Goal: Task Accomplishment & Management: Complete application form

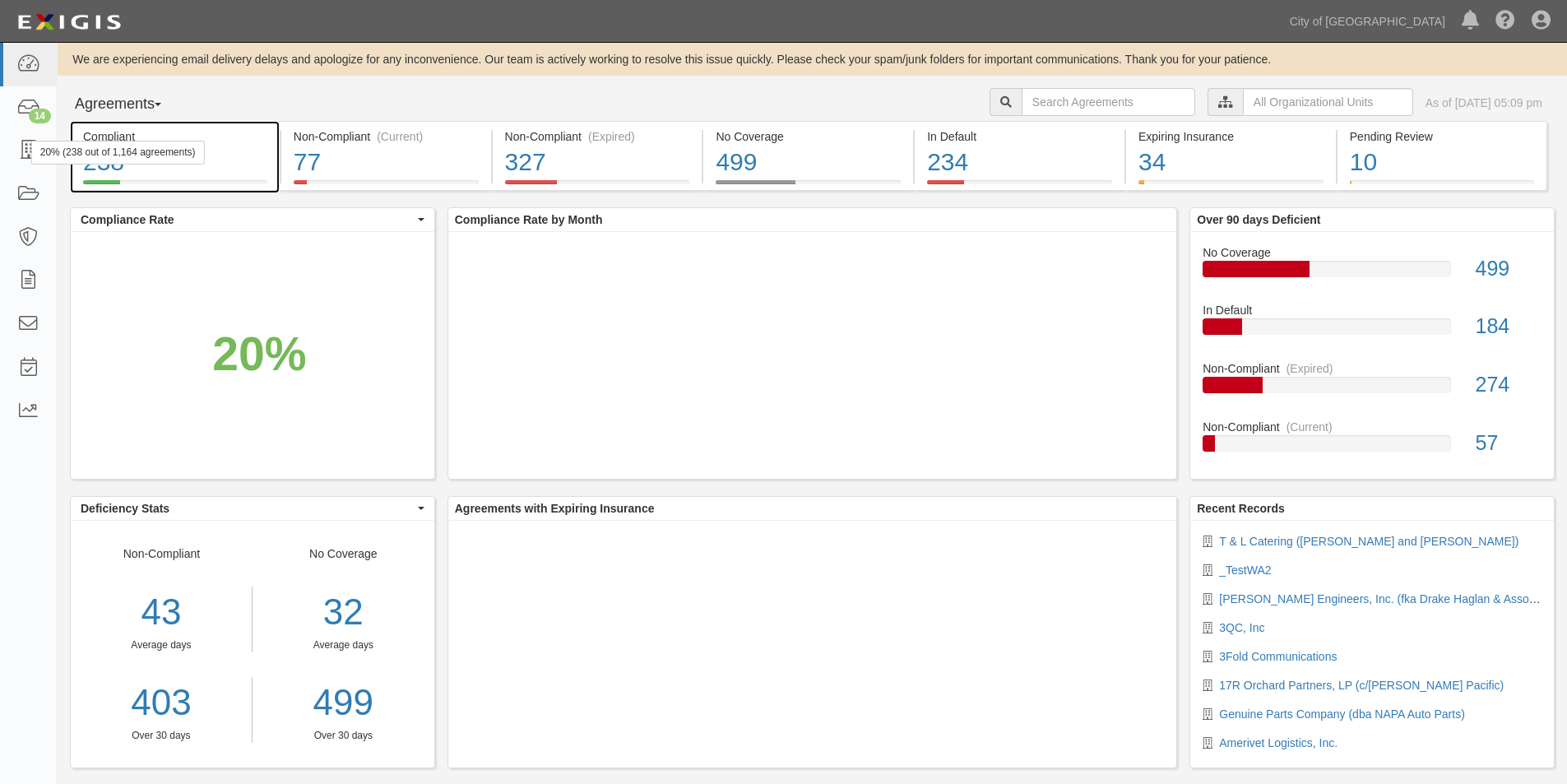
click at [33, 152] on div "20% (238 out of 1,164 agreements)" at bounding box center [118, 152] width 174 height 24
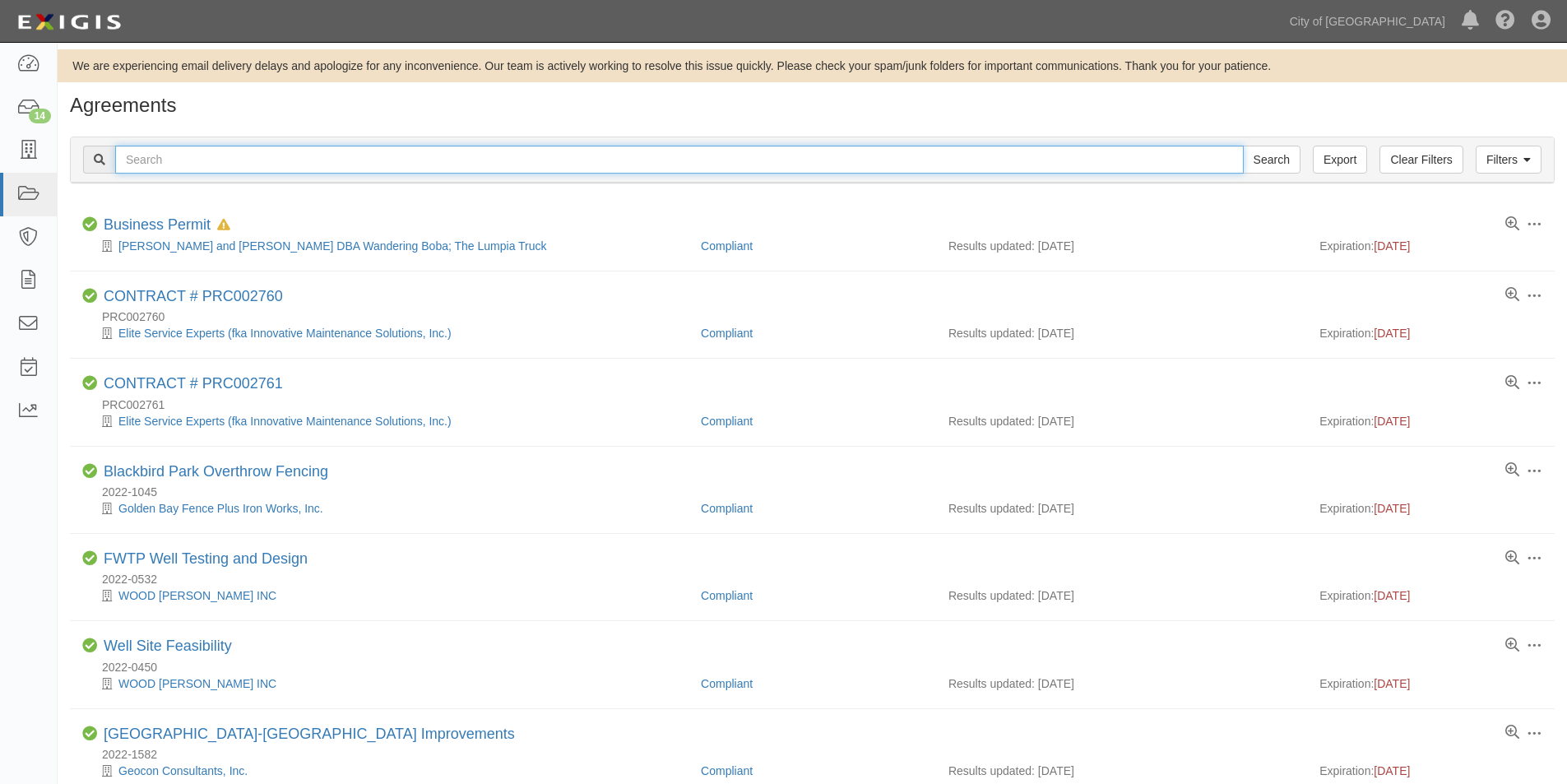
click at [316, 169] on input "text" at bounding box center [679, 160] width 1129 height 28
type input "community matters"
click at [1244, 146] on input "Search" at bounding box center [1272, 160] width 58 height 28
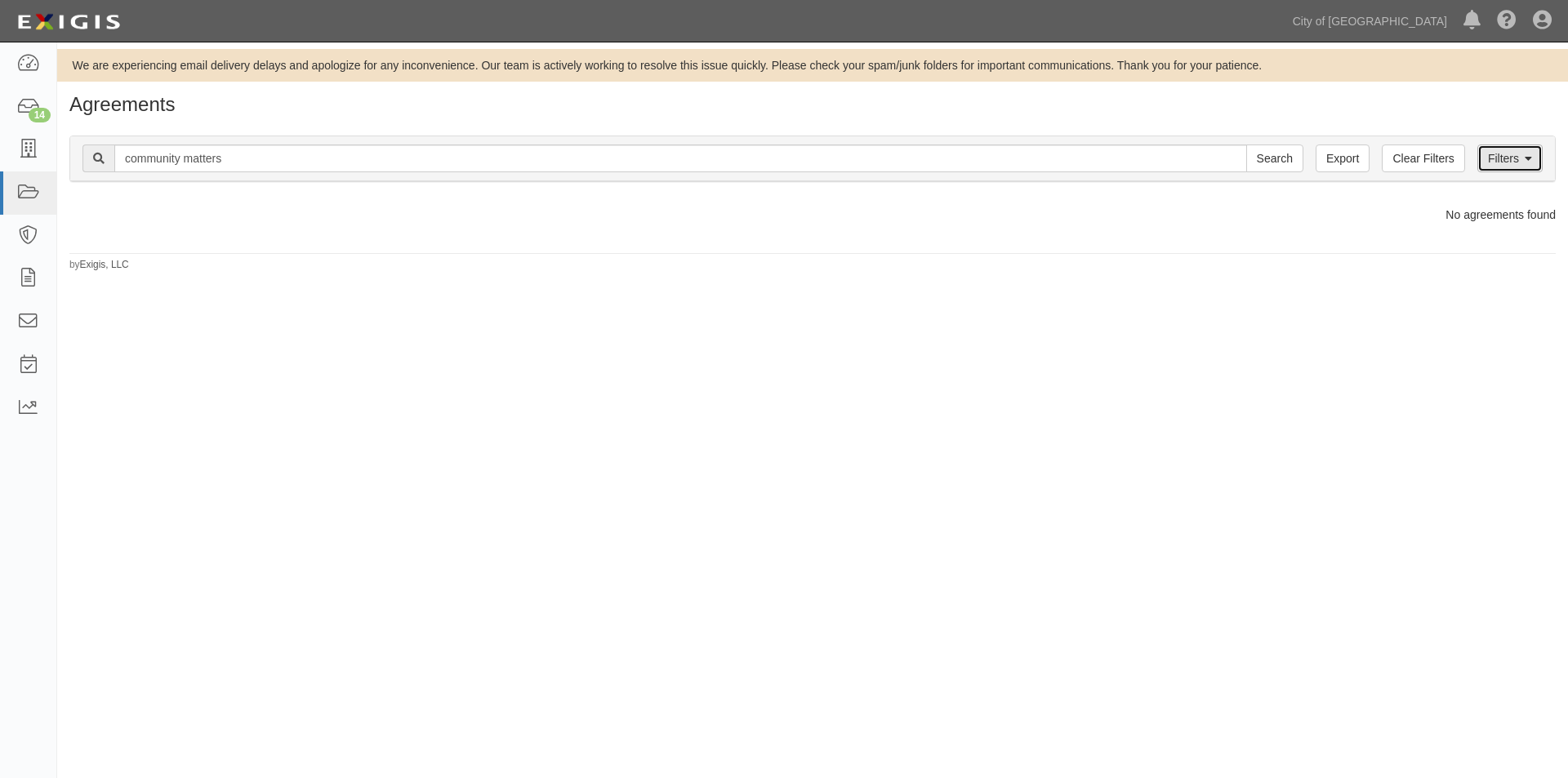
click at [1496, 166] on link "Filters" at bounding box center [1510, 159] width 65 height 28
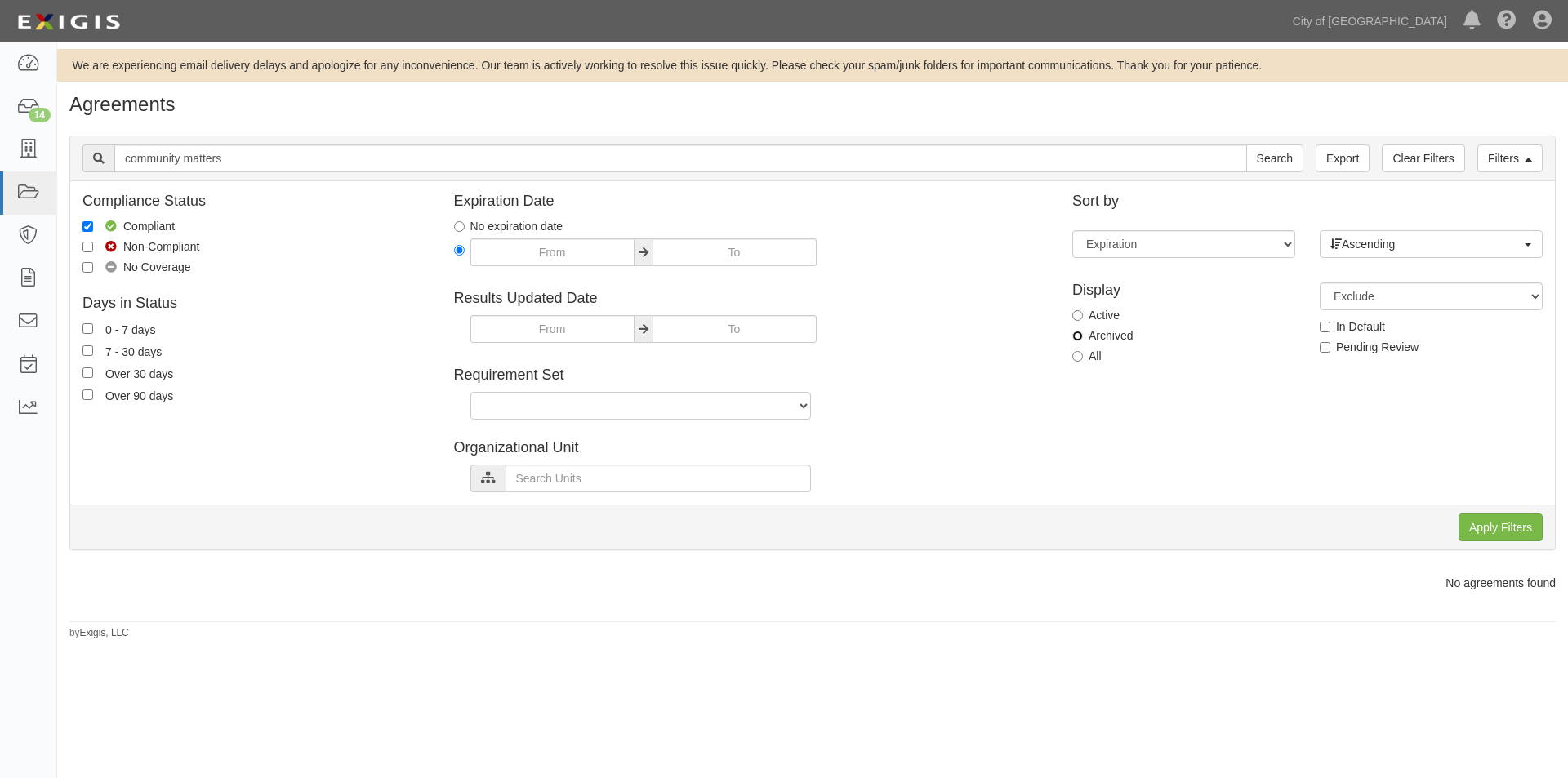
click at [1075, 338] on input "Archived" at bounding box center [1076, 335] width 10 height 10
radio input "true"
click at [1499, 527] on input "Apply Filters" at bounding box center [1500, 528] width 84 height 28
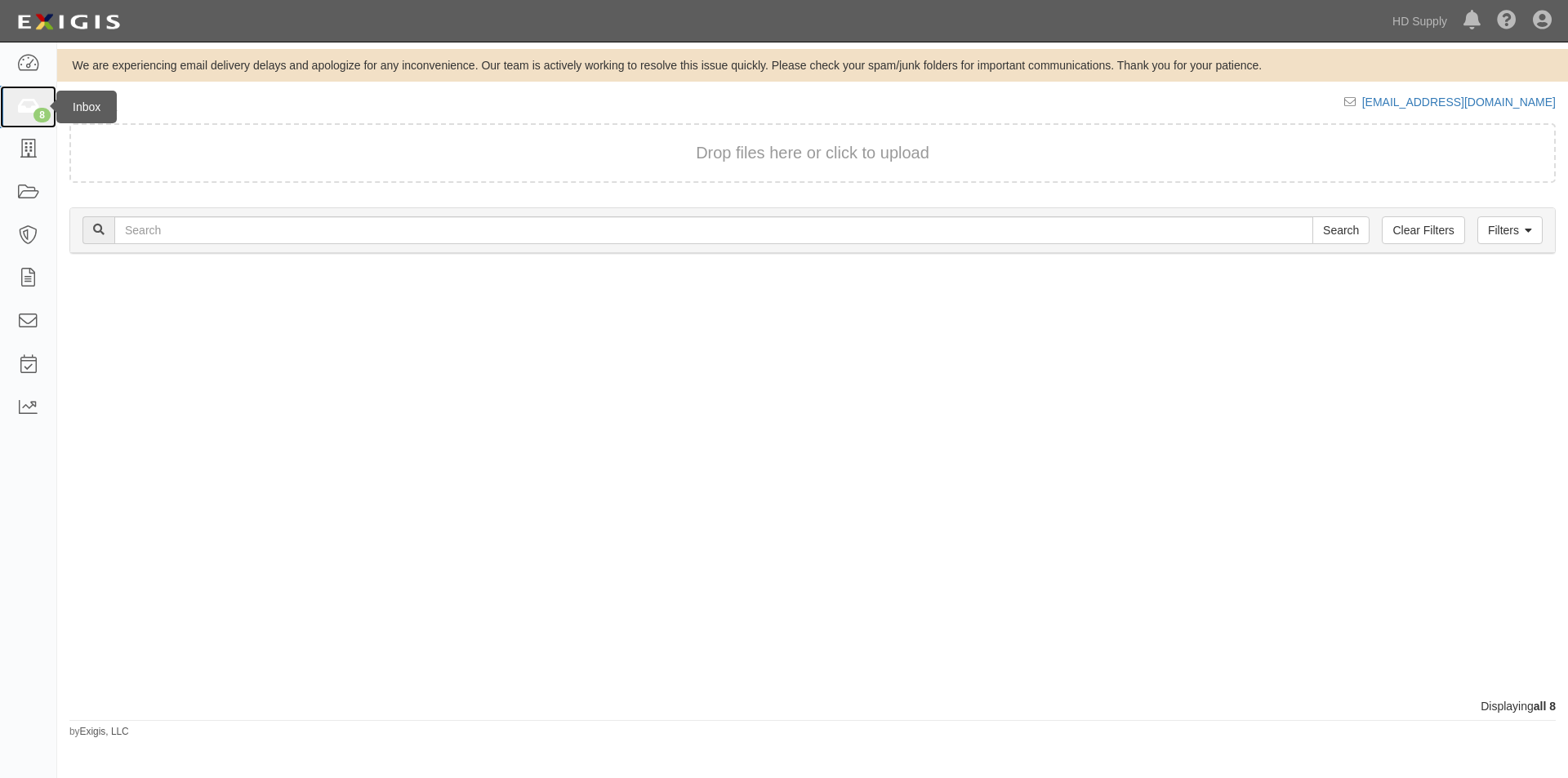
click at [28, 112] on icon at bounding box center [28, 108] width 23 height 19
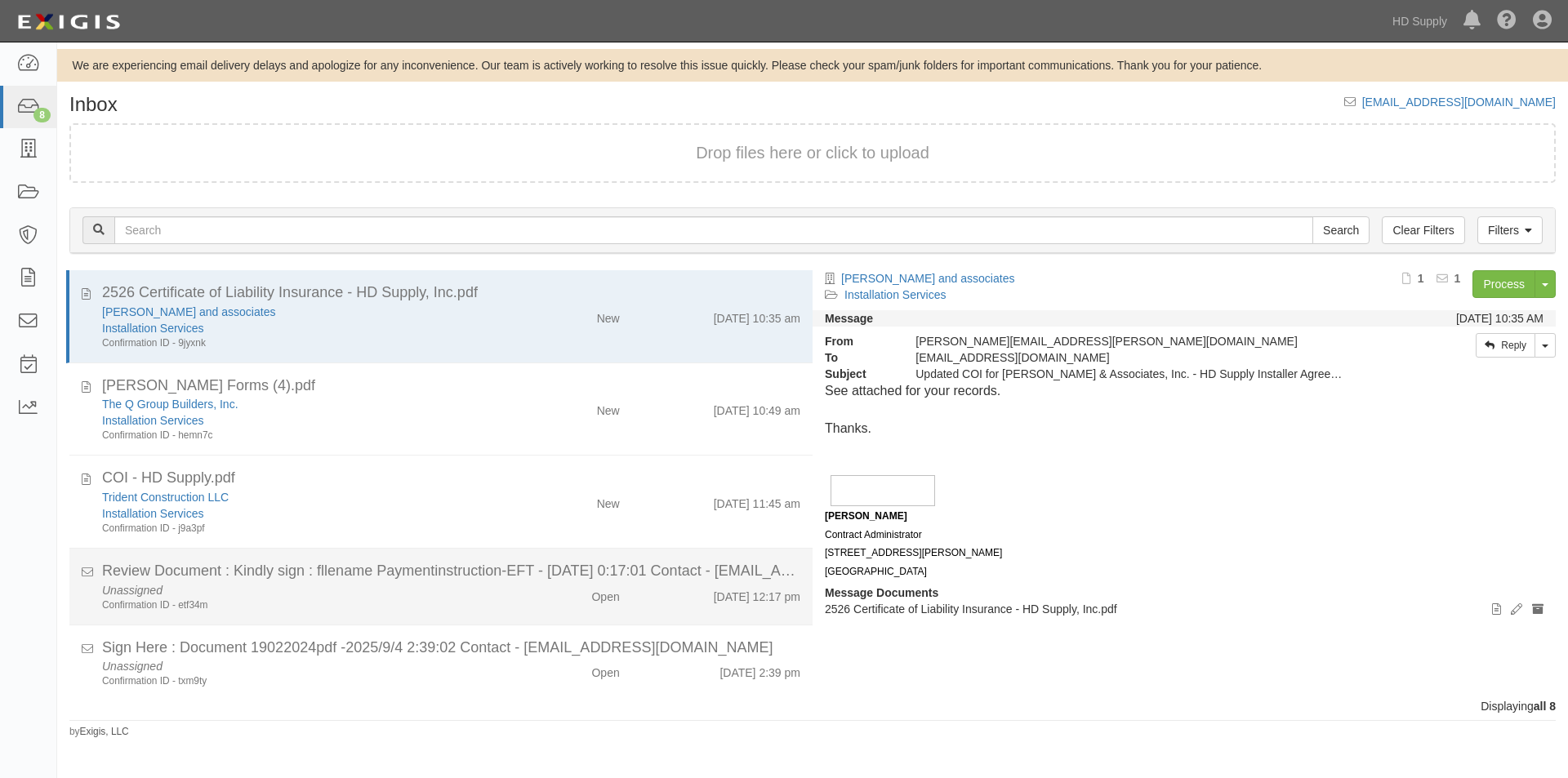
scroll to position [289, 0]
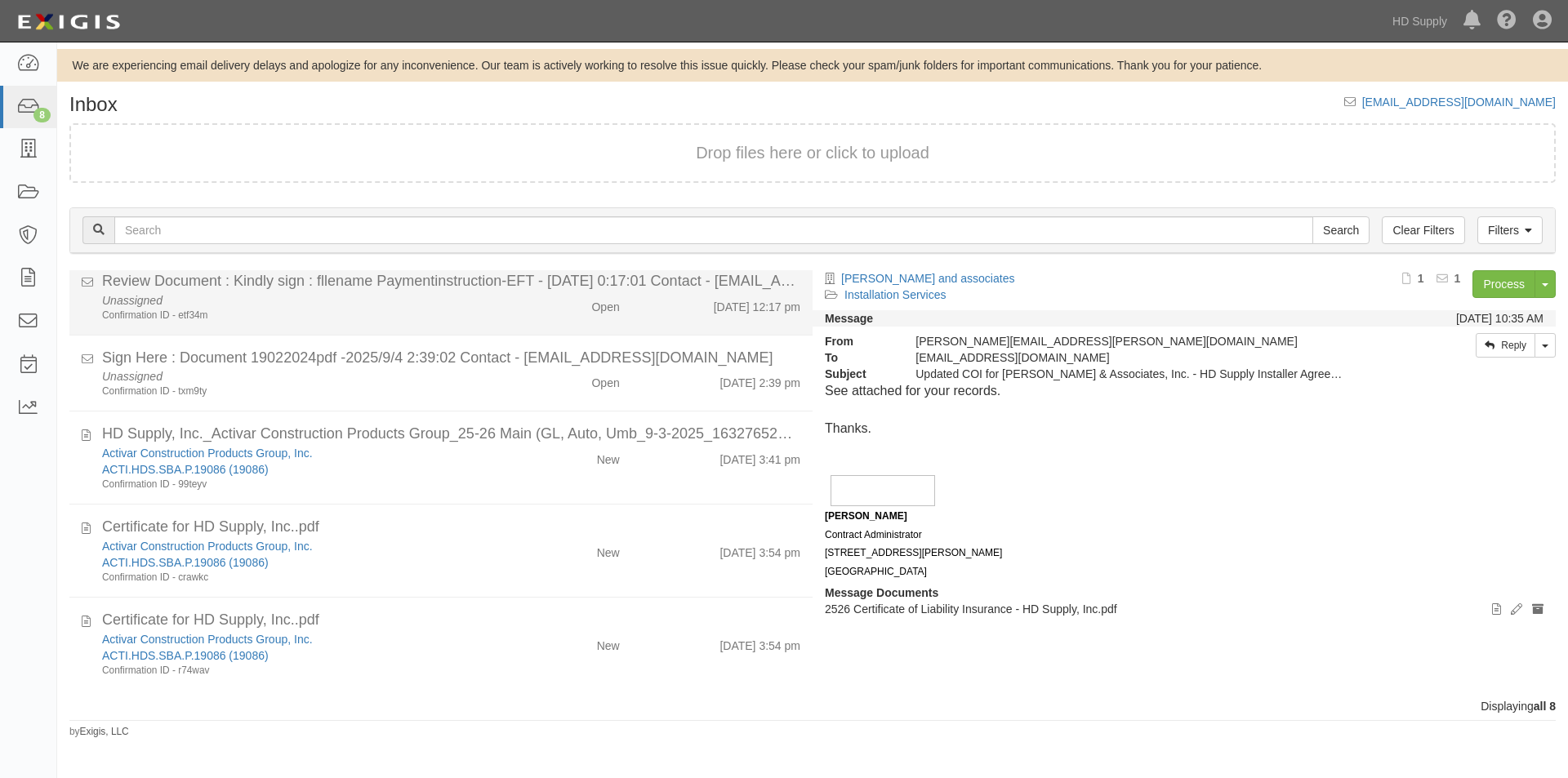
click at [402, 323] on li "Review Document : Kindly sign : fllename Paymentinstruction-EFT - [DATE] 0:17:0…" at bounding box center [441, 297] width 743 height 77
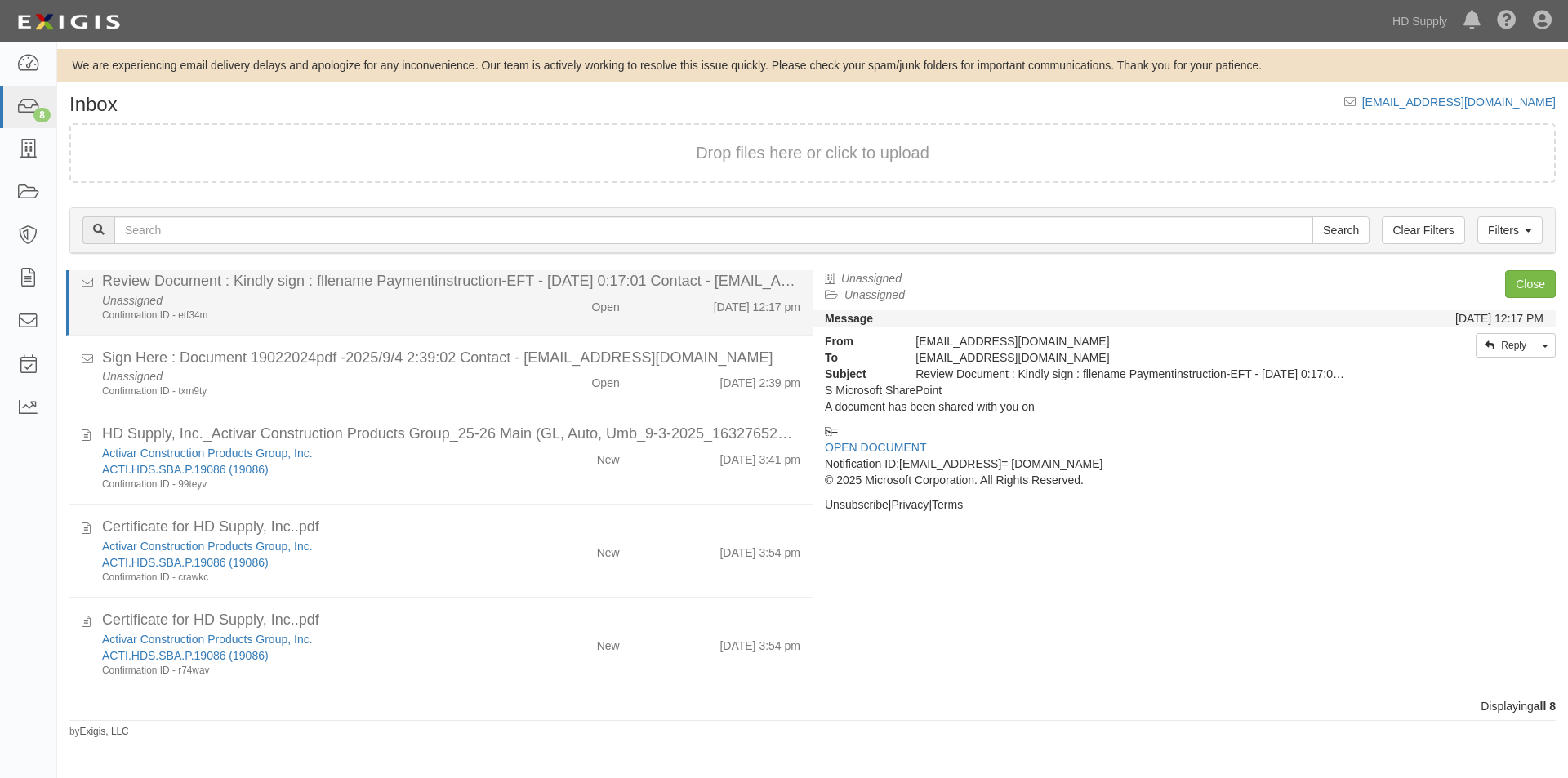
click at [401, 314] on div "Confirmation ID - etf34m" at bounding box center [301, 315] width 397 height 14
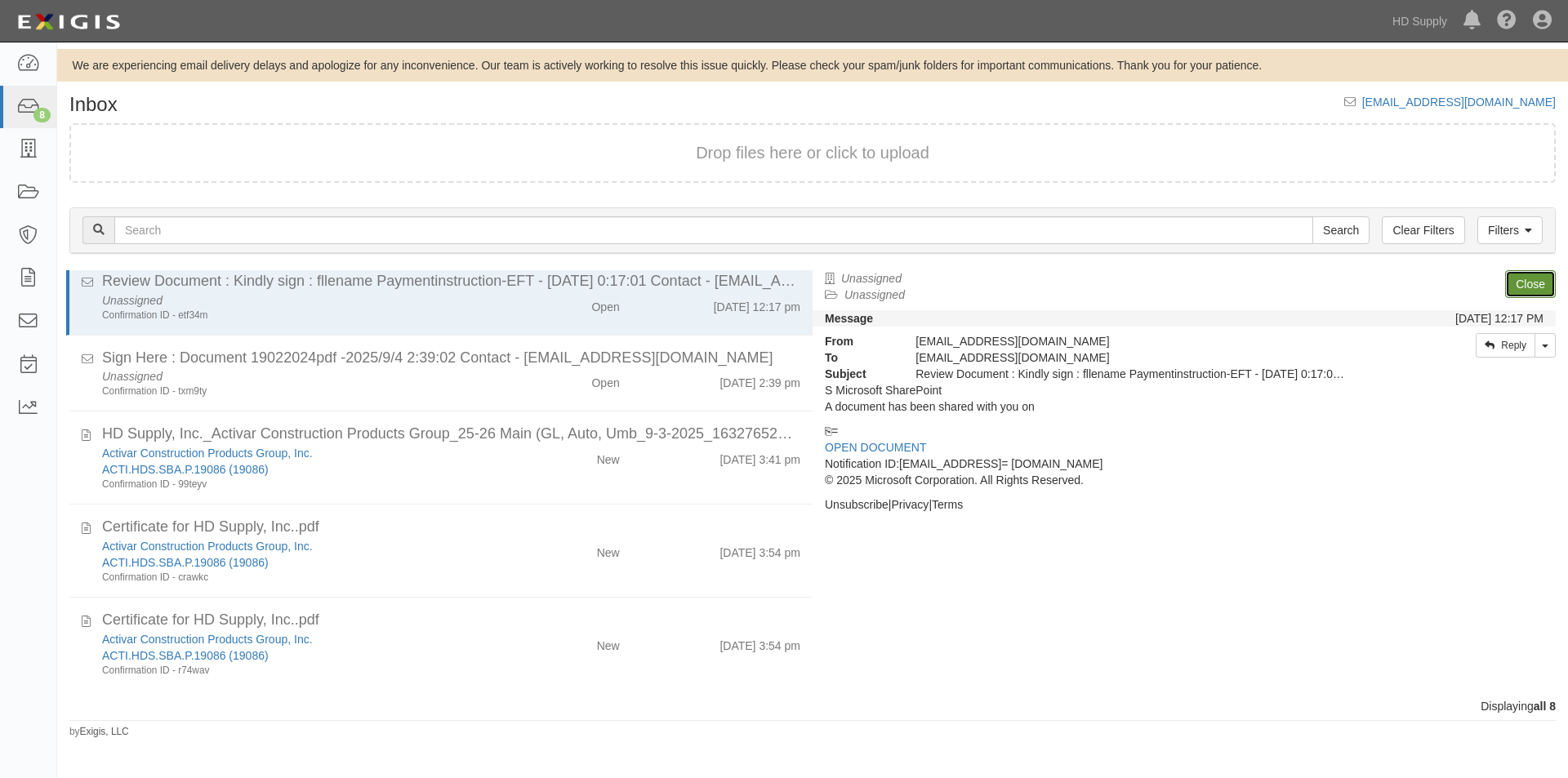
click at [1510, 287] on link "Close" at bounding box center [1530, 284] width 51 height 28
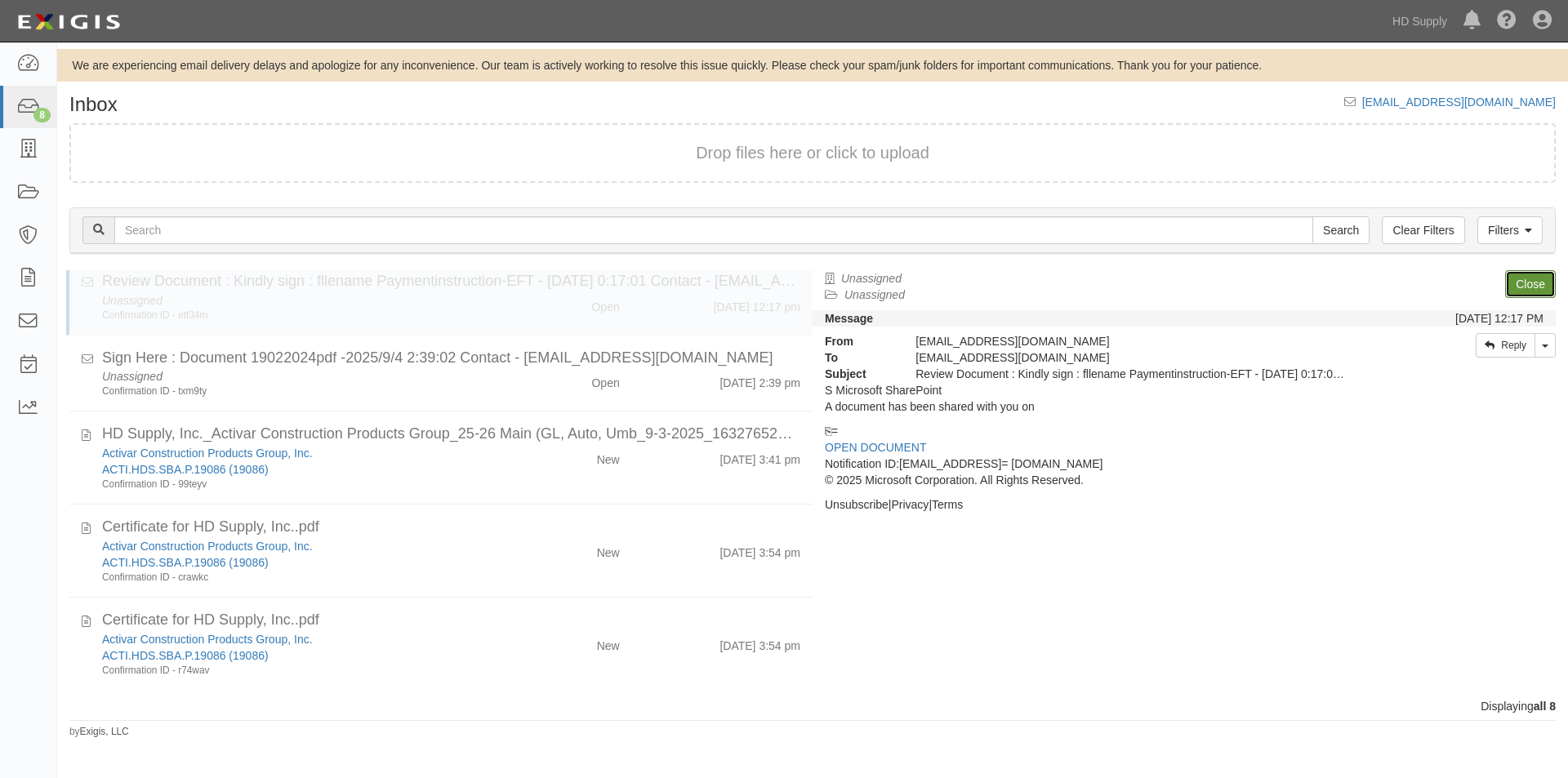
scroll to position [213, 0]
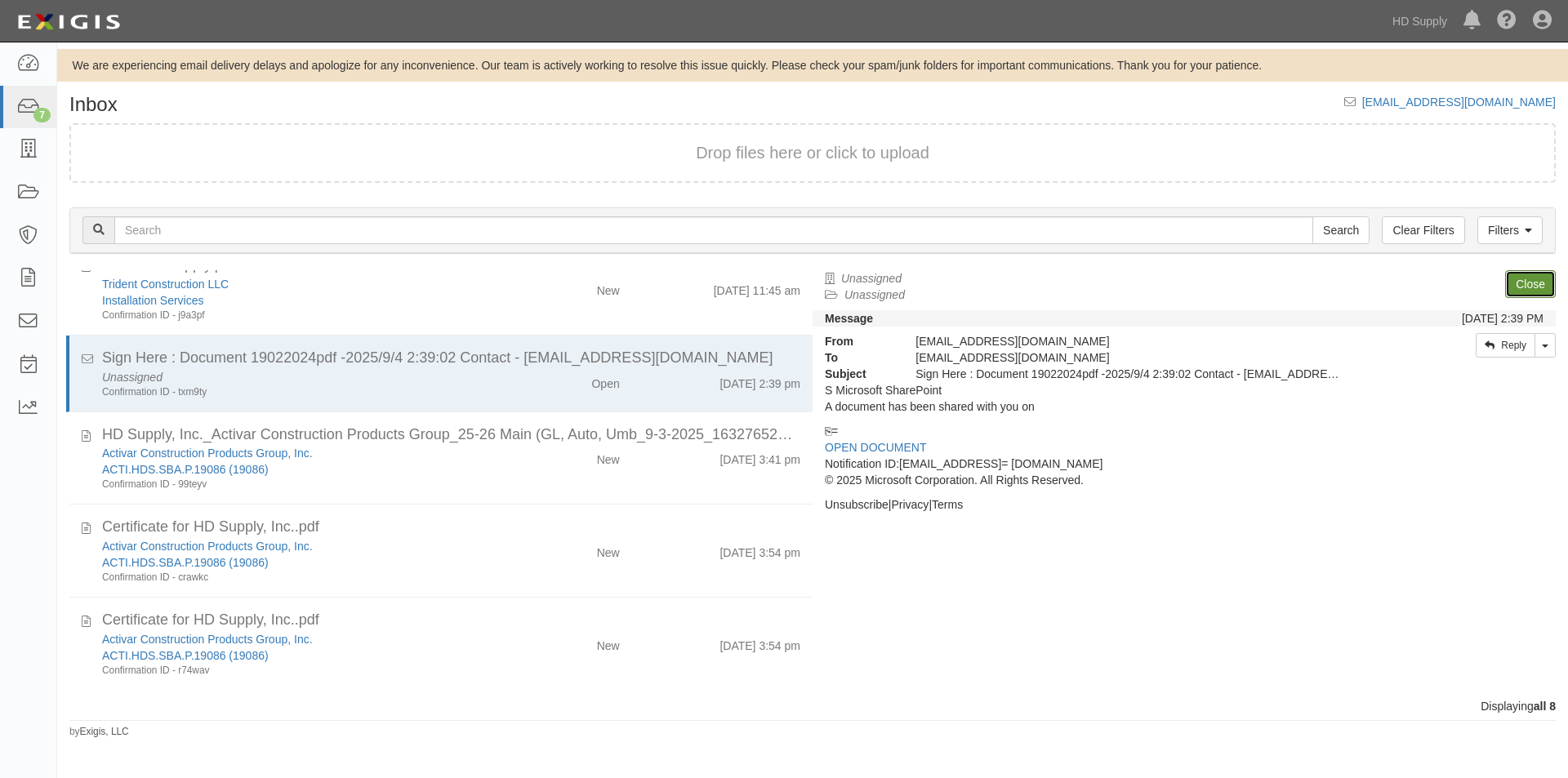
click at [1523, 272] on link "Close" at bounding box center [1530, 284] width 51 height 28
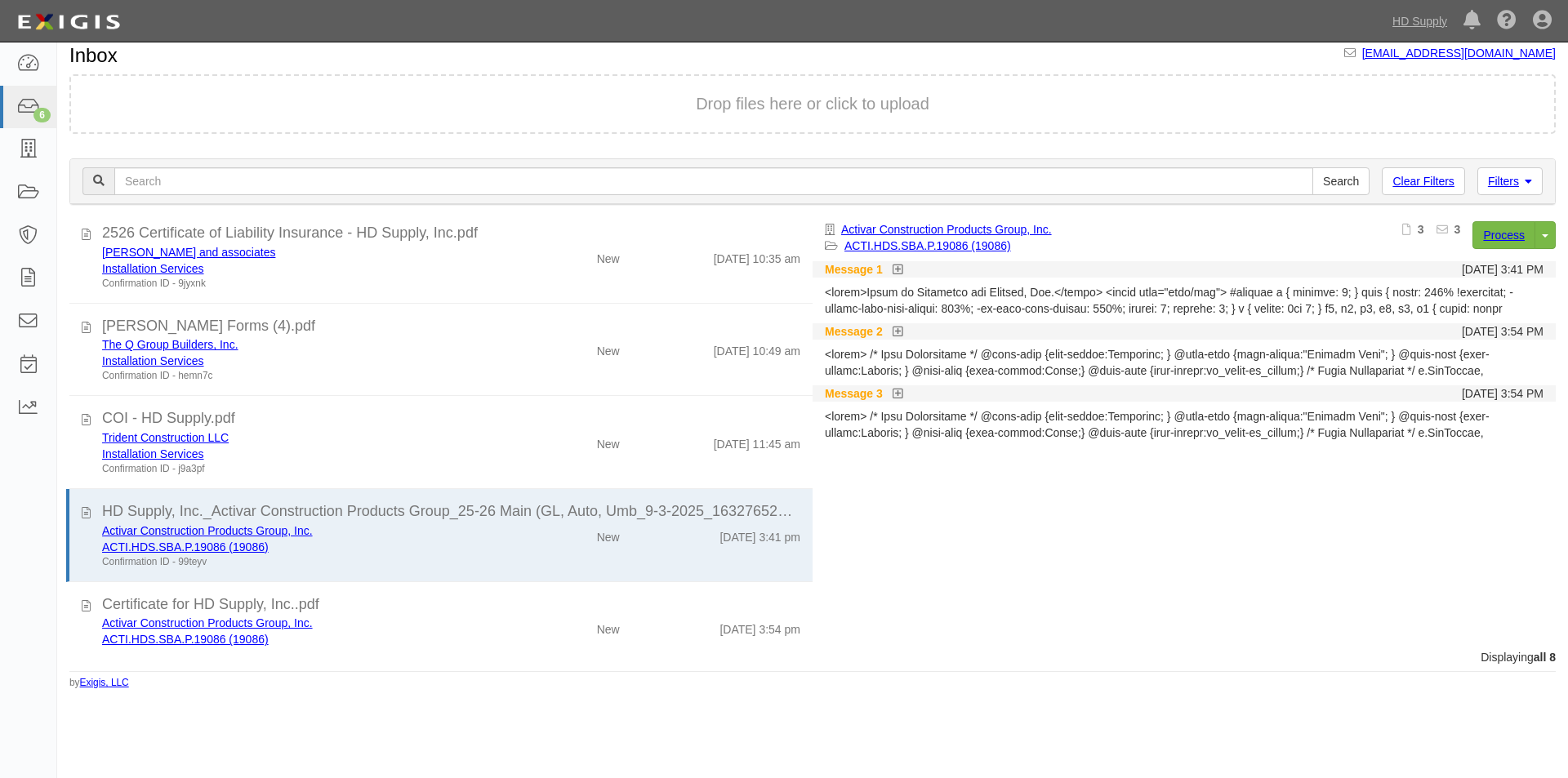
scroll to position [0, 0]
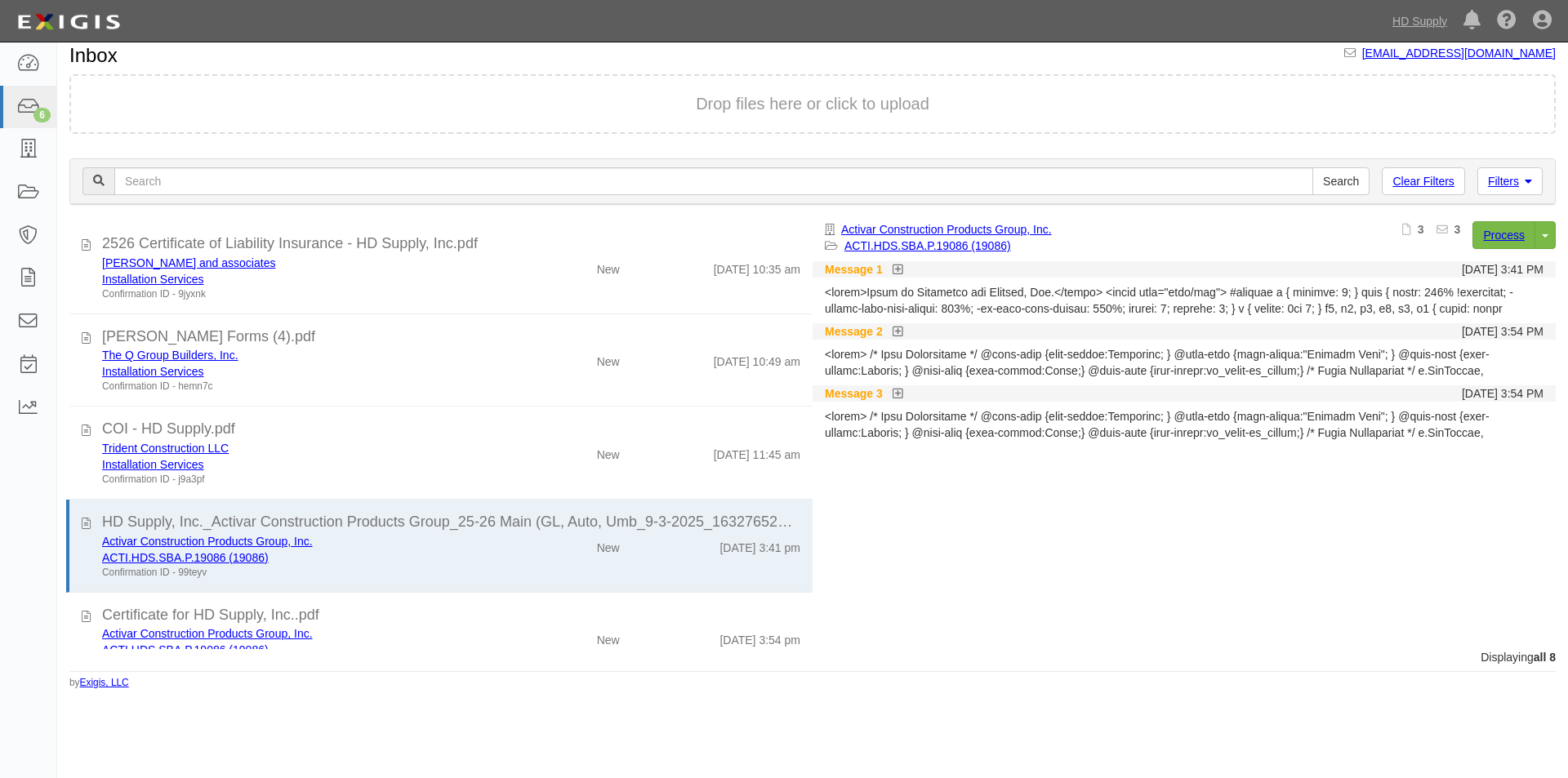
click at [138, 700] on html "Toggle navigation Dashboard 6 Inbox Parties Agreements Coverages Documents Mess…" at bounding box center [784, 350] width 1568 height 700
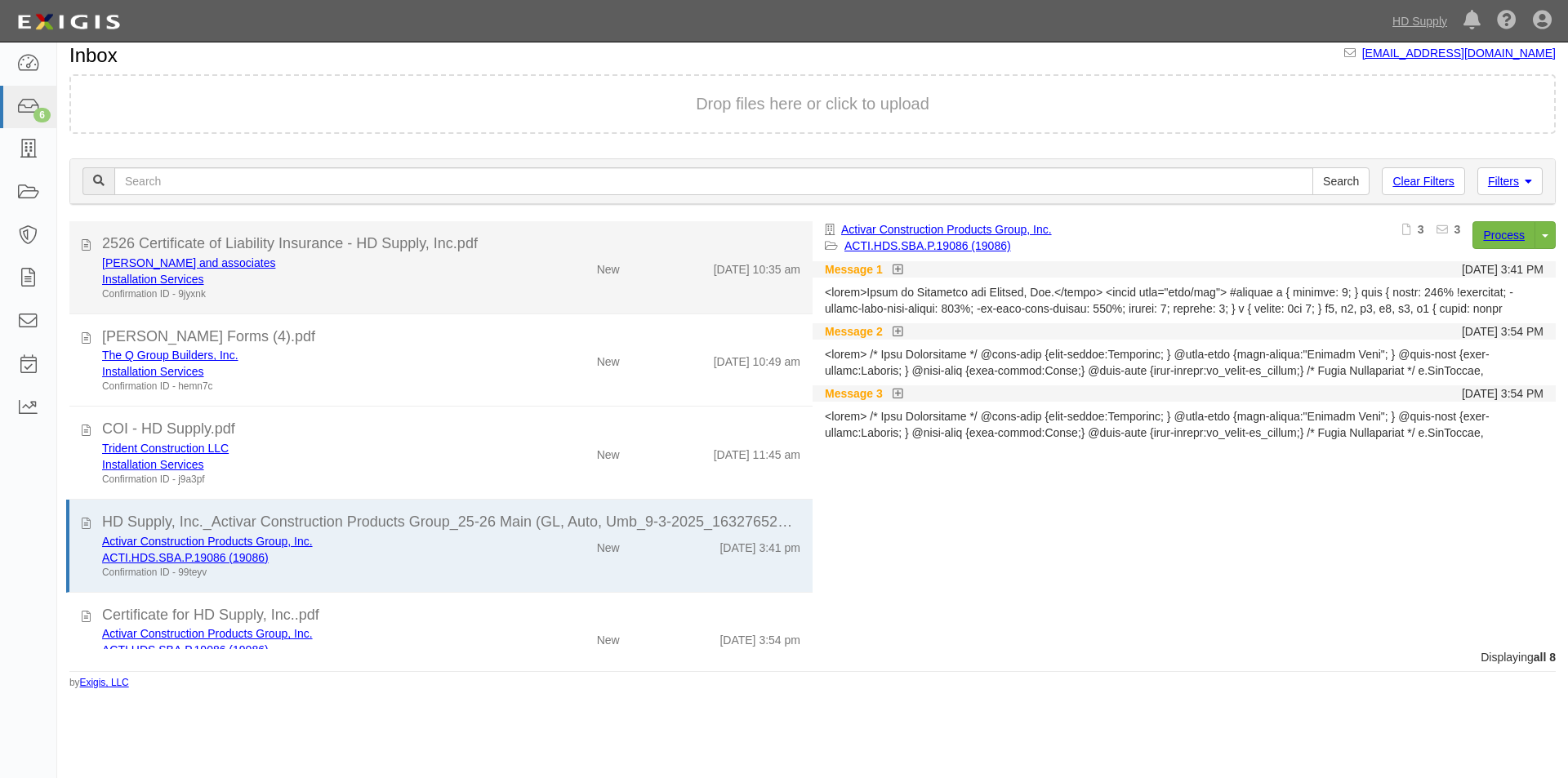
click at [365, 295] on div "Confirmation ID - 9jyxnk" at bounding box center [301, 294] width 397 height 14
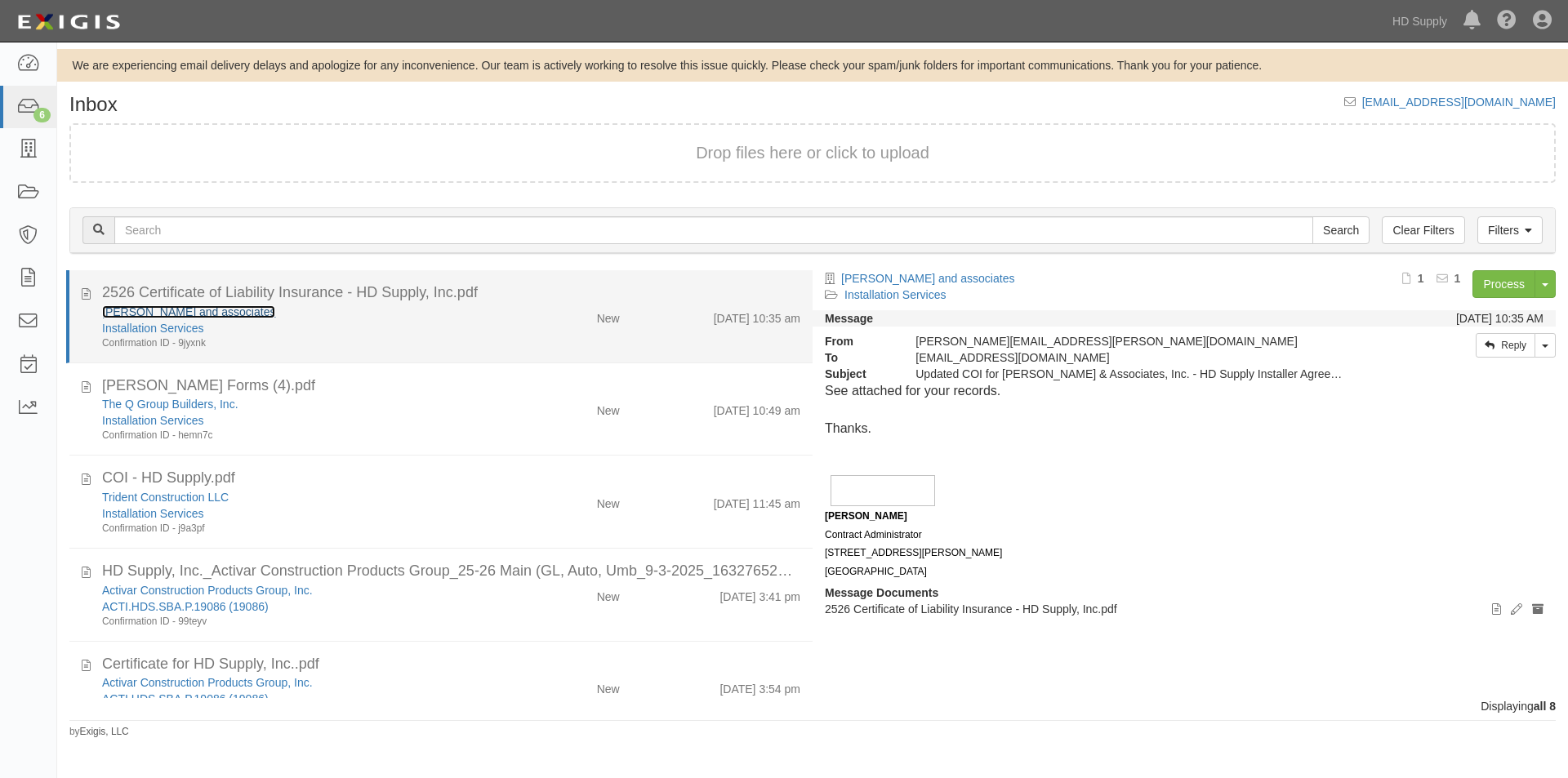
click at [132, 310] on link "[PERSON_NAME] and associates" at bounding box center [188, 312] width 174 height 13
click at [298, 330] on div "Installation Services" at bounding box center [301, 328] width 397 height 17
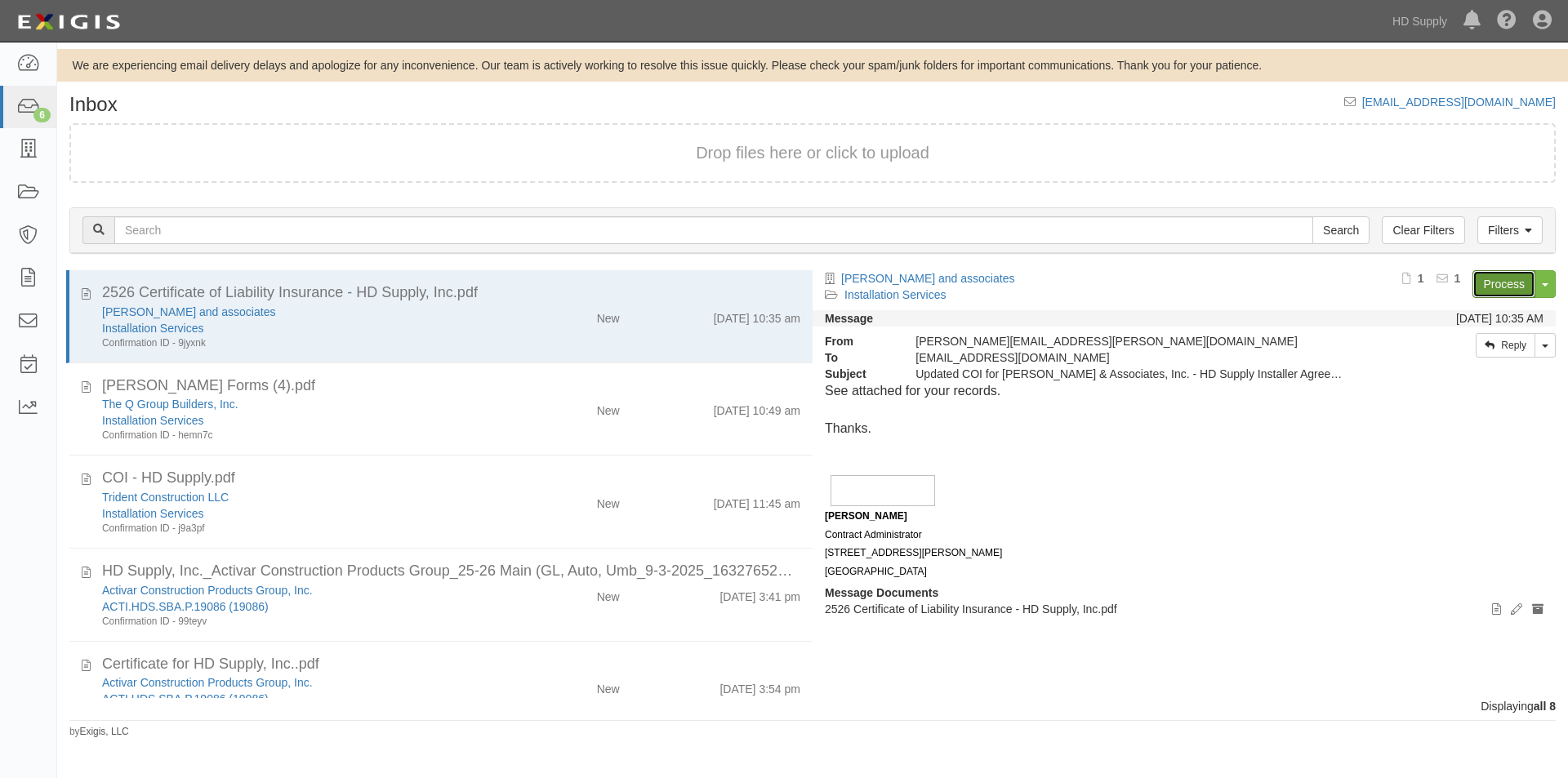
click at [1516, 289] on link "Process" at bounding box center [1504, 284] width 63 height 28
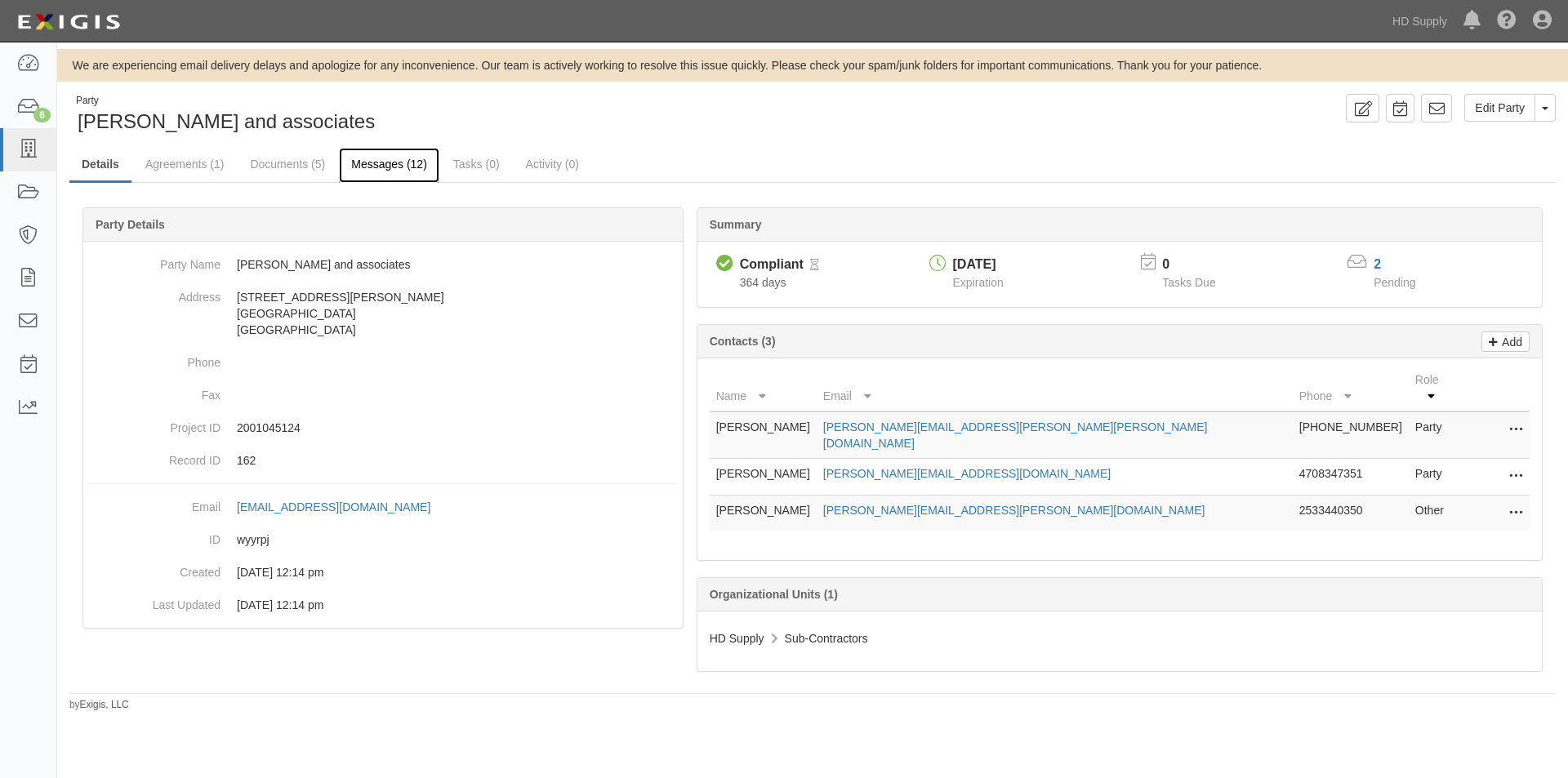
click at [378, 159] on link "Messages (12)" at bounding box center [389, 165] width 100 height 35
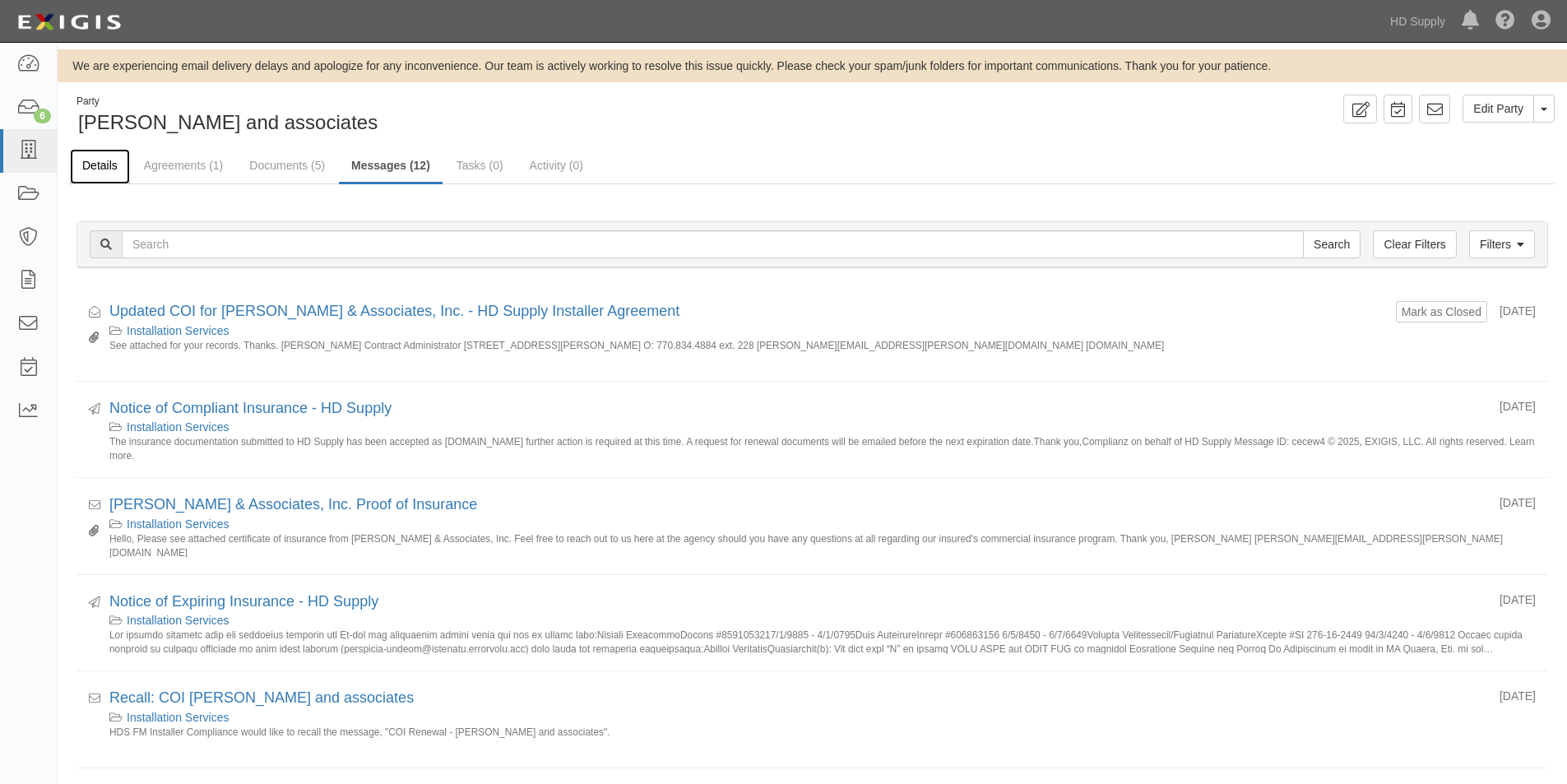
click at [100, 164] on link "Details" at bounding box center [100, 166] width 60 height 36
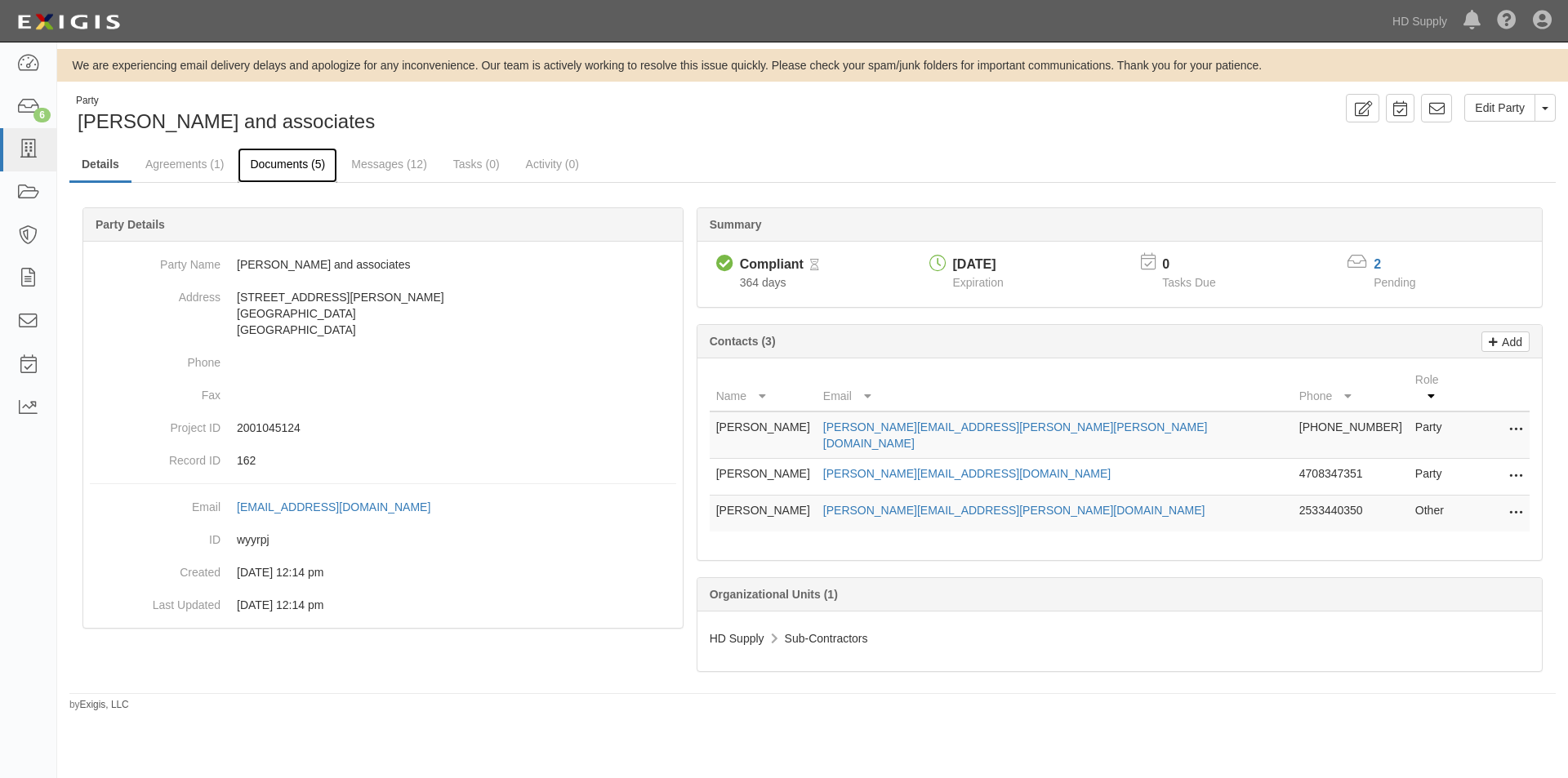
click at [251, 165] on link "Documents (5)" at bounding box center [287, 165] width 99 height 35
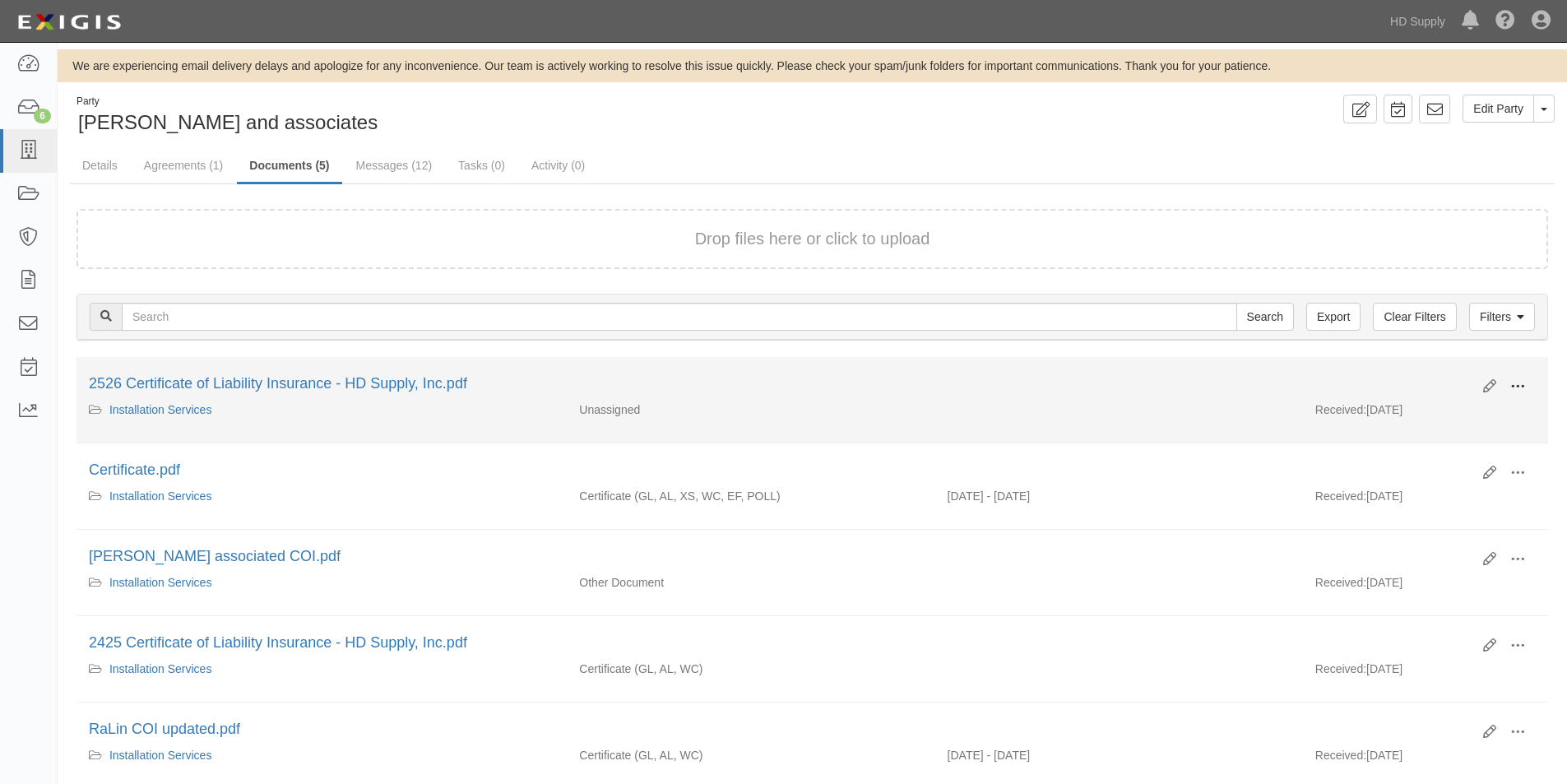
click at [1520, 390] on span at bounding box center [1518, 387] width 15 height 15
click at [1446, 418] on link "View" at bounding box center [1438, 410] width 130 height 30
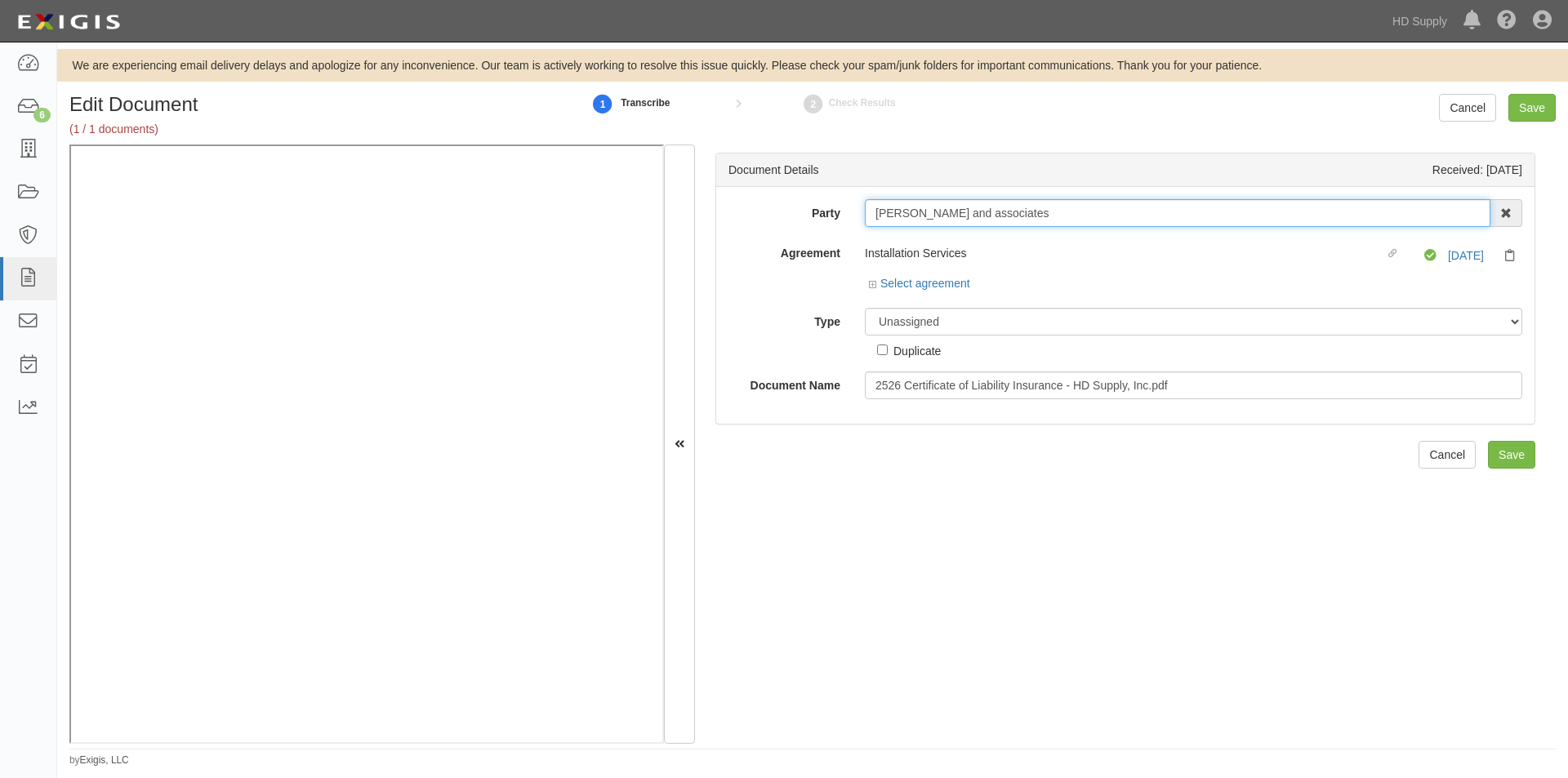
drag, startPoint x: 992, startPoint y: 217, endPoint x: 867, endPoint y: 224, distance: 125.2
click at [868, 224] on input "Ra-lin and associates" at bounding box center [1177, 213] width 625 height 28
click at [741, 308] on label "Type" at bounding box center [784, 319] width 136 height 22
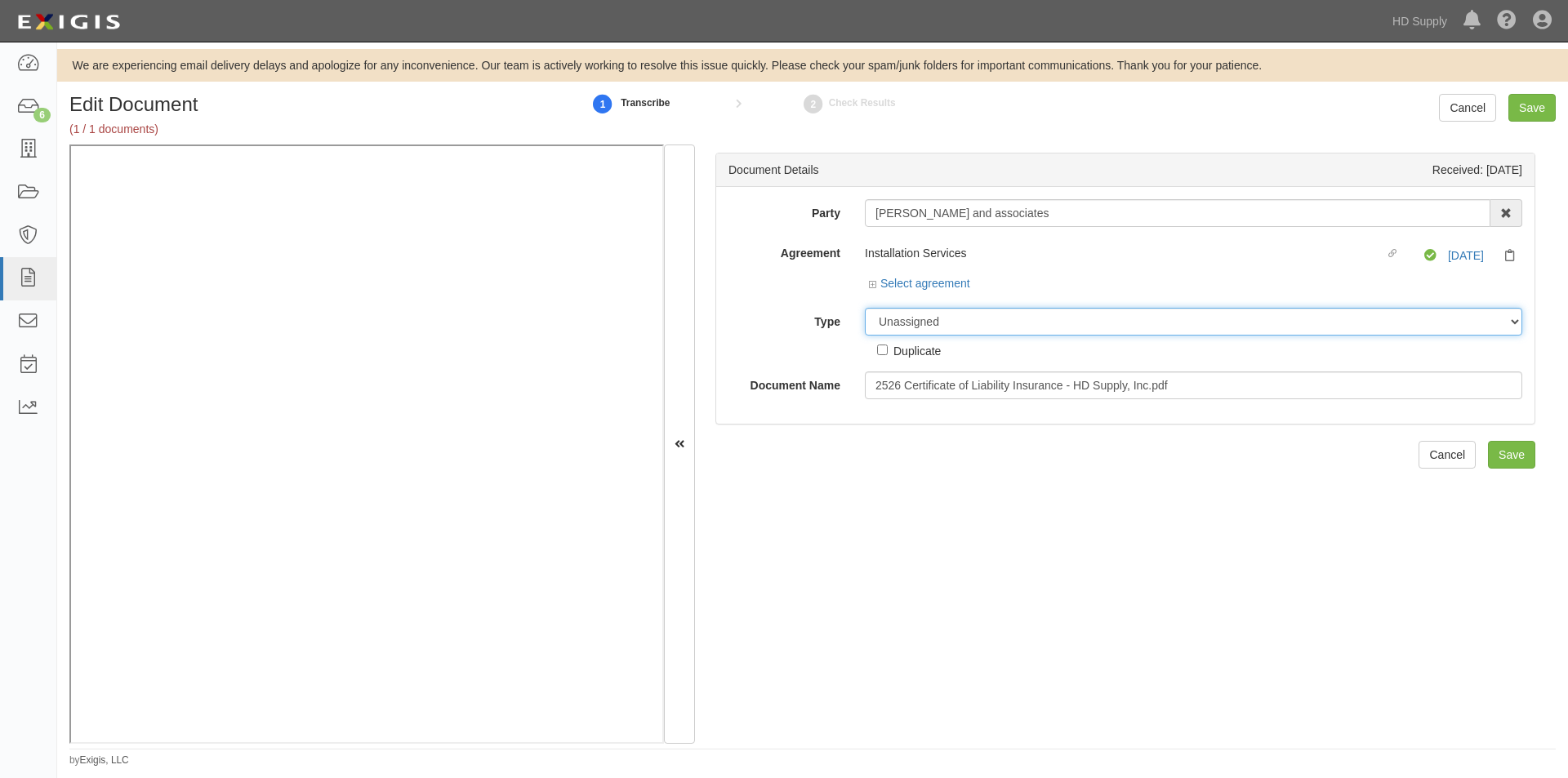
click at [865, 308] on select "Unassigned Binder Cancellation Notice Certificate Contract Endorsement Insuranc…" at bounding box center [1193, 322] width 657 height 28
click at [990, 325] on select "Unassigned Binder Cancellation Notice Certificate Contract Endorsement Insuranc…" at bounding box center [1193, 322] width 657 height 28
select select "CertificateDetail"
click at [865, 308] on select "Unassigned Binder Cancellation Notice Certificate Contract Endorsement Insuranc…" at bounding box center [1193, 322] width 657 height 28
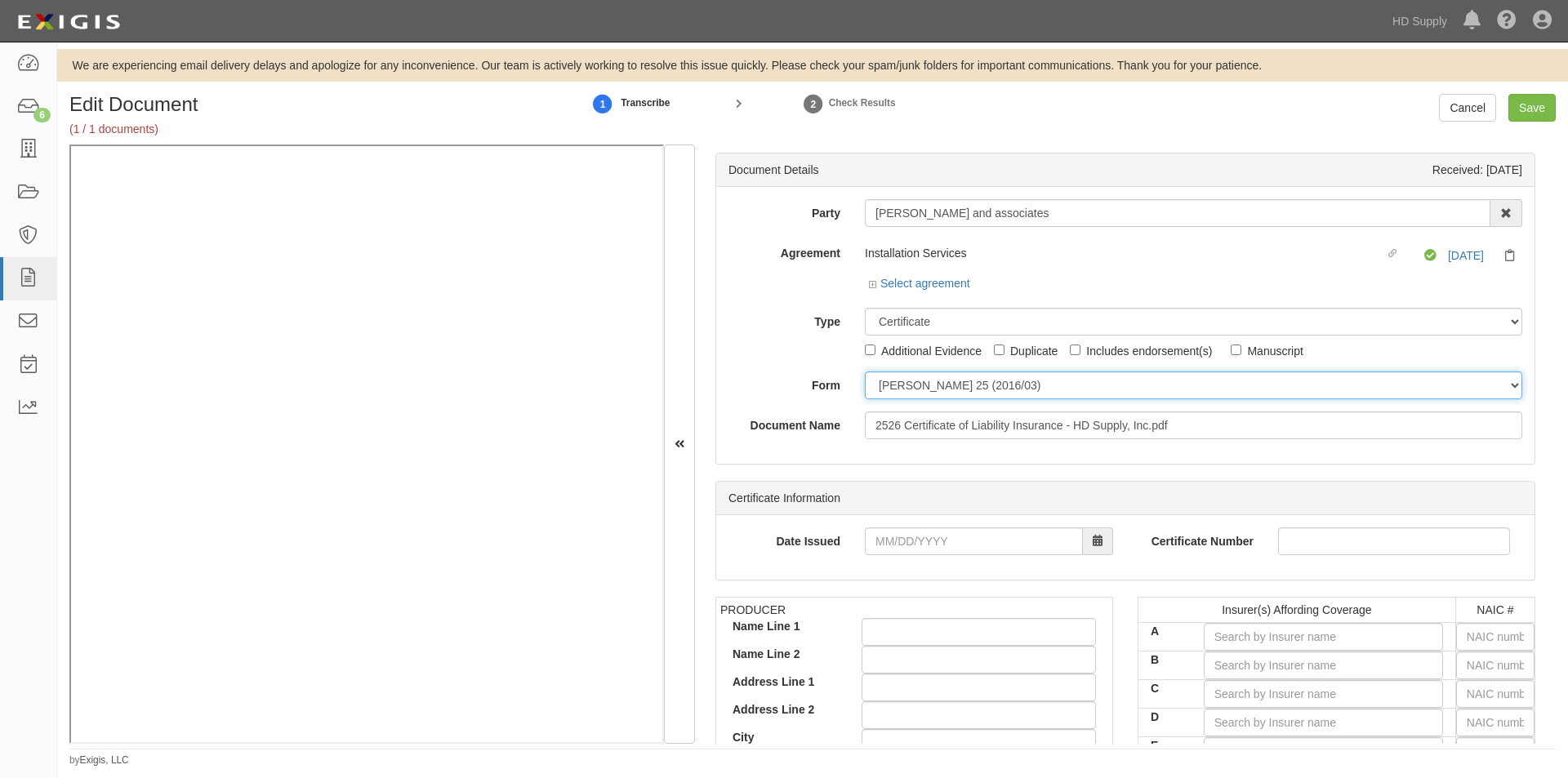
click at [905, 384] on select "[PERSON_NAME] 25 (2016/03) [PERSON_NAME] 101 [PERSON_NAME] 855 NY (2014/05) Gen…" at bounding box center [1193, 385] width 657 height 28
select select "GeneralFormDetail"
click at [865, 371] on select "[PERSON_NAME] 25 (2016/03) [PERSON_NAME] 101 [PERSON_NAME] 855 NY (2014/05) Gen…" at bounding box center [1193, 385] width 657 height 28
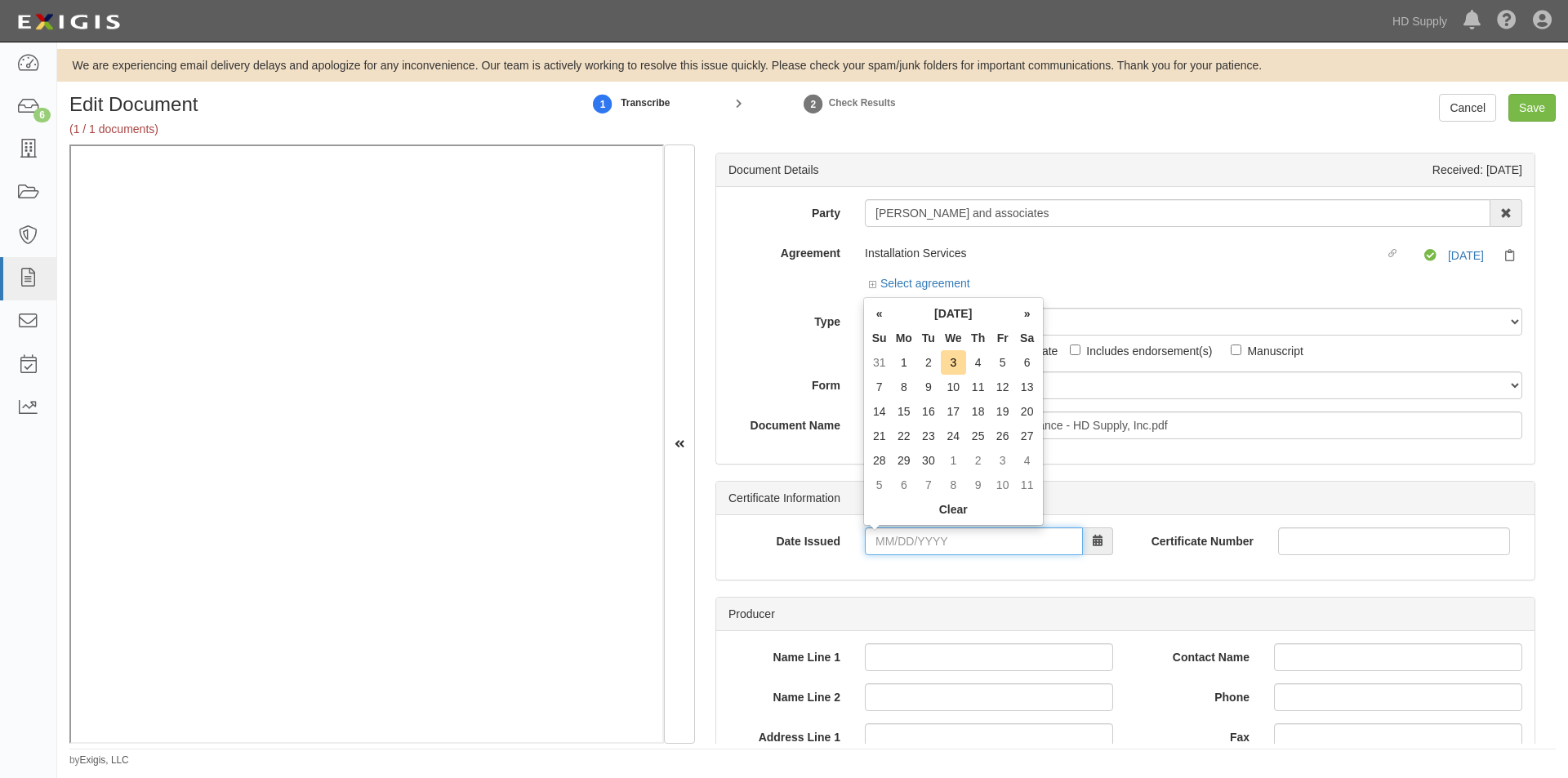
click at [931, 542] on input "Date Issued" at bounding box center [973, 541] width 218 height 28
click at [953, 372] on td "3" at bounding box center [953, 363] width 25 height 24
type input "[DATE]"
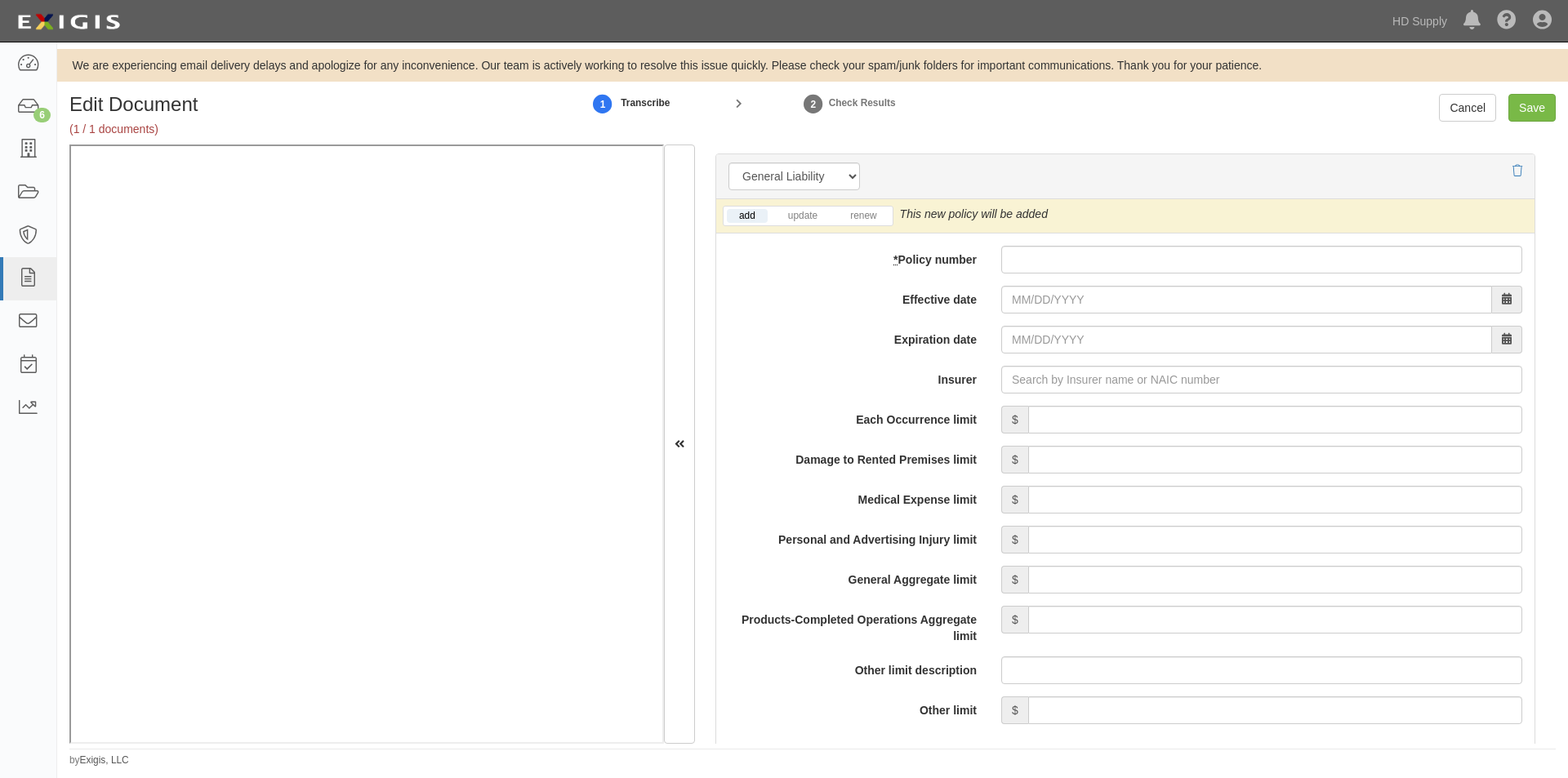
scroll to position [1164, 0]
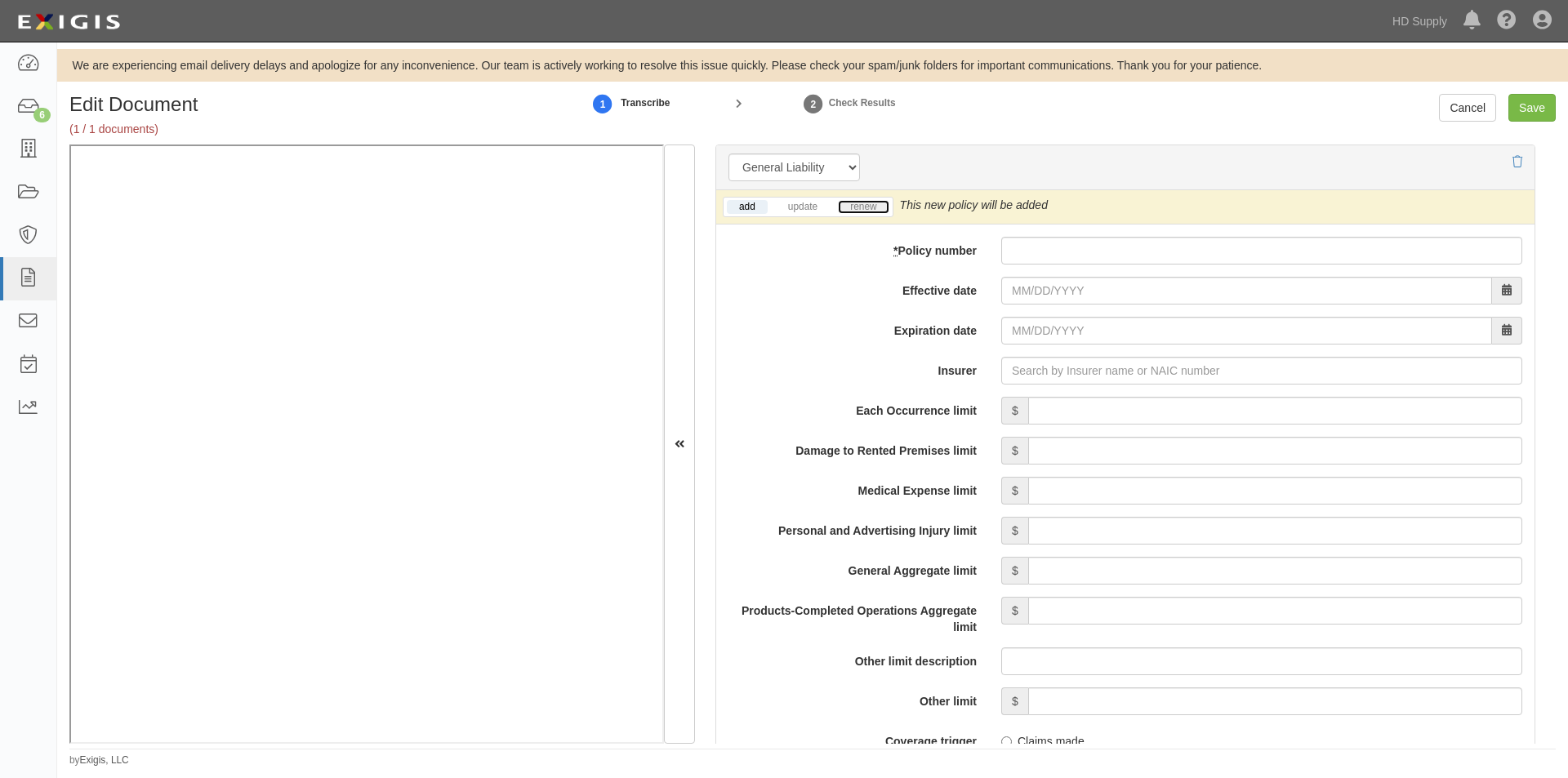
click at [861, 208] on link "renew" at bounding box center [863, 207] width 51 height 14
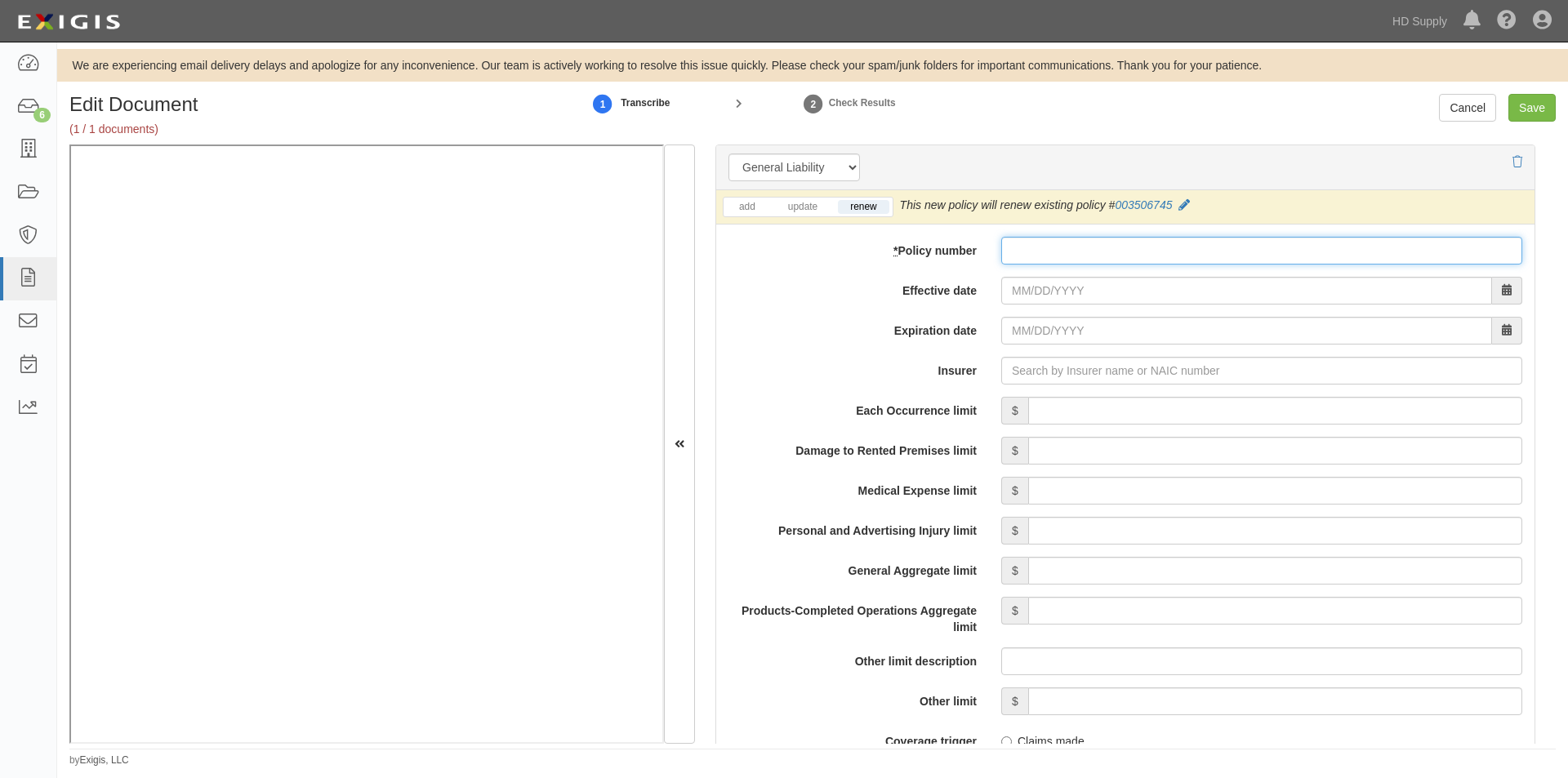
paste input "003506745"
type input "003506745"
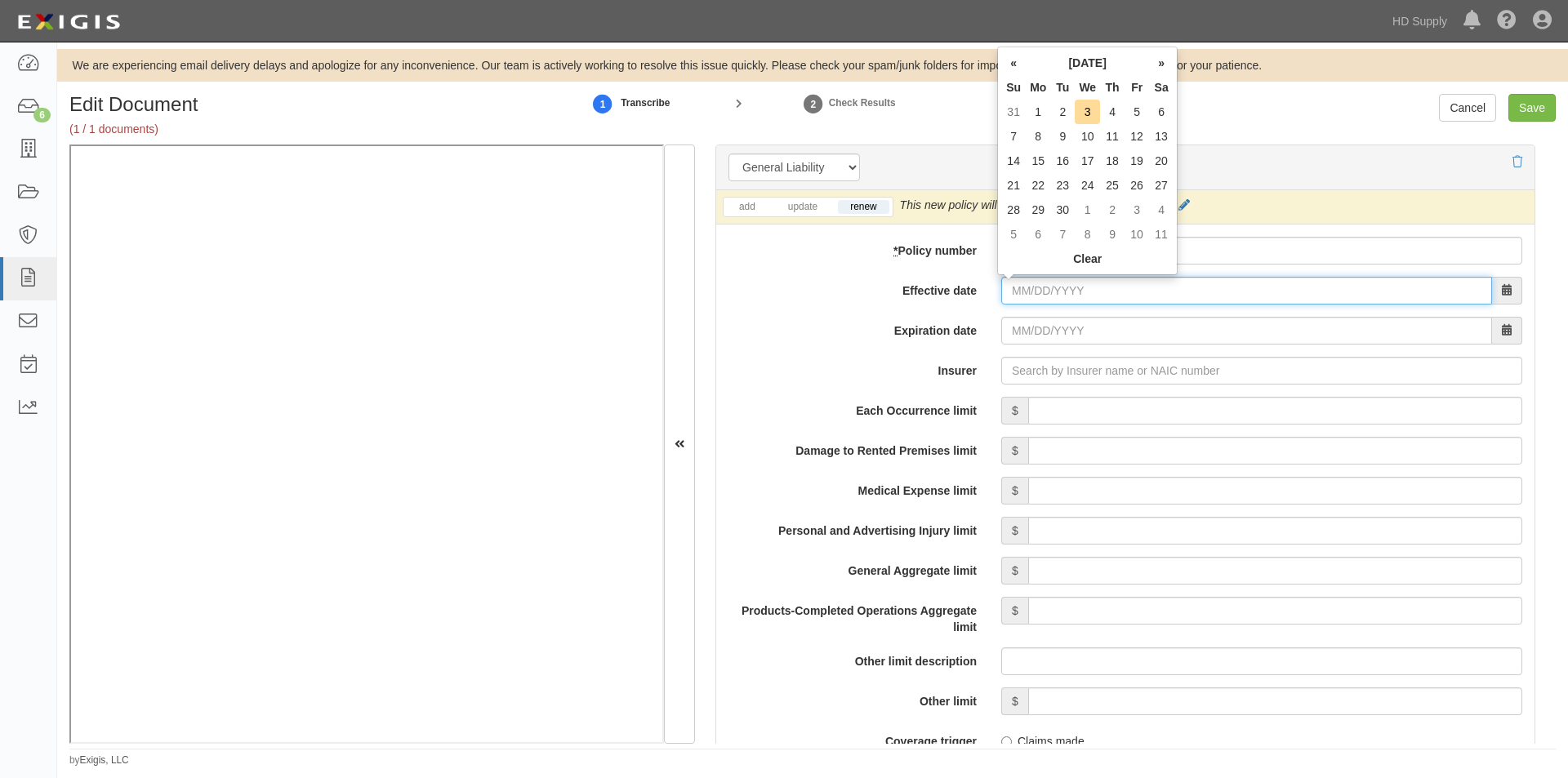
paste input "09/01/2025"
type input "09/01/2025"
type input "09/01/2026"
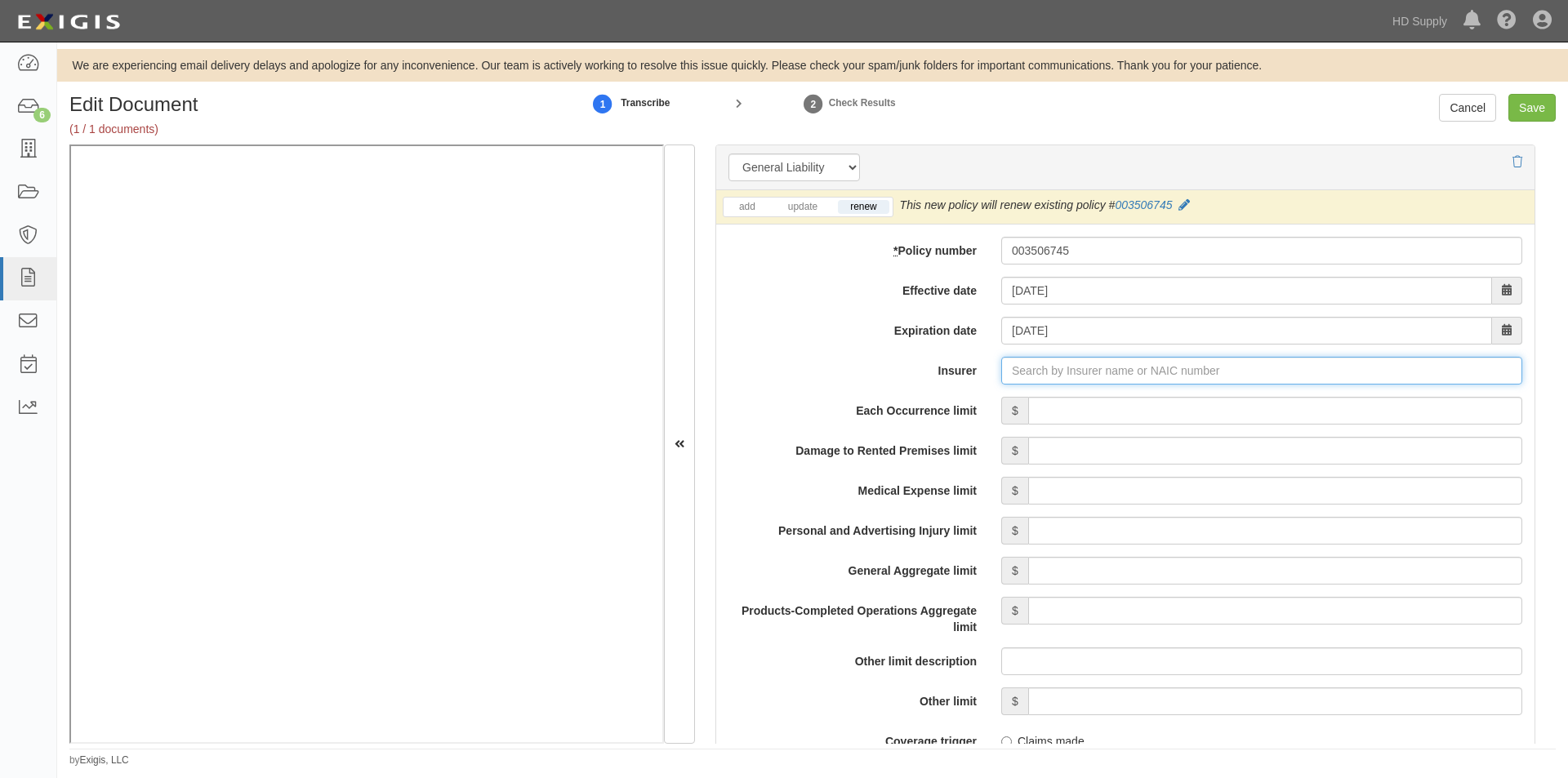
click at [1032, 376] on input "Insurer" at bounding box center [1261, 371] width 521 height 28
paste input "26883"
click at [955, 404] on div "AIG Specialty Insurance Company ( 26883 ) A XV Rating" at bounding box center [1052, 402] width 315 height 21
type input "AIG Specialty Insurance Company (26883) A XV Rating"
click at [1258, 408] on input "Each Occurrence limit" at bounding box center [1275, 411] width 494 height 28
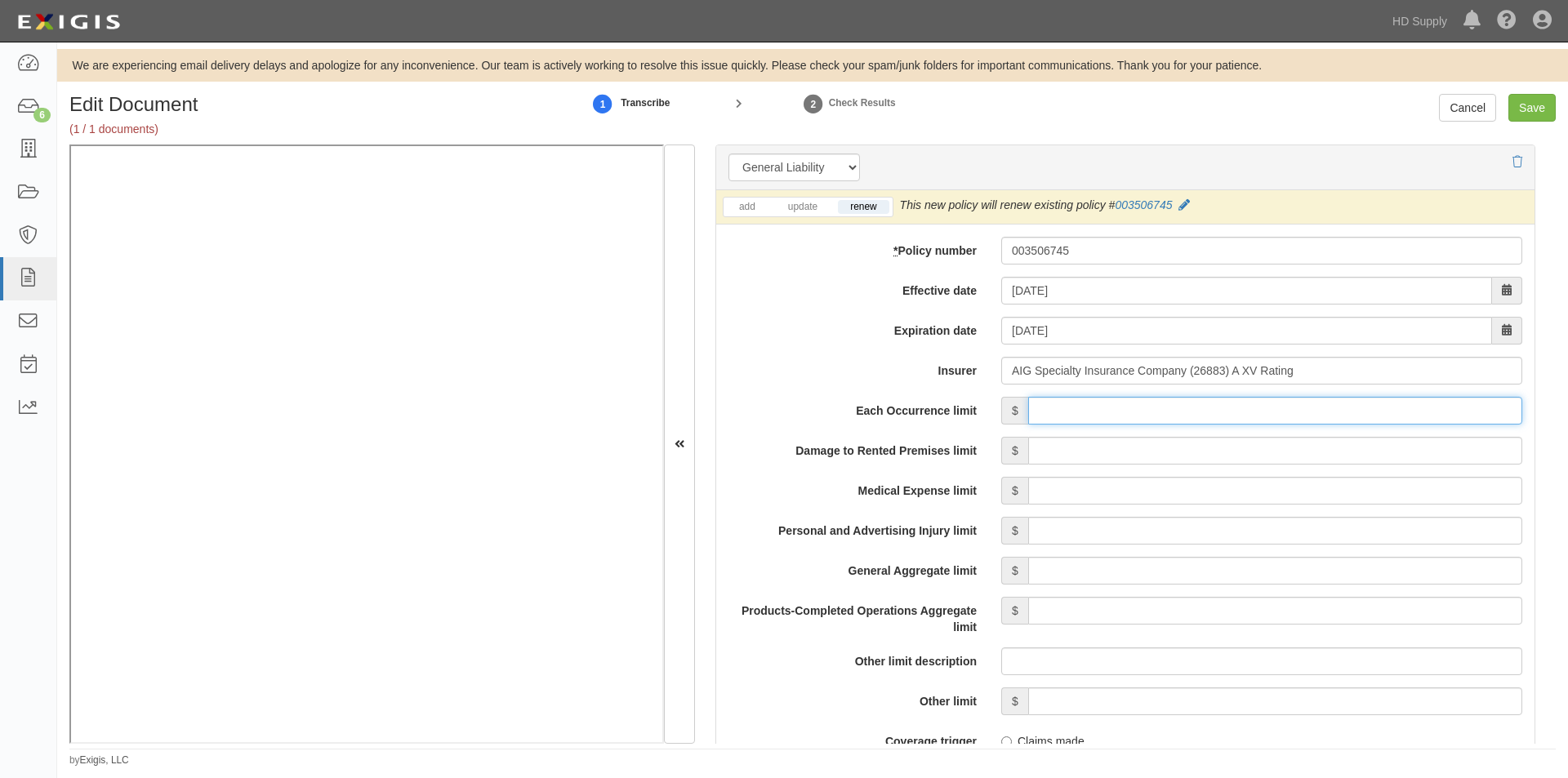
type input "2,000,000"
click at [1351, 459] on input "Damage to Rented Premises limit" at bounding box center [1275, 451] width 494 height 28
type input "300,000"
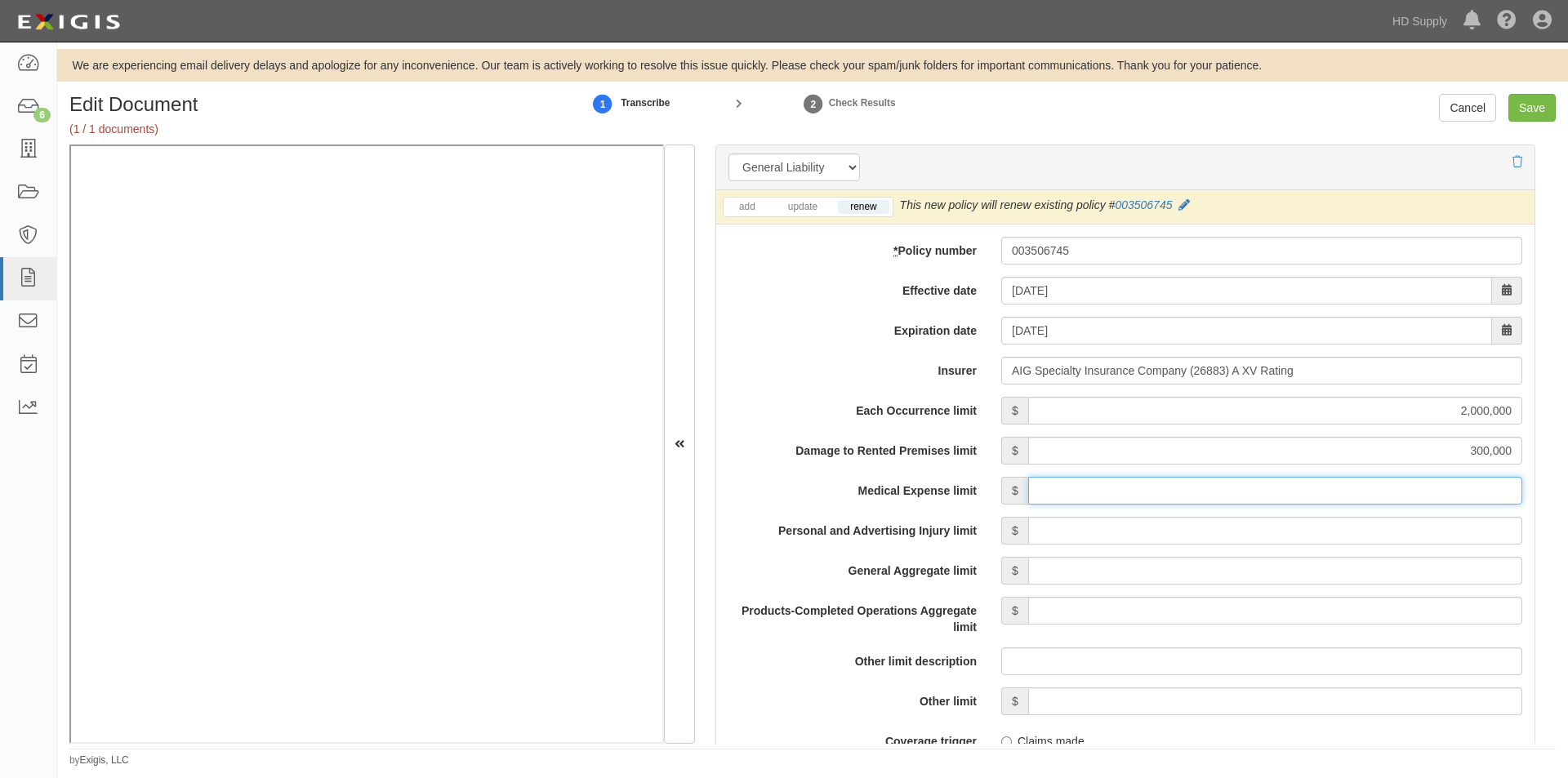
click at [1369, 491] on input "Medical Expense limit" at bounding box center [1275, 491] width 494 height 28
type input "10,000"
click at [1335, 534] on input "Personal and Advertising Injury limit" at bounding box center [1275, 530] width 494 height 28
type input "2,000,000"
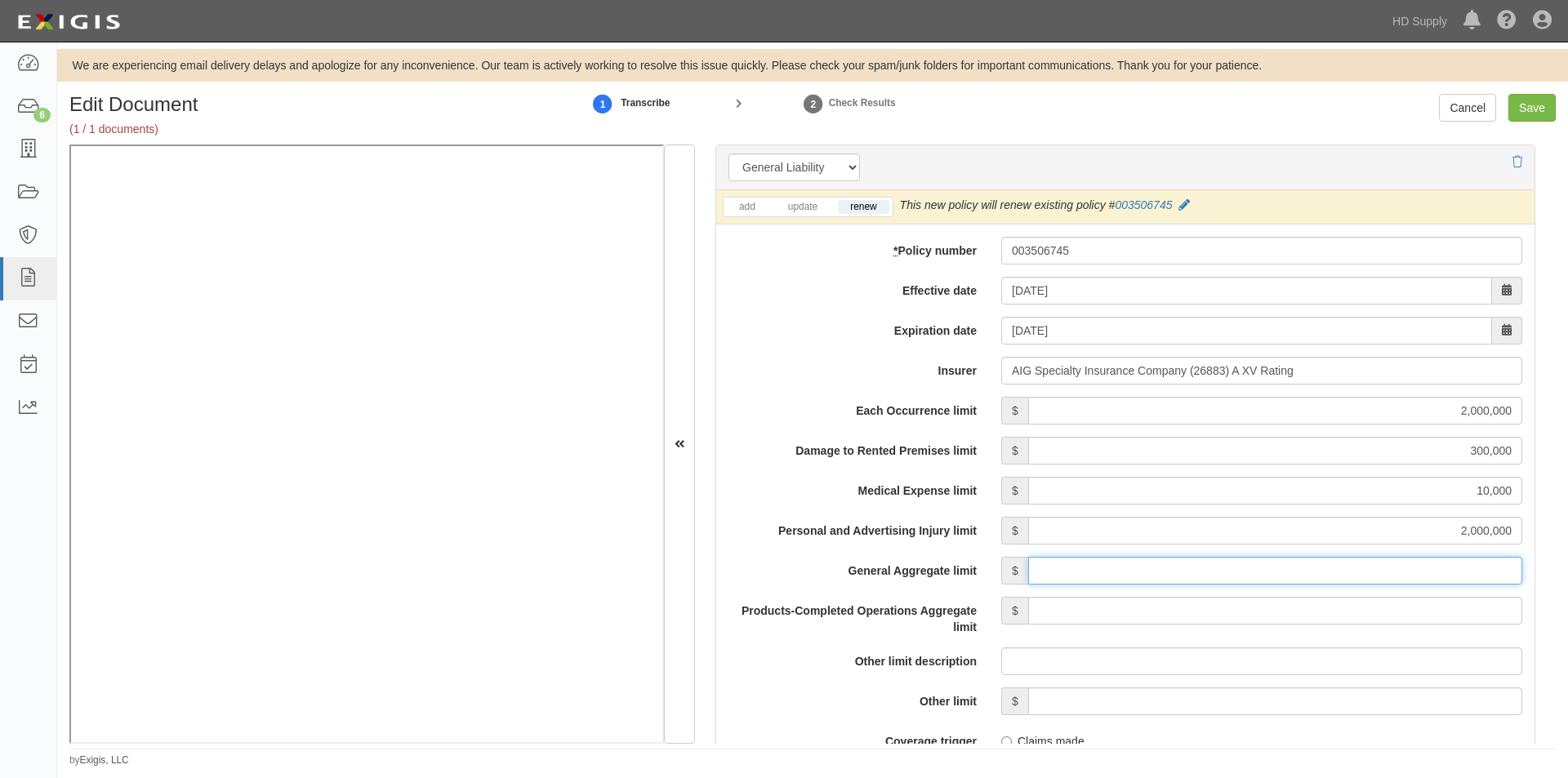
click at [1338, 575] on input "General Aggregate limit" at bounding box center [1275, 570] width 494 height 28
type input "4,000,000"
click at [1330, 615] on input "Products-Completed Operations Aggregate limit" at bounding box center [1275, 610] width 494 height 28
type input "4,000,000"
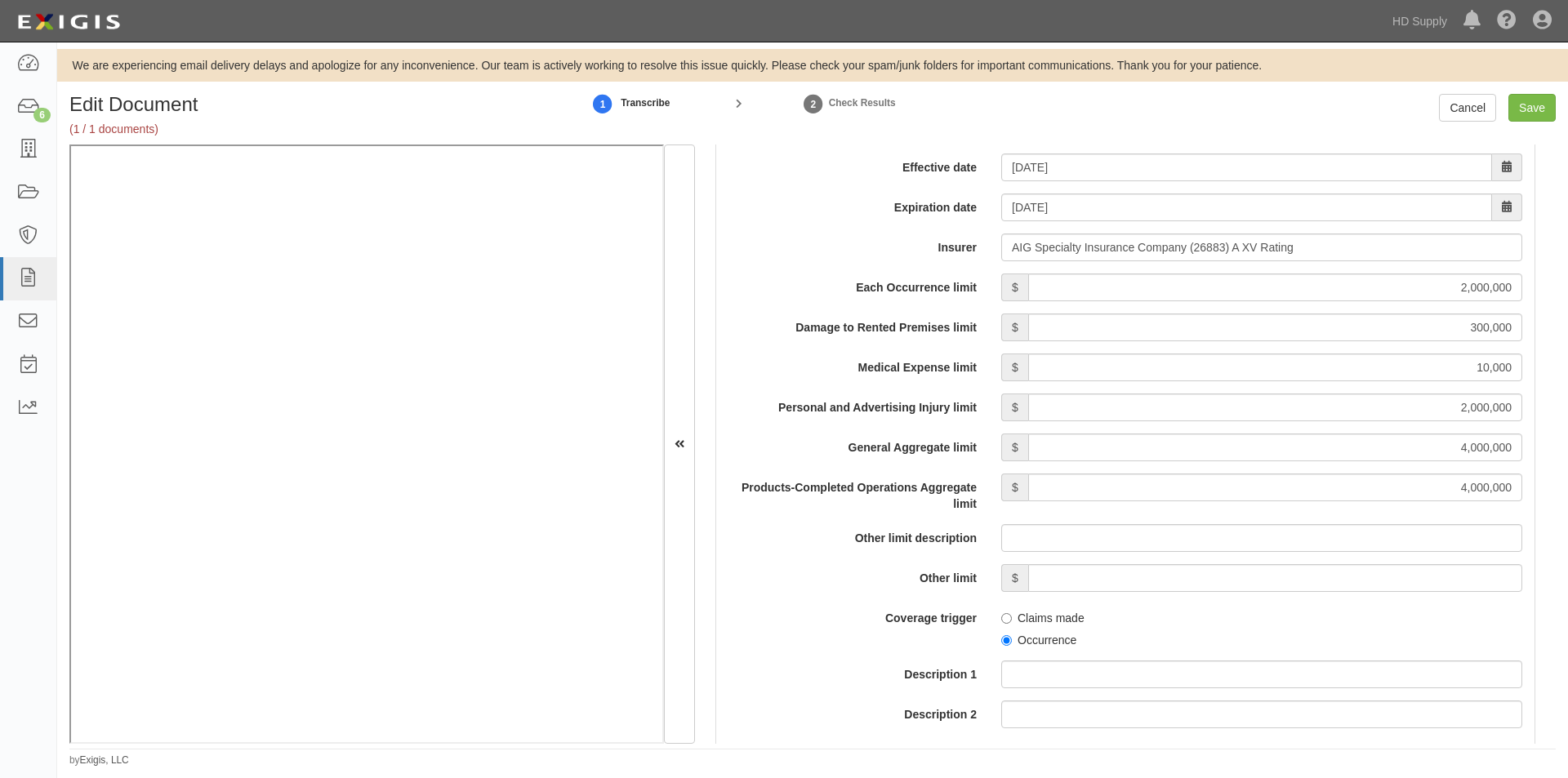
scroll to position [1409, 0]
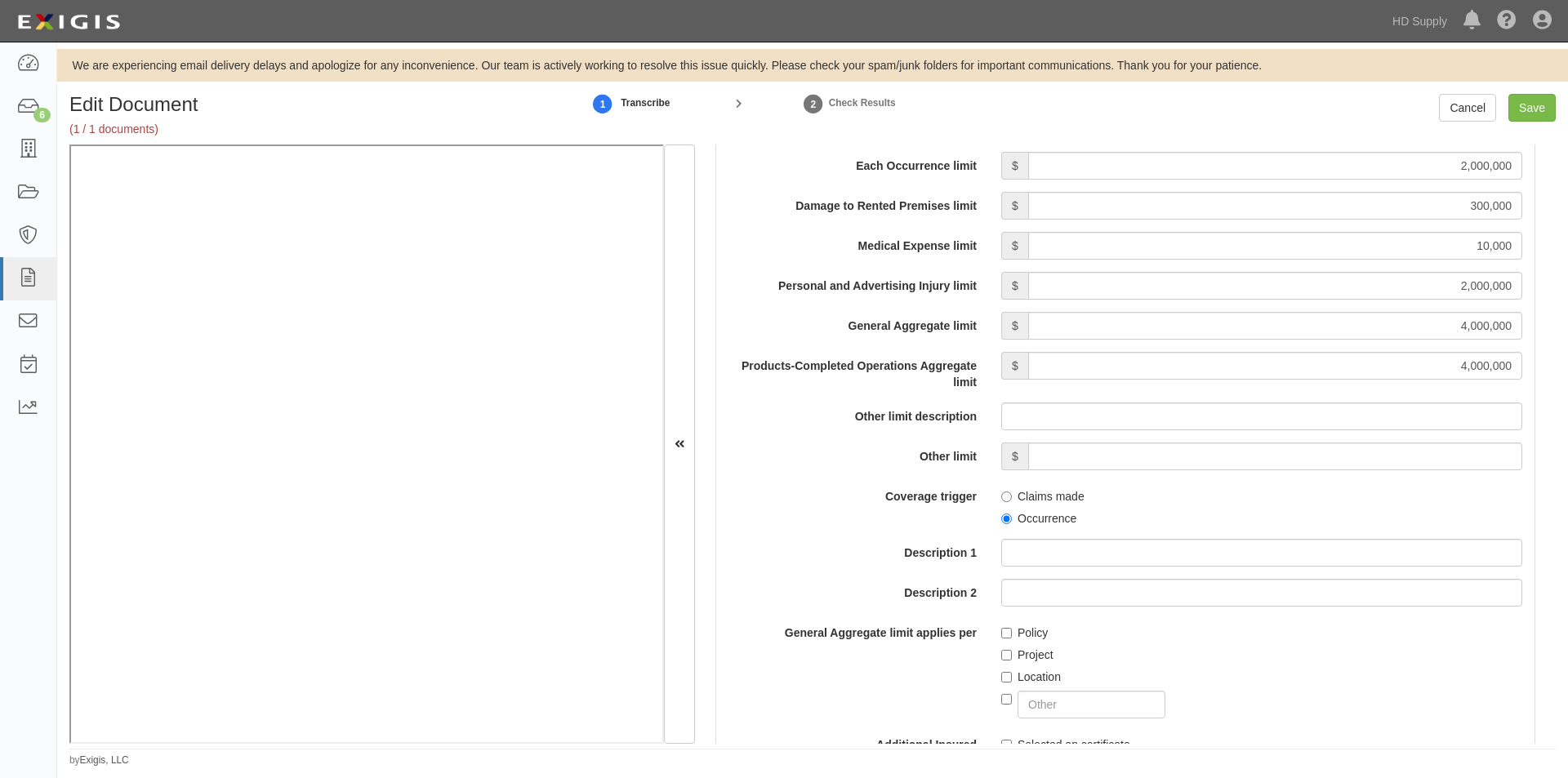
click at [996, 520] on div "Claims made Occurrence" at bounding box center [1262, 504] width 546 height 45
click at [1001, 520] on input "Occurrence" at bounding box center [1006, 518] width 10 height 10
radio input "true"
click at [1001, 655] on input "Project" at bounding box center [1006, 654] width 10 height 10
checkbox input "true"
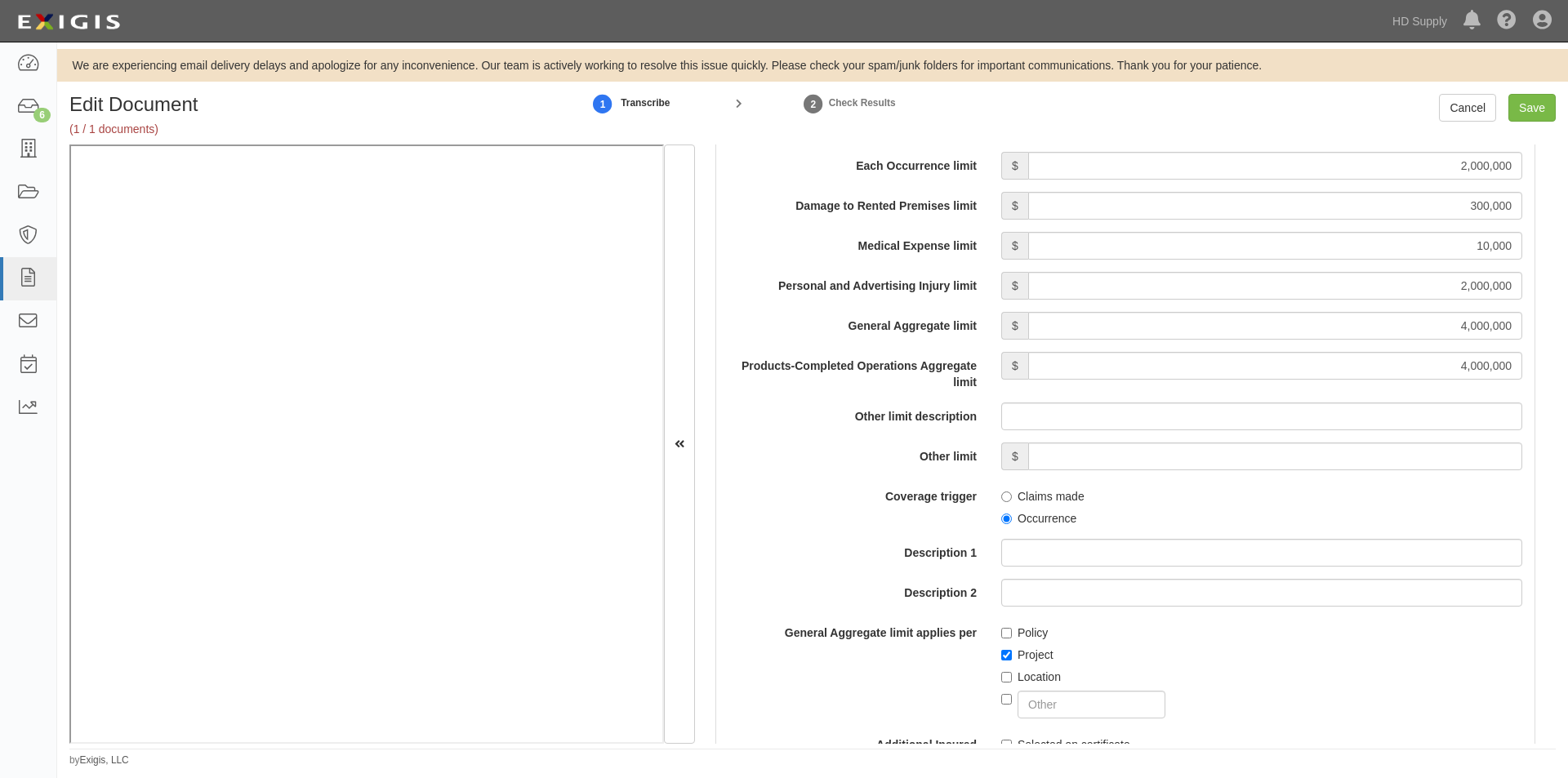
click at [874, 579] on label "Description 2" at bounding box center [853, 590] width 273 height 22
click at [1001, 579] on input "Description 2" at bounding box center [1261, 593] width 521 height 28
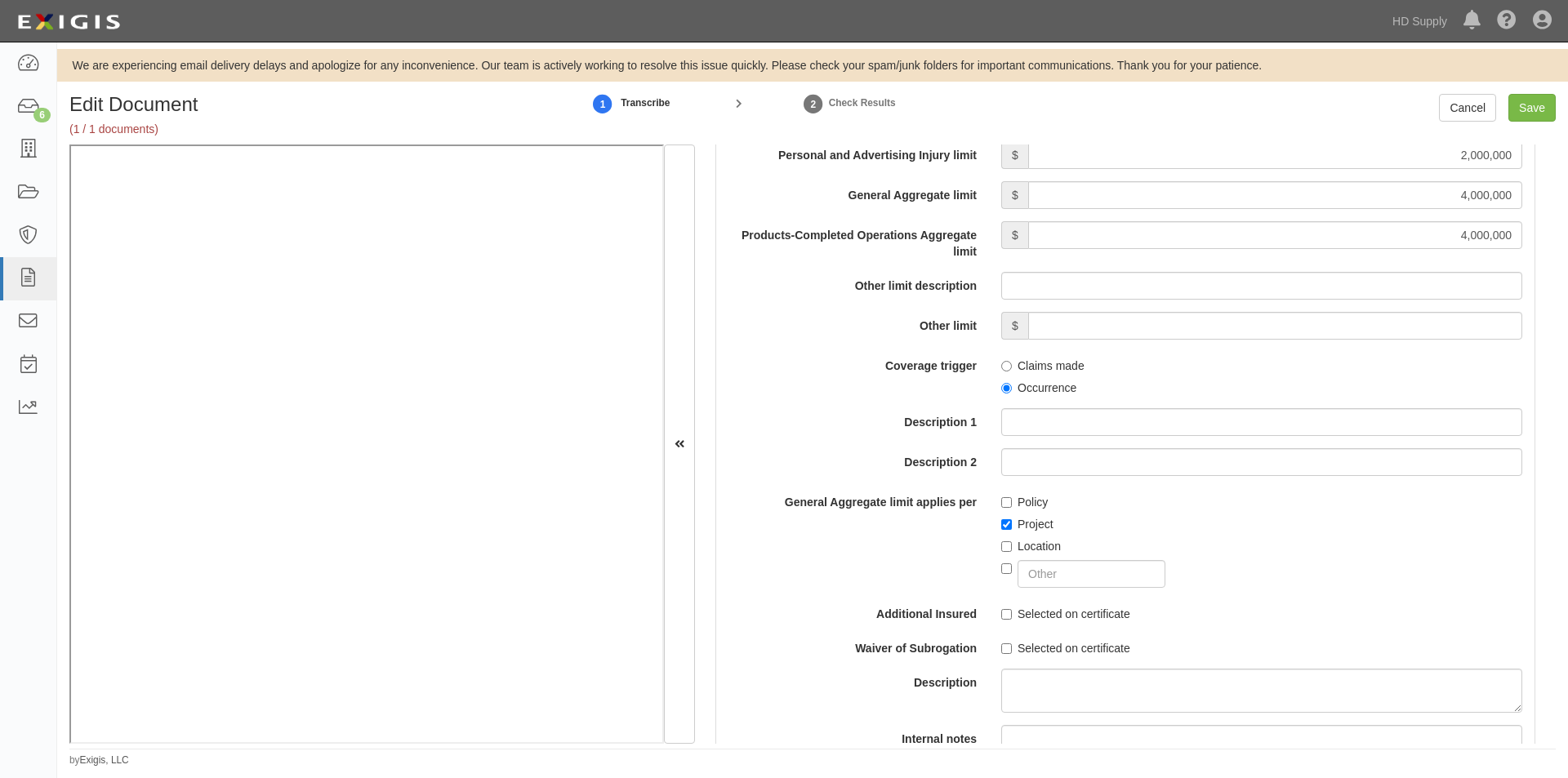
click at [1009, 617] on label "Selected on certificate" at bounding box center [1065, 614] width 129 height 17
click at [1009, 617] on input "Selected on certificate" at bounding box center [1006, 613] width 10 height 10
checkbox input "true"
click at [1001, 649] on input "Selected on certificate" at bounding box center [1006, 647] width 10 height 10
checkbox input "true"
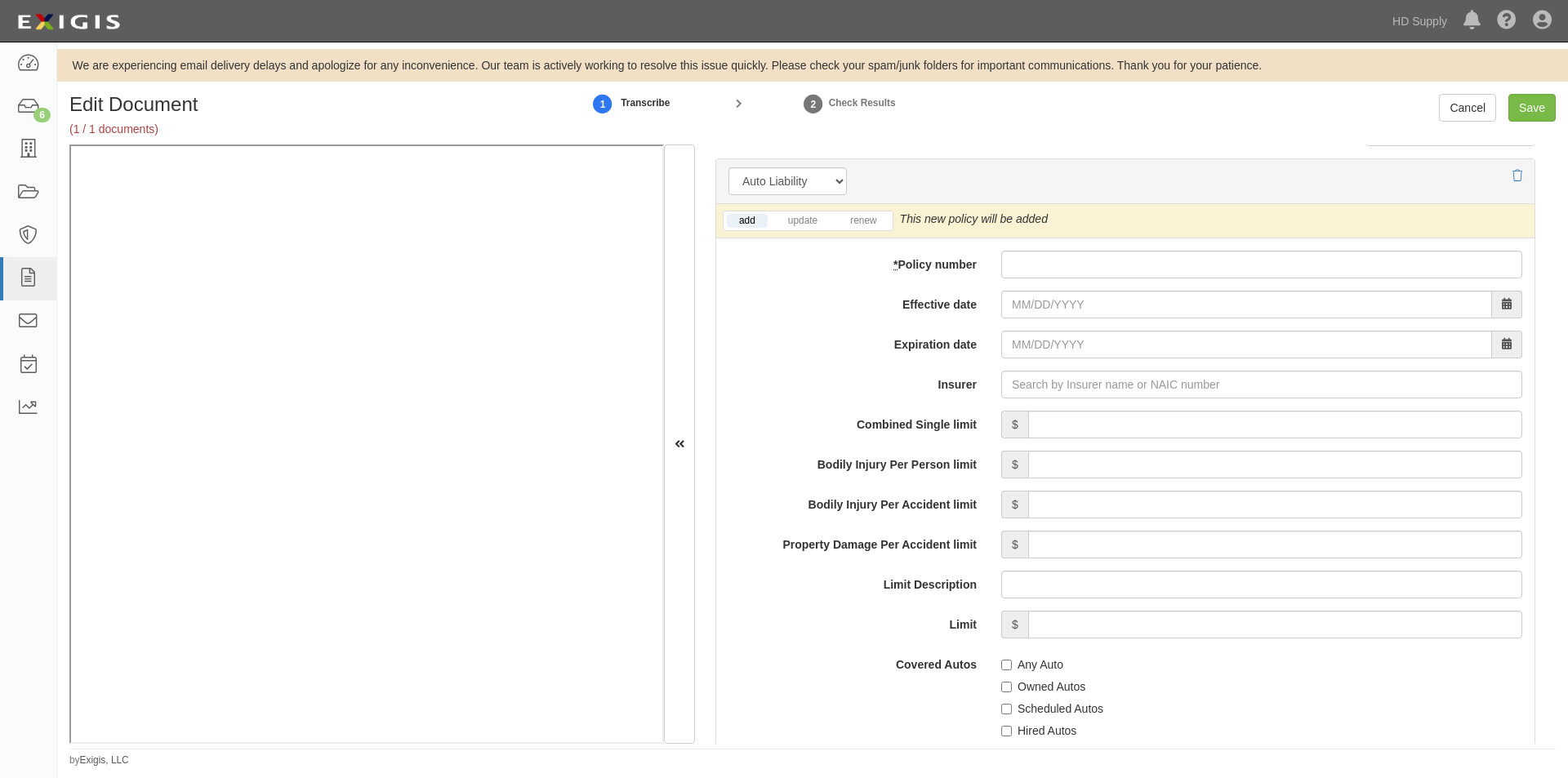
scroll to position [2277, 0]
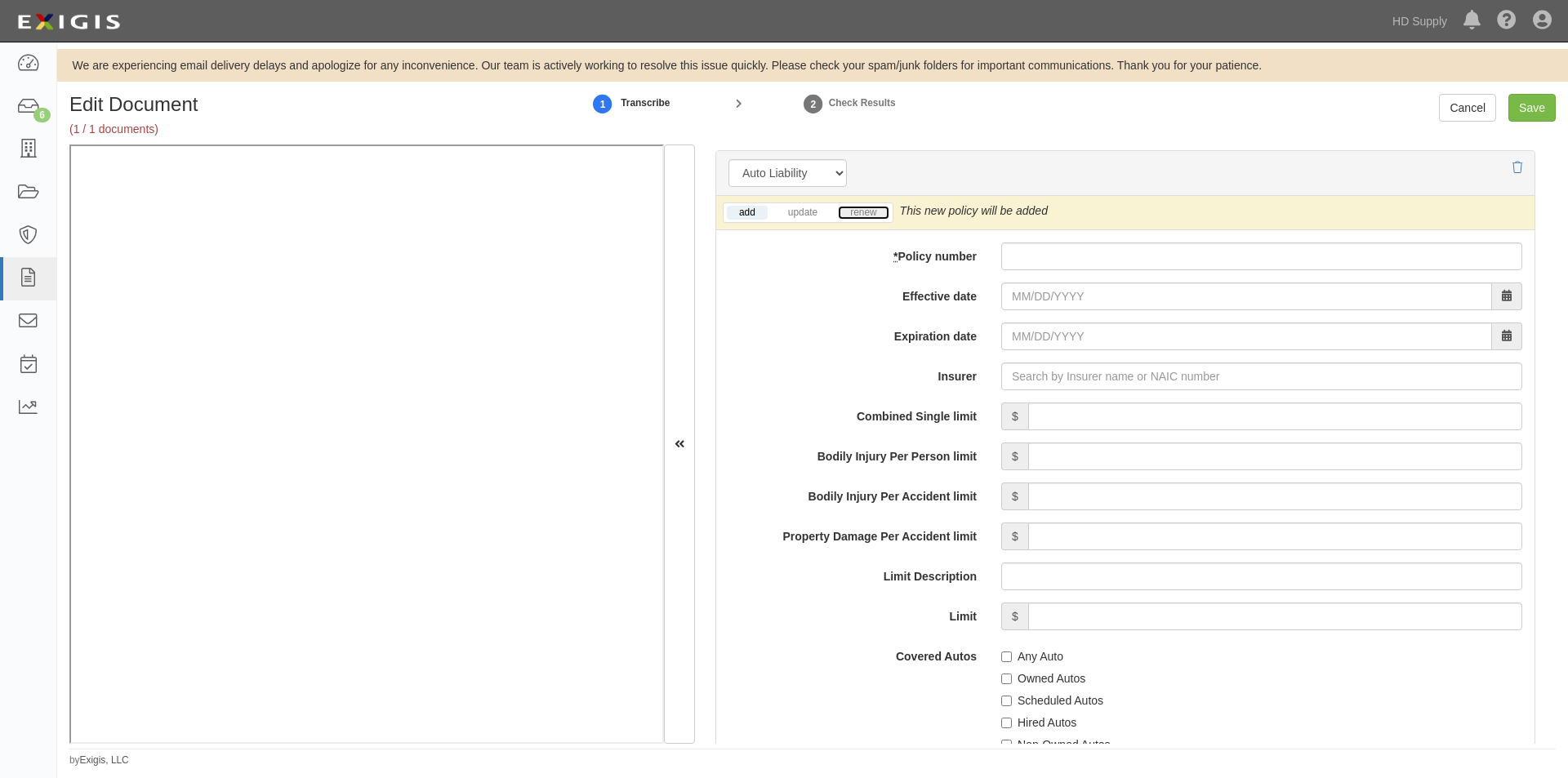
click at [853, 214] on link "renew" at bounding box center [863, 212] width 51 height 14
paste input "004544856"
type input "004544856"
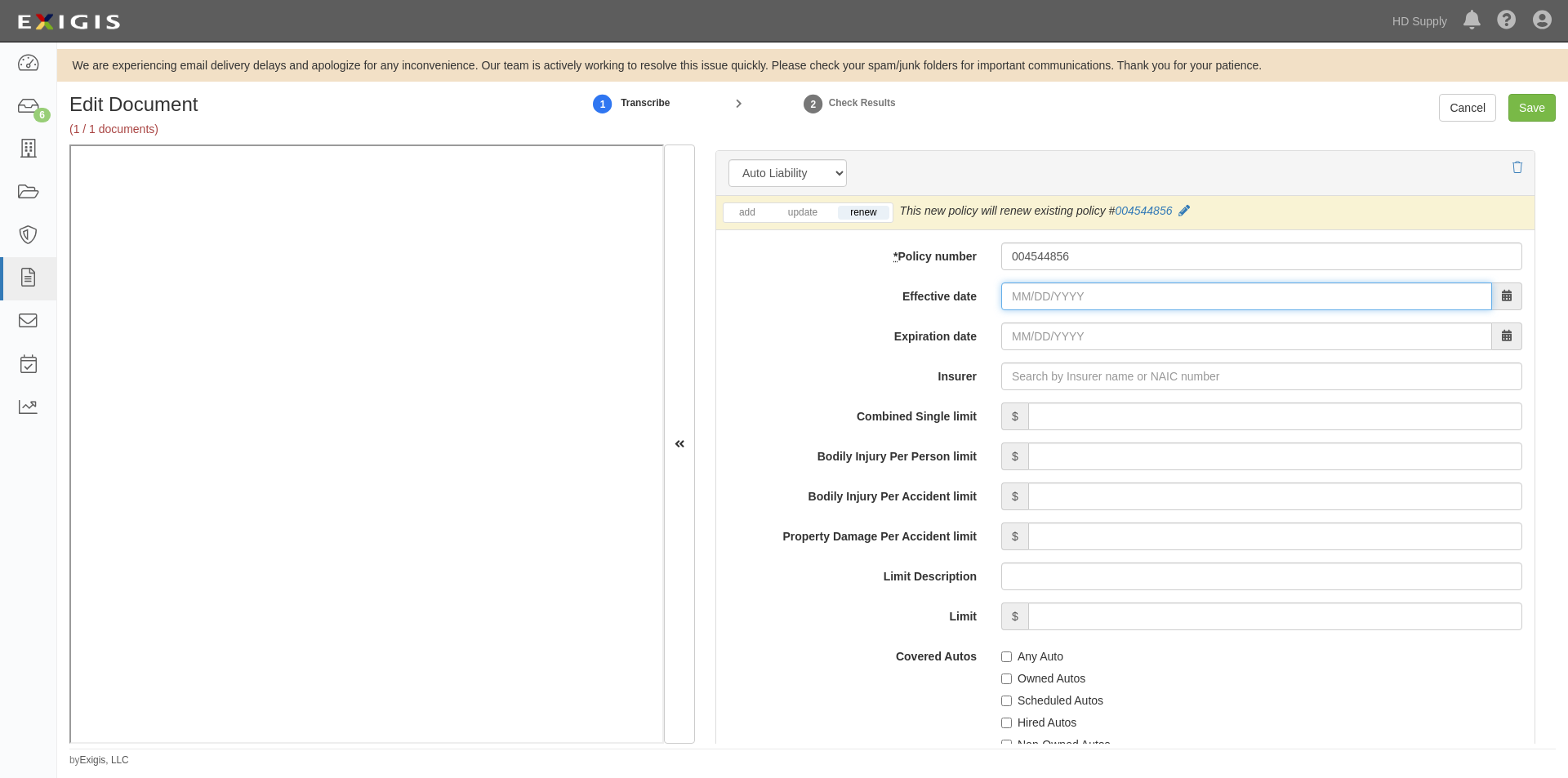
click at [1042, 296] on input "Effective date" at bounding box center [1246, 296] width 491 height 28
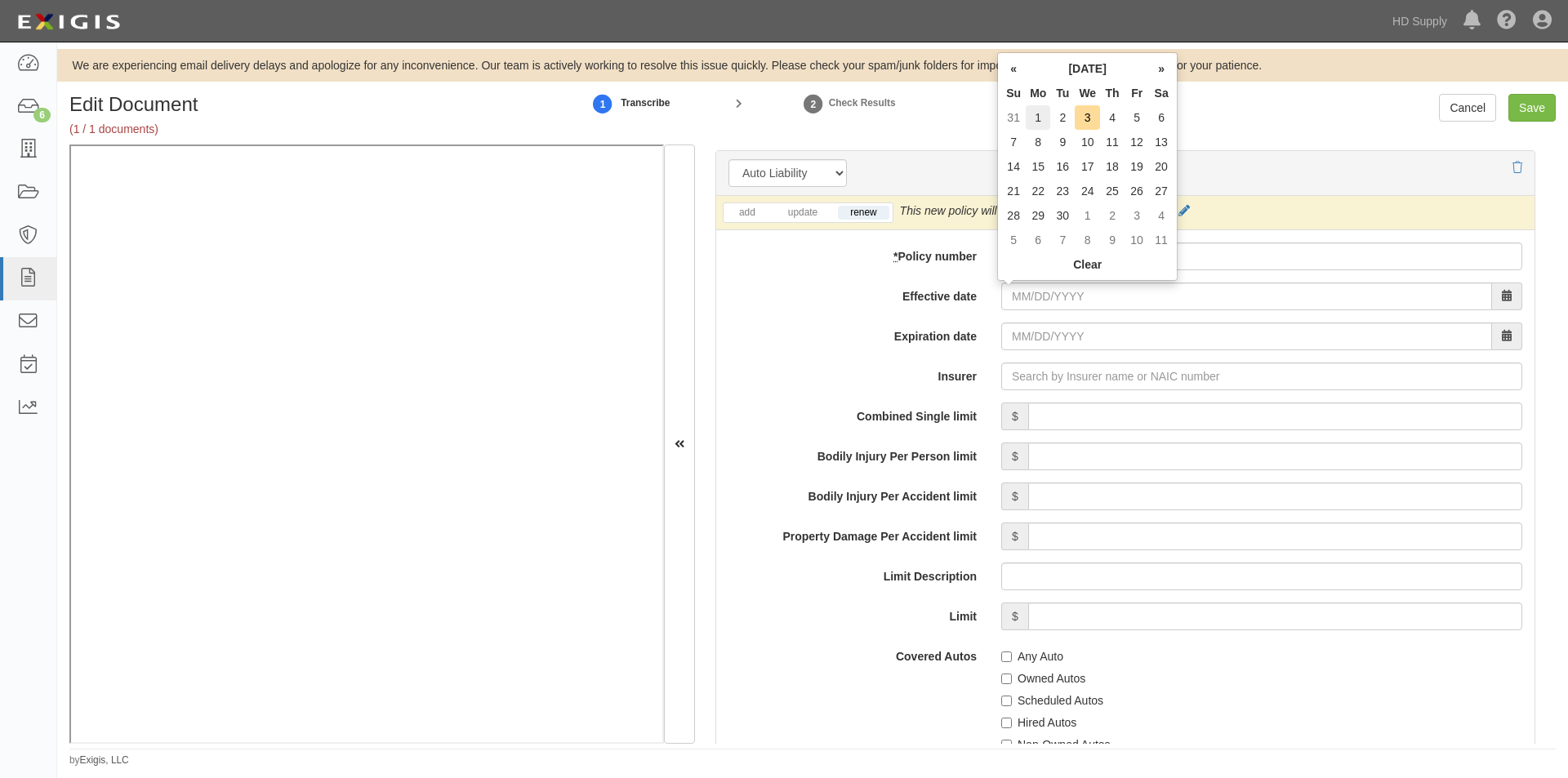
click at [1037, 119] on td "1" at bounding box center [1037, 118] width 24 height 24
type input "09/01/2025"
type input "09/01/2026"
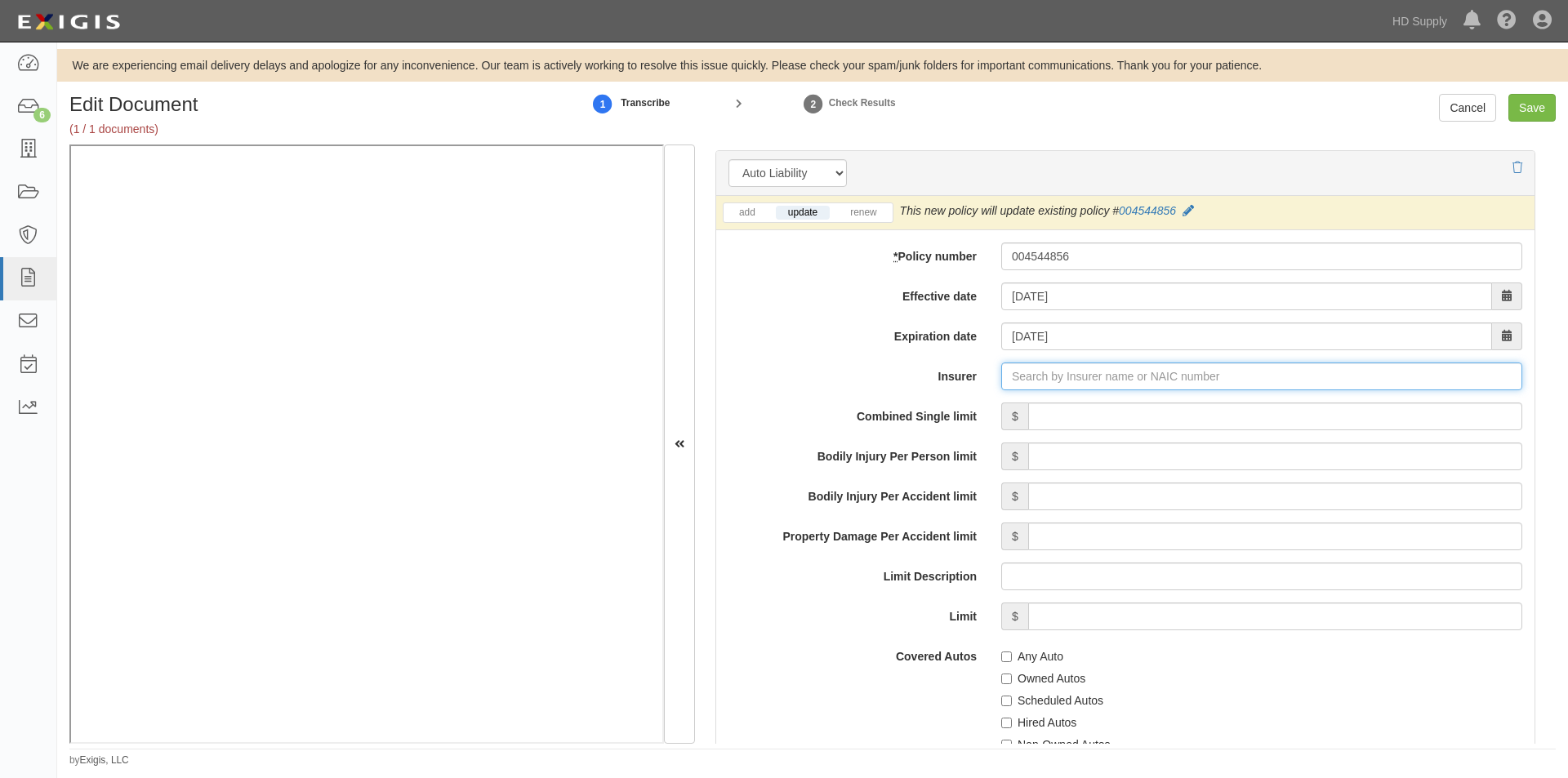
click at [1045, 383] on input "Insurer" at bounding box center [1261, 376] width 521 height 28
type input "21st Century Advantage Insurance Company (25232) NR Rating"
type input "2"
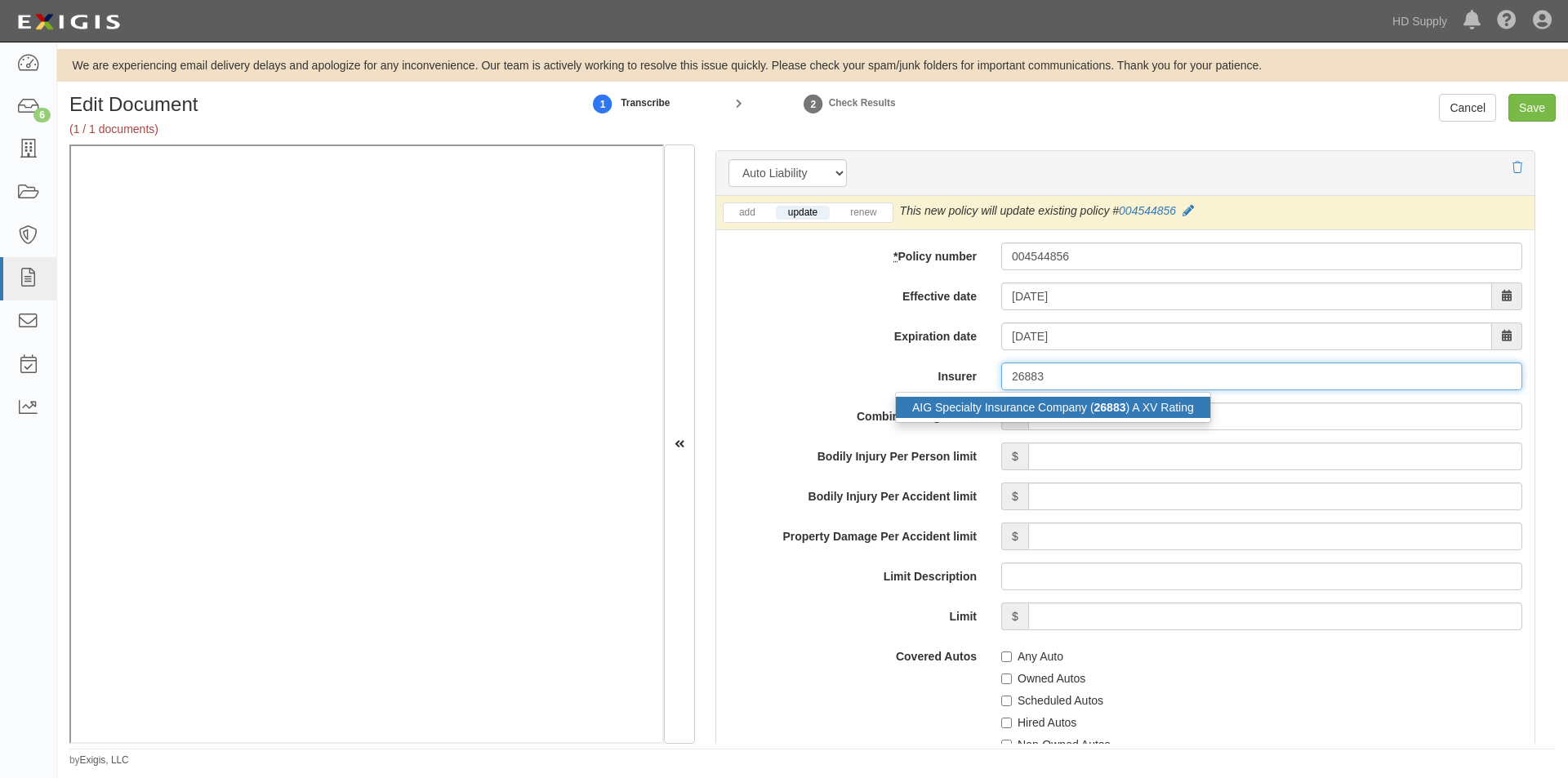
click at [1037, 407] on div "AIG Specialty Insurance Company ( 26883 ) A XV Rating" at bounding box center [1052, 407] width 315 height 21
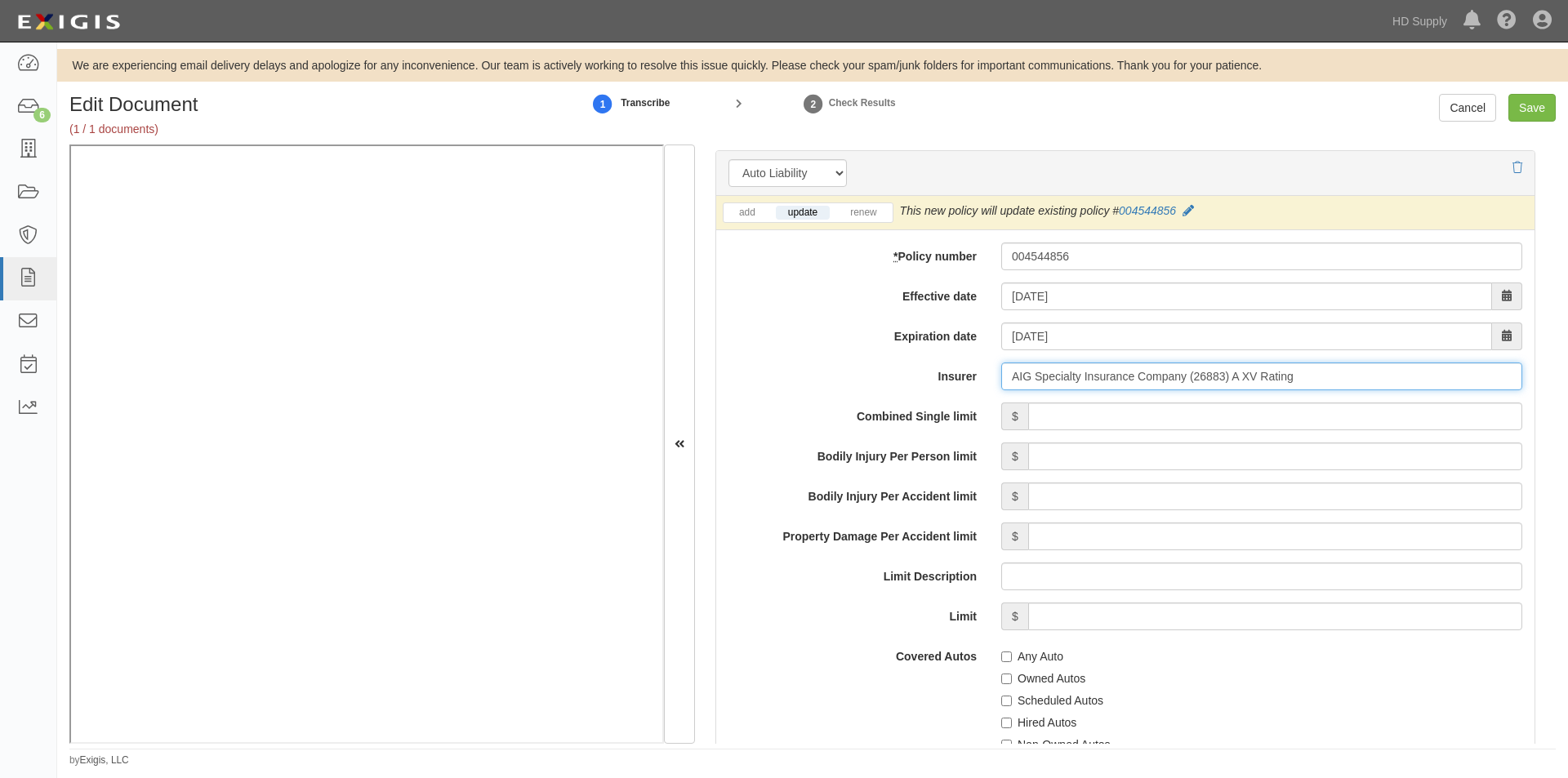
type input "AIG Specialty Insurance Company (26883) A XV Rating"
click at [1144, 421] on input "Combined Single limit" at bounding box center [1275, 416] width 494 height 28
type input "2,000,000"
click at [1009, 658] on label "Any Auto" at bounding box center [1032, 657] width 62 height 17
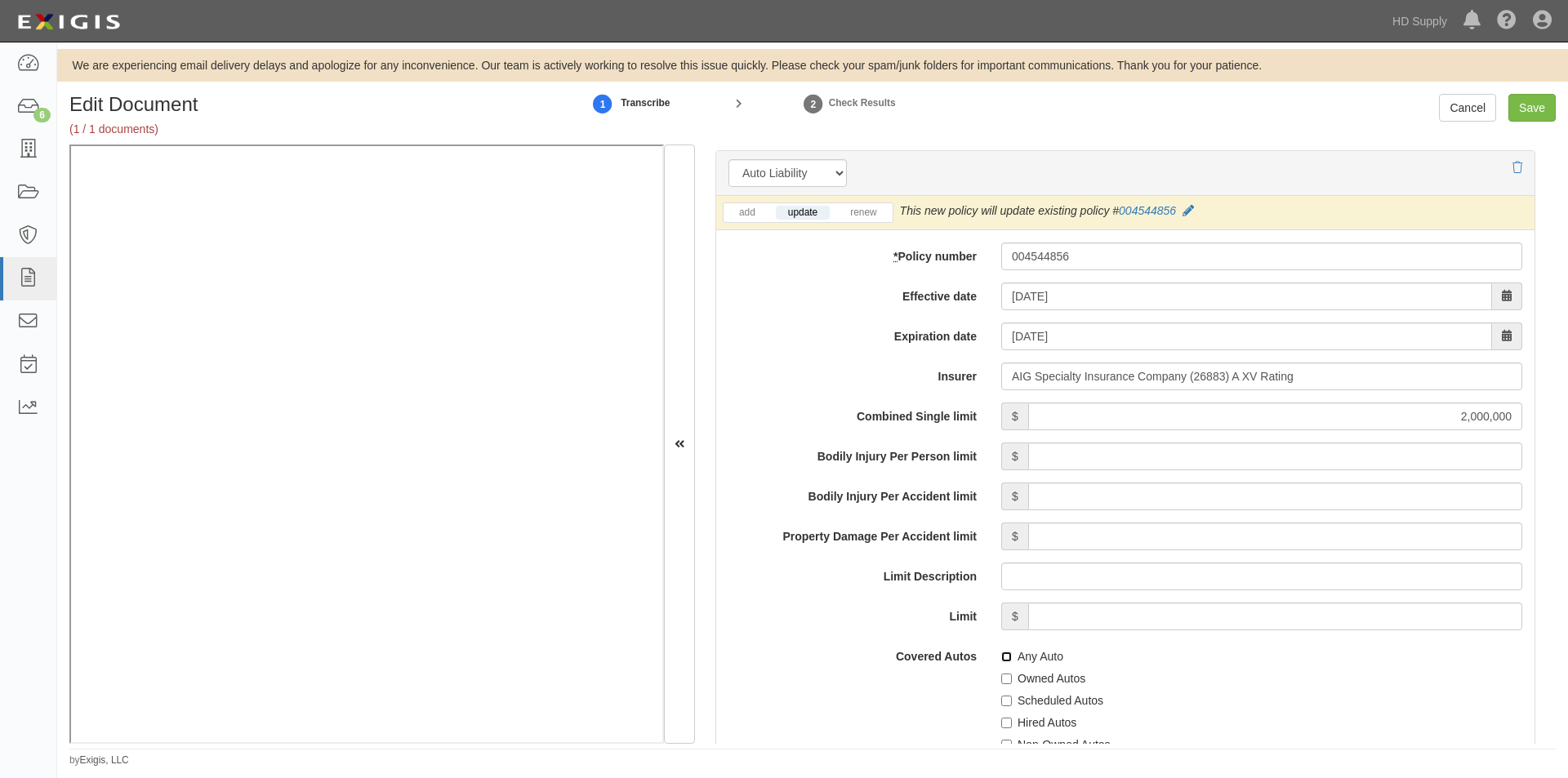
click at [1009, 658] on input "Any Auto" at bounding box center [1006, 656] width 10 height 10
checkbox input "true"
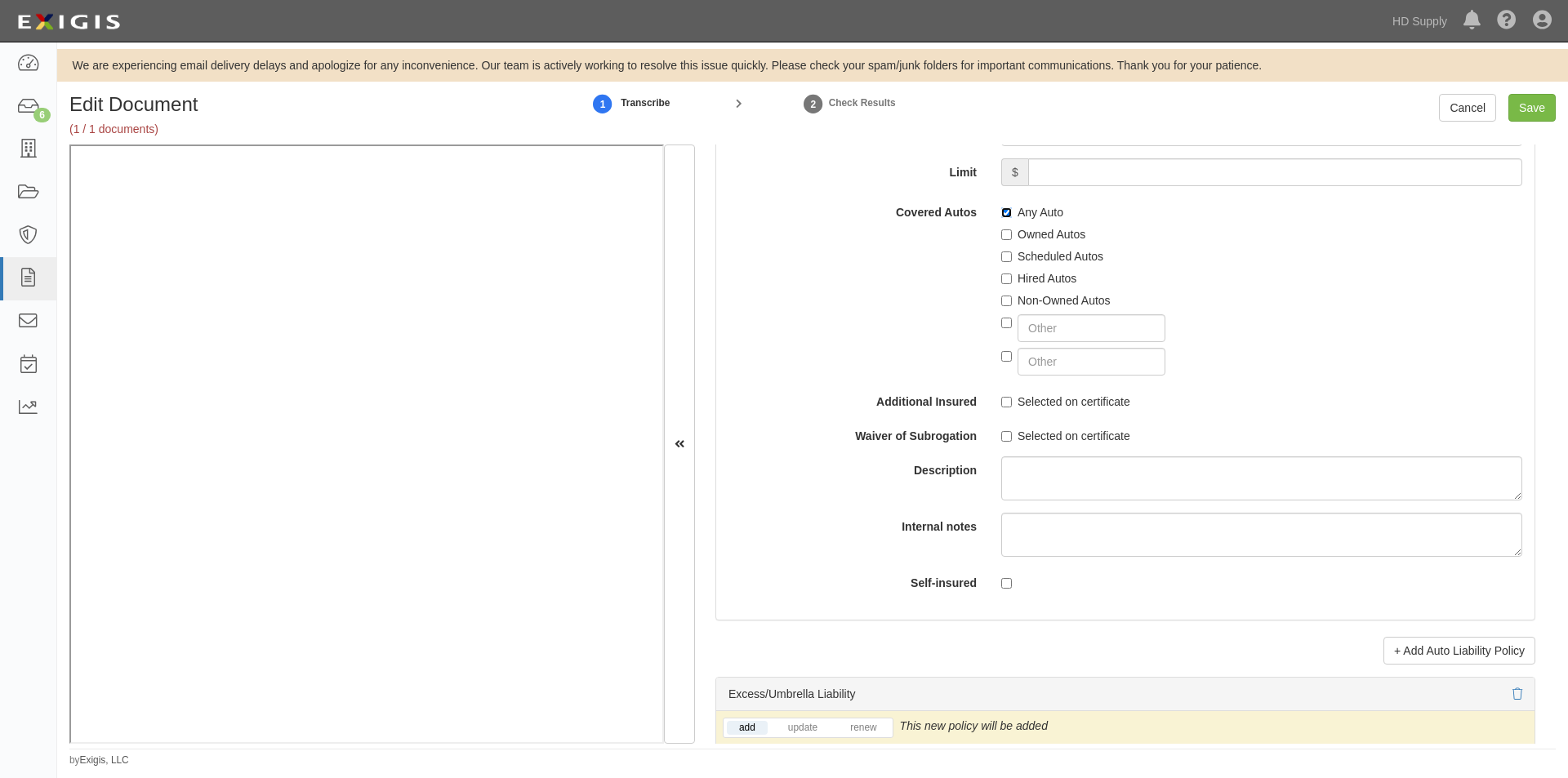
scroll to position [2772, 0]
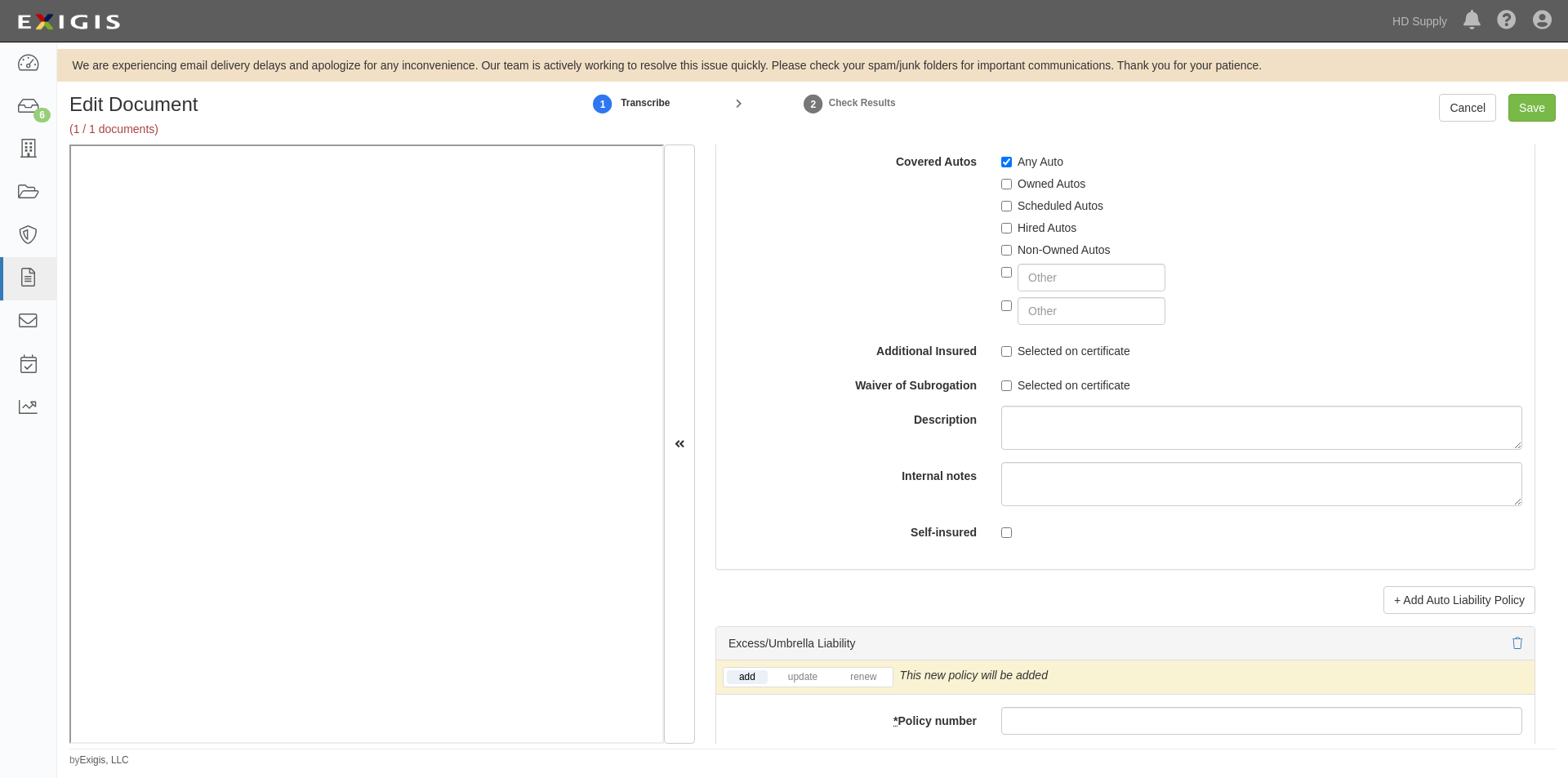
click at [1004, 368] on div "Combined Single limit $ 2,000,000 Bodily Injury Per Person limit $ Bodily Injur…" at bounding box center [1125, 226] width 793 height 636
click at [1001, 357] on label "Selected on certificate" at bounding box center [1065, 351] width 129 height 17
click at [1001, 357] on input "Selected on certificate" at bounding box center [1006, 351] width 10 height 10
checkbox input "true"
click at [1002, 387] on input "Selected on certificate" at bounding box center [1006, 385] width 10 height 10
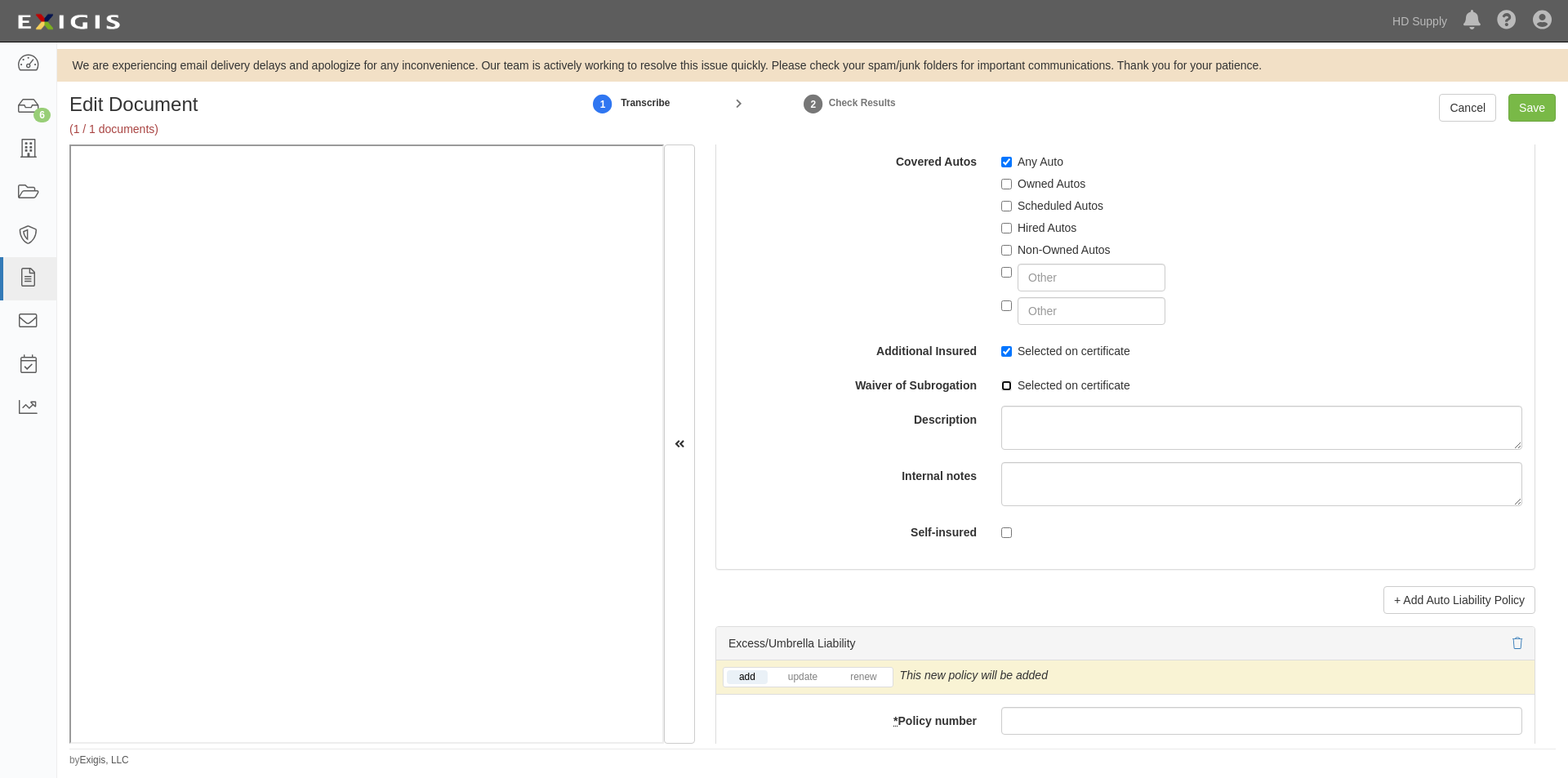
checkbox input "true"
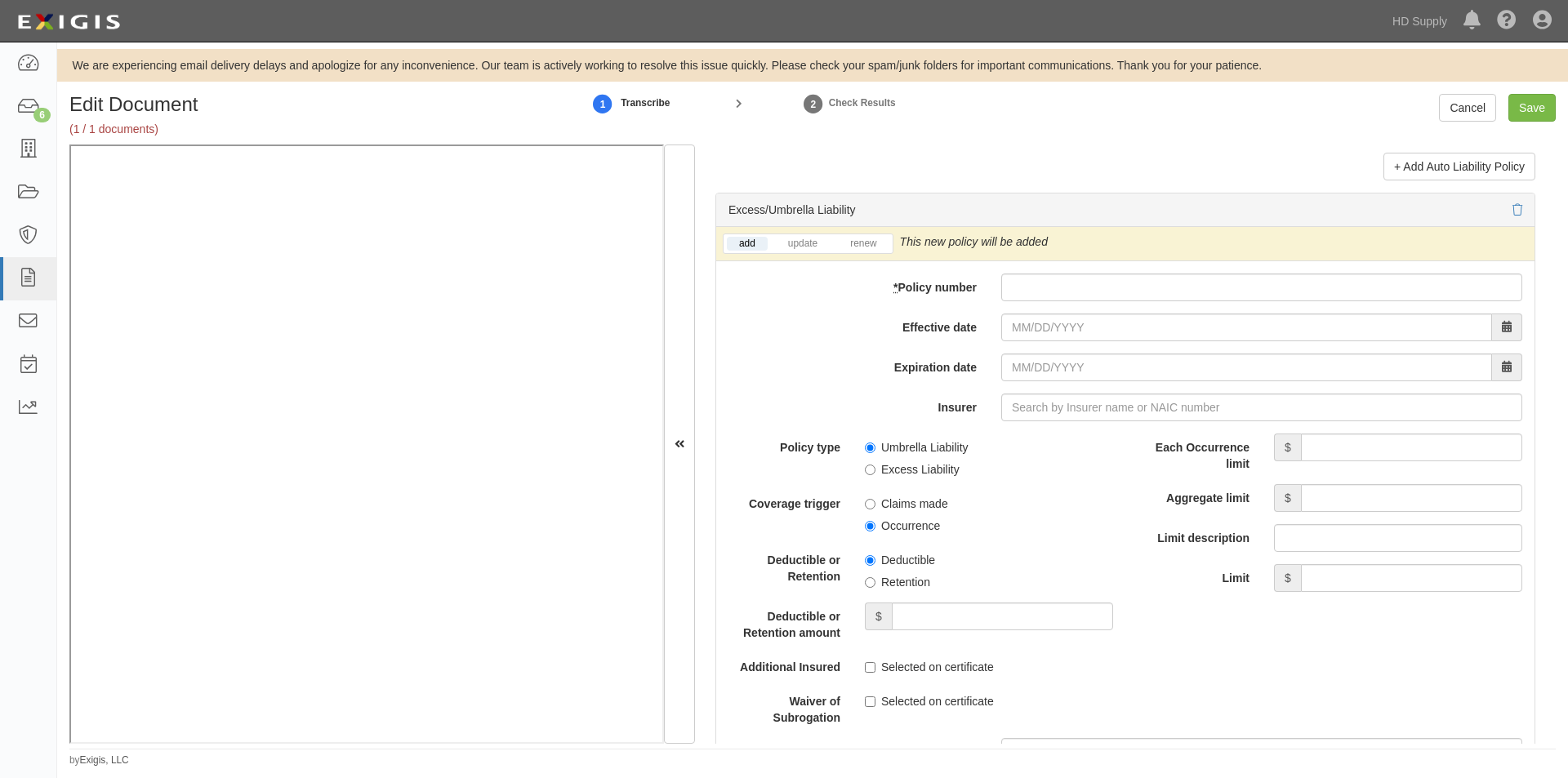
scroll to position [3231, 0]
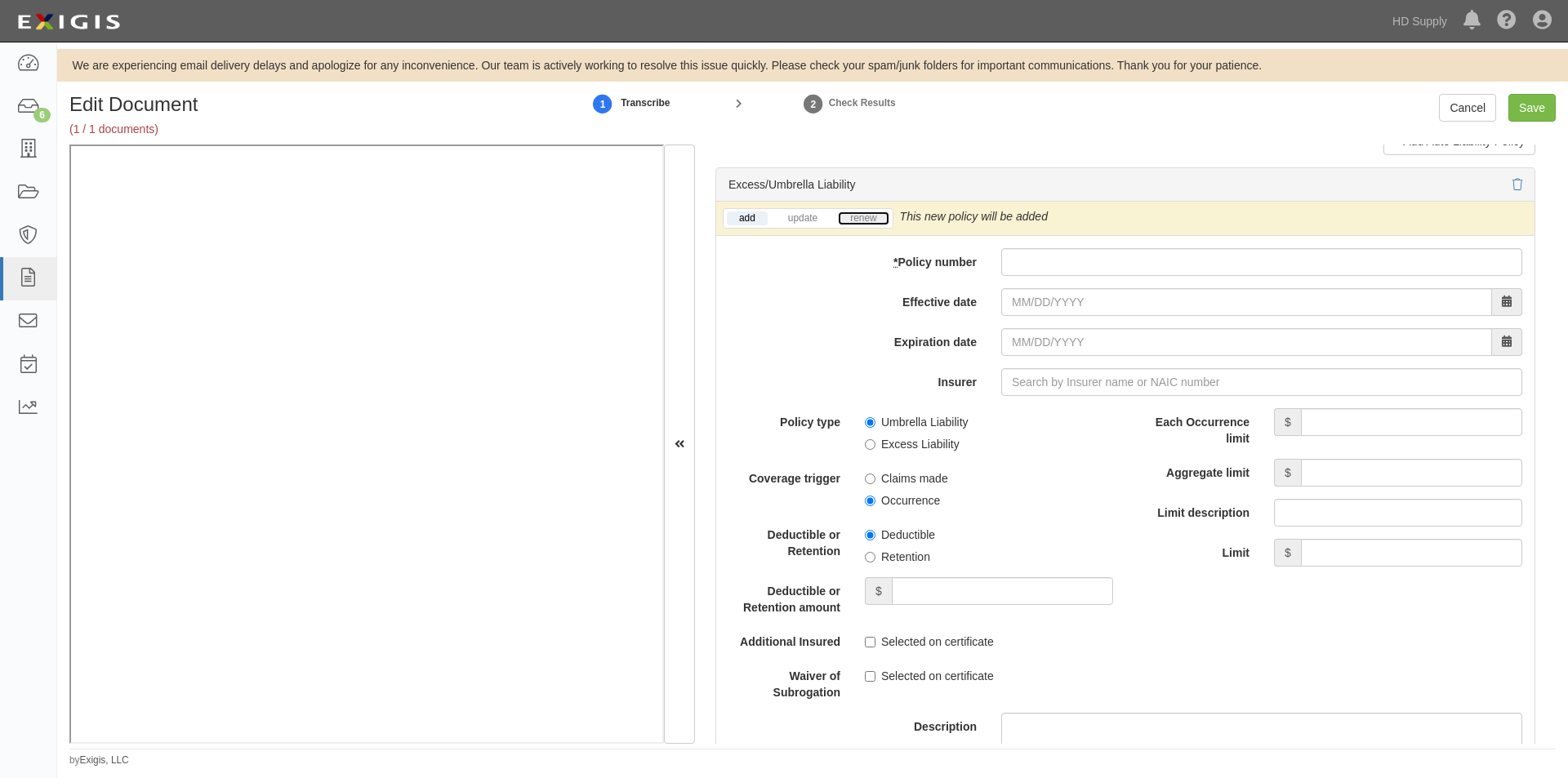
click at [873, 221] on link "renew" at bounding box center [863, 218] width 51 height 14
paste input "8033843525"
type input "8033843525"
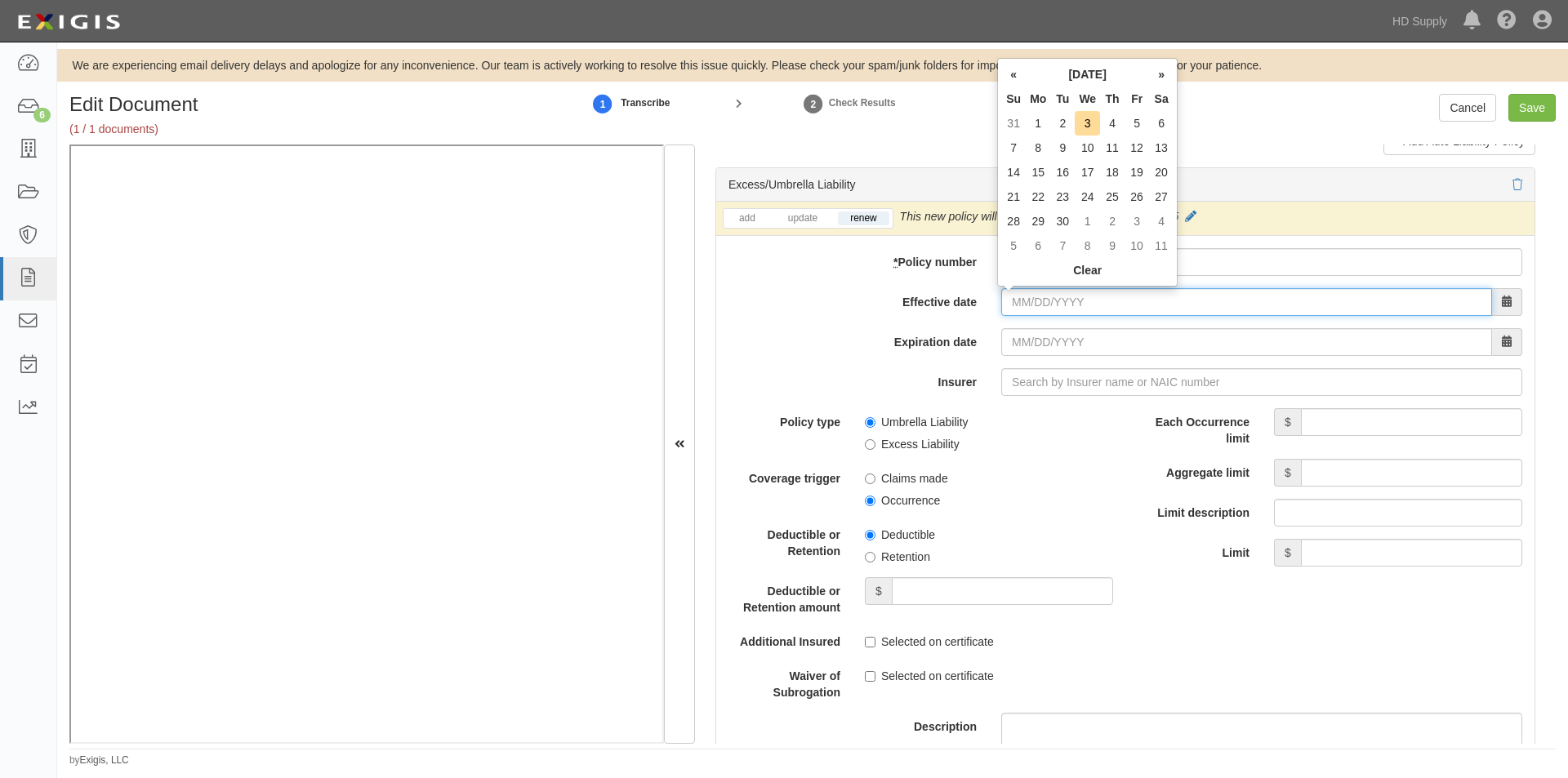
click at [1041, 307] on input "Effective date" at bounding box center [1246, 302] width 491 height 28
click at [1038, 122] on td "1" at bounding box center [1037, 123] width 24 height 24
type input "09/01/2025"
type input "09/01/2026"
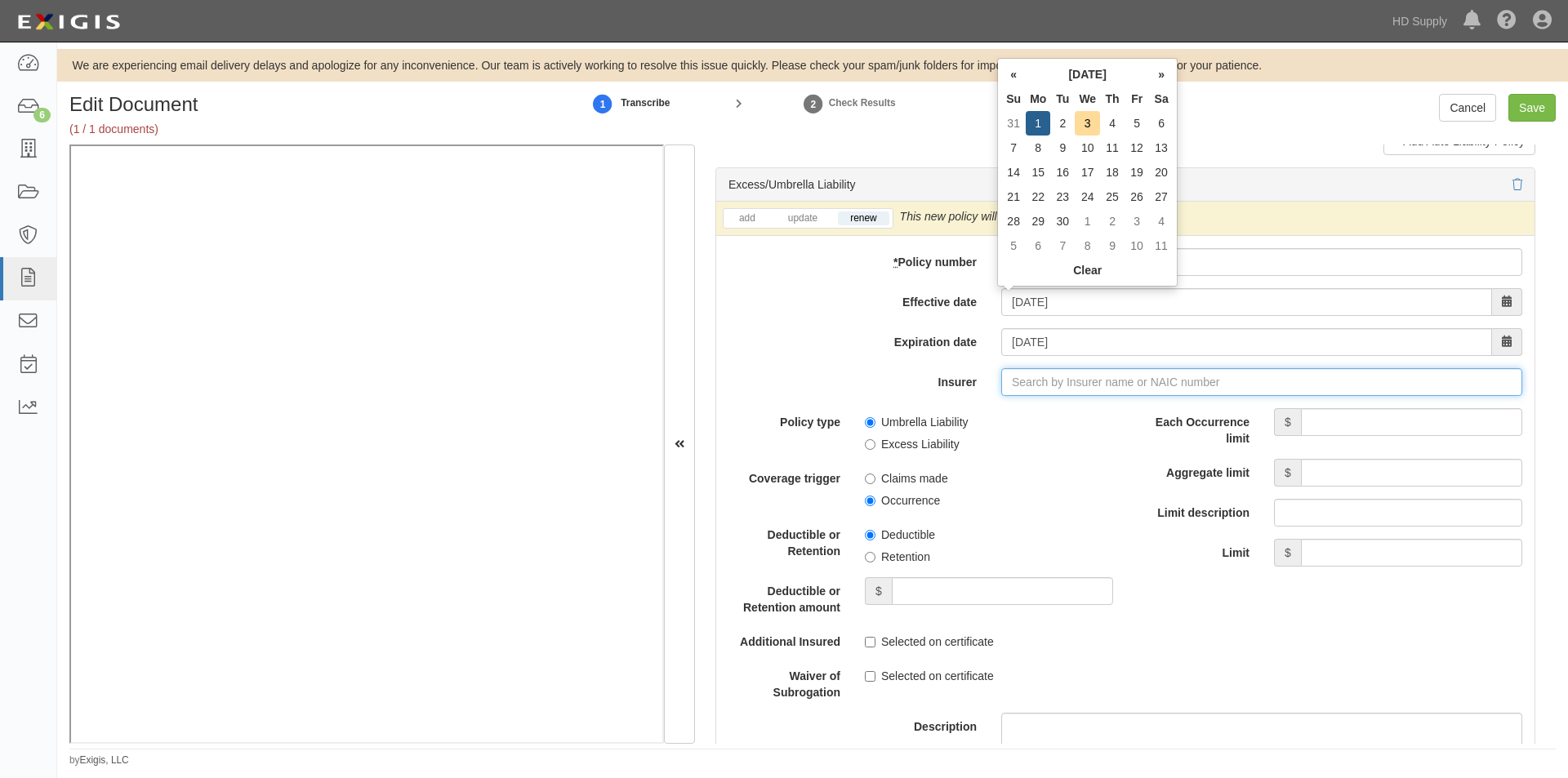
click at [1063, 385] on input "Insurer" at bounding box center [1261, 382] width 521 height 28
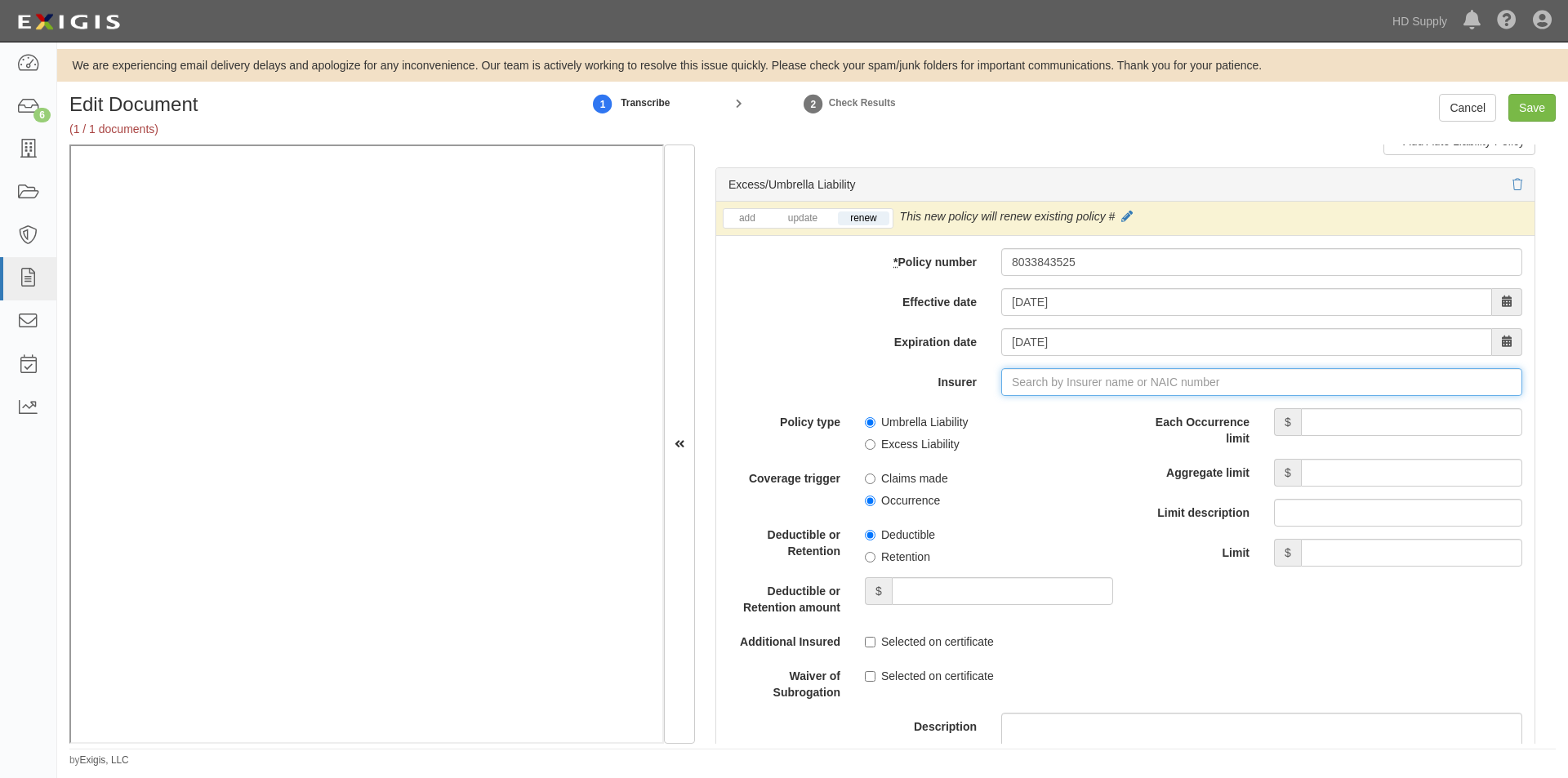
click at [1086, 381] on input "Insurer" at bounding box center [1261, 382] width 521 height 28
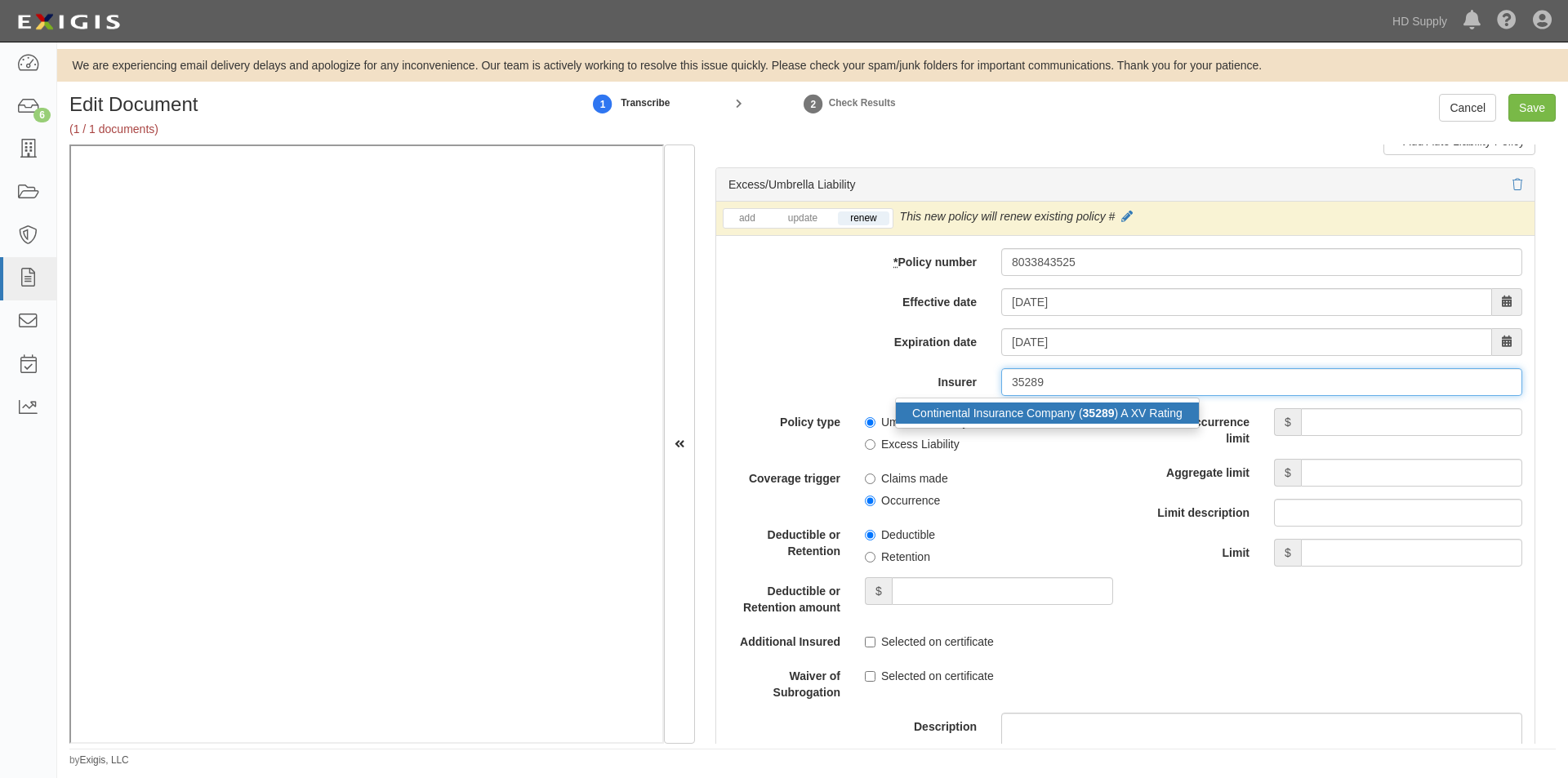
click at [1065, 413] on div "Continental Insurance Company ( 35289 ) A XV Rating" at bounding box center [1047, 413] width 302 height 21
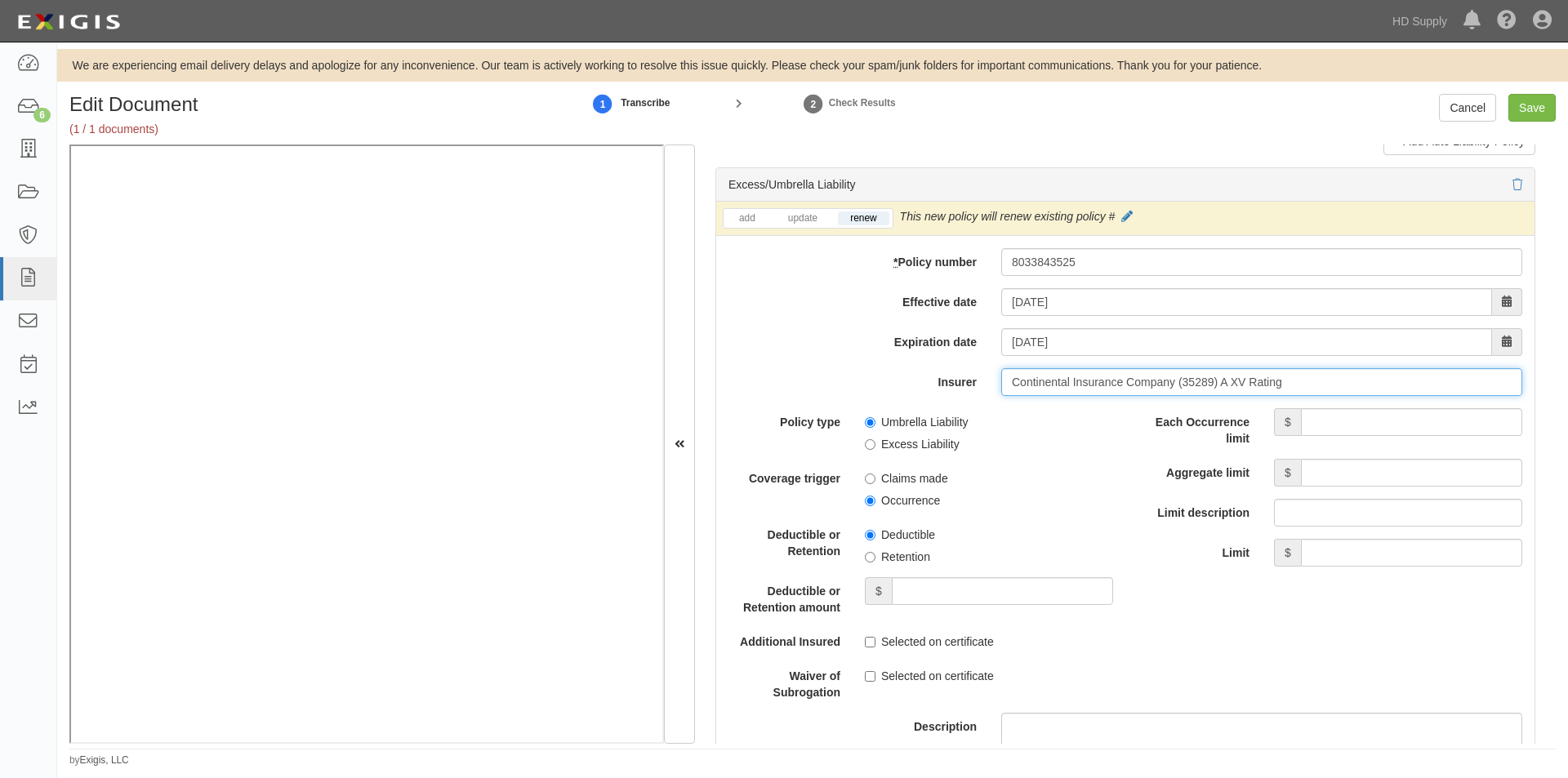
type input "Continental Insurance Company (35289) A XV Rating"
click at [1327, 418] on input "Each Occurrence limit" at bounding box center [1411, 422] width 221 height 28
type input "10,000,000"
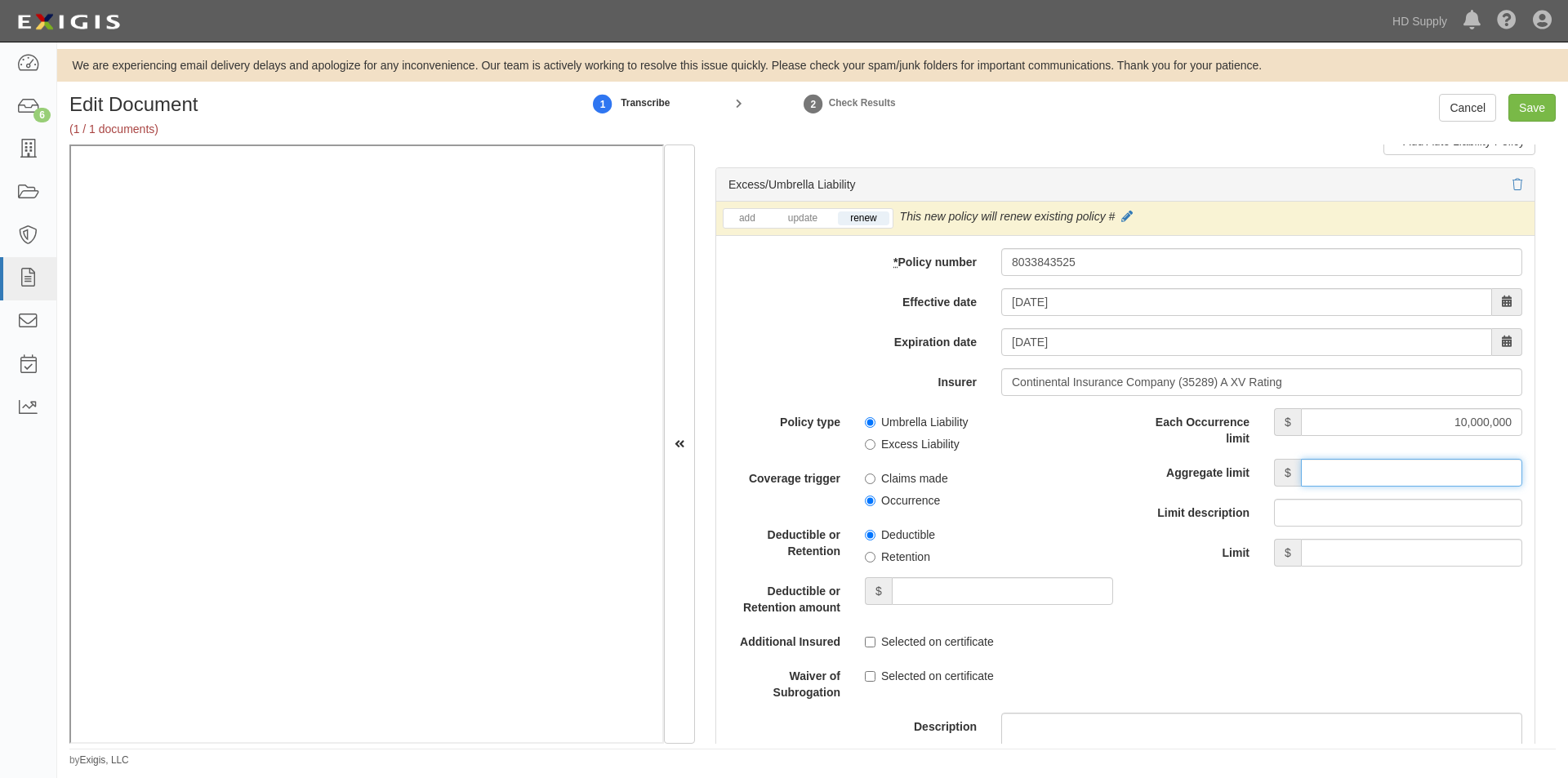
click at [1356, 470] on input "Aggregate limit" at bounding box center [1411, 473] width 221 height 28
type input "10,000,000"
click at [868, 419] on input "Umbrella Liability" at bounding box center [869, 422] width 10 height 10
radio input "true"
click at [870, 503] on input "Occurrence" at bounding box center [869, 500] width 10 height 10
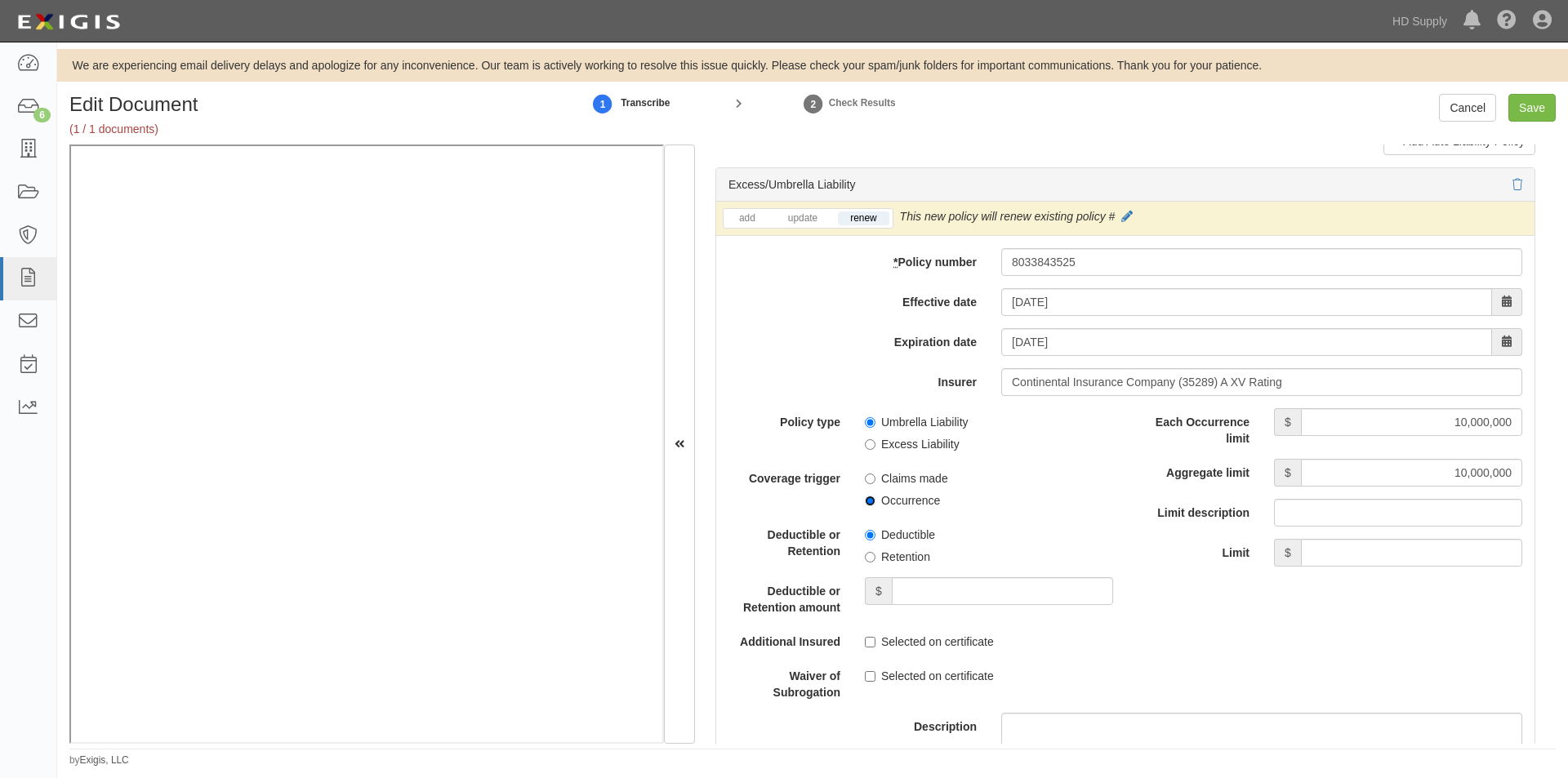
radio input "true"
click at [870, 560] on input "Retention" at bounding box center [869, 556] width 10 height 10
radio input "true"
click at [926, 593] on input "Deductible or Retention amount" at bounding box center [1002, 591] width 221 height 28
type input "10,000"
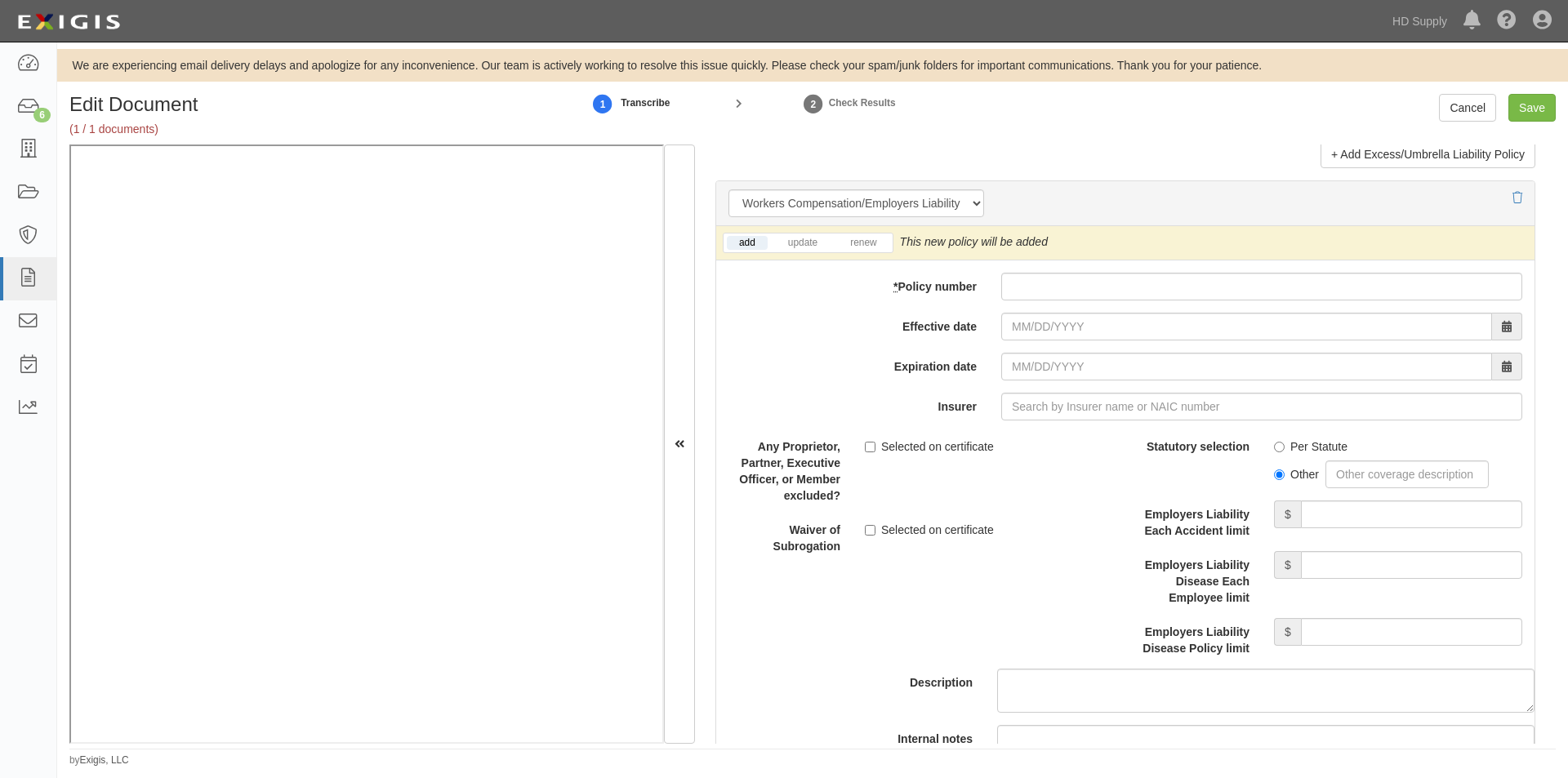
scroll to position [4037, 0]
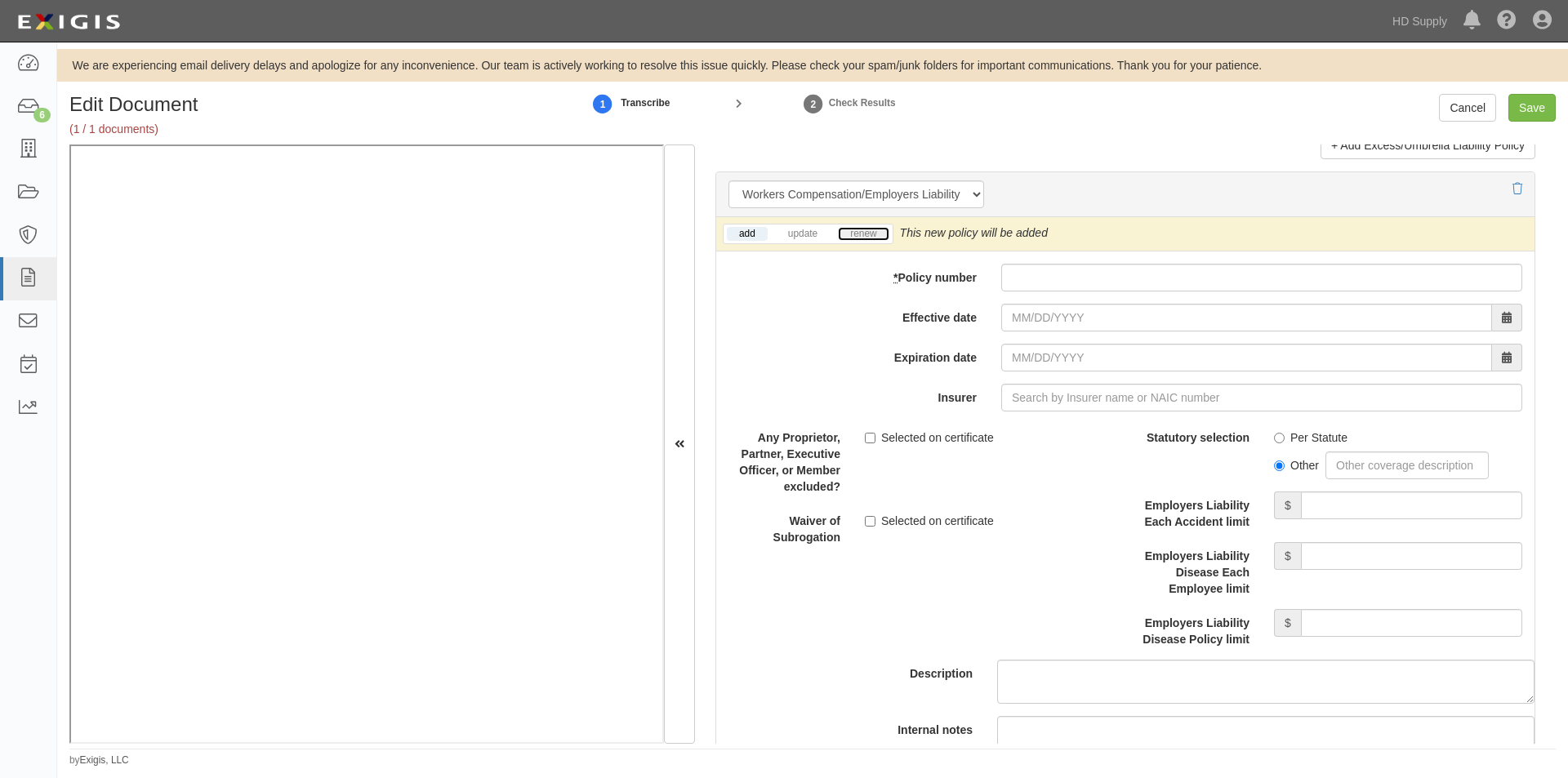
click at [866, 236] on link "renew" at bounding box center [863, 234] width 51 height 14
paste input "WC 48407378"
type input "WC 48407378"
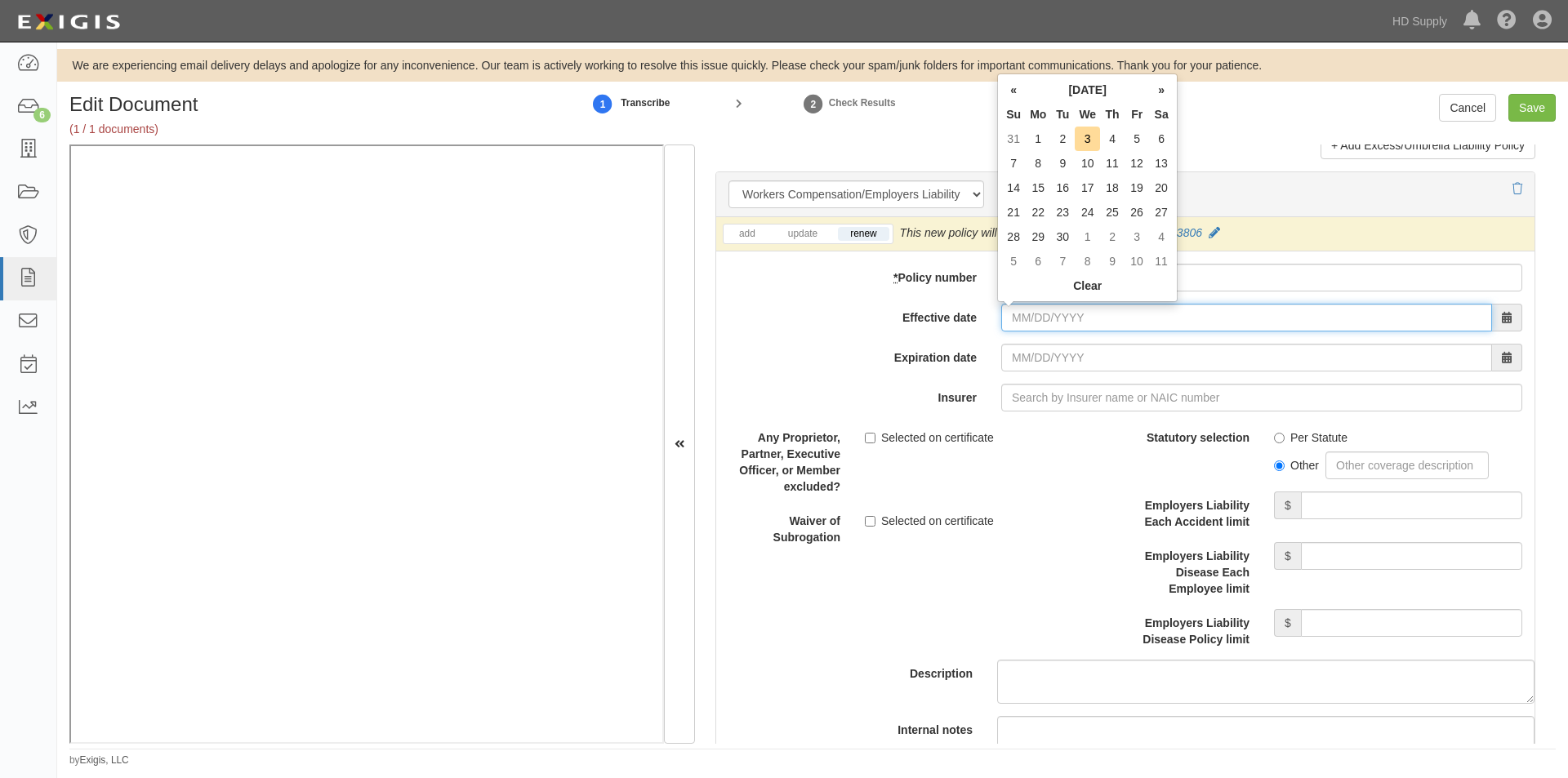
click at [1031, 317] on input "Effective date" at bounding box center [1246, 317] width 491 height 28
click at [1036, 142] on td "1" at bounding box center [1037, 138] width 24 height 24
type input "09/01/2025"
type input "09/01/2026"
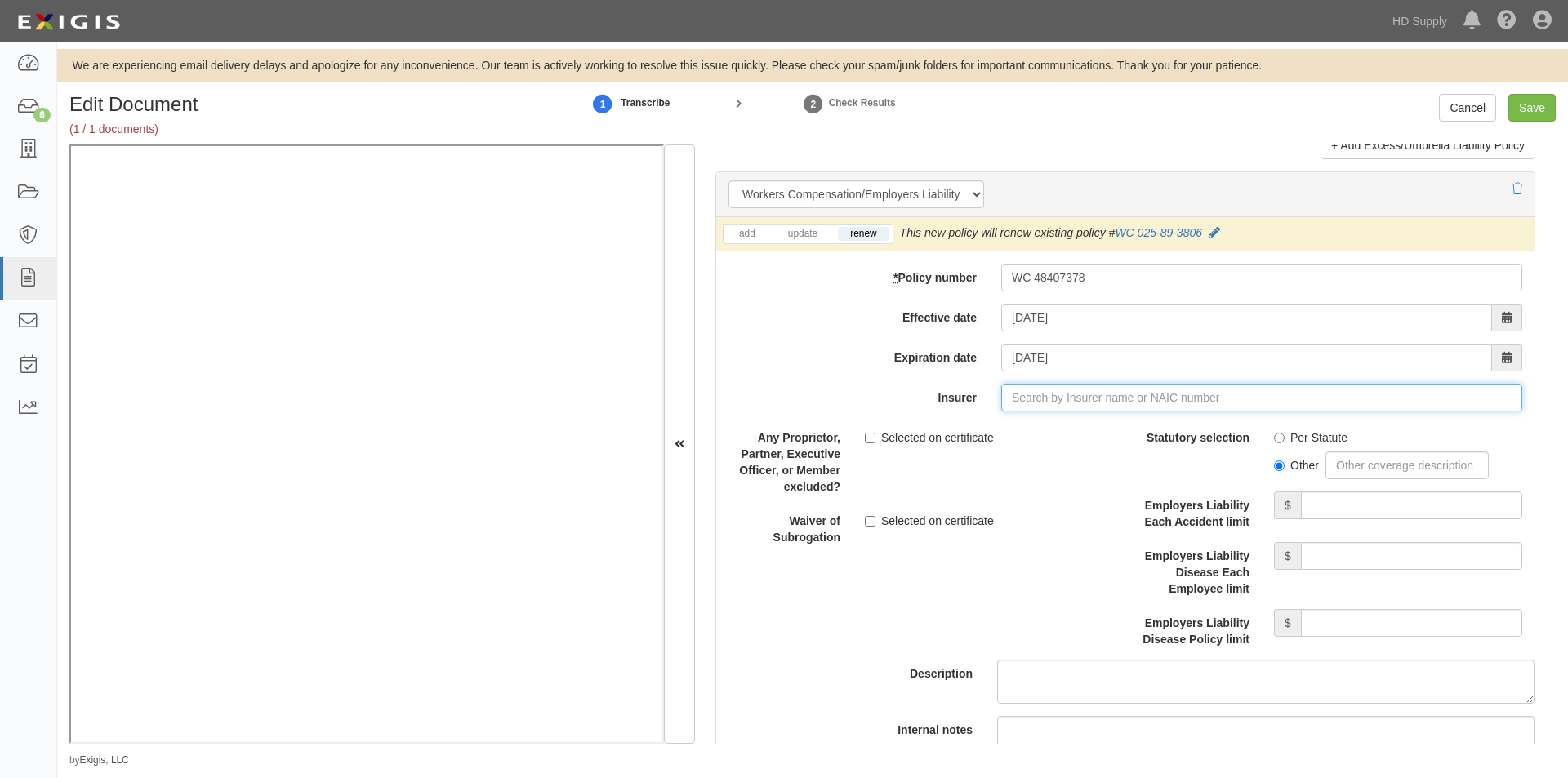
click at [1048, 402] on input "Insurer" at bounding box center [1261, 398] width 521 height 28
click at [1061, 397] on input "Insurer" at bounding box center [1261, 398] width 521 height 28
type input "21st Century Advantage Insurance Company (25232) NR Rating"
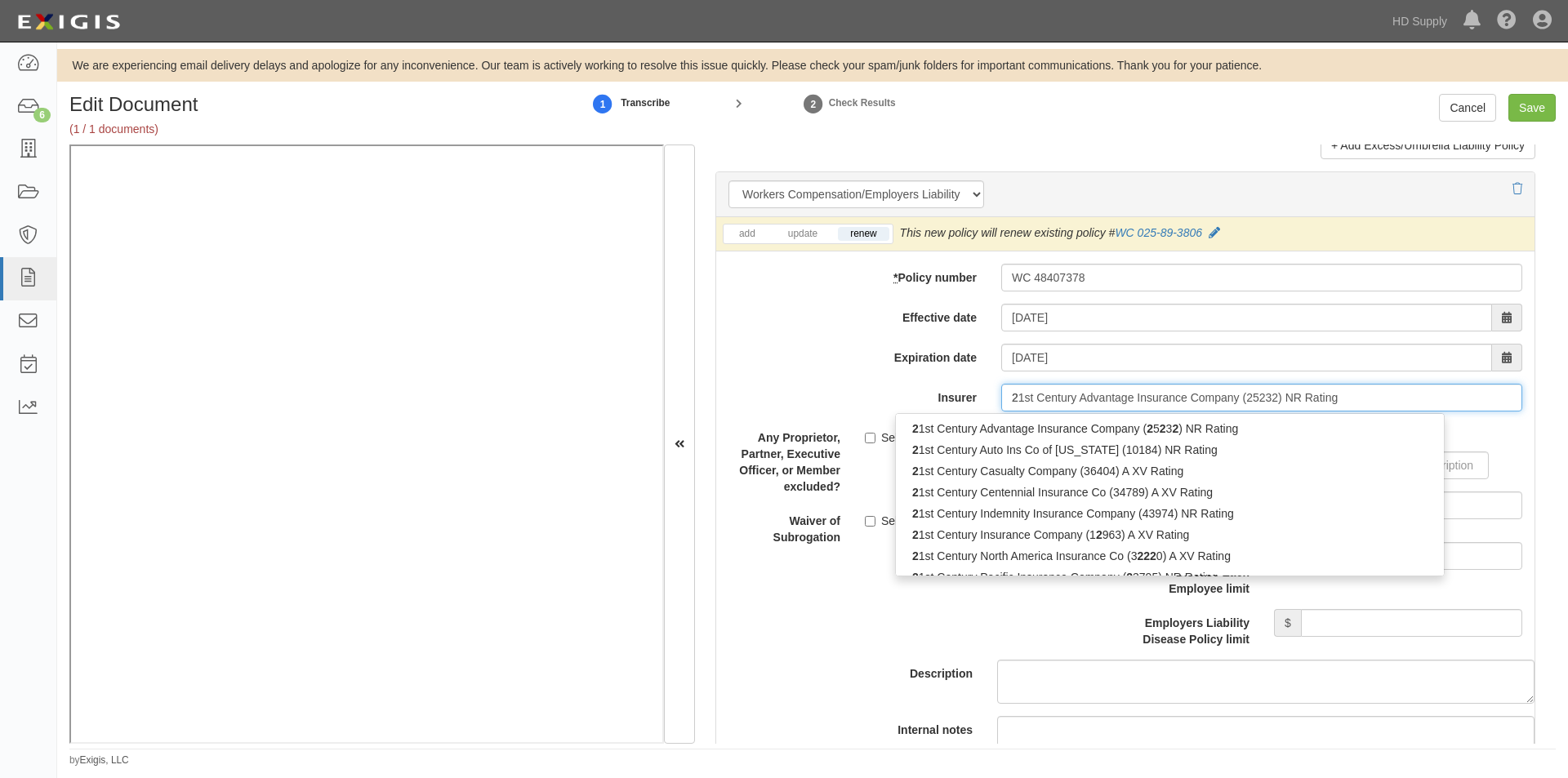
type input "26"
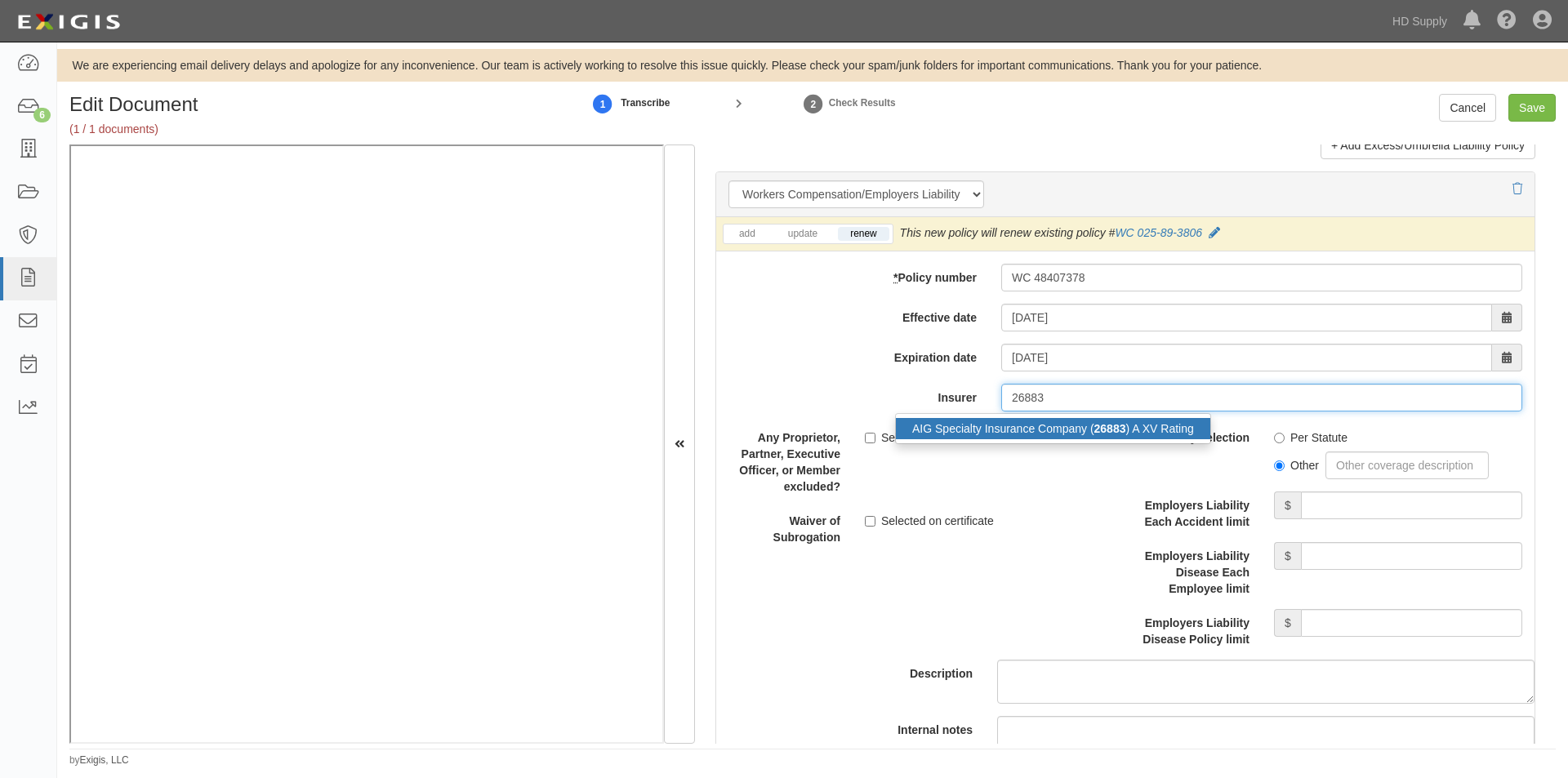
click at [1004, 430] on div "AIG Specialty Insurance Company ( 26883 ) A XV Rating" at bounding box center [1052, 428] width 315 height 21
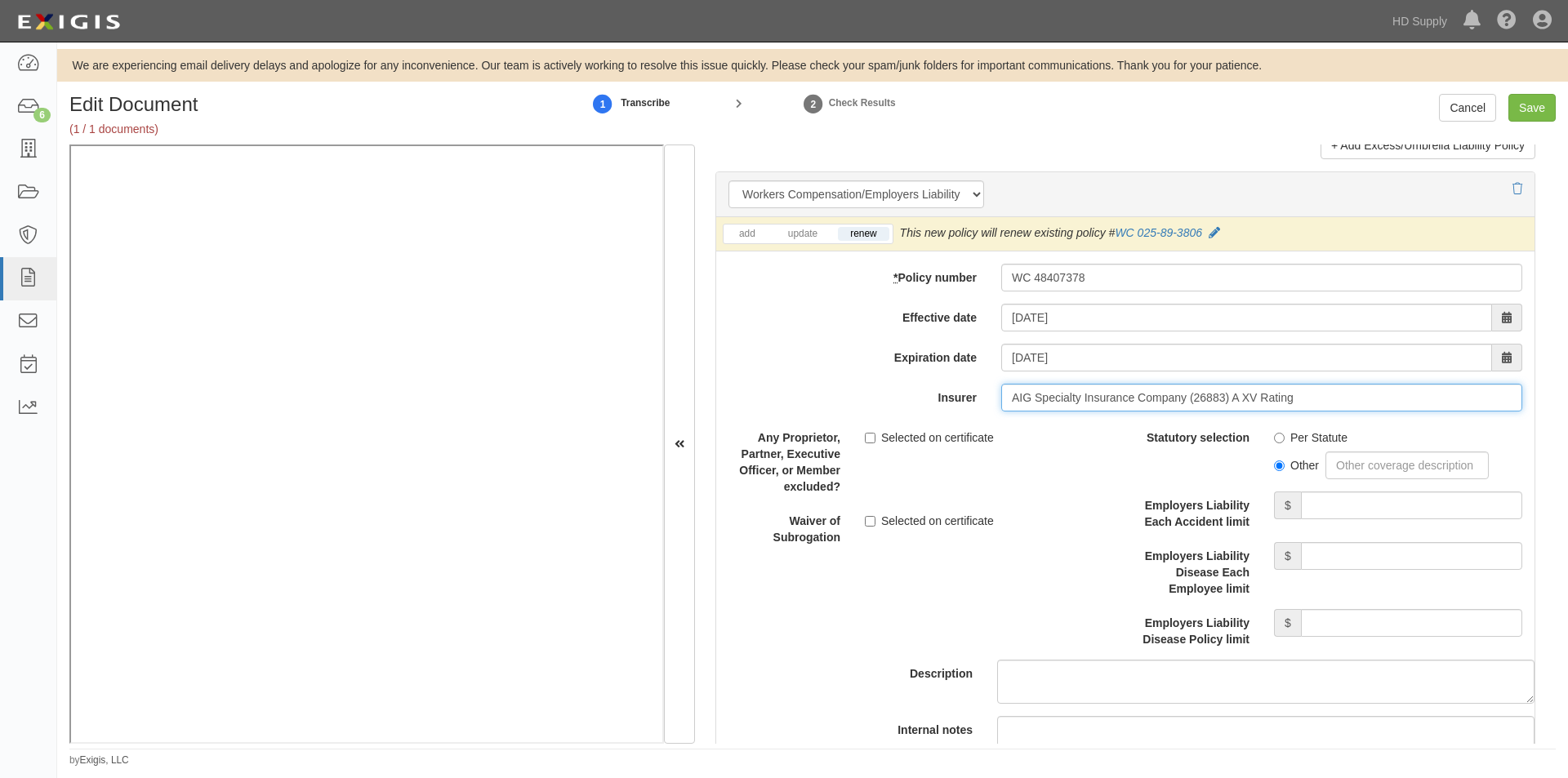
type input "AIG Specialty Insurance Company (26883) A XV Rating"
click at [865, 522] on input "Selected on certificate" at bounding box center [869, 520] width 10 height 10
checkbox input "true"
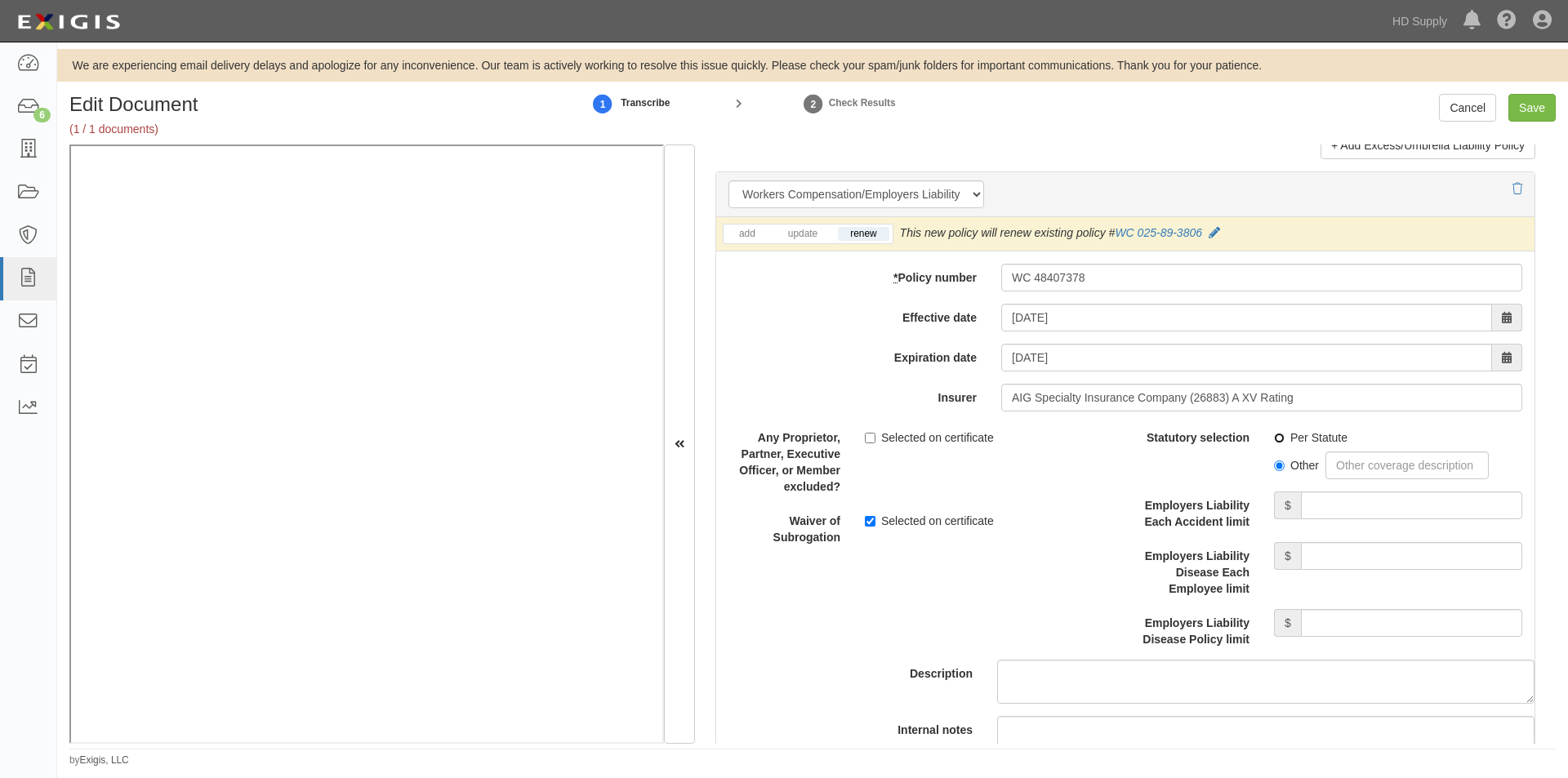
click at [1275, 434] on input "Per Statute" at bounding box center [1279, 437] width 10 height 10
radio input "true"
click at [1317, 491] on input "Employers Liability Each Accident limit" at bounding box center [1411, 505] width 221 height 28
type input "2,000,000"
click at [1333, 555] on input "Employers Liability Disease Each Employee limit" at bounding box center [1411, 555] width 221 height 28
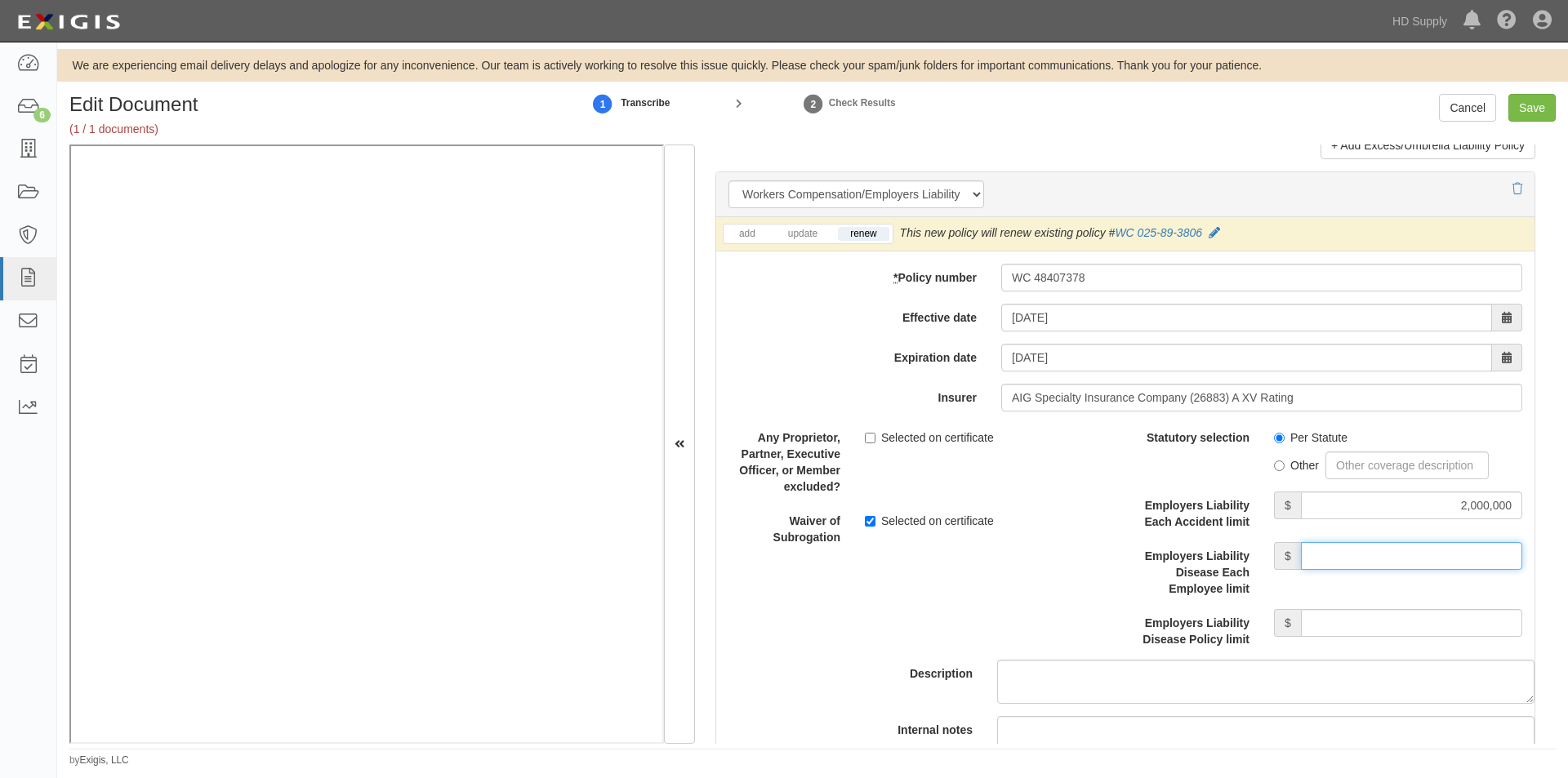
type input "2,000,000"
click at [1327, 620] on input "Employers Liability Disease Policy limit" at bounding box center [1411, 622] width 221 height 28
type input "2,000,000"
click at [868, 629] on div "Description" at bounding box center [1125, 564] width 842 height 280
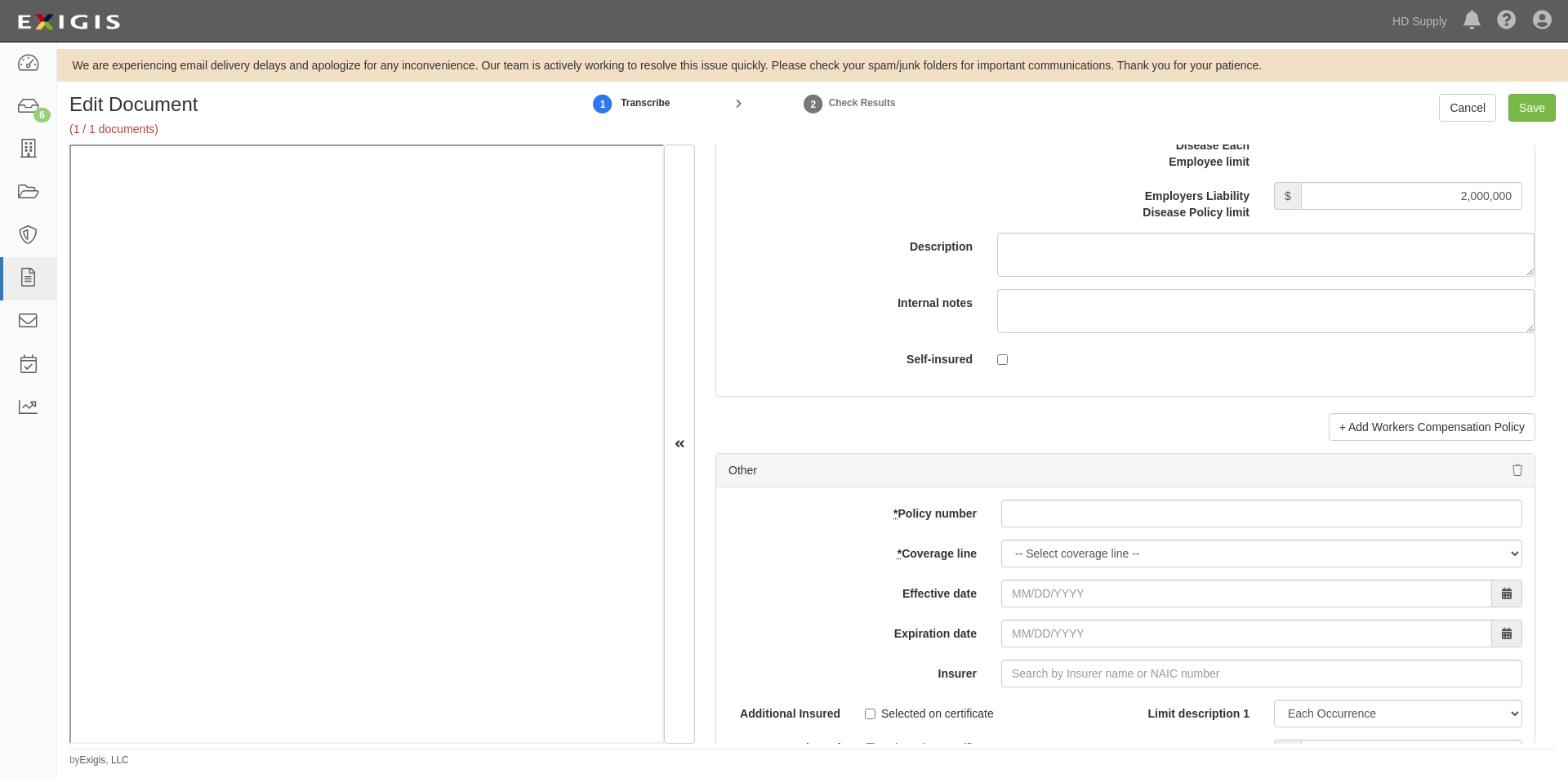
scroll to position [4609, 0]
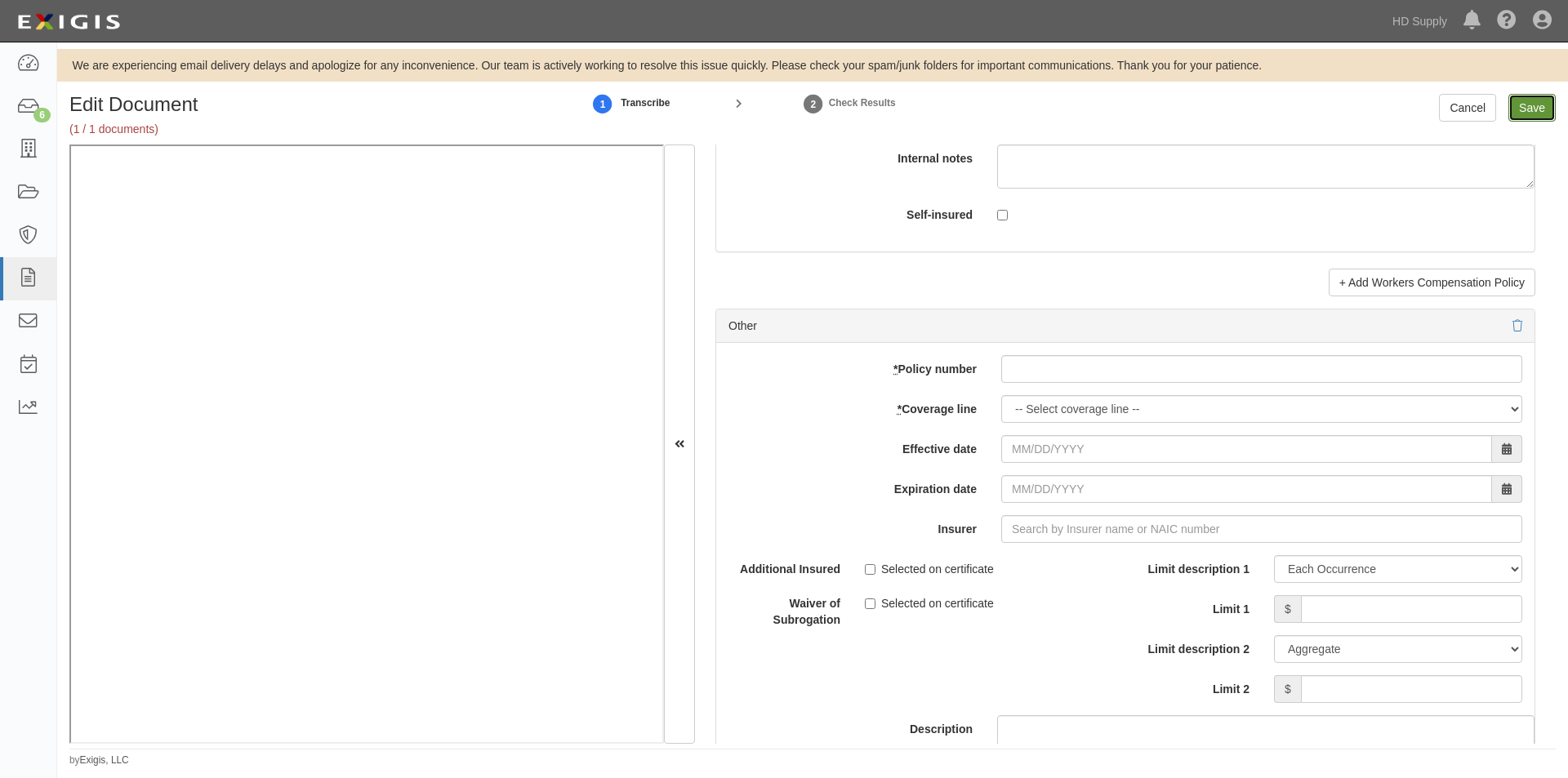
click at [1537, 100] on input "Save" at bounding box center [1531, 108] width 47 height 28
type input "2000000"
type input "300000"
type input "10000"
type input "2000000"
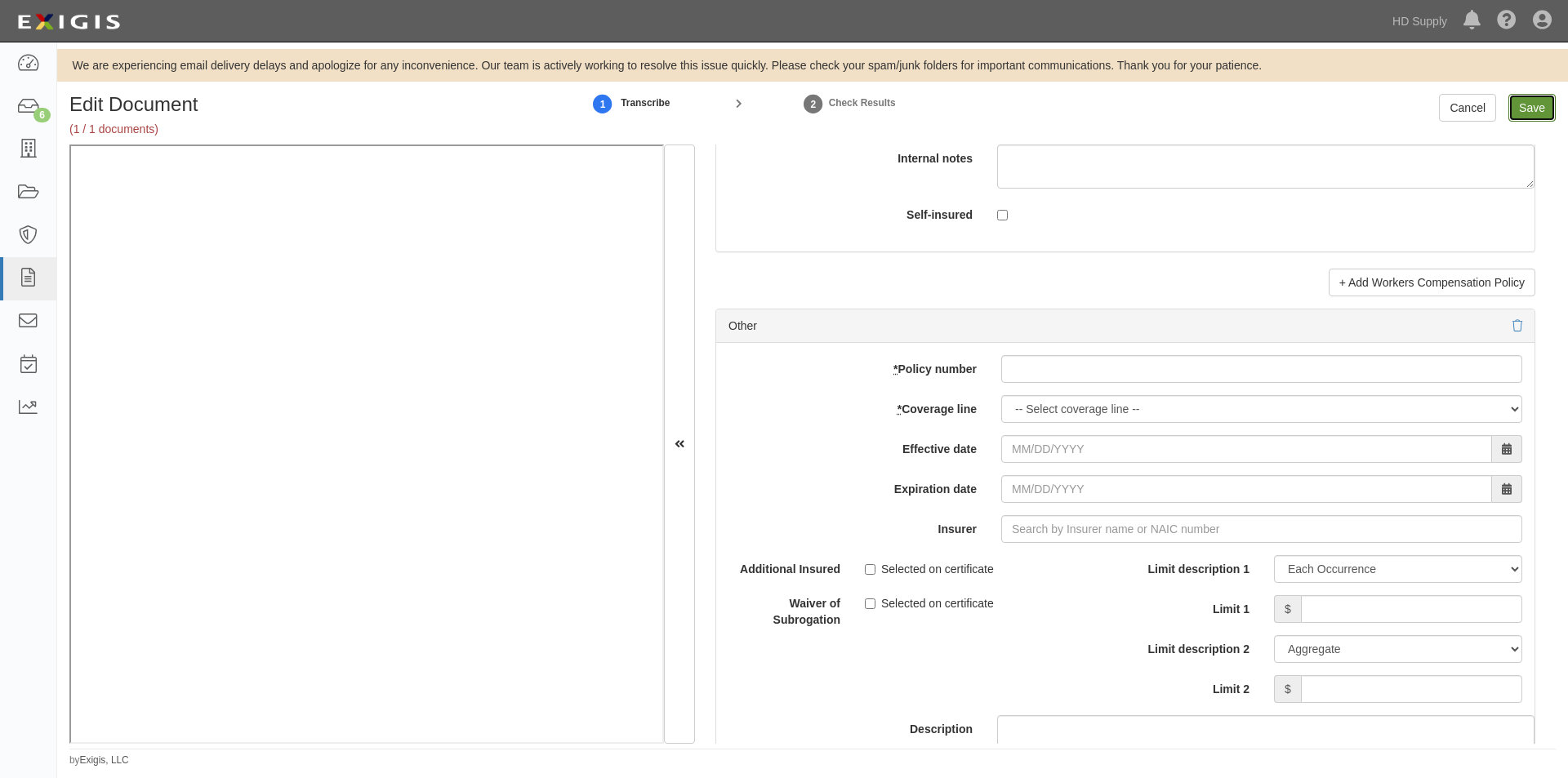
type input "4000000"
type input "2000000"
type input "10000"
type input "10000000"
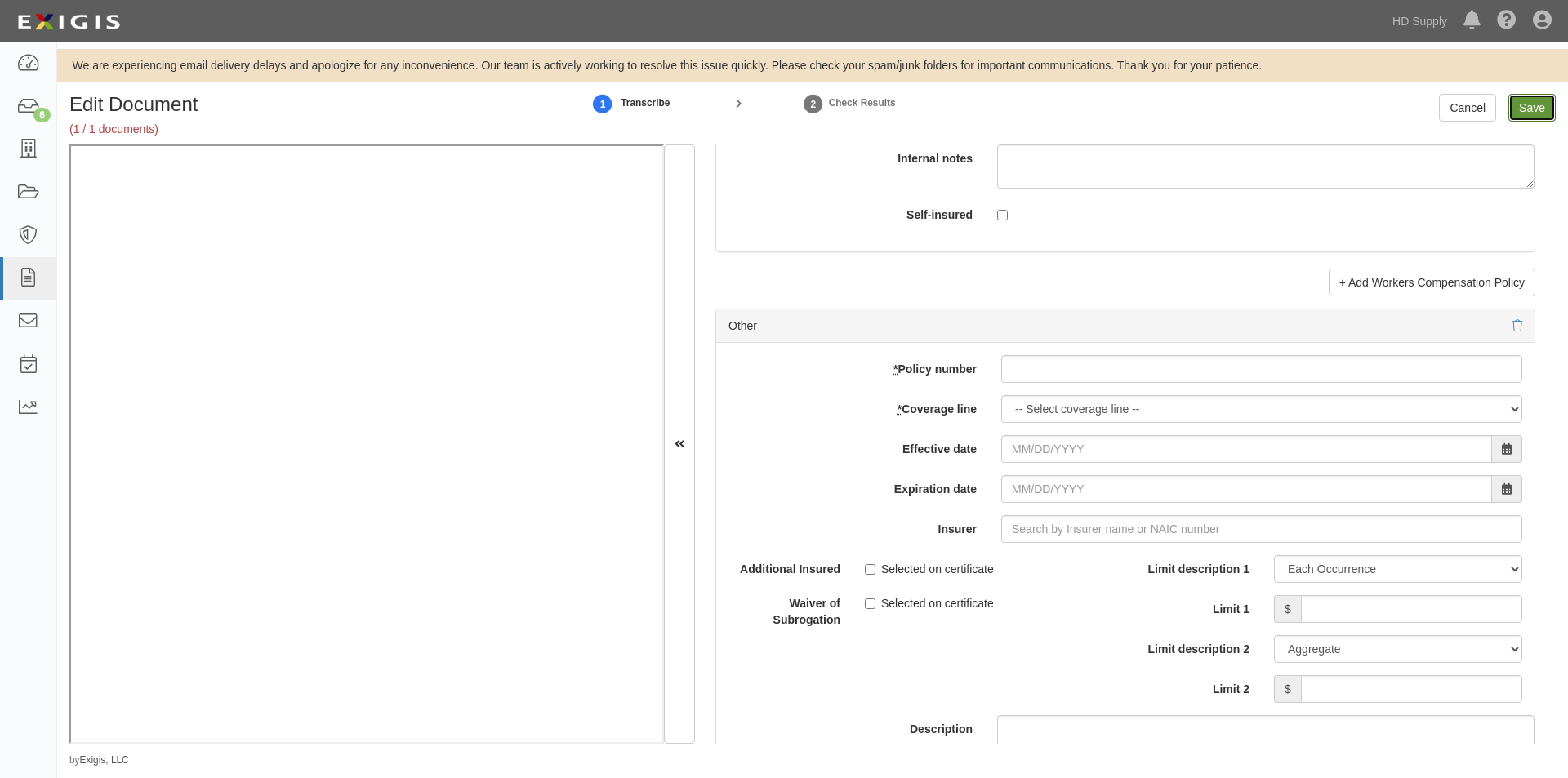
type input "10000000"
type input "2000000"
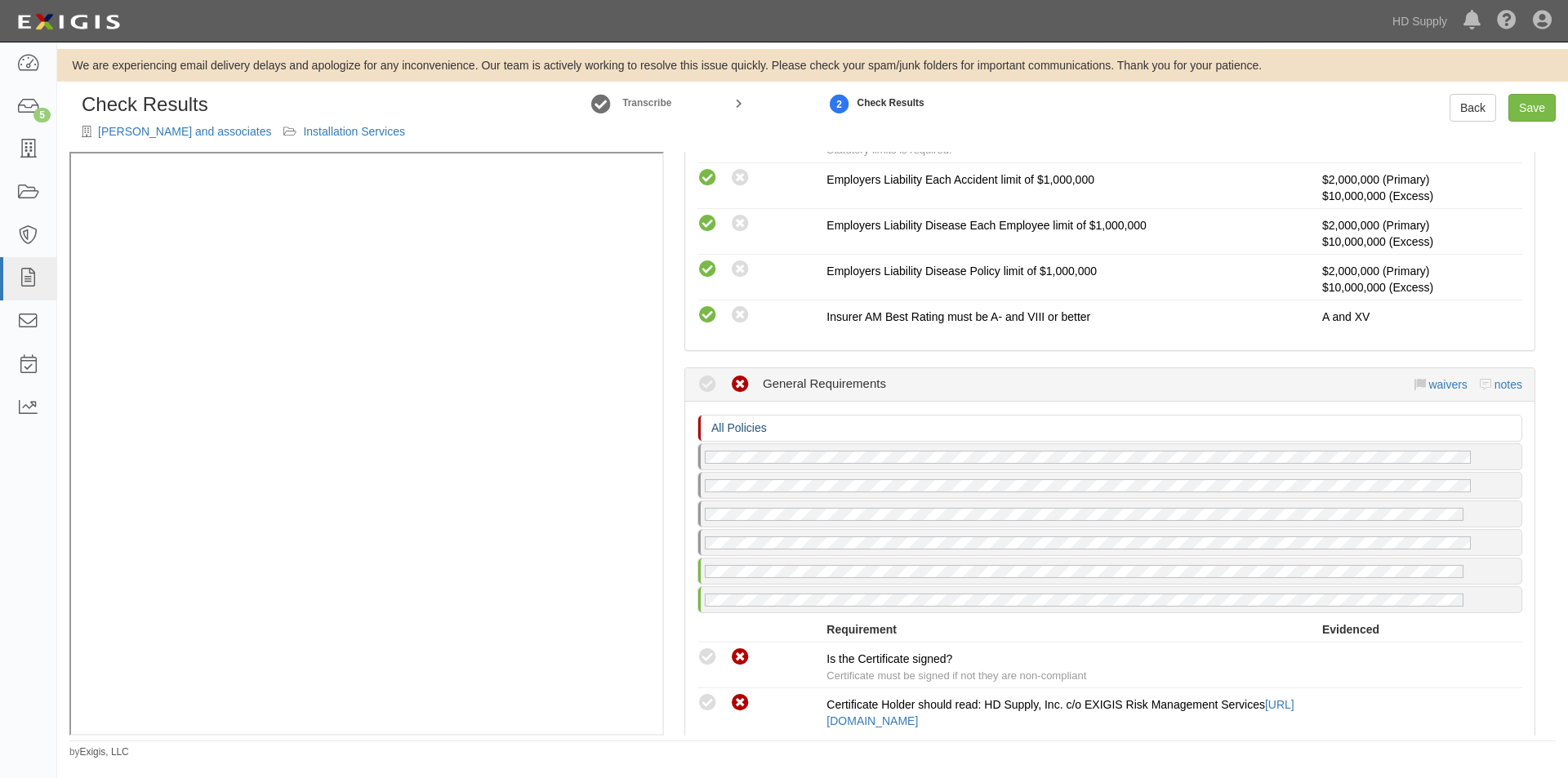
scroll to position [1550, 0]
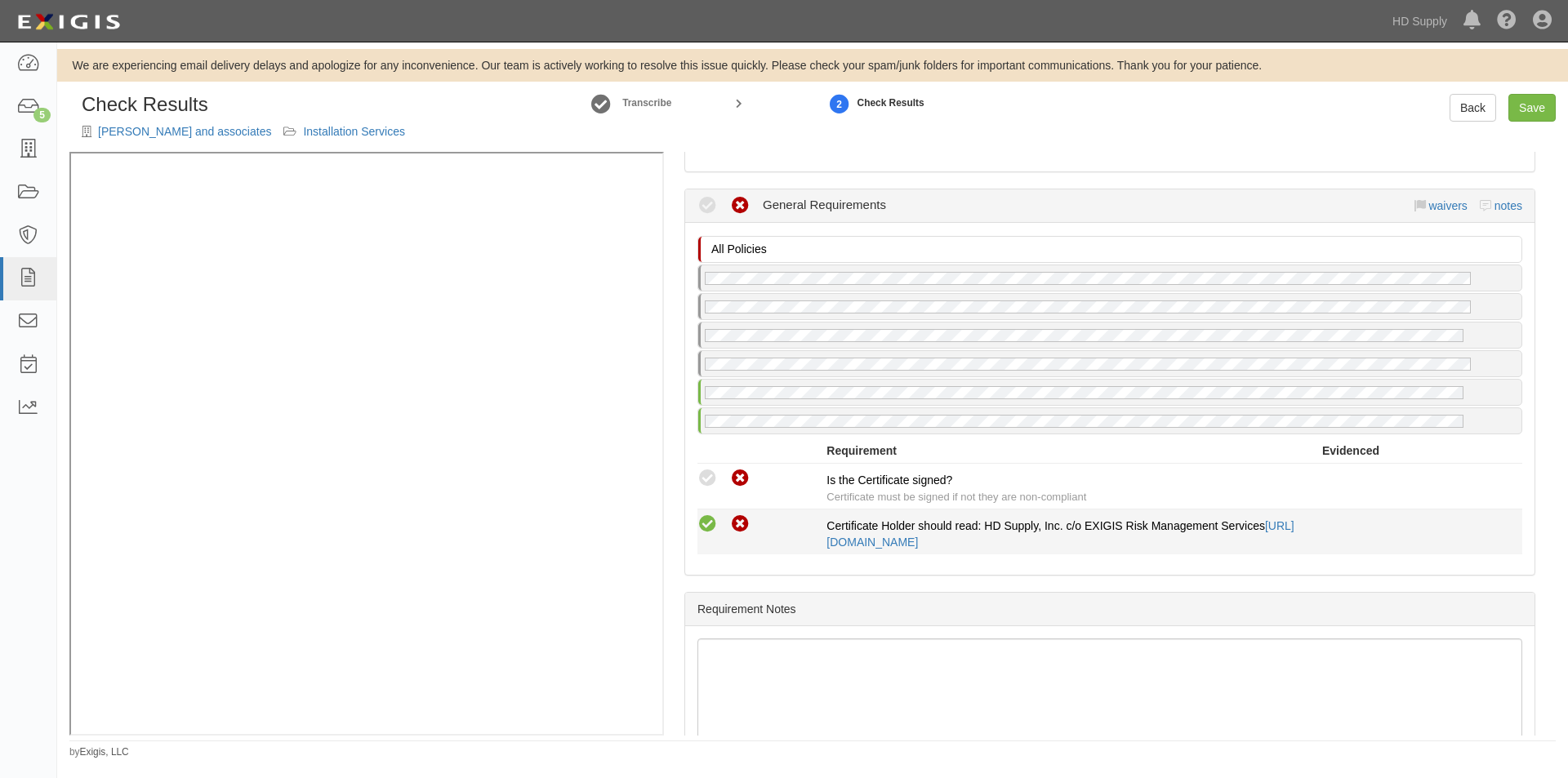
click at [706, 521] on icon at bounding box center [708, 524] width 20 height 20
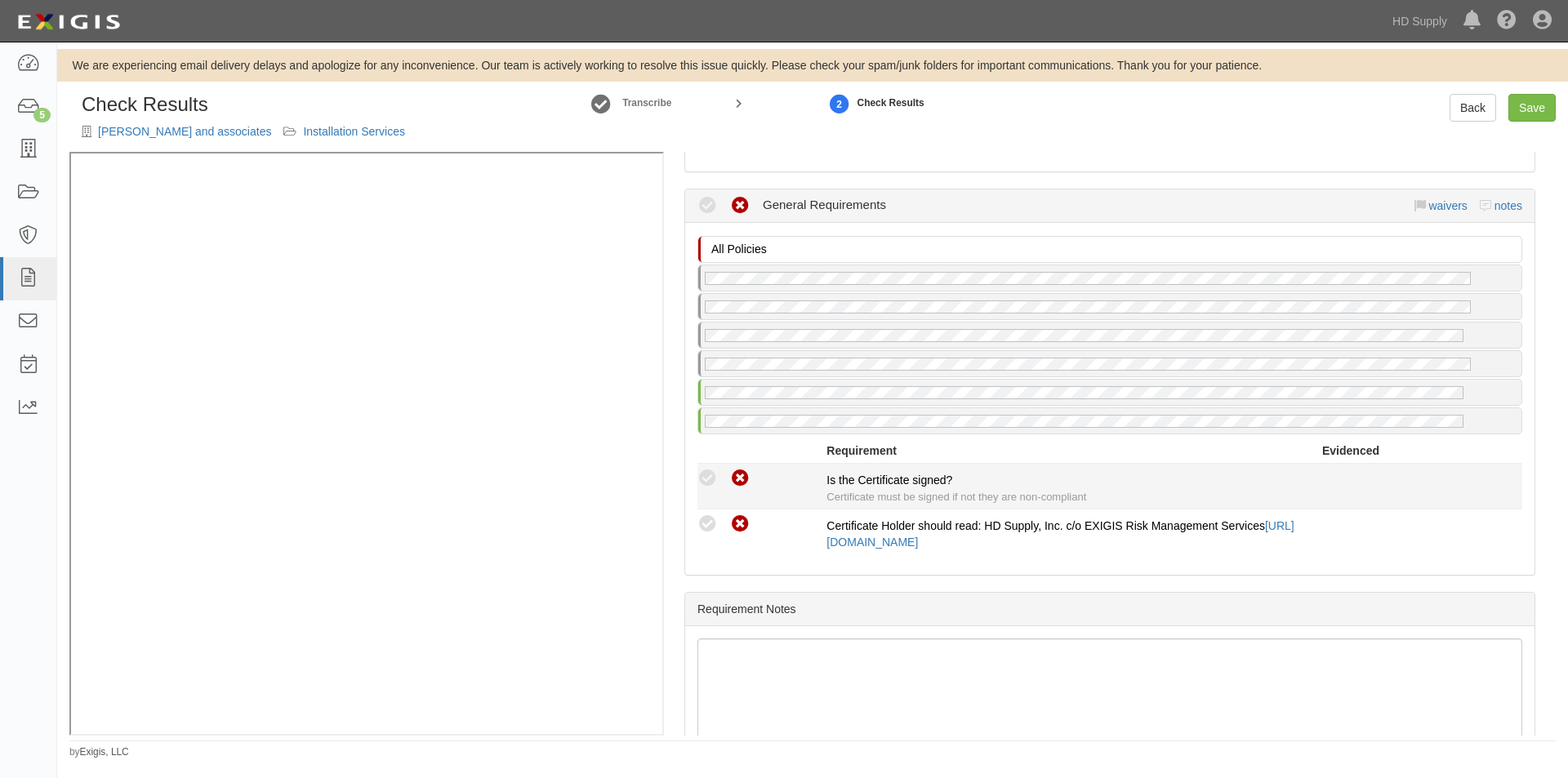
radio input "true"
click at [707, 486] on icon at bounding box center [708, 478] width 20 height 20
radio input "true"
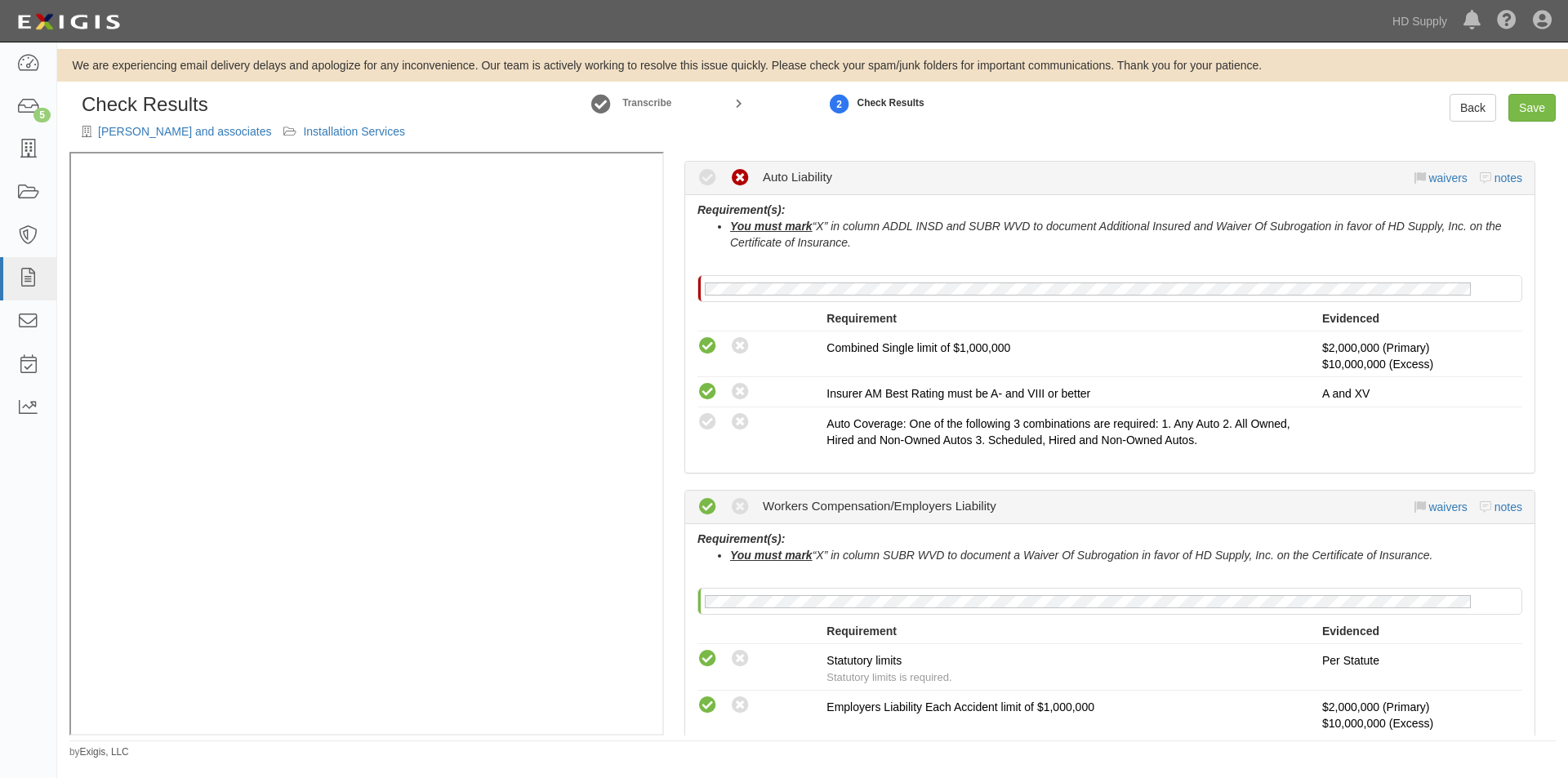
scroll to position [820, 0]
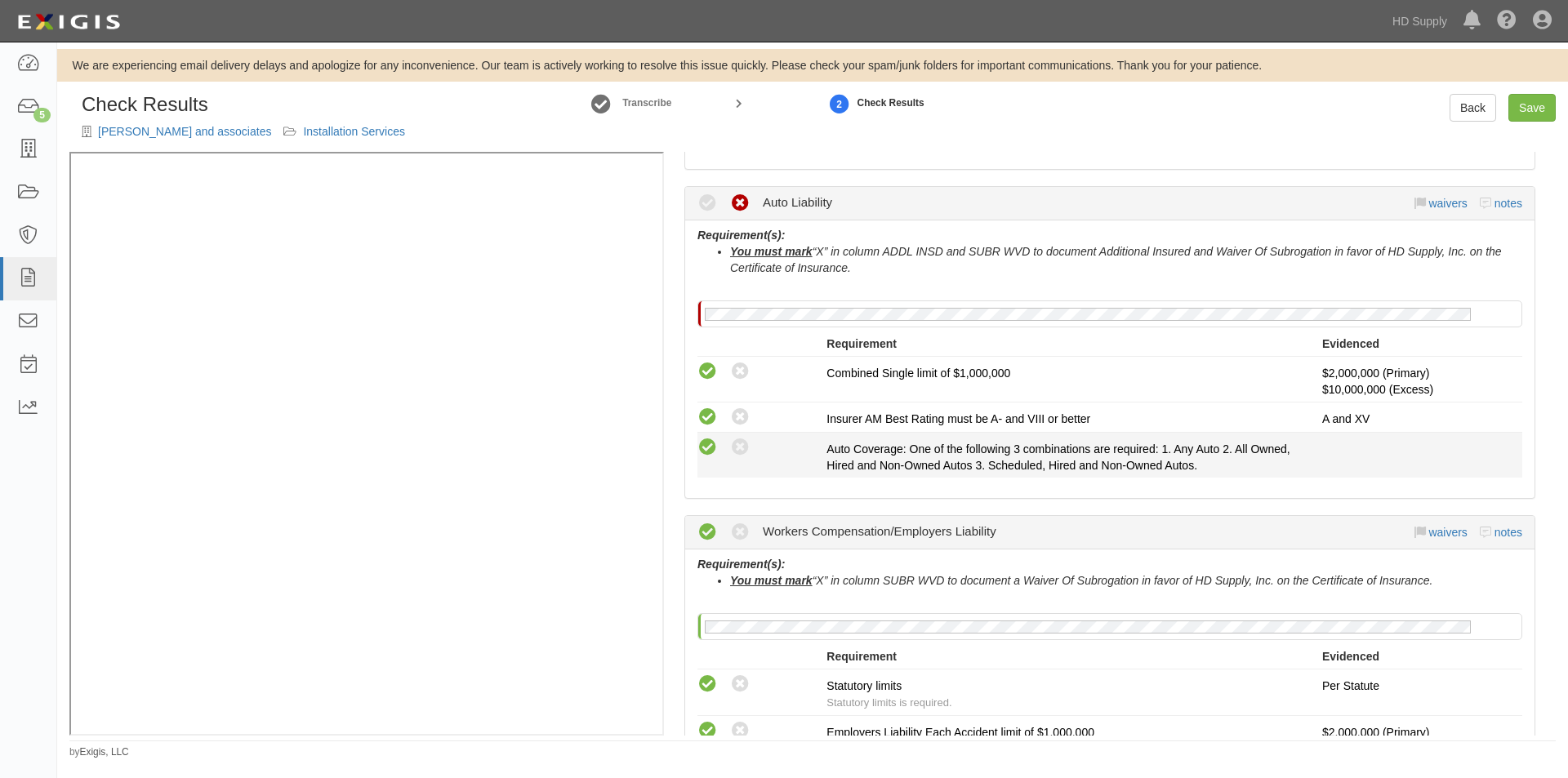
click at [711, 441] on icon at bounding box center [708, 448] width 20 height 20
radio input "true"
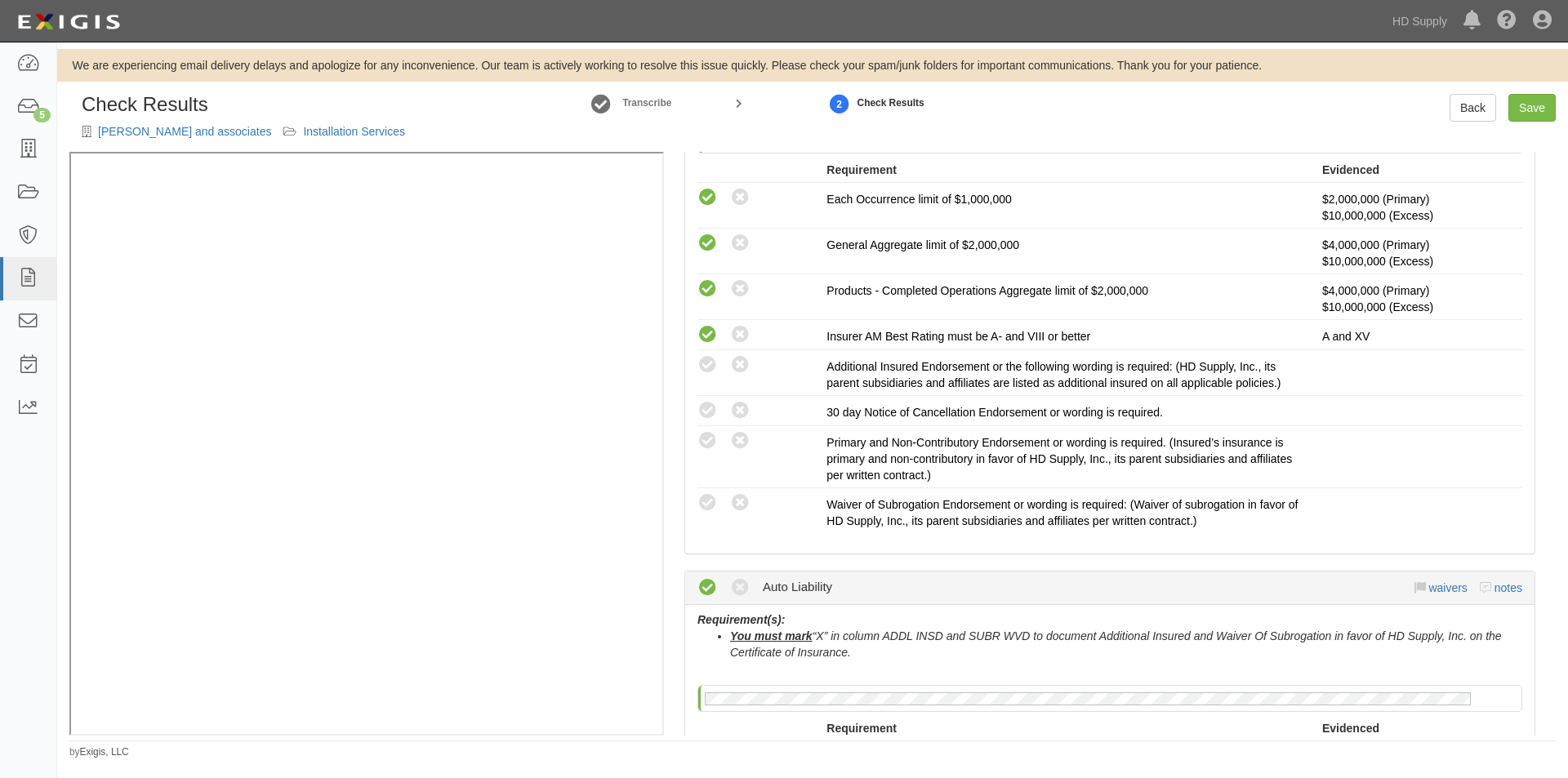
scroll to position [432, 0]
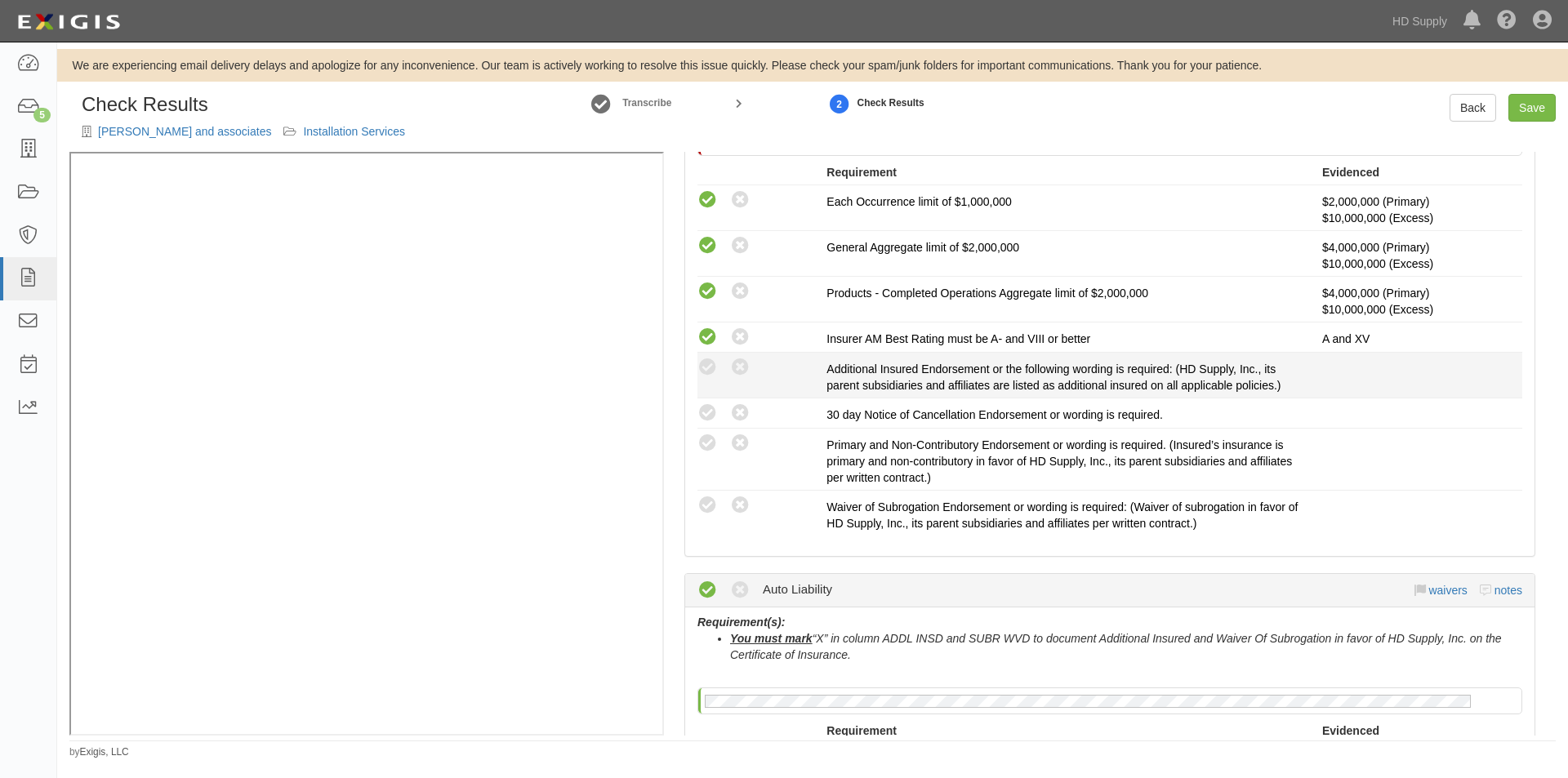
click at [699, 355] on li "Compliant Waived: Non-Compliant Additional Insured Endorsement or the following…" at bounding box center [1110, 375] width 825 height 45
click at [711, 367] on icon at bounding box center [708, 367] width 20 height 20
radio input "true"
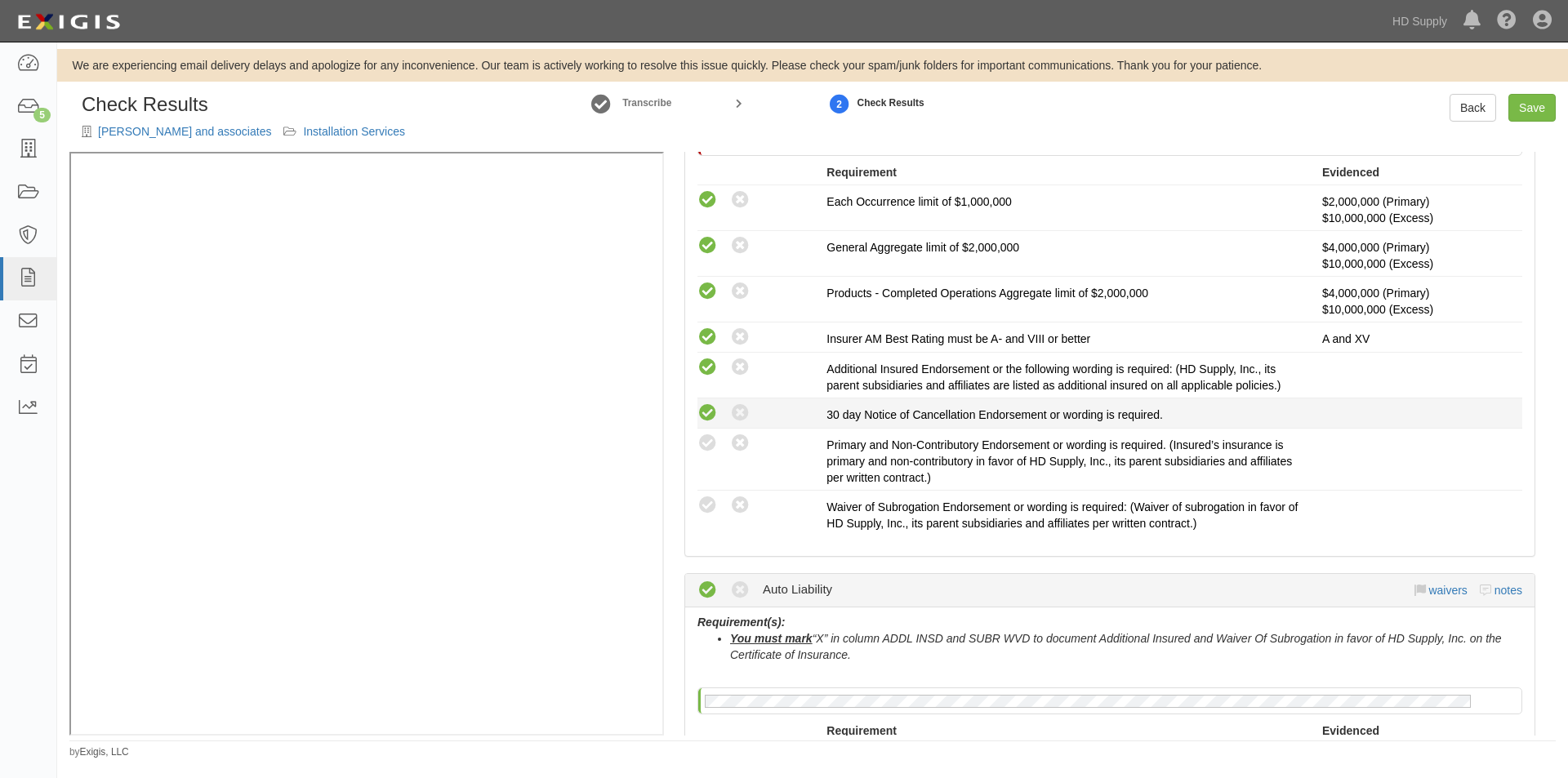
click at [712, 407] on icon at bounding box center [708, 414] width 20 height 20
radio input "true"
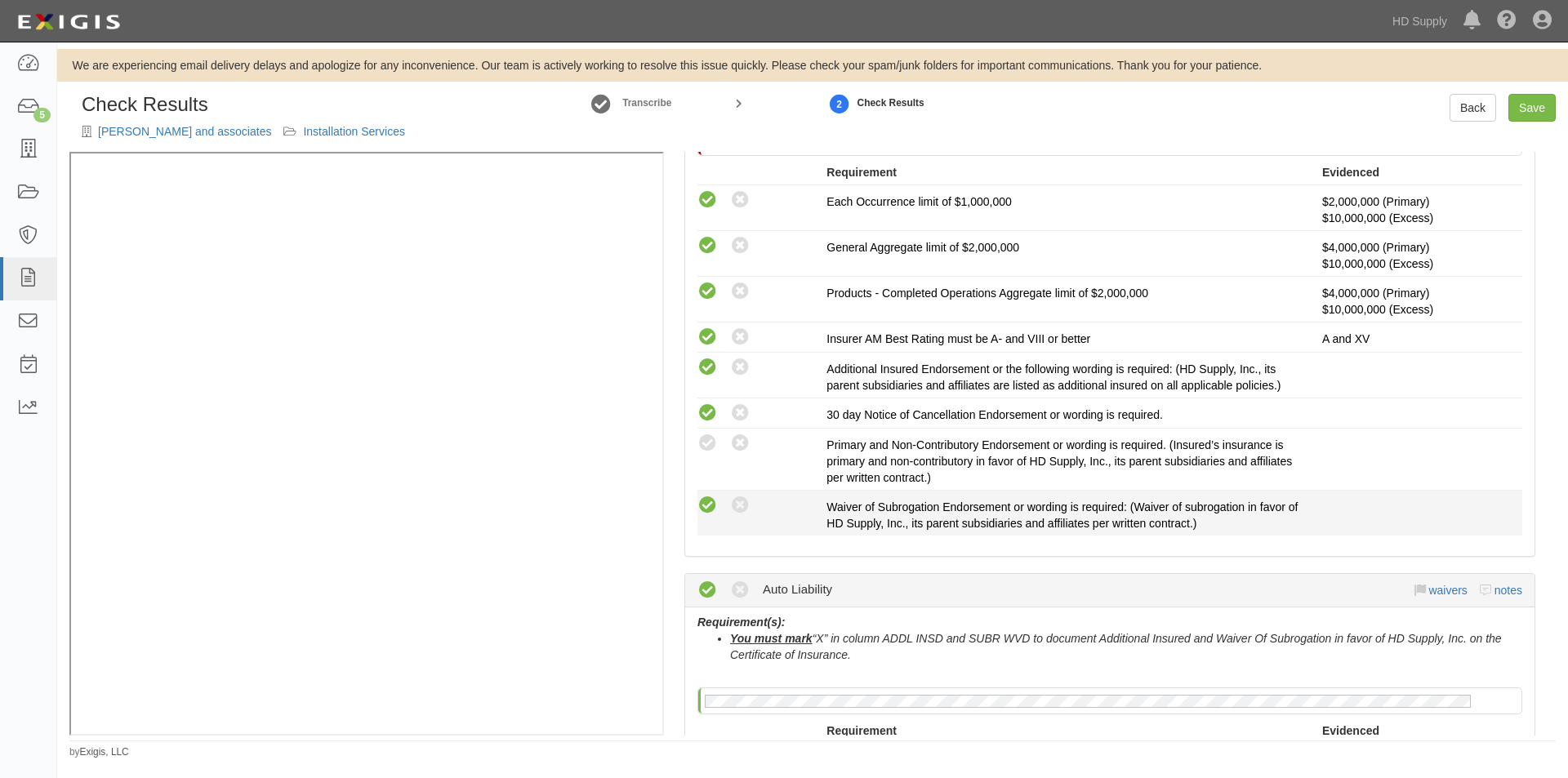
click at [704, 503] on icon at bounding box center [708, 505] width 20 height 20
radio input "true"
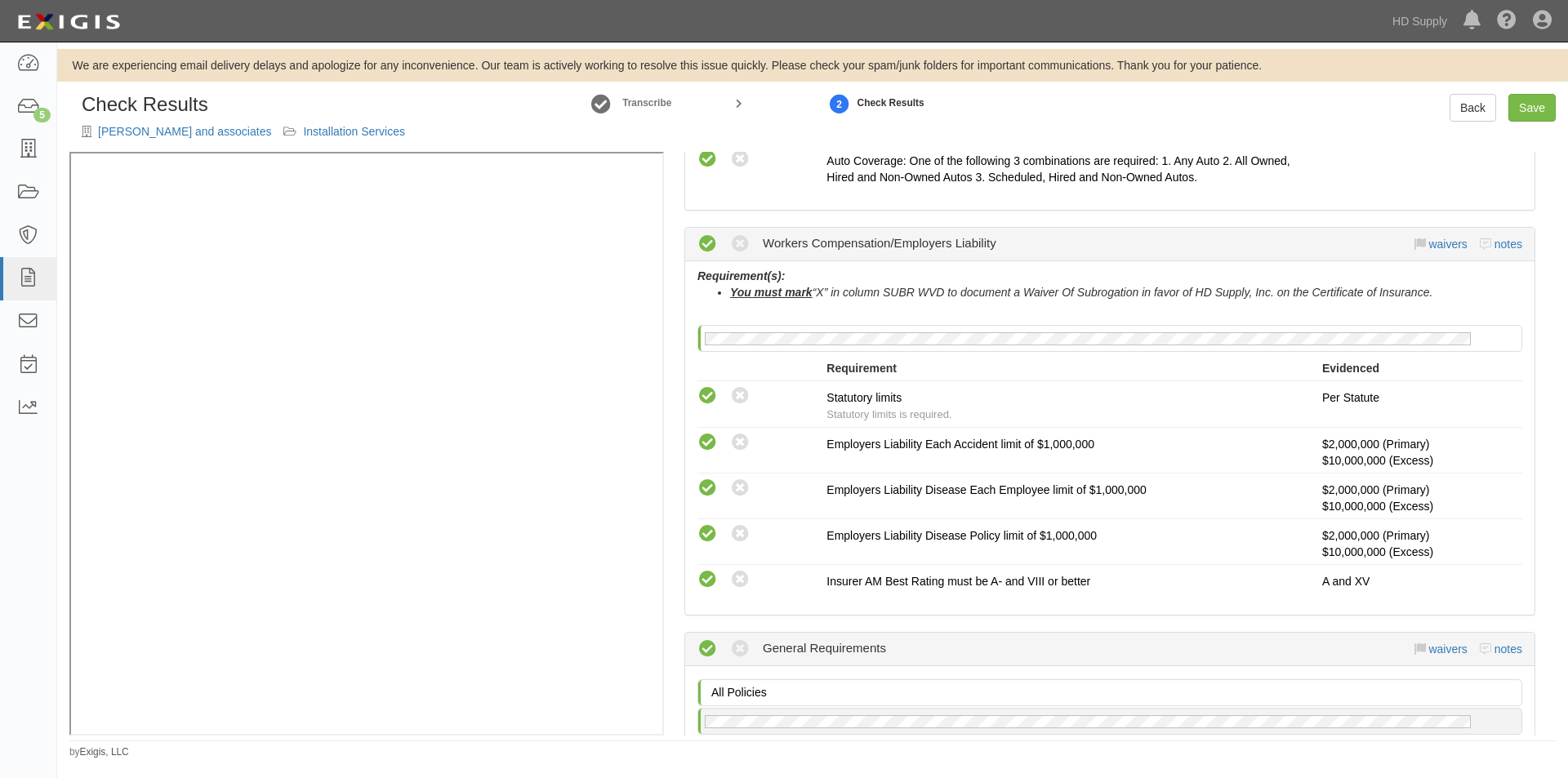
scroll to position [191, 0]
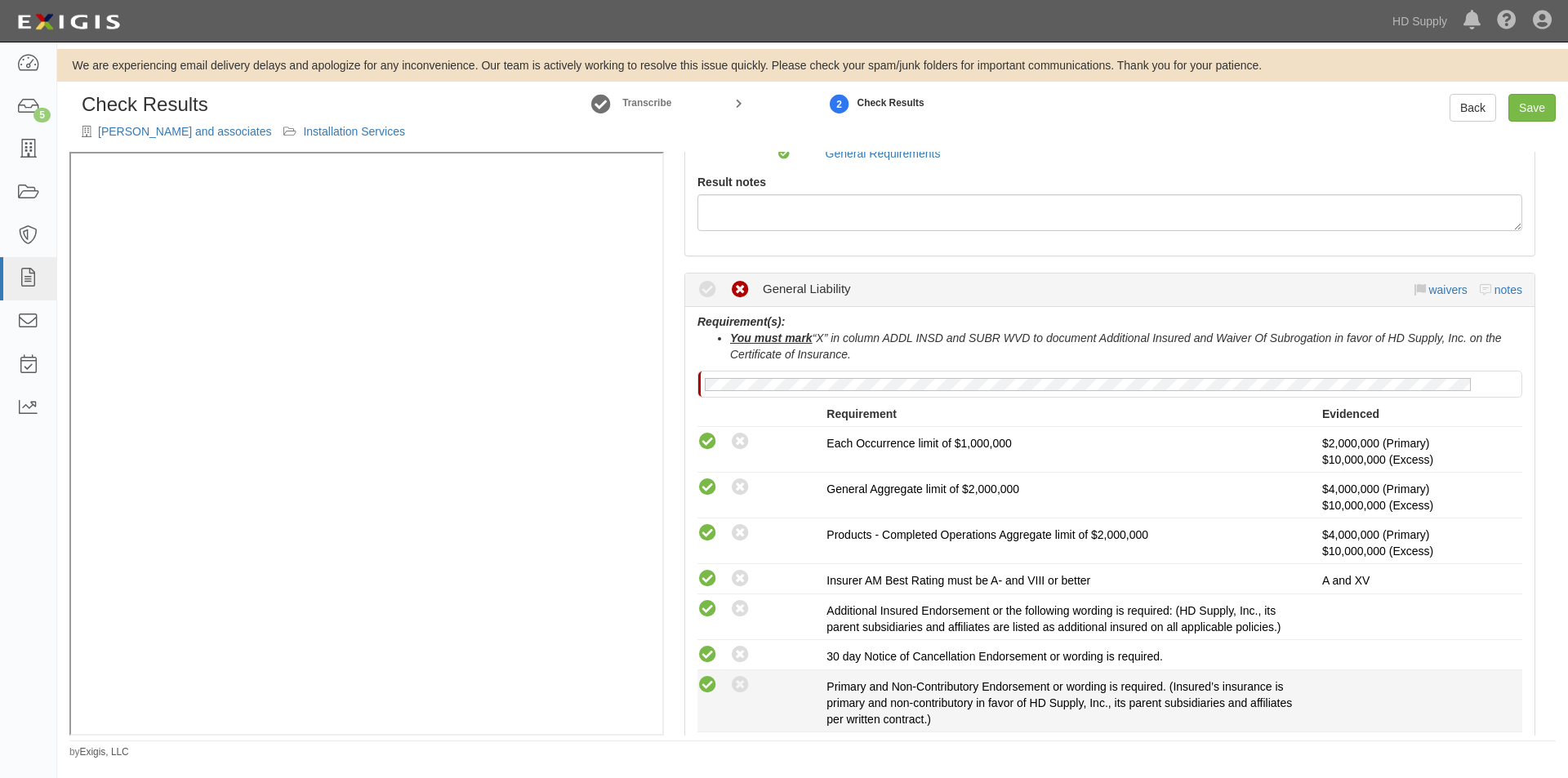
click at [703, 682] on icon at bounding box center [708, 685] width 20 height 20
radio input "true"
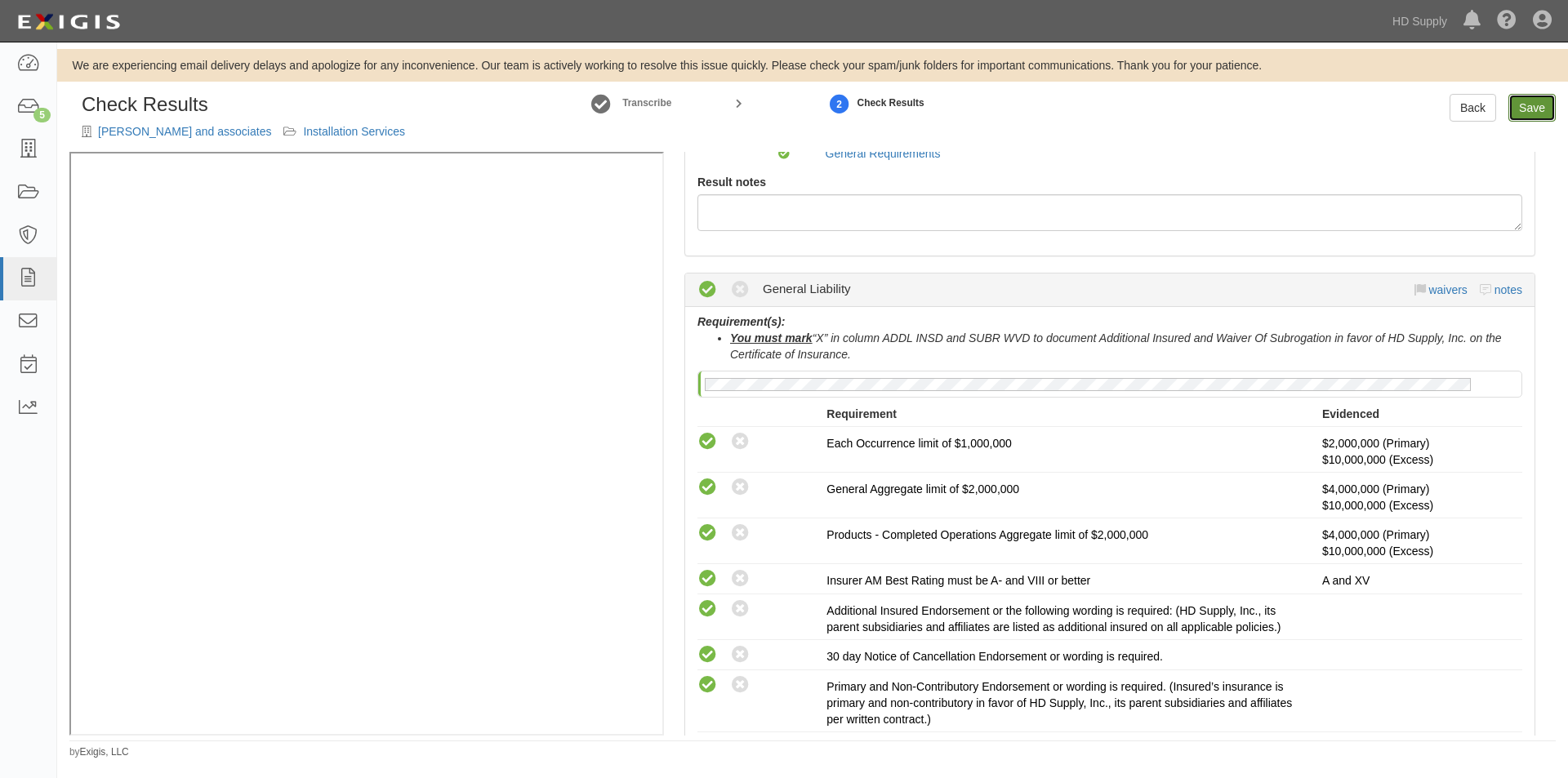
click at [1523, 106] on link "Save" at bounding box center [1531, 108] width 47 height 28
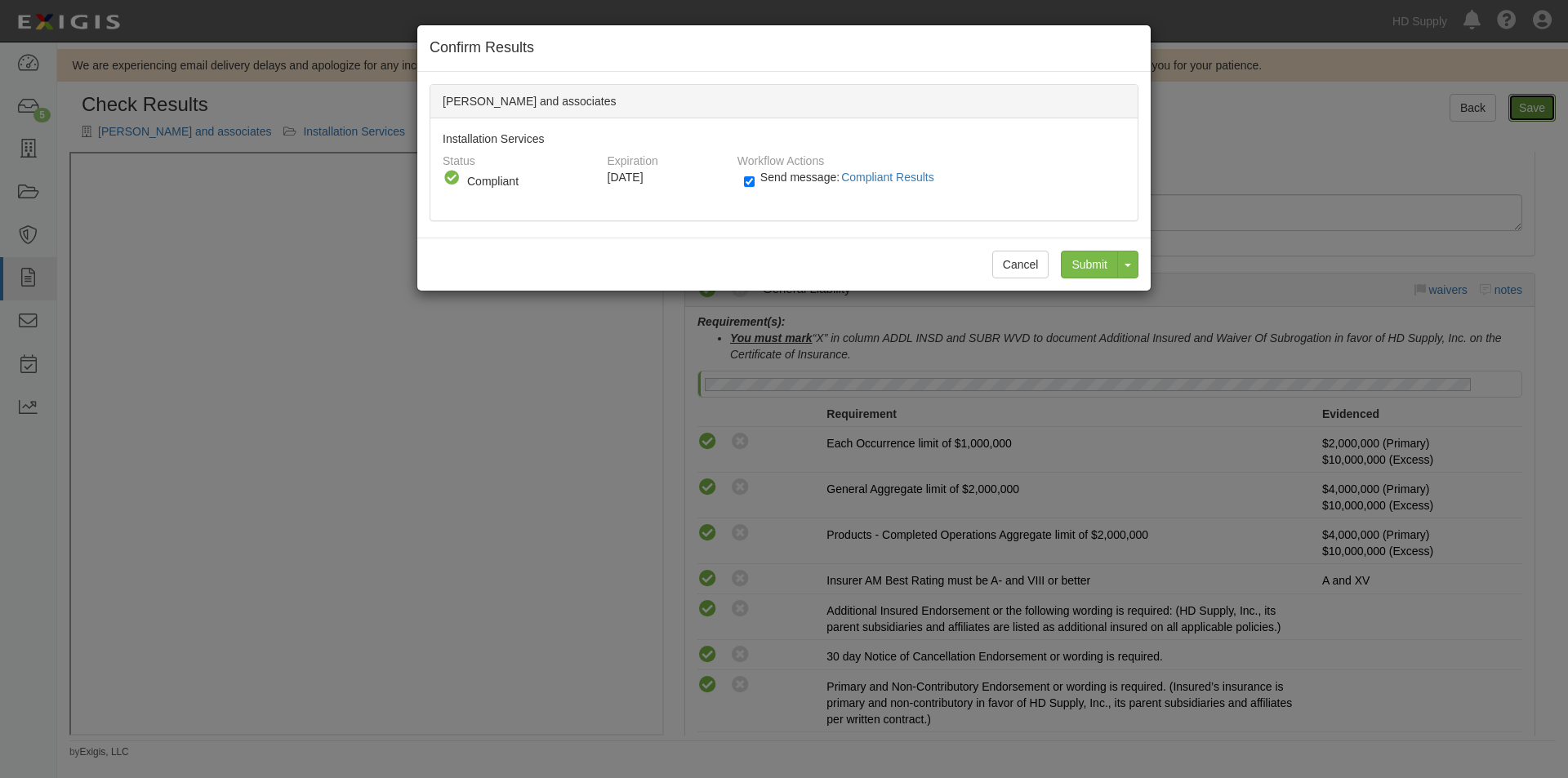
radio input "true"
click at [1083, 267] on input "Submit" at bounding box center [1089, 264] width 58 height 28
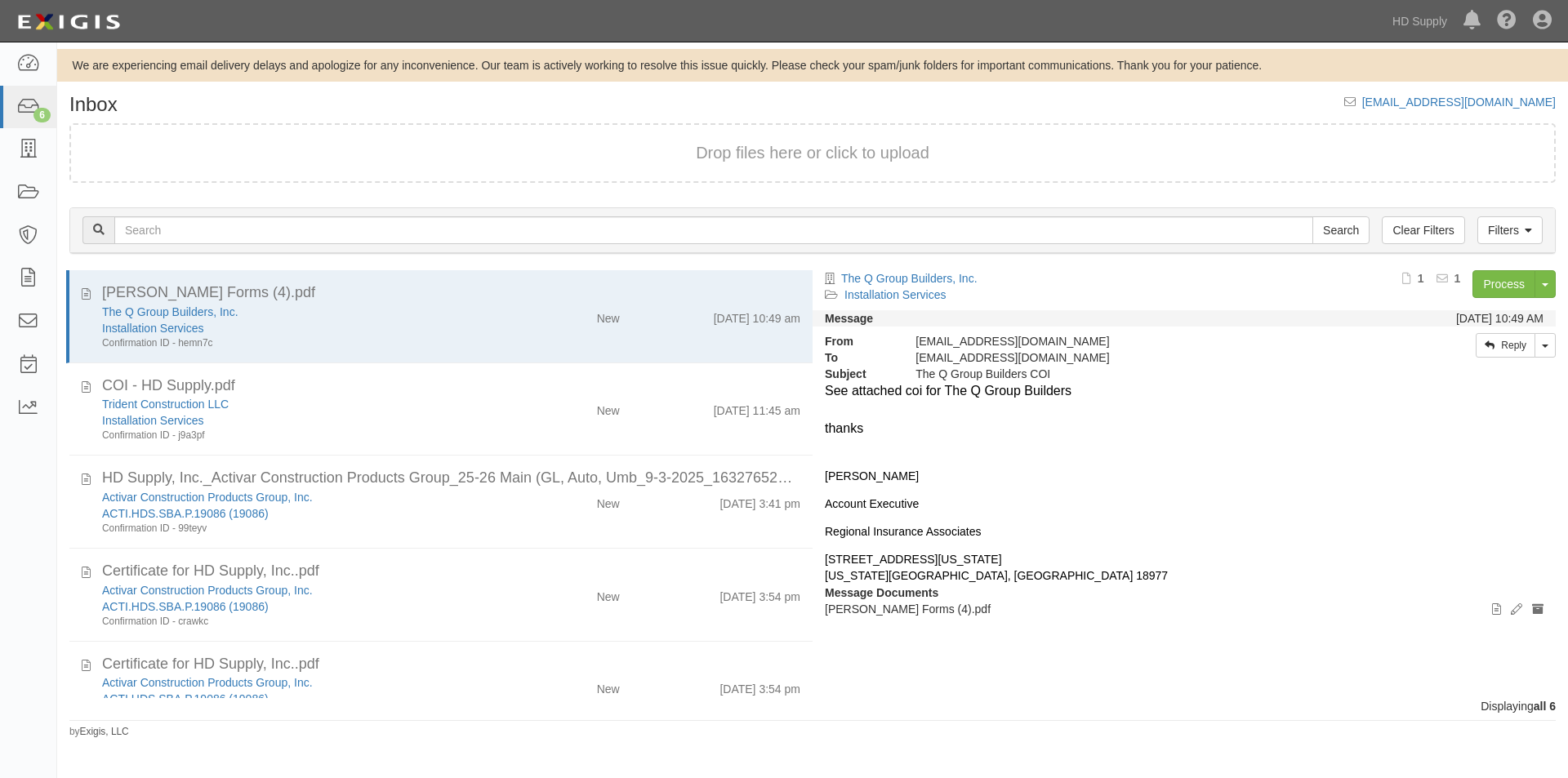
scroll to position [136, 0]
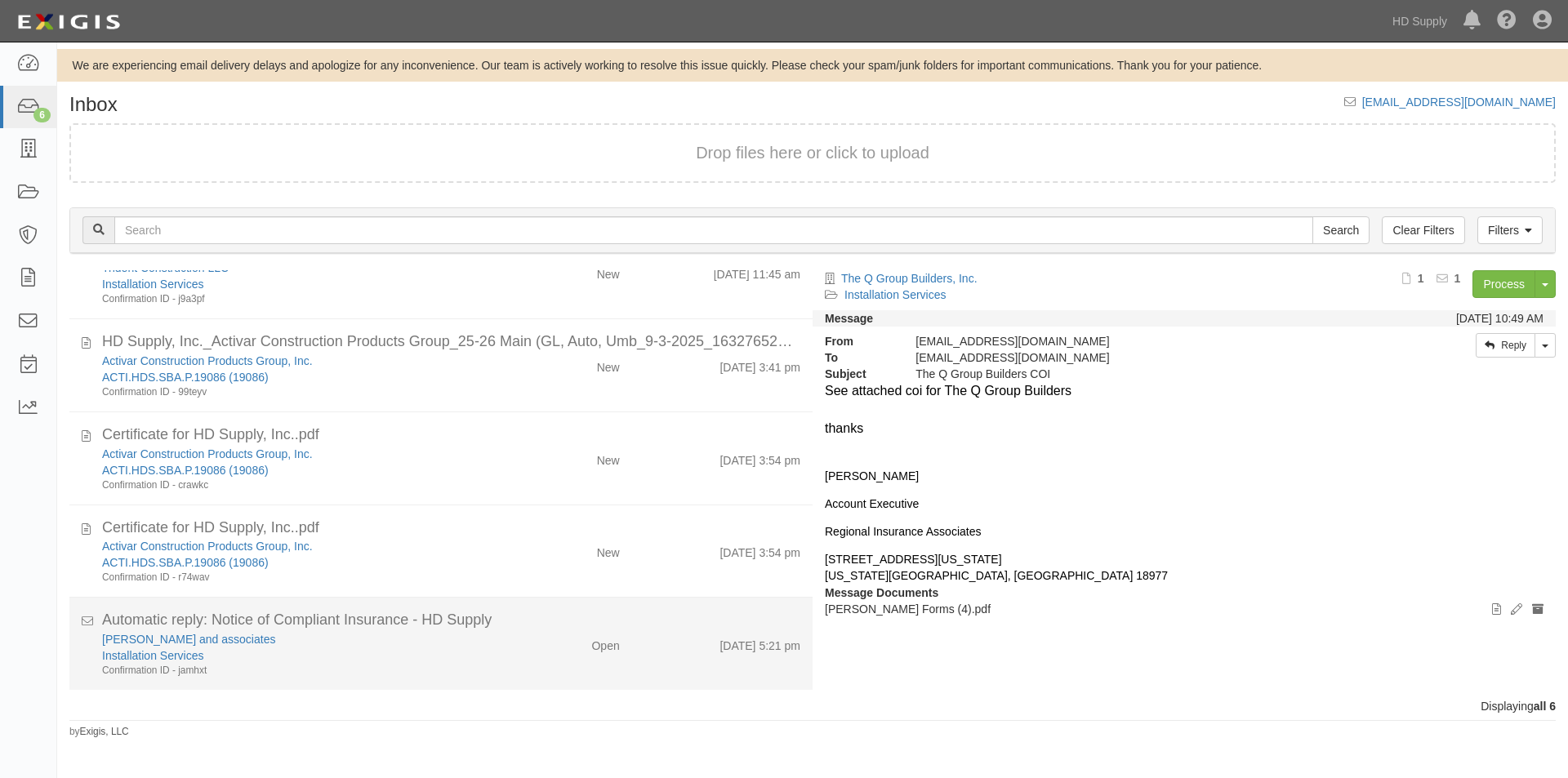
click at [374, 645] on div "Ra-lin and associates" at bounding box center [301, 639] width 397 height 17
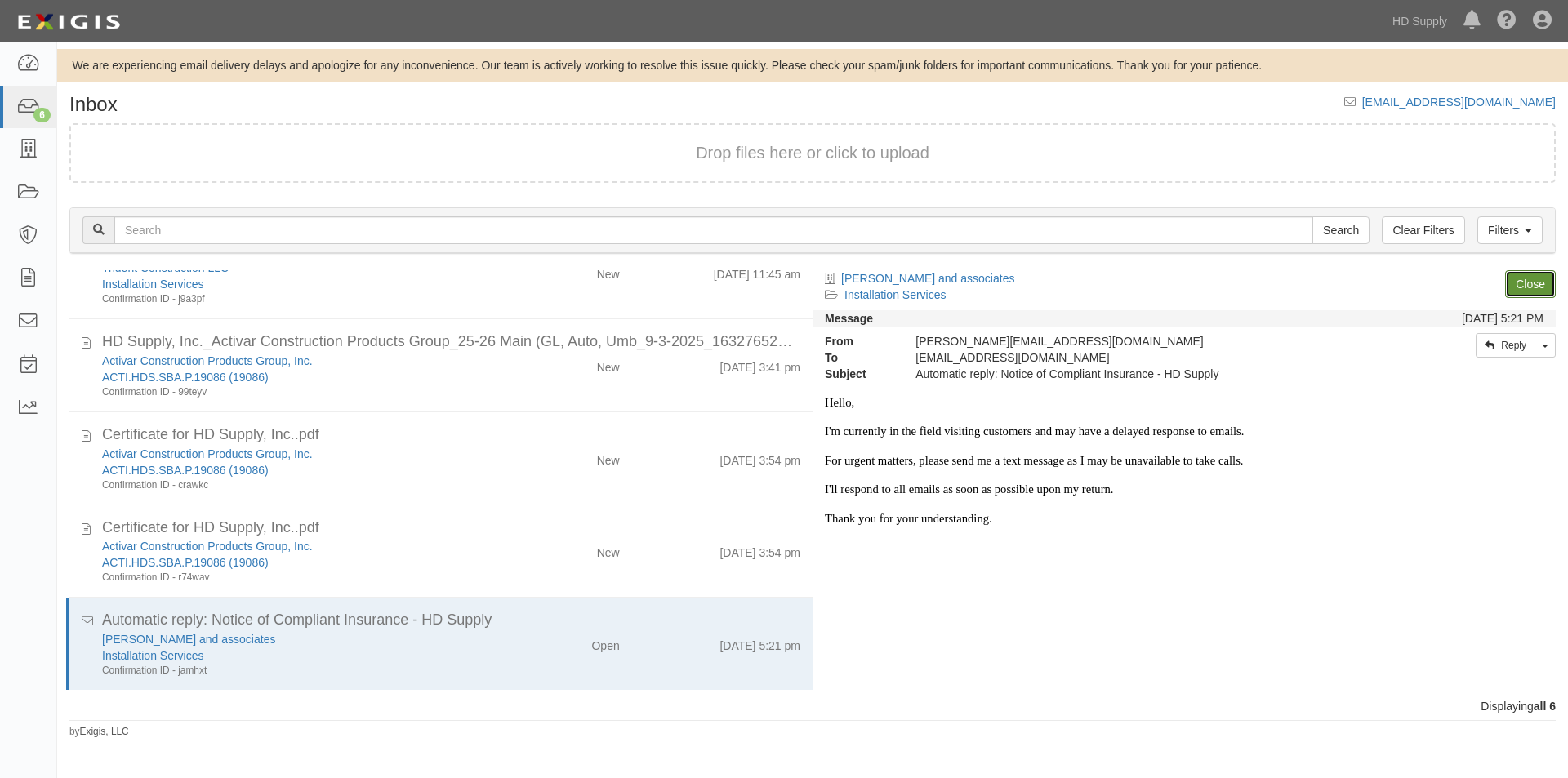
click at [1510, 280] on link "Close" at bounding box center [1530, 284] width 51 height 28
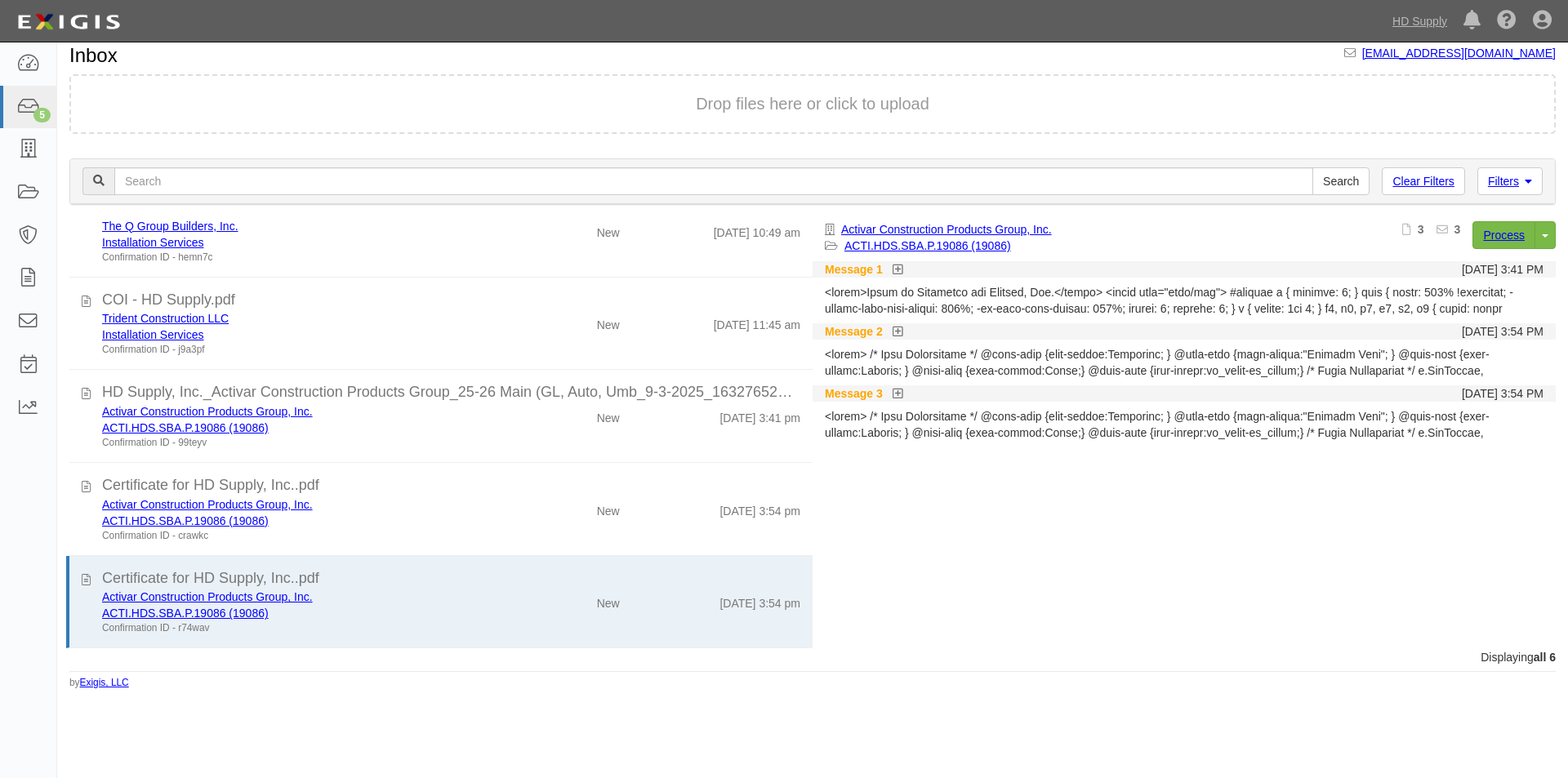
scroll to position [0, 0]
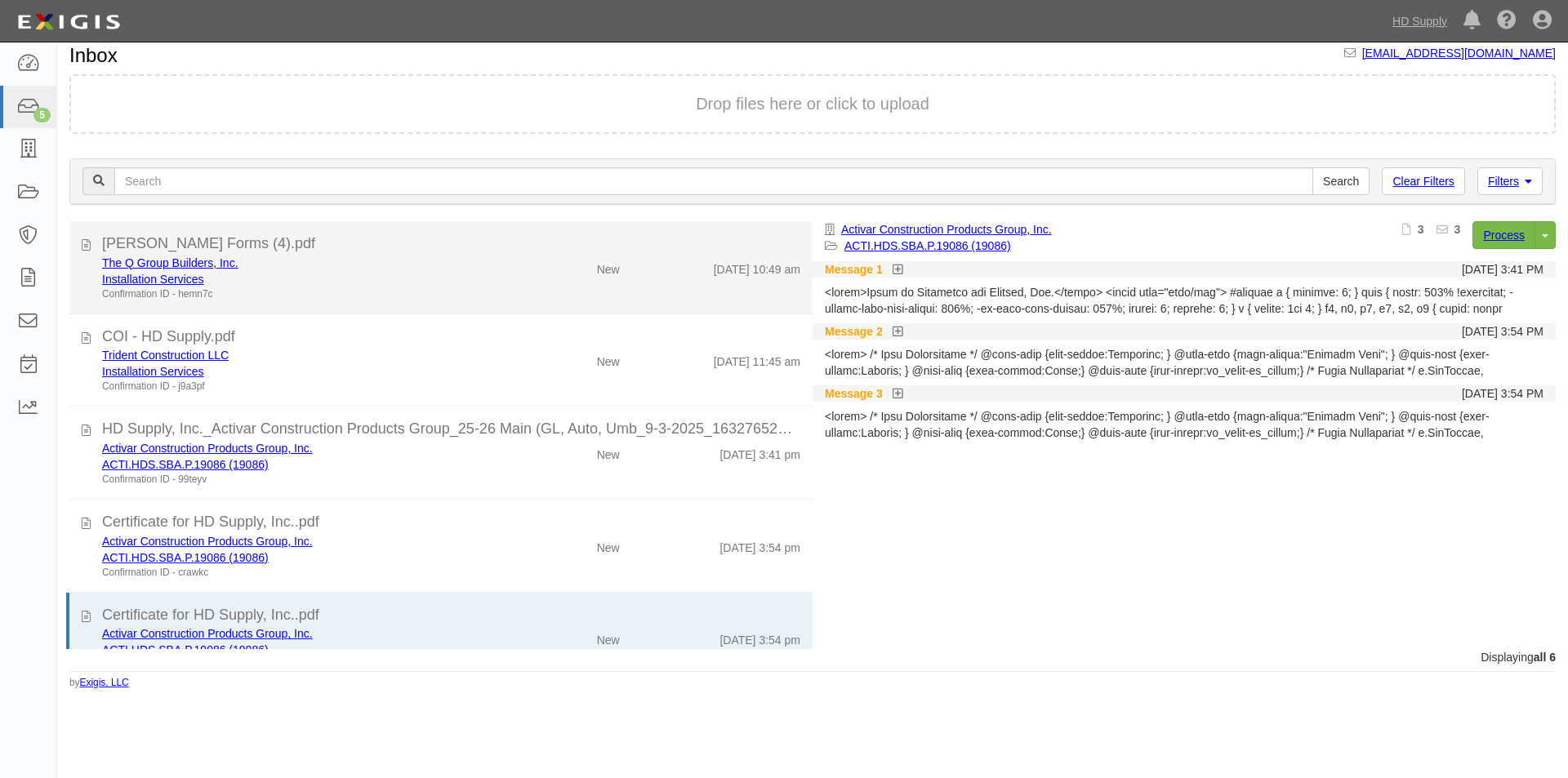
click at [421, 299] on div "Confirmation ID - hemn7c" at bounding box center [301, 294] width 397 height 14
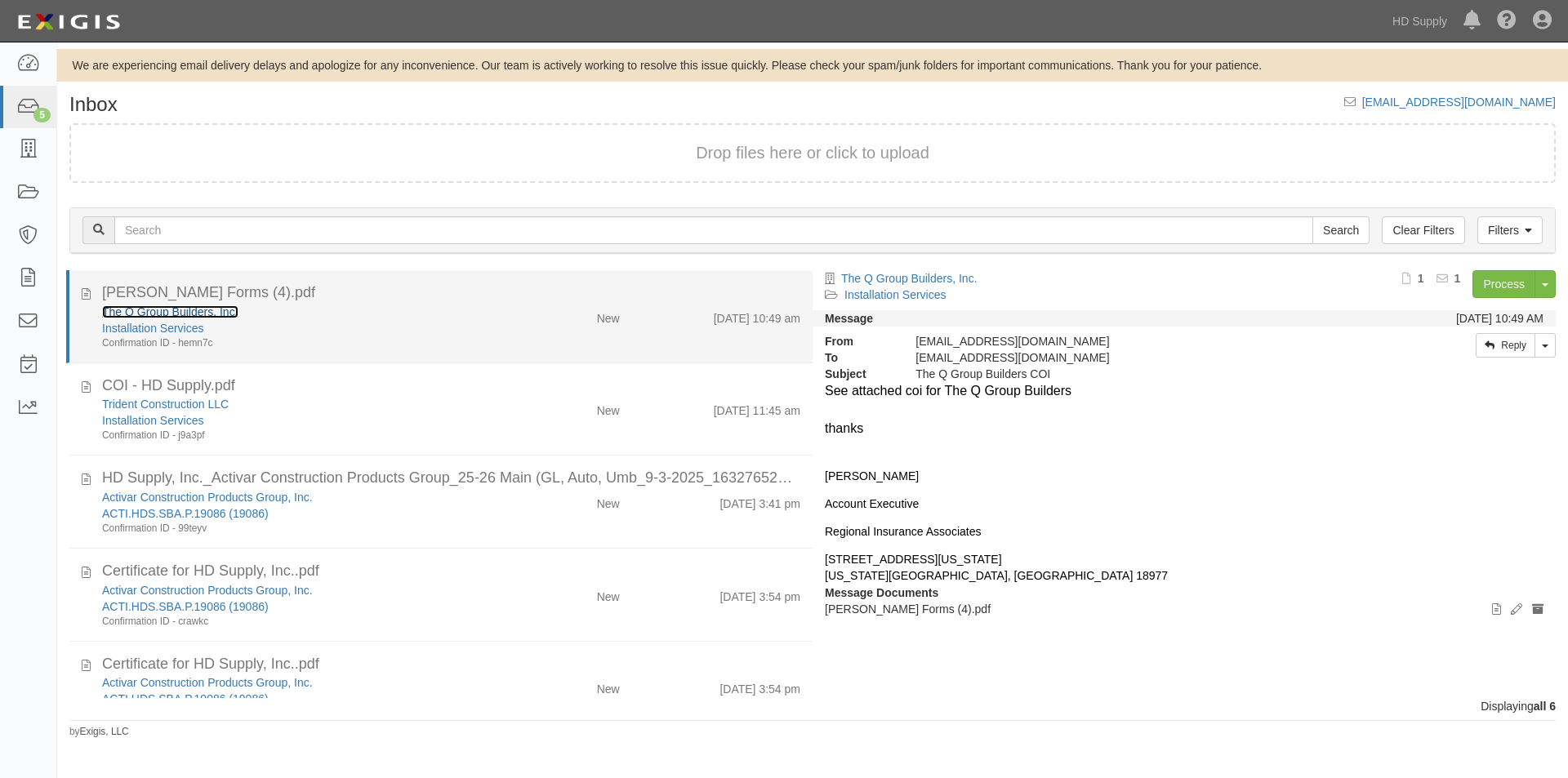
click at [106, 314] on link "The Q Group Builders, Inc." at bounding box center [170, 312] width 136 height 13
click at [84, 296] on icon at bounding box center [86, 290] width 9 height 18
click at [349, 343] on div "Confirmation ID - hemn7c" at bounding box center [301, 343] width 397 height 14
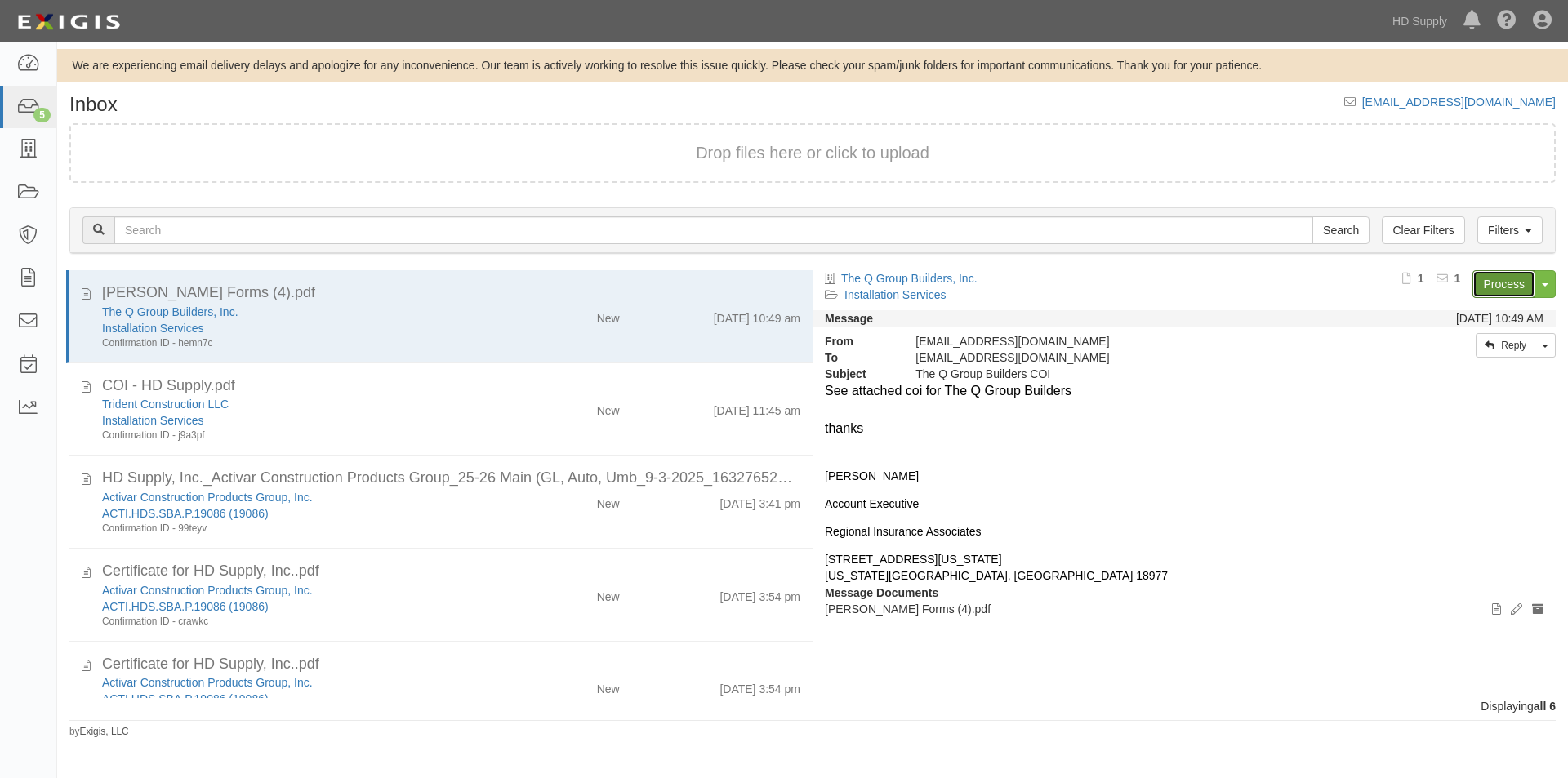
click at [1484, 273] on link "Process" at bounding box center [1504, 284] width 63 height 28
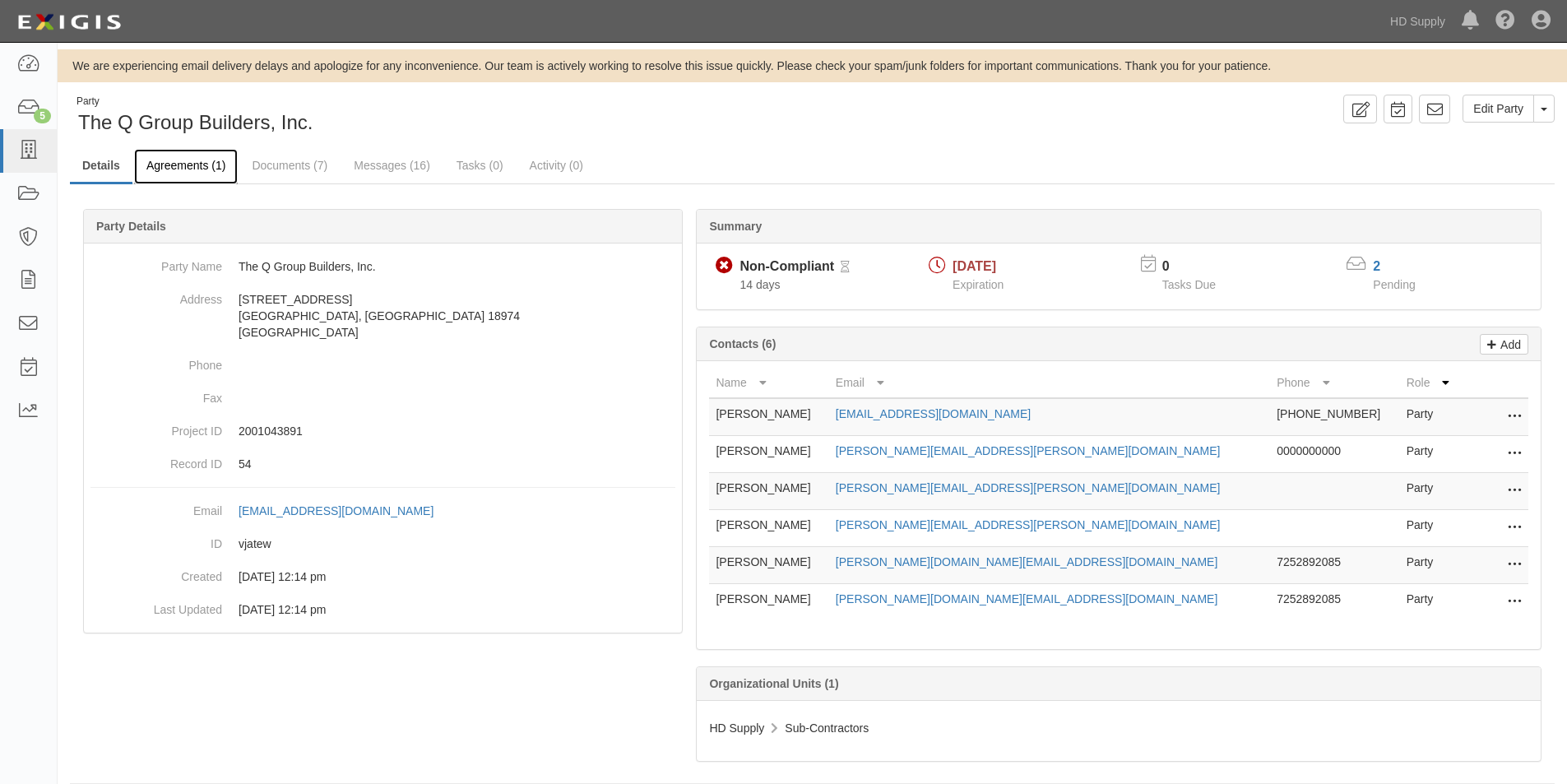
click at [171, 169] on link "Agreements (1)" at bounding box center [185, 166] width 104 height 36
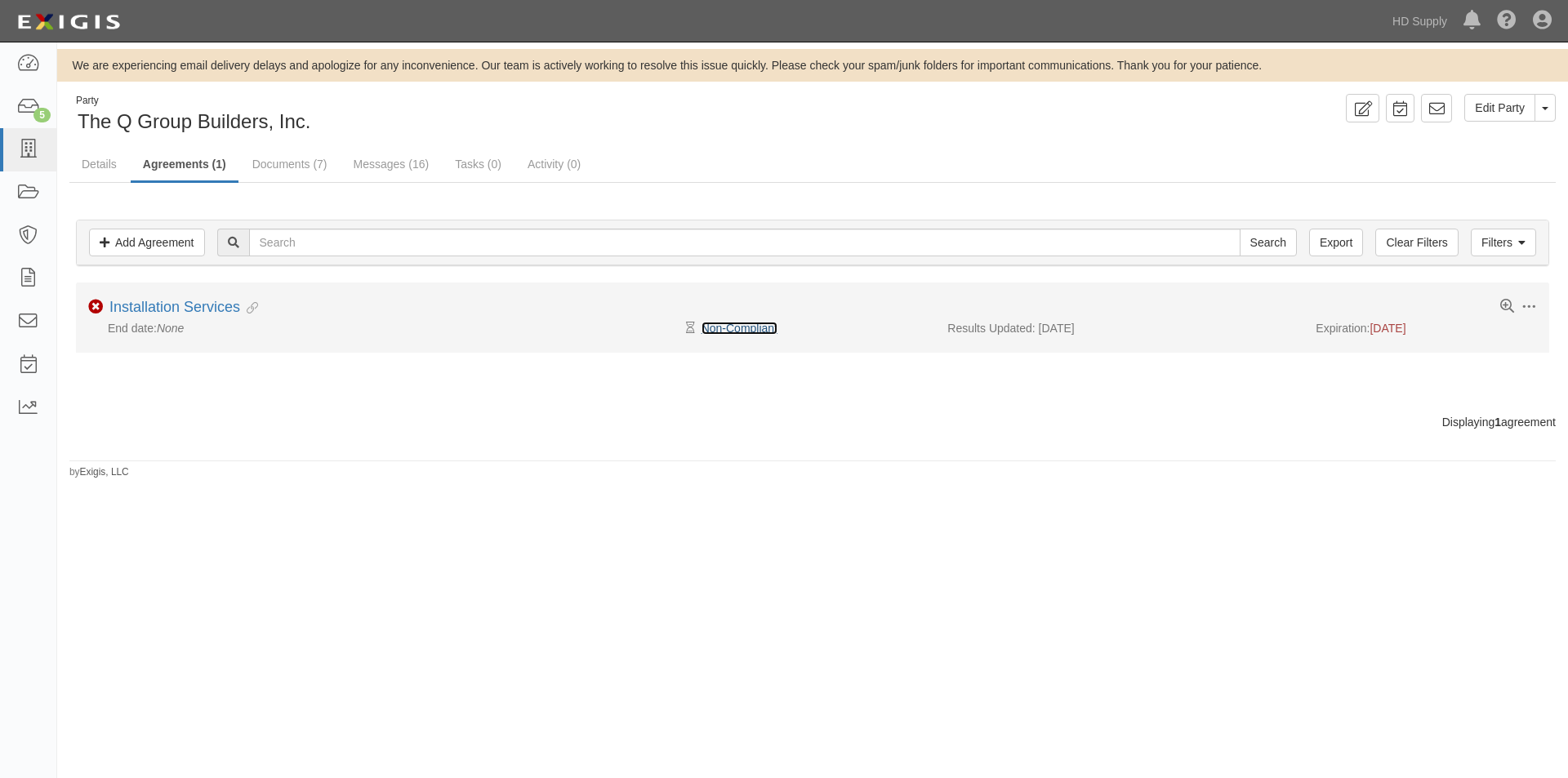
click at [733, 332] on link "Non-Compliant" at bounding box center [739, 328] width 76 height 13
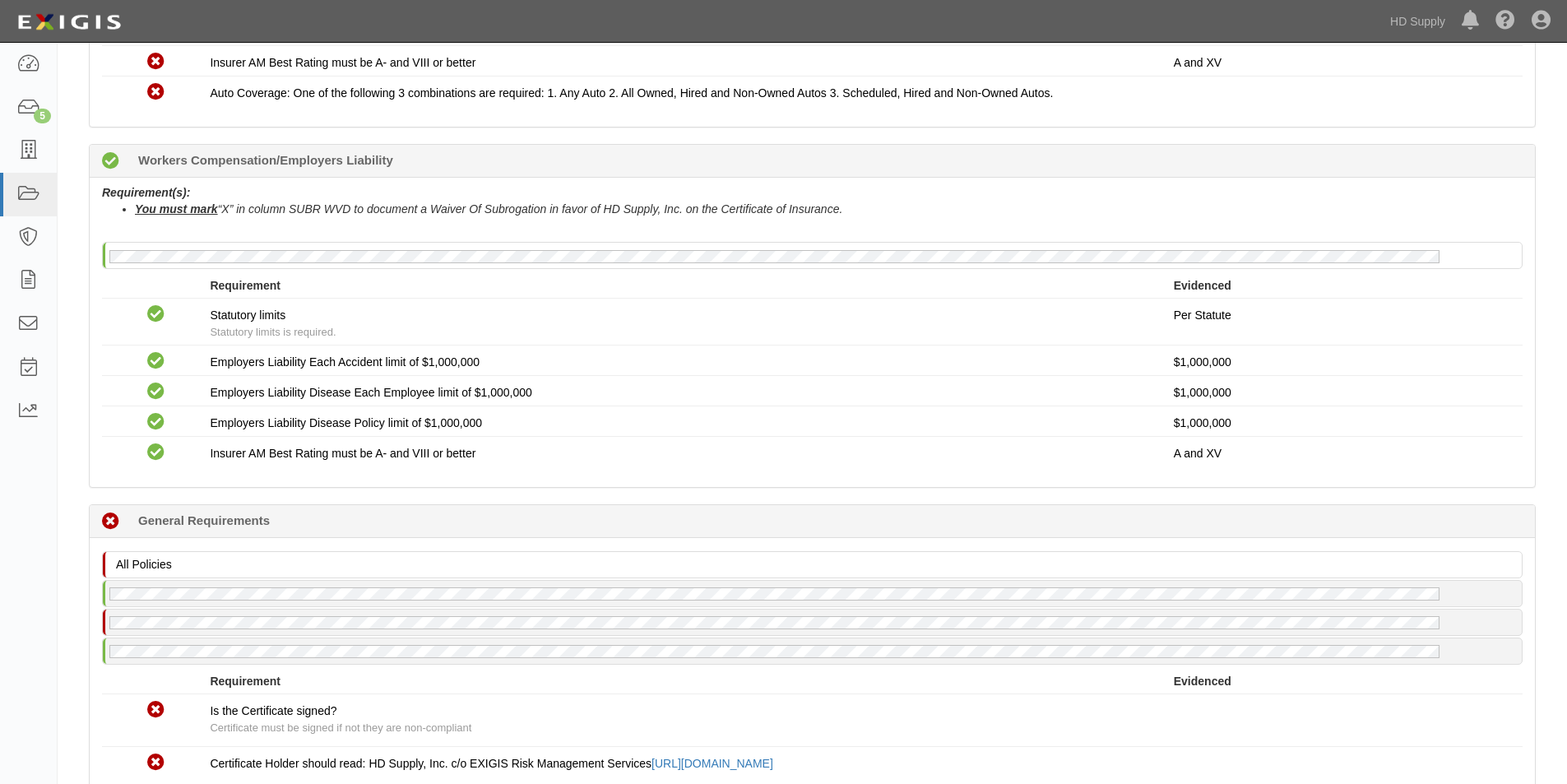
scroll to position [1069, 0]
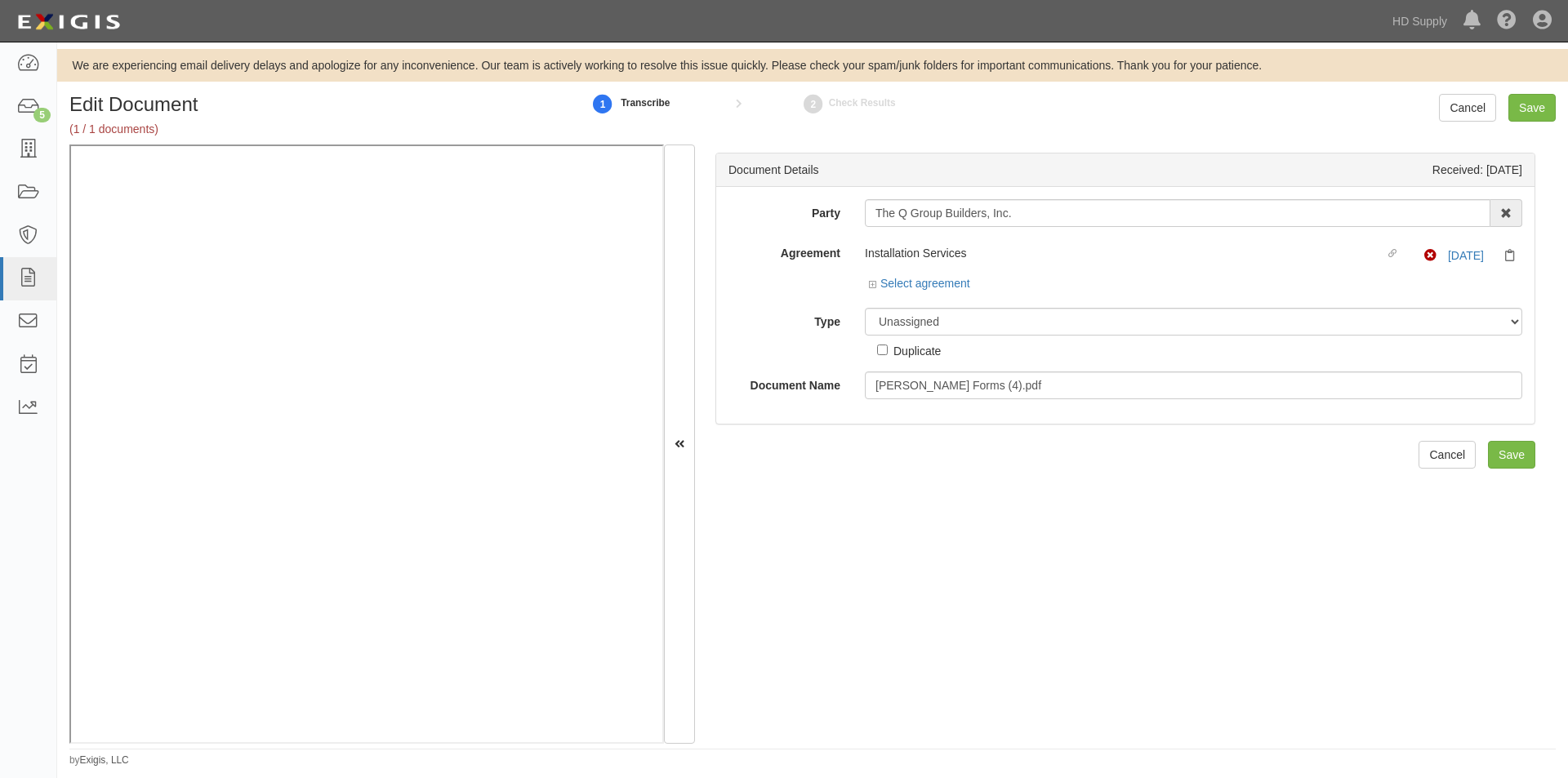
click at [1017, 218] on input "The Q Group Builders, Inc." at bounding box center [1177, 213] width 625 height 28
drag, startPoint x: 1019, startPoint y: 214, endPoint x: 888, endPoint y: 220, distance: 131.1
click at [873, 229] on div "Party The Q Group Builders, Inc. 1888 [PERSON_NAME] 1888 [PERSON_NAME] - IMPORT…" at bounding box center [1125, 300] width 793 height 200
click at [723, 317] on label "Type" at bounding box center [784, 319] width 136 height 22
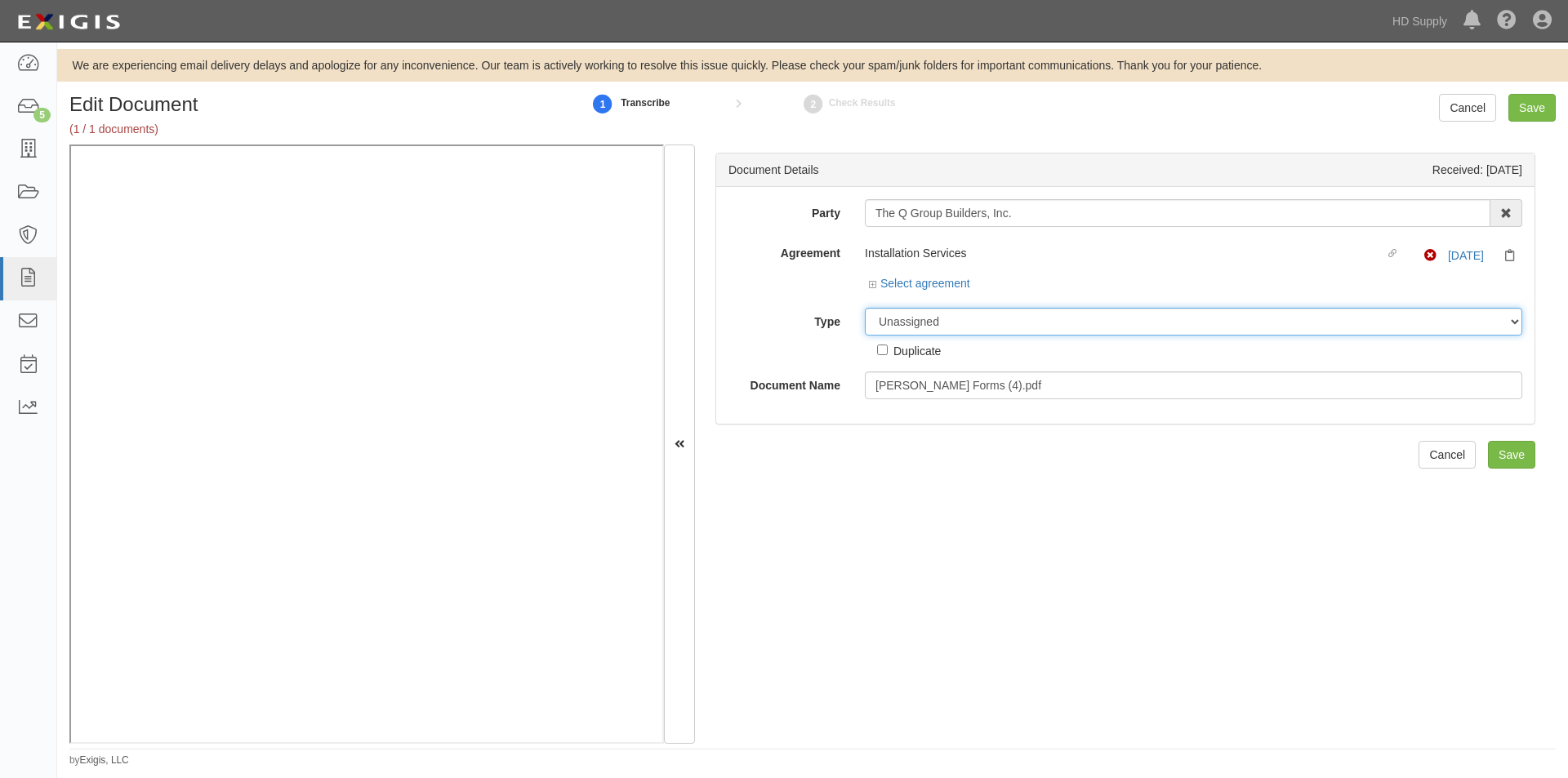
click at [865, 317] on select "Unassigned Binder Cancellation Notice Certificate Contract Endorsement Insuranc…" at bounding box center [1193, 322] width 657 height 28
click at [922, 327] on select "Unassigned Binder Cancellation Notice Certificate Contract Endorsement Insuranc…" at bounding box center [1193, 322] width 657 height 28
select select "CertificateDetail"
click at [865, 308] on select "Unassigned Binder Cancellation Notice Certificate Contract Endorsement Insuranc…" at bounding box center [1193, 322] width 657 height 28
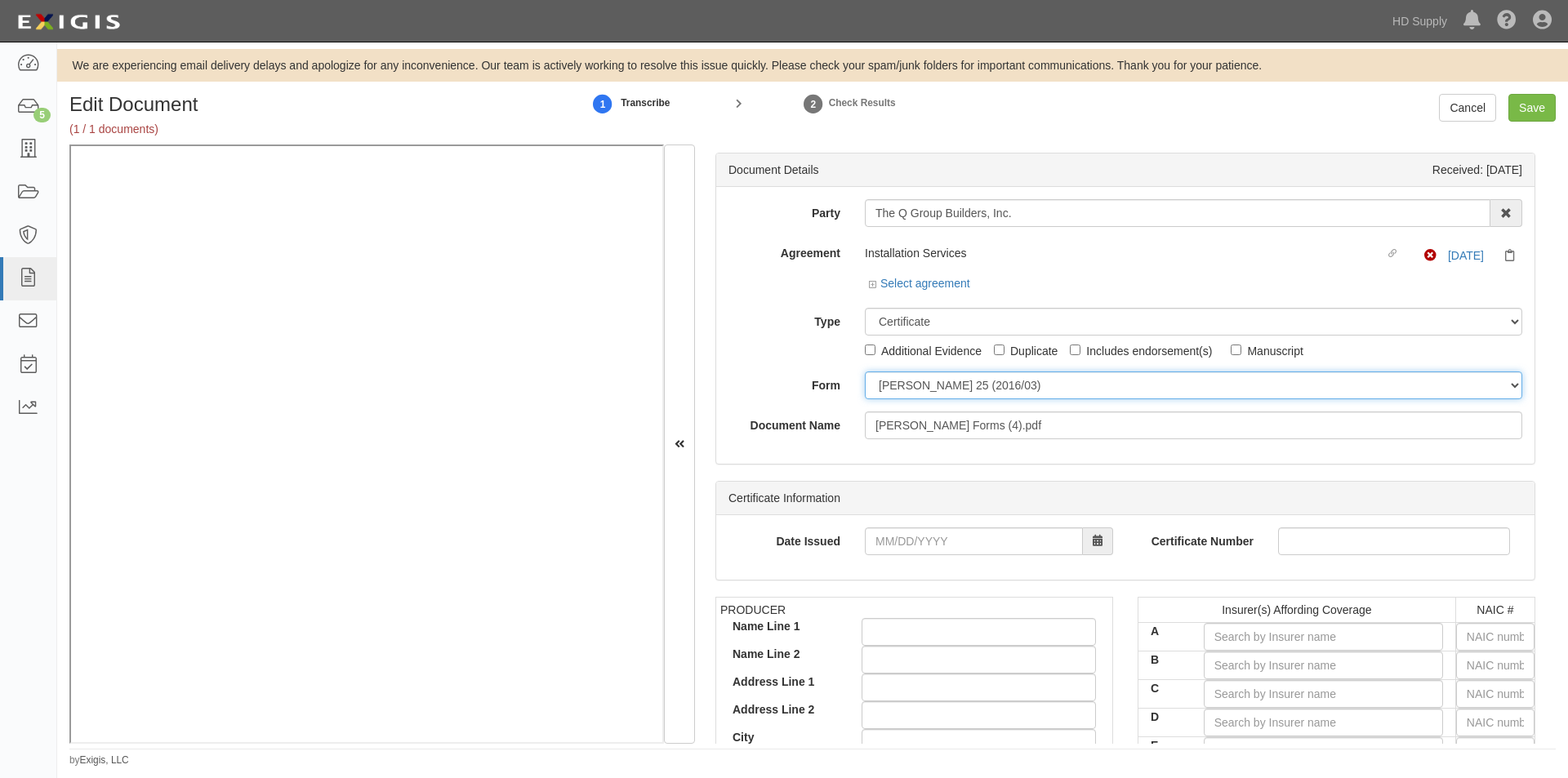
click at [913, 381] on select "[PERSON_NAME] 25 (2016/03) [PERSON_NAME] 101 [PERSON_NAME] 855 NY (2014/05) Gen…" at bounding box center [1193, 385] width 657 height 28
select select "GeneralFormDetail"
click at [865, 371] on select "[PERSON_NAME] 25 (2016/03) [PERSON_NAME] 101 [PERSON_NAME] 855 NY (2014/05) Gen…" at bounding box center [1193, 385] width 657 height 28
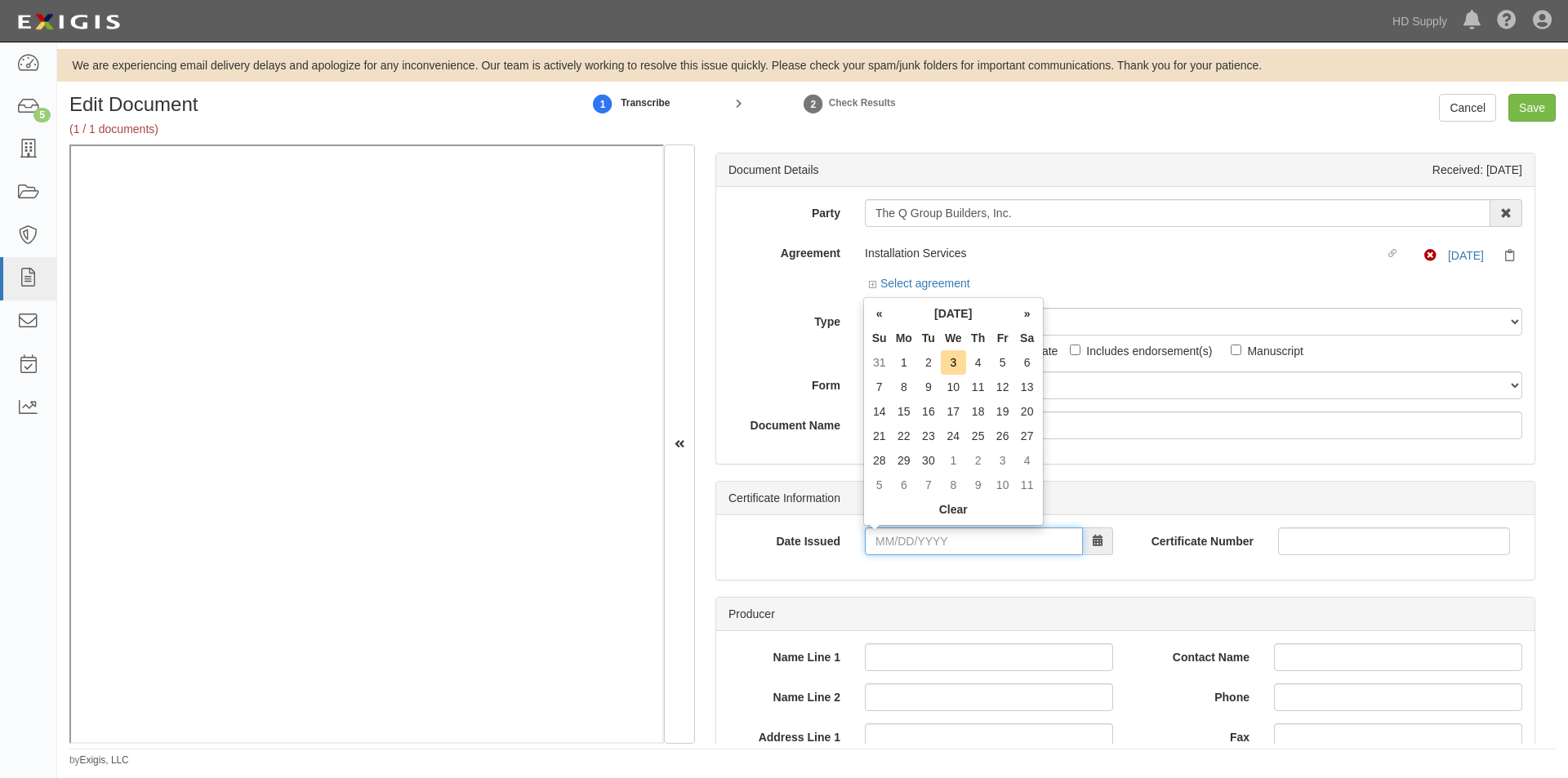
drag, startPoint x: 915, startPoint y: 554, endPoint x: 888, endPoint y: 534, distance: 33.6
paste input "[DATE]"
type input "[DATE]"
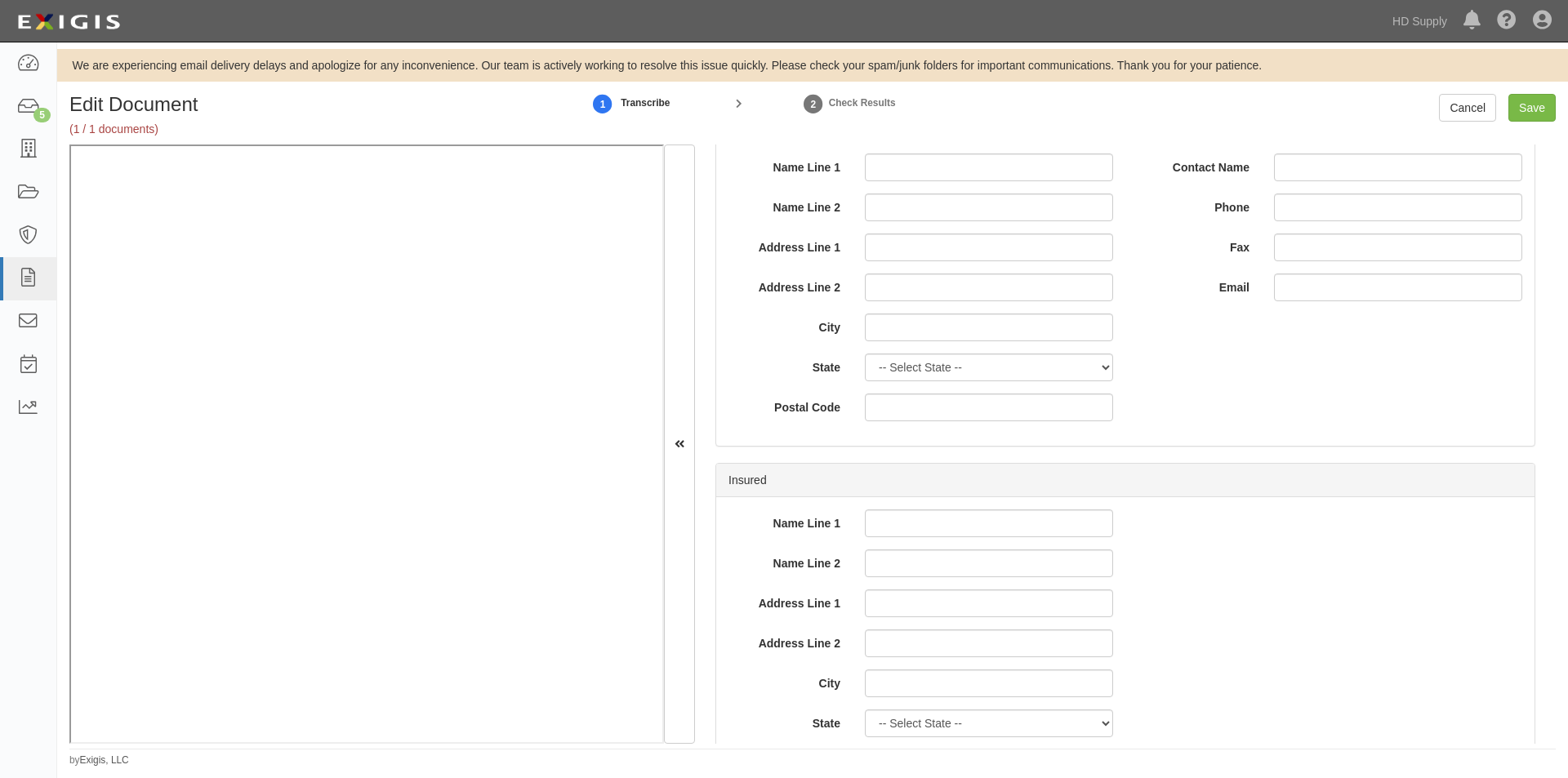
scroll to position [734, 0]
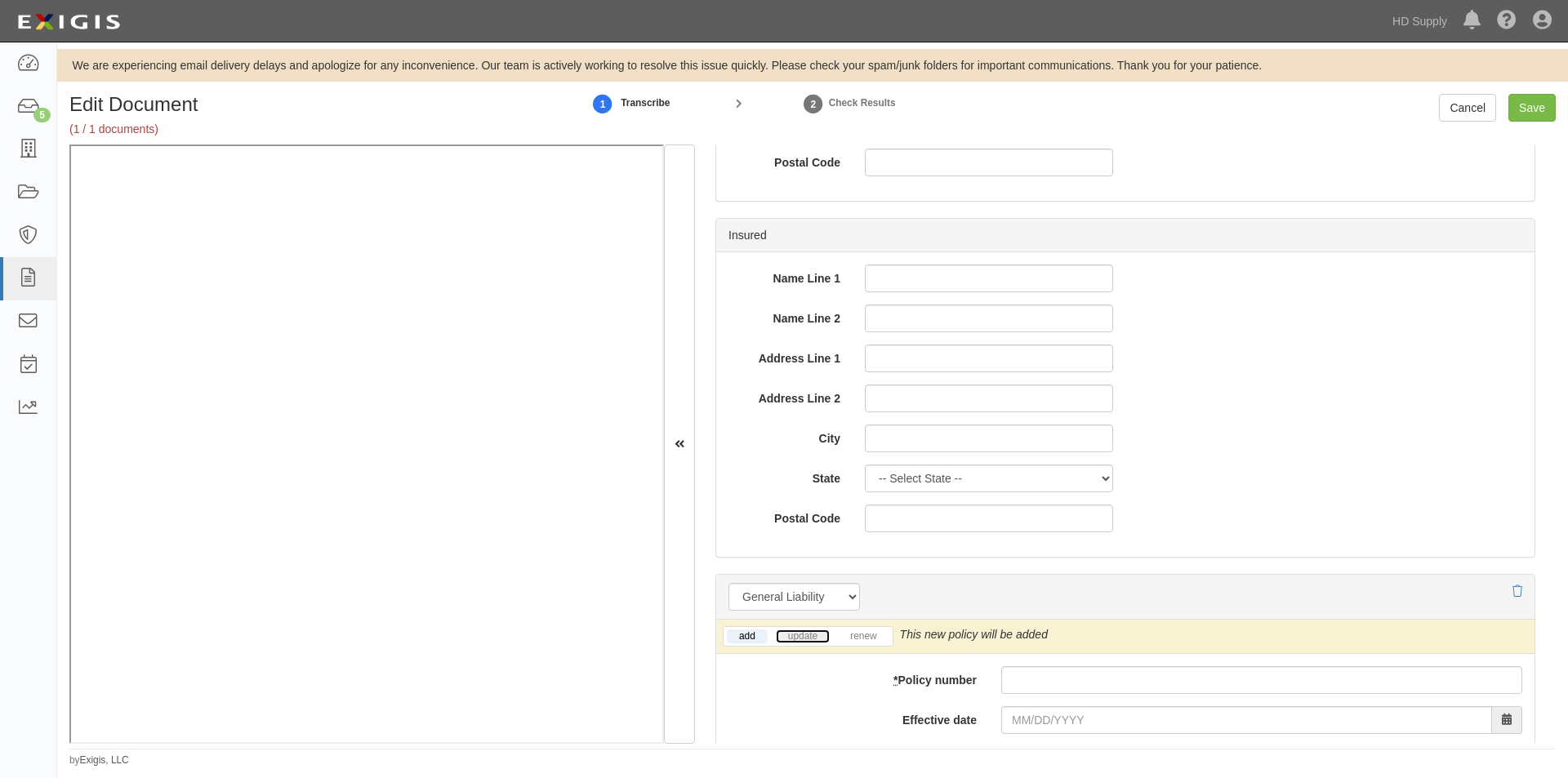
click at [810, 636] on link "update" at bounding box center [803, 635] width 54 height 14
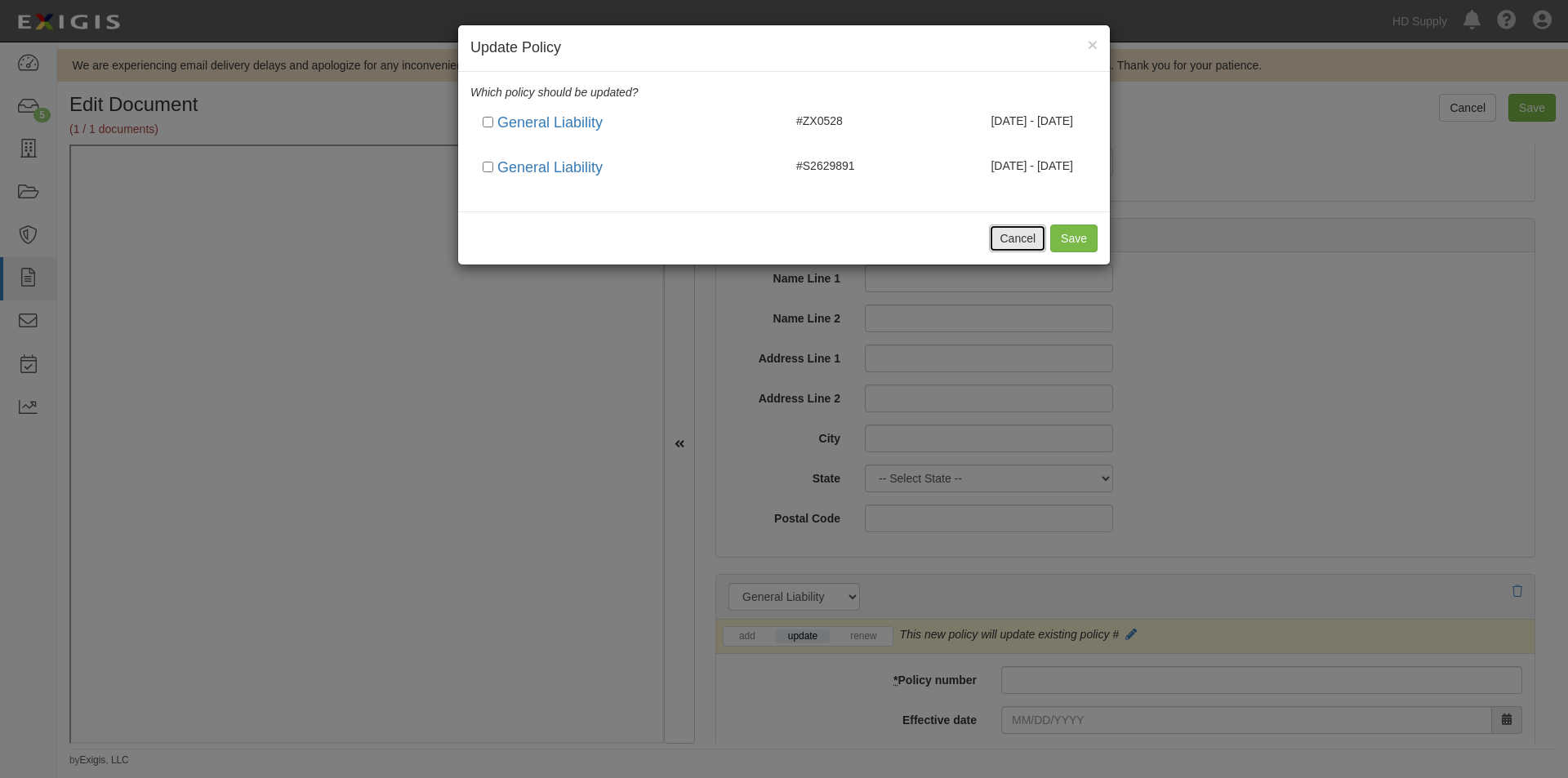
click at [1016, 235] on button "Cancel" at bounding box center [1018, 238] width 58 height 28
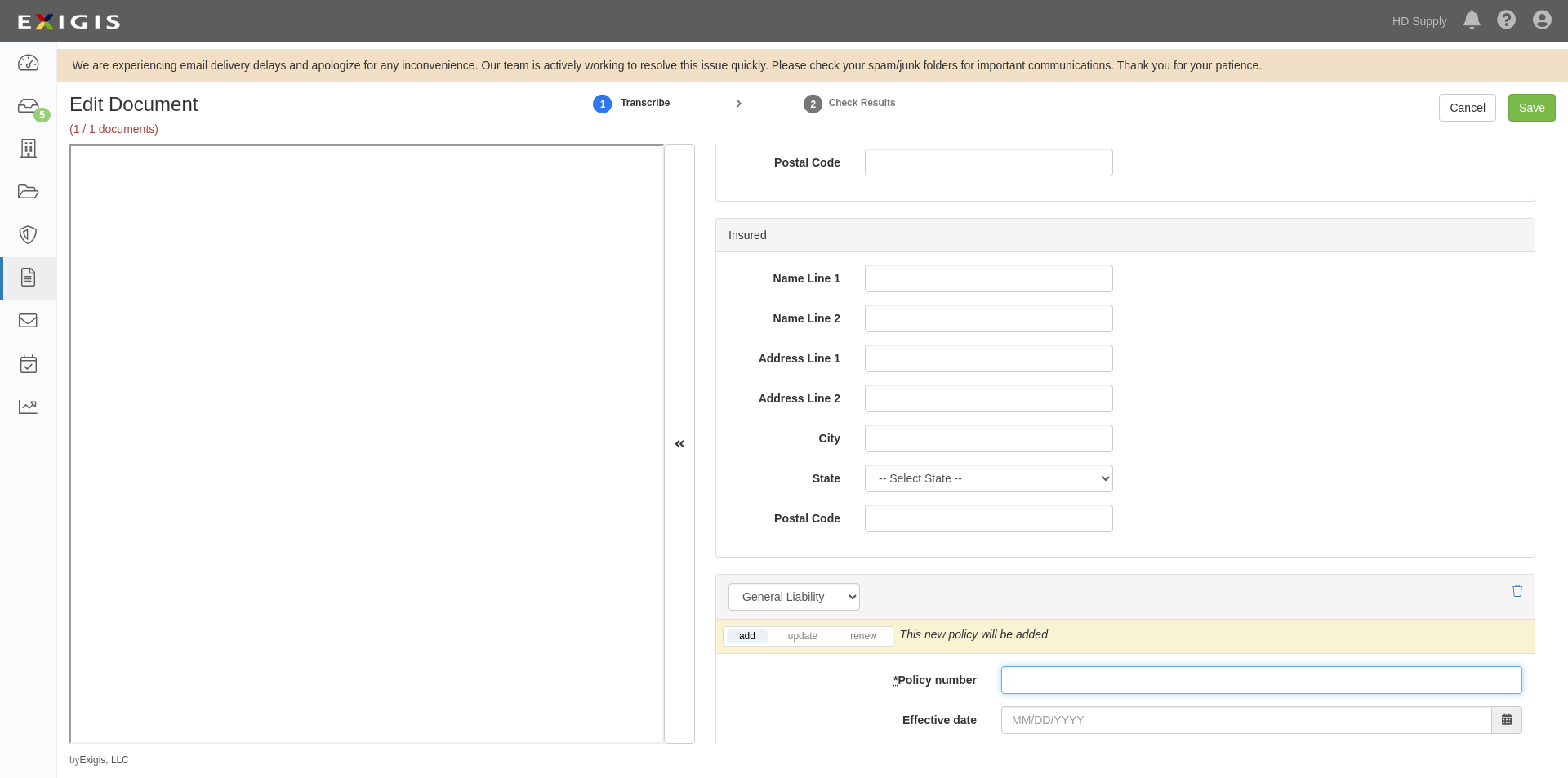
paste input "ZX0528"
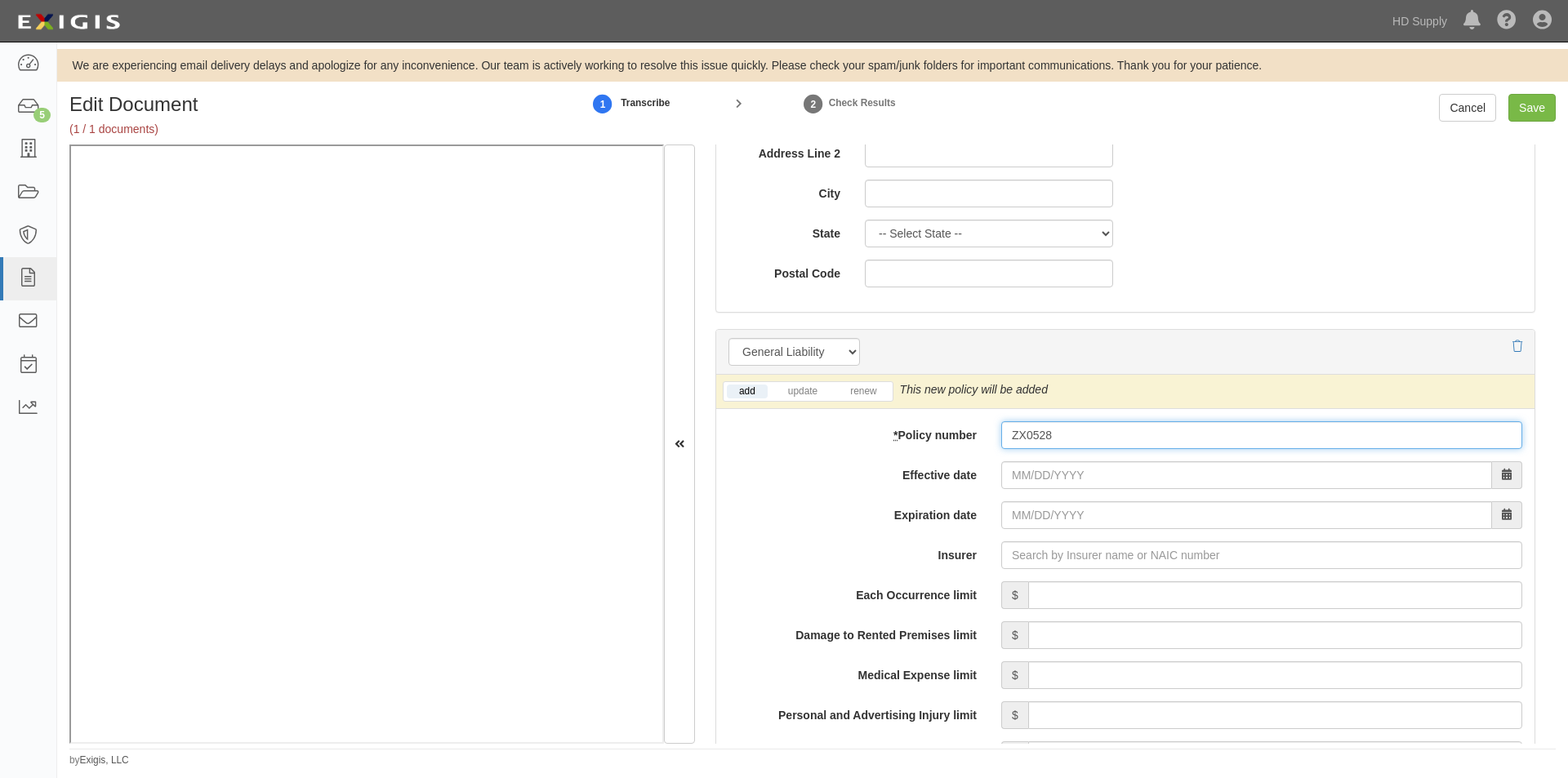
type input "ZX0528"
click at [786, 398] on li "update" at bounding box center [802, 391] width 60 height 19
click at [792, 392] on link "update" at bounding box center [803, 390] width 54 height 14
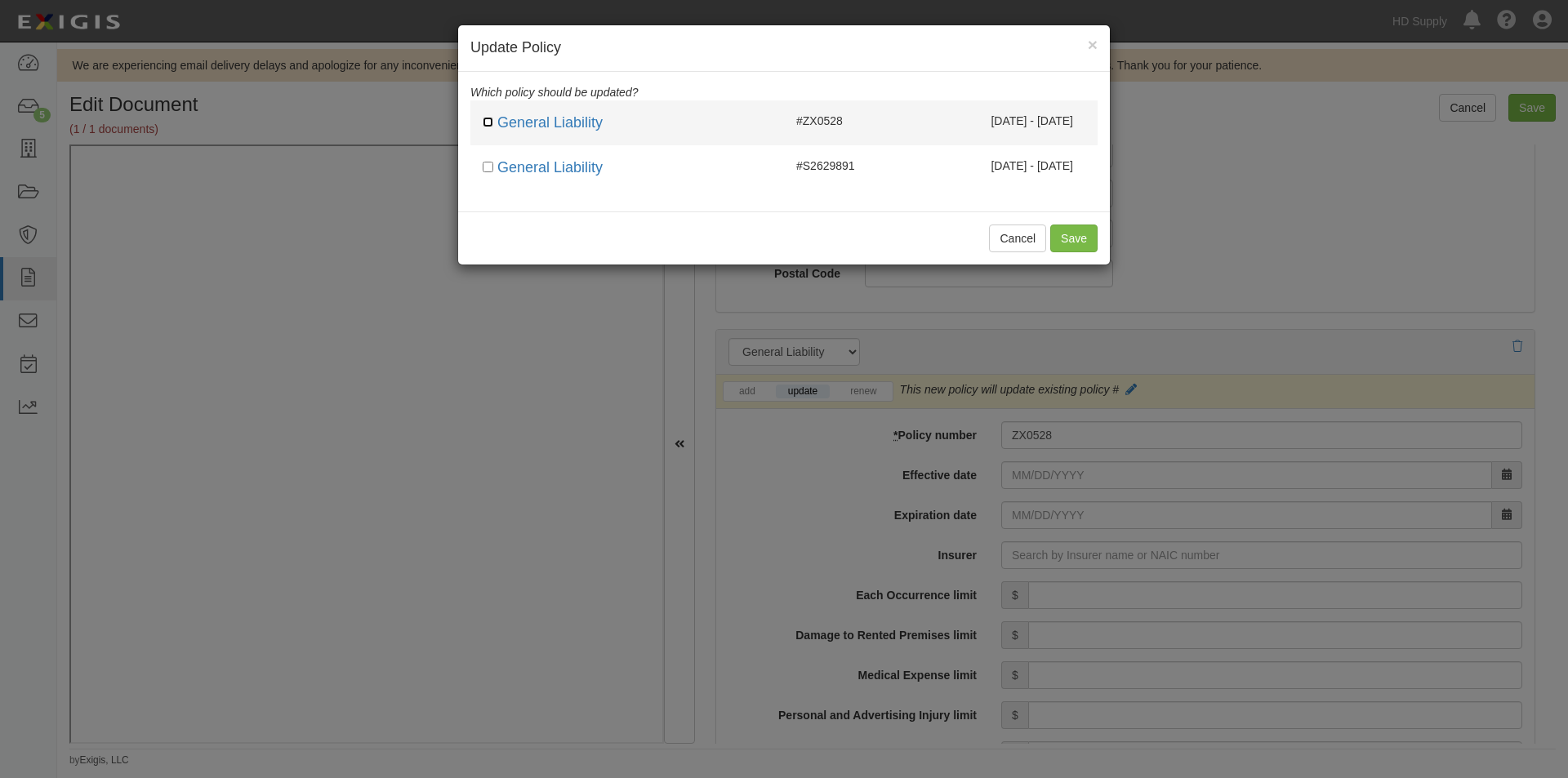
click at [492, 126] on input "checkbox" at bounding box center [487, 121] width 10 height 10
checkbox input "true"
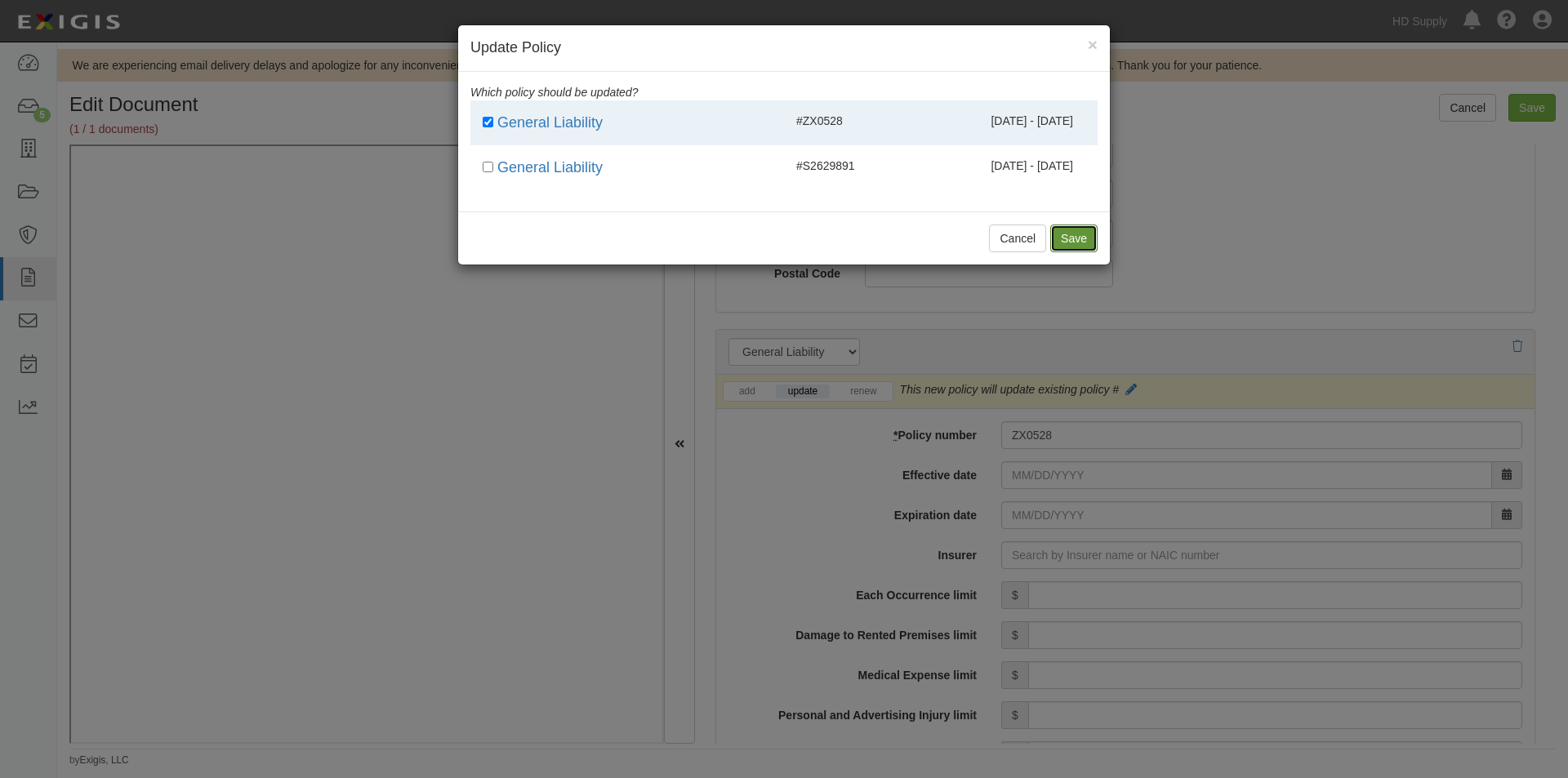
click at [1060, 247] on button "Save" at bounding box center [1073, 238] width 47 height 28
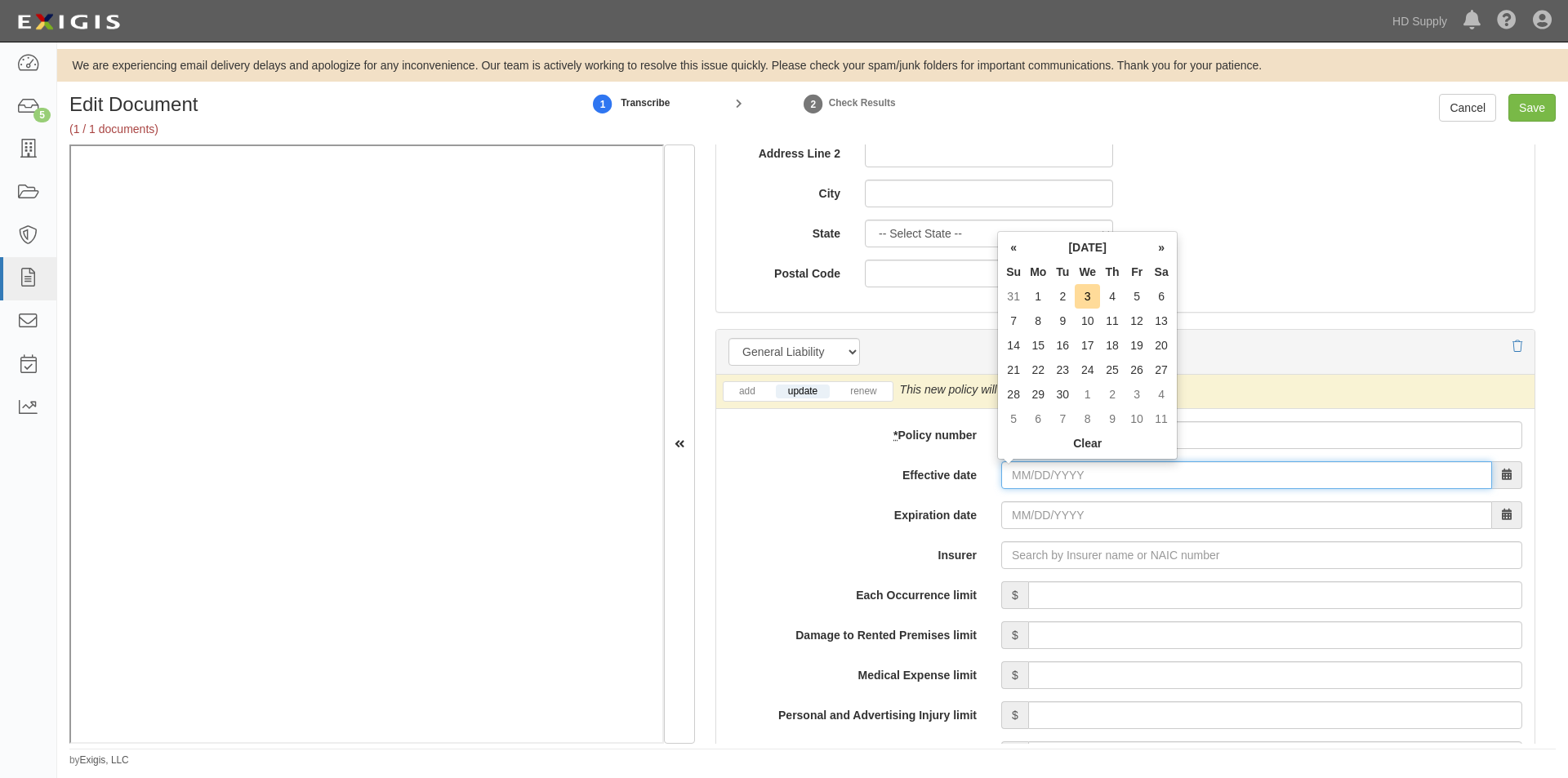
paste input "[DATE]"
type input "[DATE]"
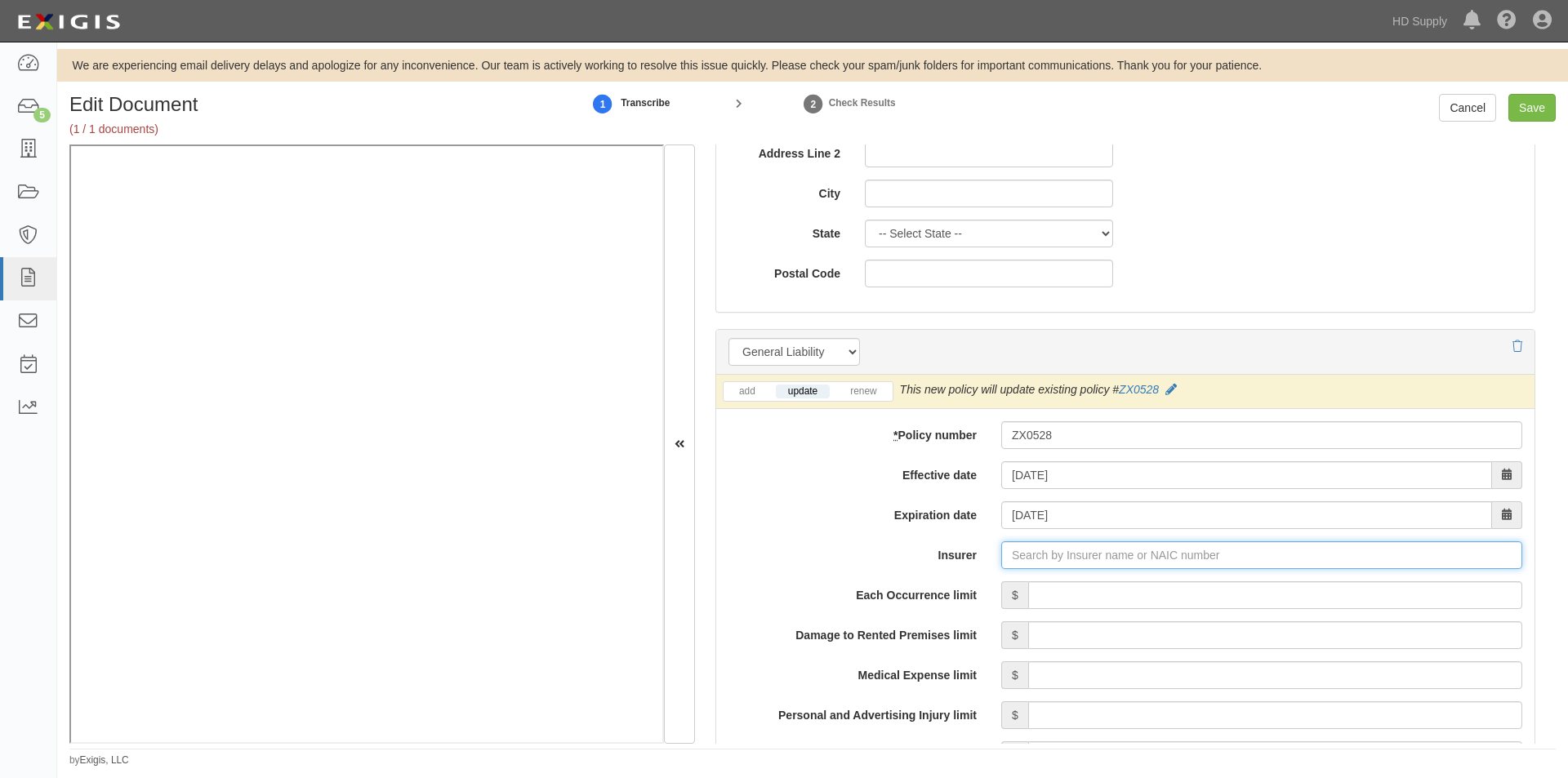
click at [1099, 559] on input "Insurer" at bounding box center [1261, 555] width 521 height 28
paste input "14184"
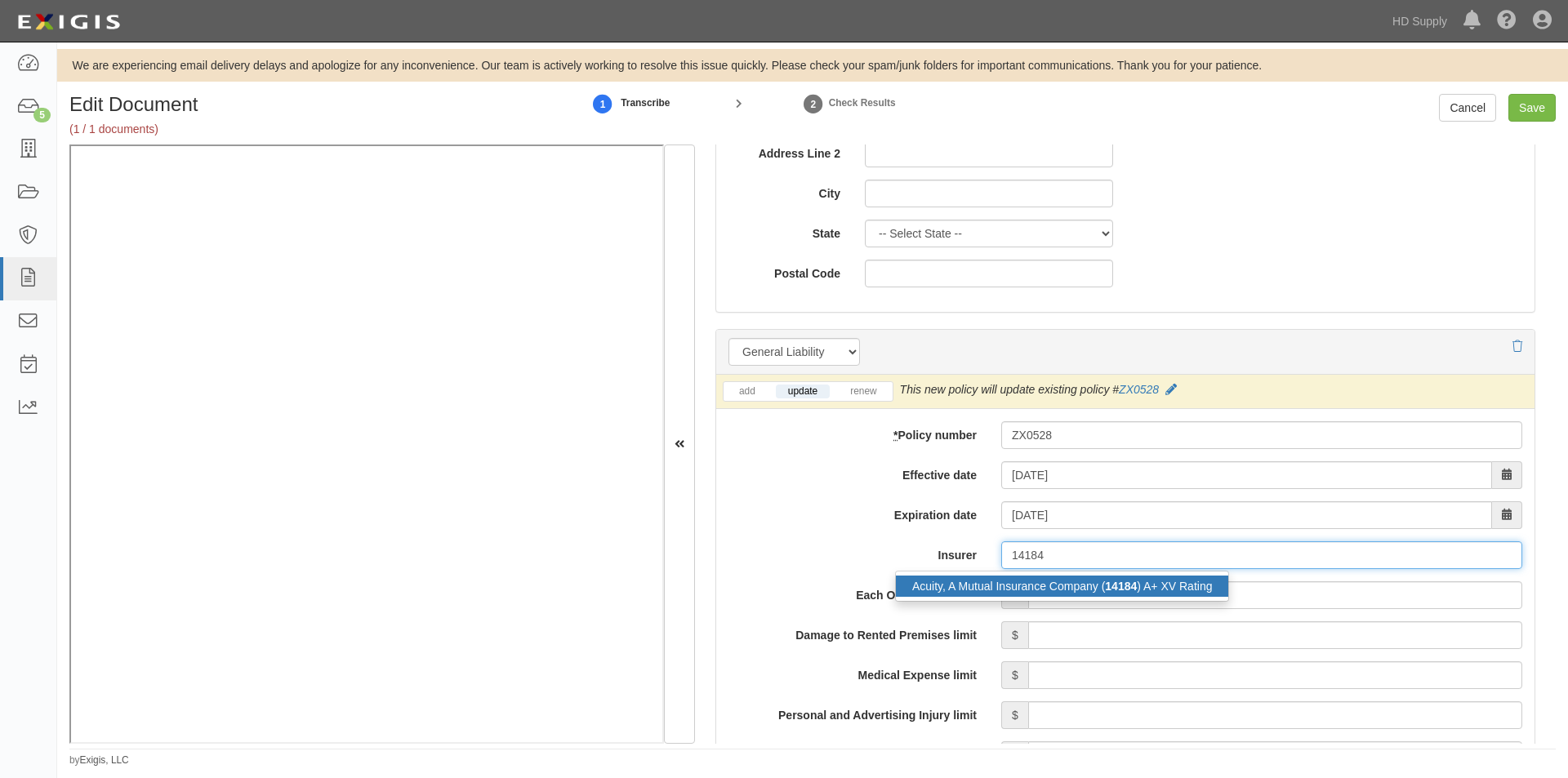
click at [1060, 575] on div "Acuity, A Mutual Insurance Company ( 14184 ) A+ XV Rating" at bounding box center [1061, 585] width 332 height 21
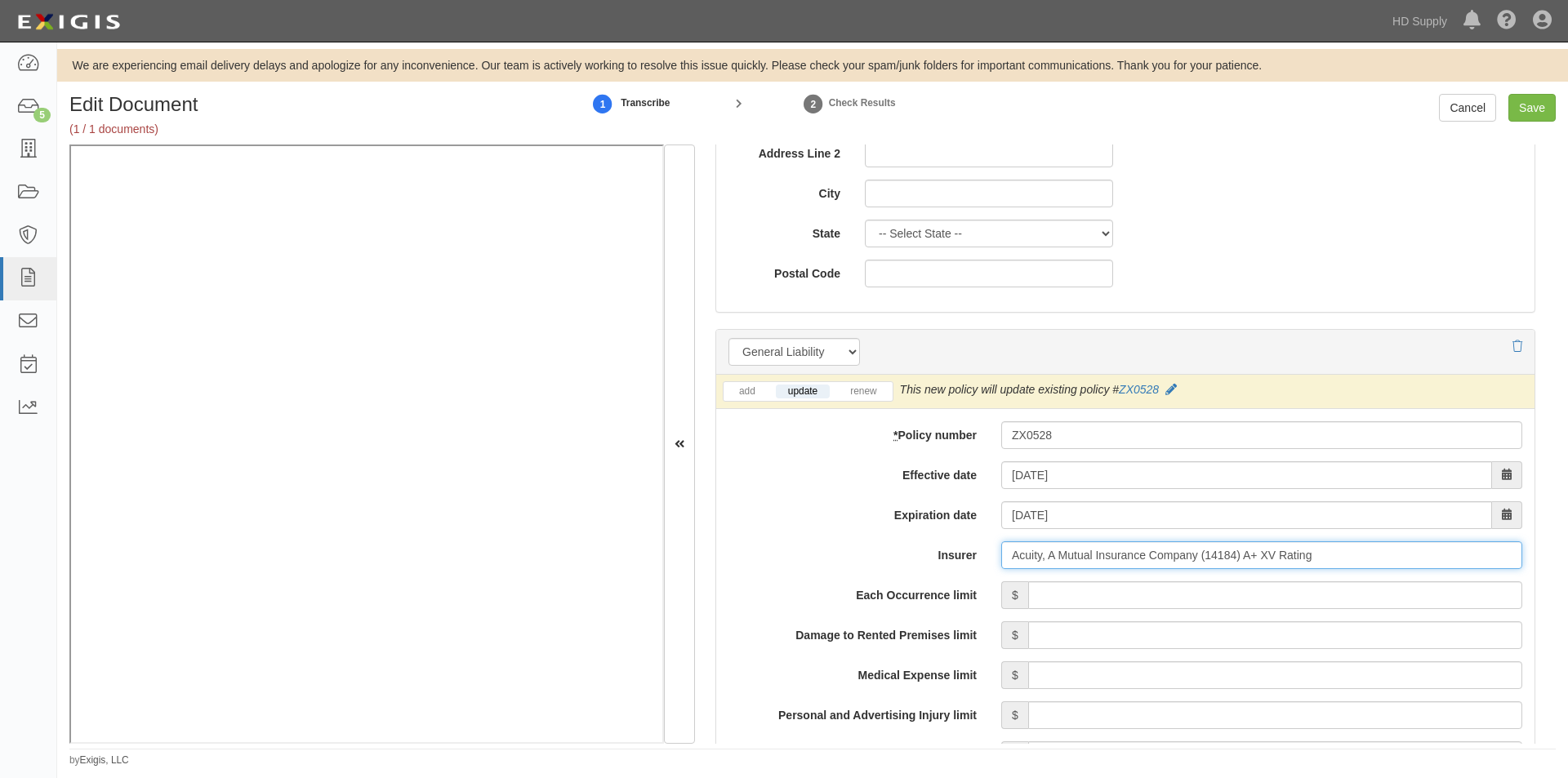
type input "Acuity, A Mutual Insurance Company (14184) A+ XV Rating"
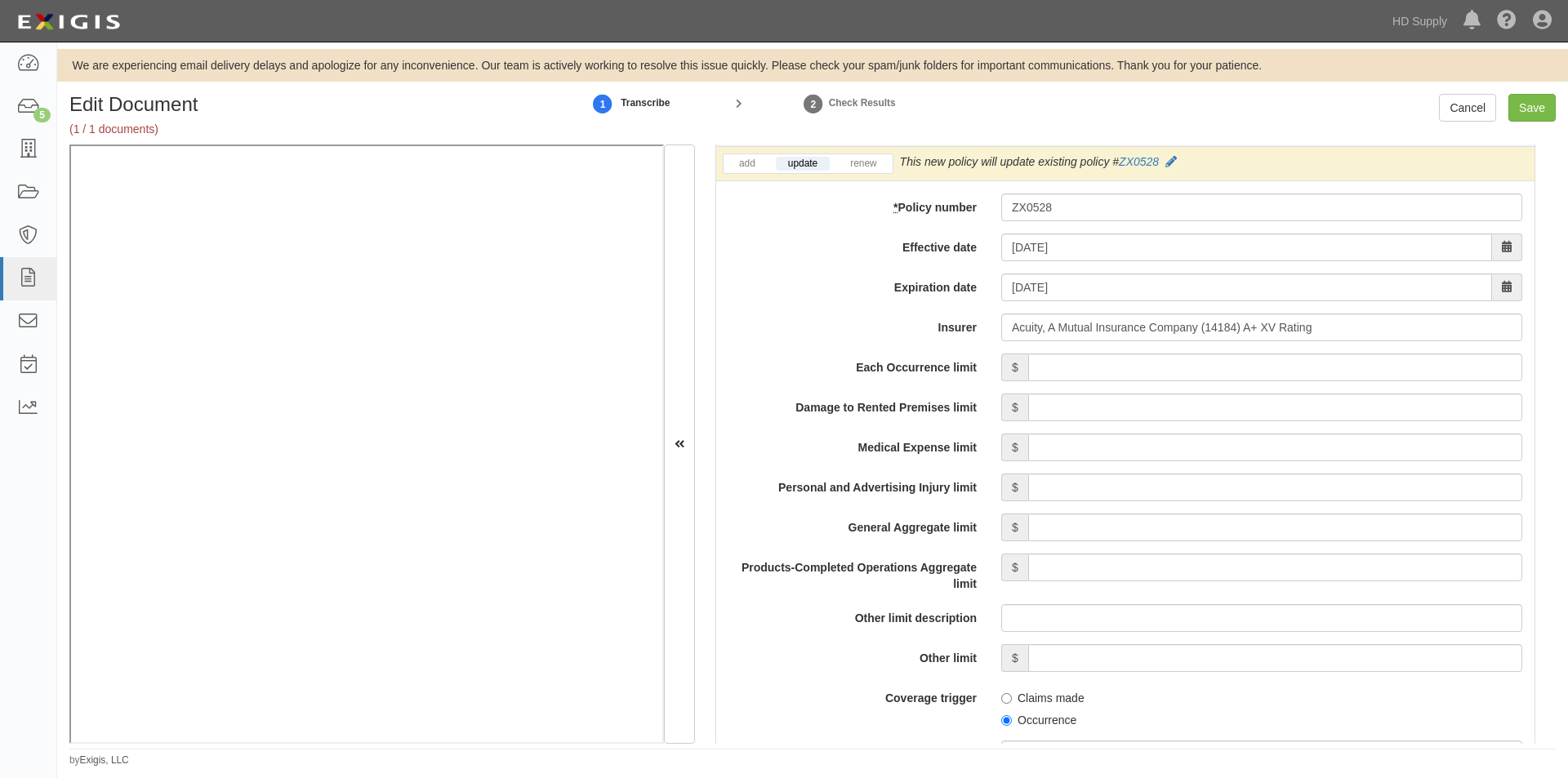
scroll to position [1306, 0]
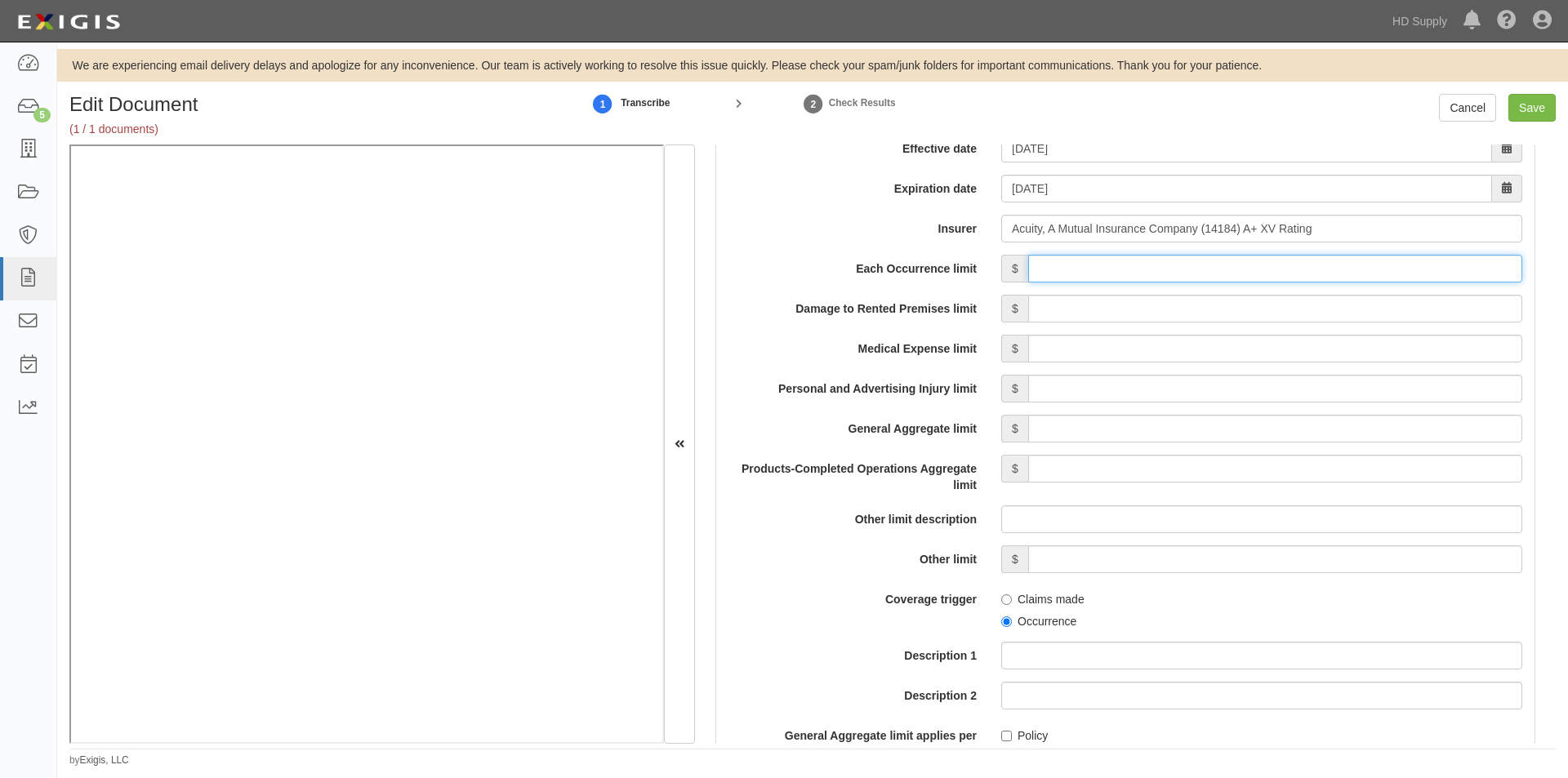
click at [1157, 274] on input "Each Occurrence limit" at bounding box center [1275, 269] width 494 height 28
type input "1,000,000"
click at [1287, 307] on input "Damage to Rented Premises limit" at bounding box center [1275, 309] width 494 height 28
type input "100,000"
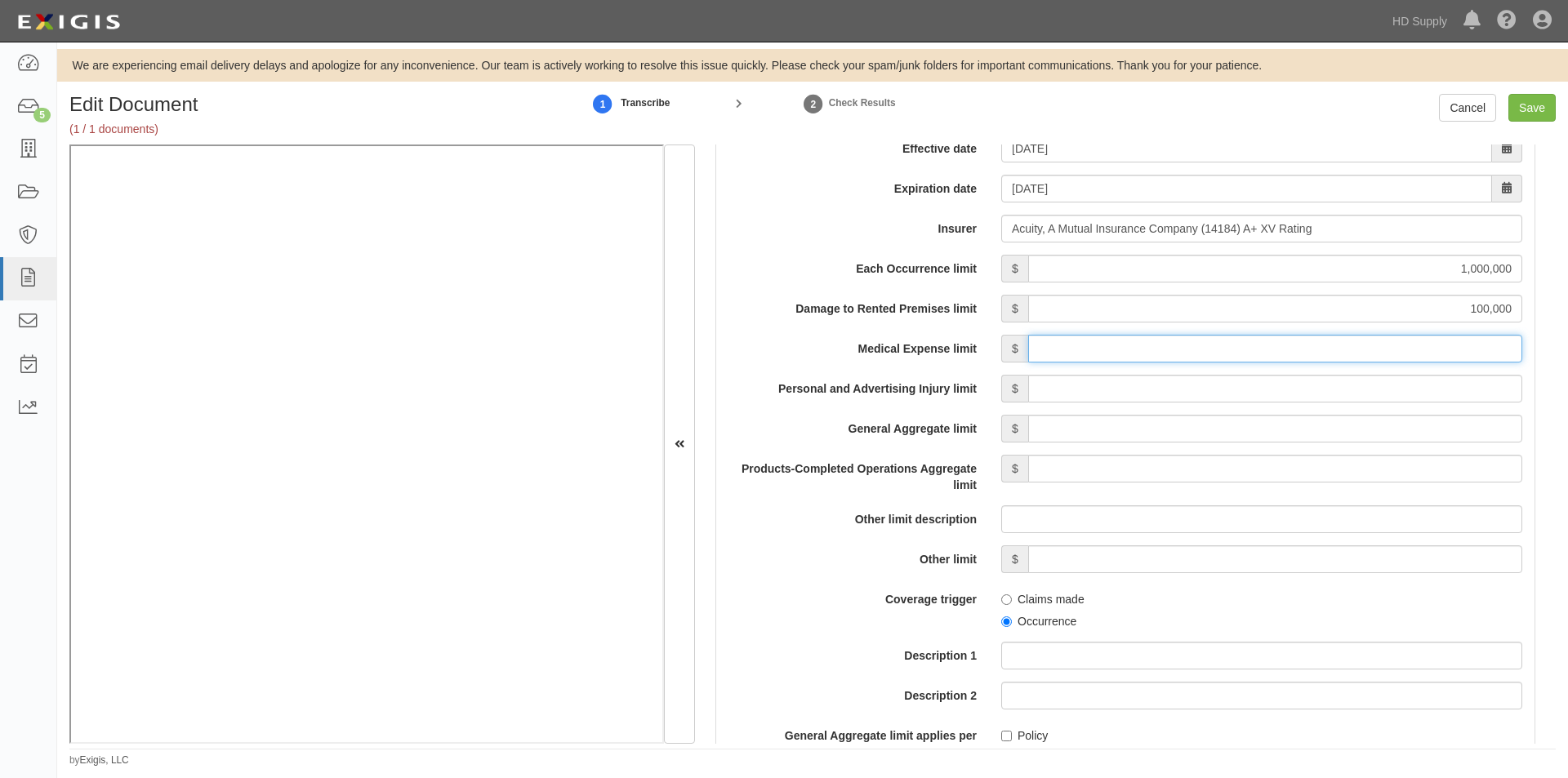
click at [1328, 349] on input "Medical Expense limit" at bounding box center [1275, 349] width 494 height 28
type input "5,000"
click at [1330, 384] on input "Personal and Advertising Injury limit" at bounding box center [1275, 389] width 494 height 28
type input "1,000,000"
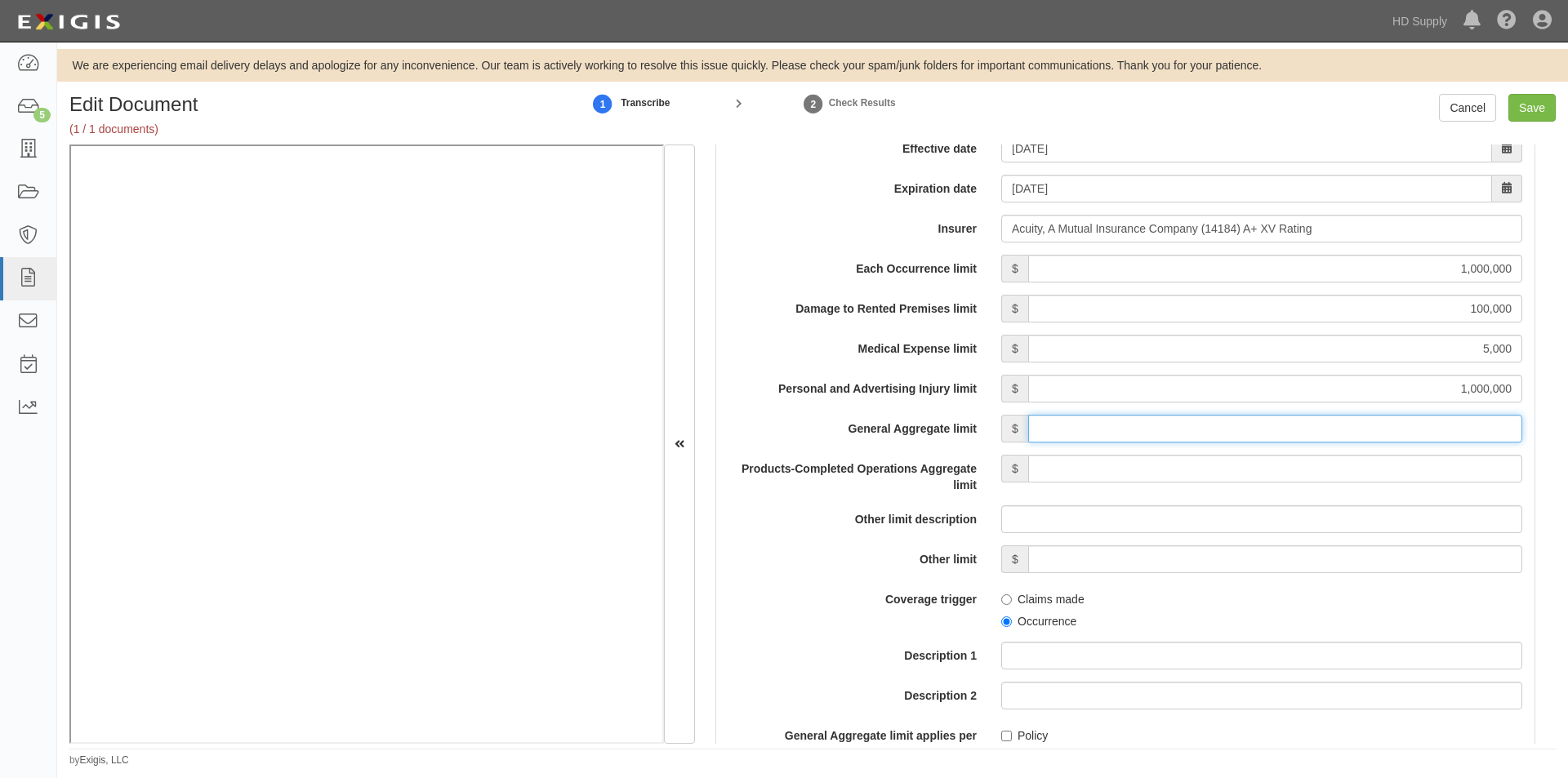
click at [1317, 432] on input "General Aggregate limit" at bounding box center [1275, 428] width 494 height 28
type input "2,000,000"
click at [1316, 468] on input "Products-Completed Operations Aggregate limit" at bounding box center [1275, 468] width 494 height 28
type input "2,000,000"
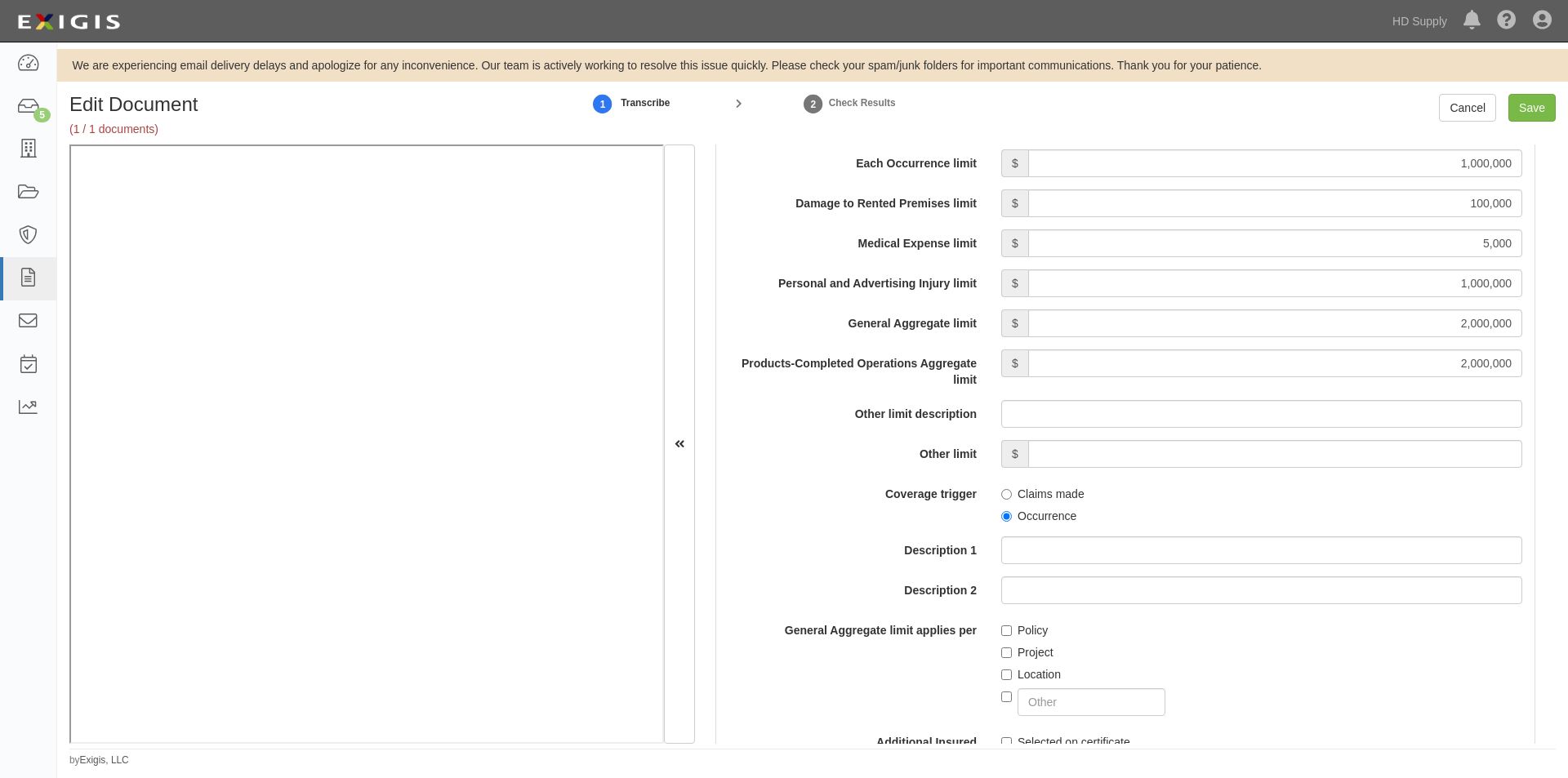
scroll to position [1550, 0]
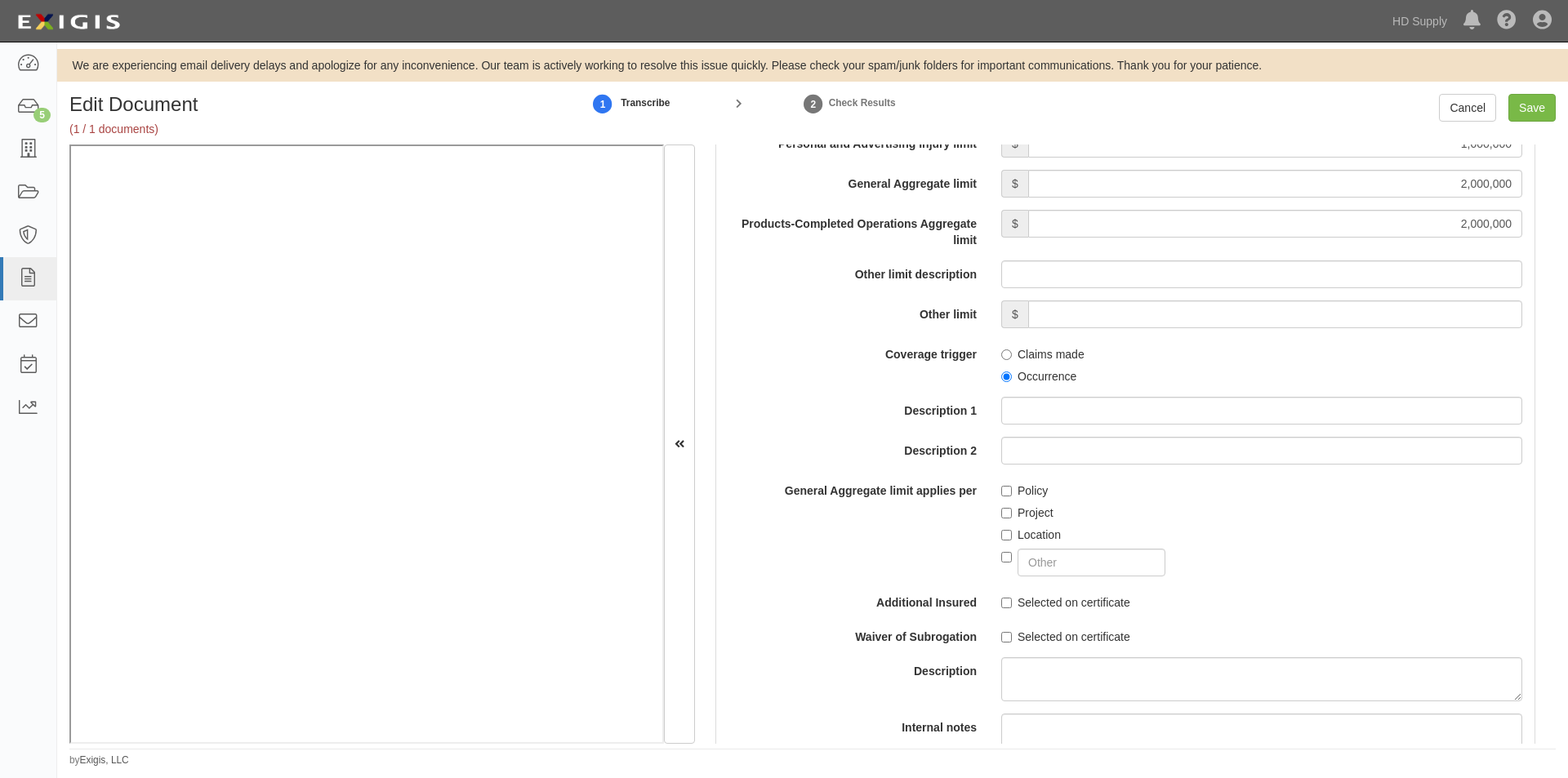
click at [1009, 376] on label "Occurrence" at bounding box center [1038, 376] width 75 height 17
click at [1009, 376] on input "Occurrence" at bounding box center [1006, 376] width 10 height 10
radio input "true"
click at [1003, 491] on input "Policy" at bounding box center [1006, 491] width 10 height 10
checkbox input "true"
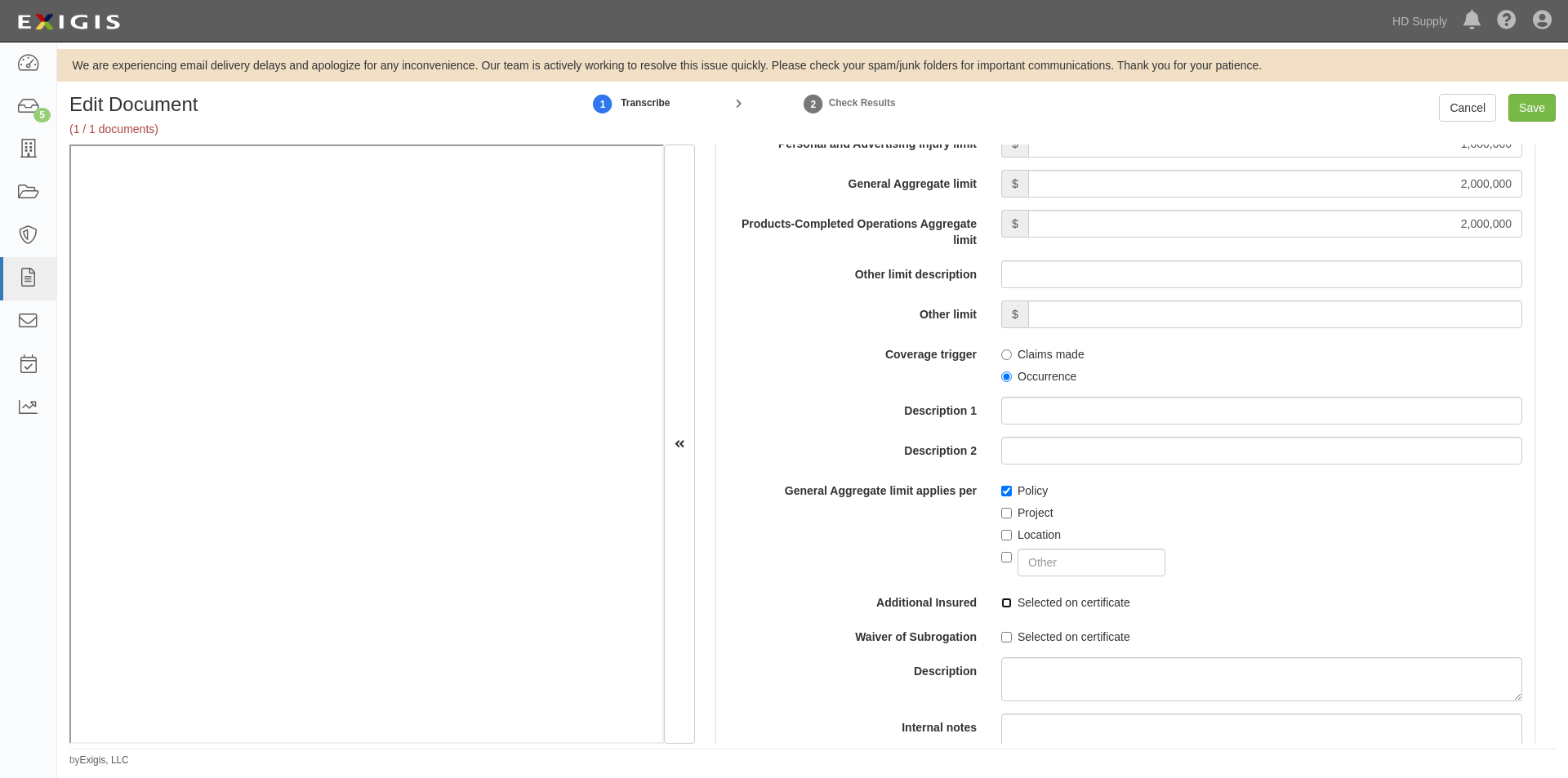
click at [1001, 606] on input "Selected on certificate" at bounding box center [1006, 602] width 10 height 10
checkbox input "true"
click at [1001, 630] on label "Selected on certificate" at bounding box center [1065, 637] width 129 height 17
click at [1001, 631] on input "Selected on certificate" at bounding box center [1006, 636] width 10 height 10
checkbox input "true"
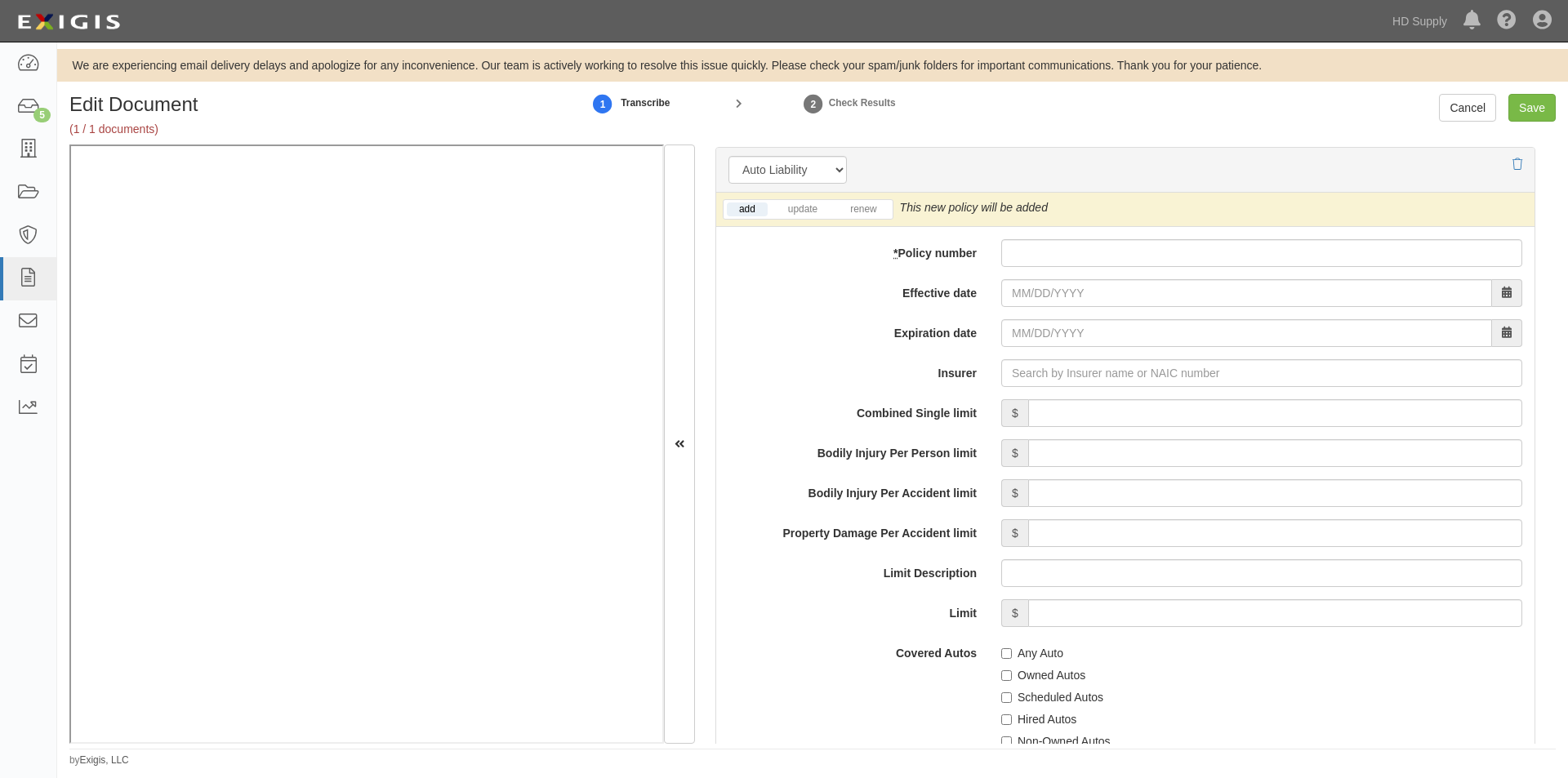
scroll to position [2298, 0]
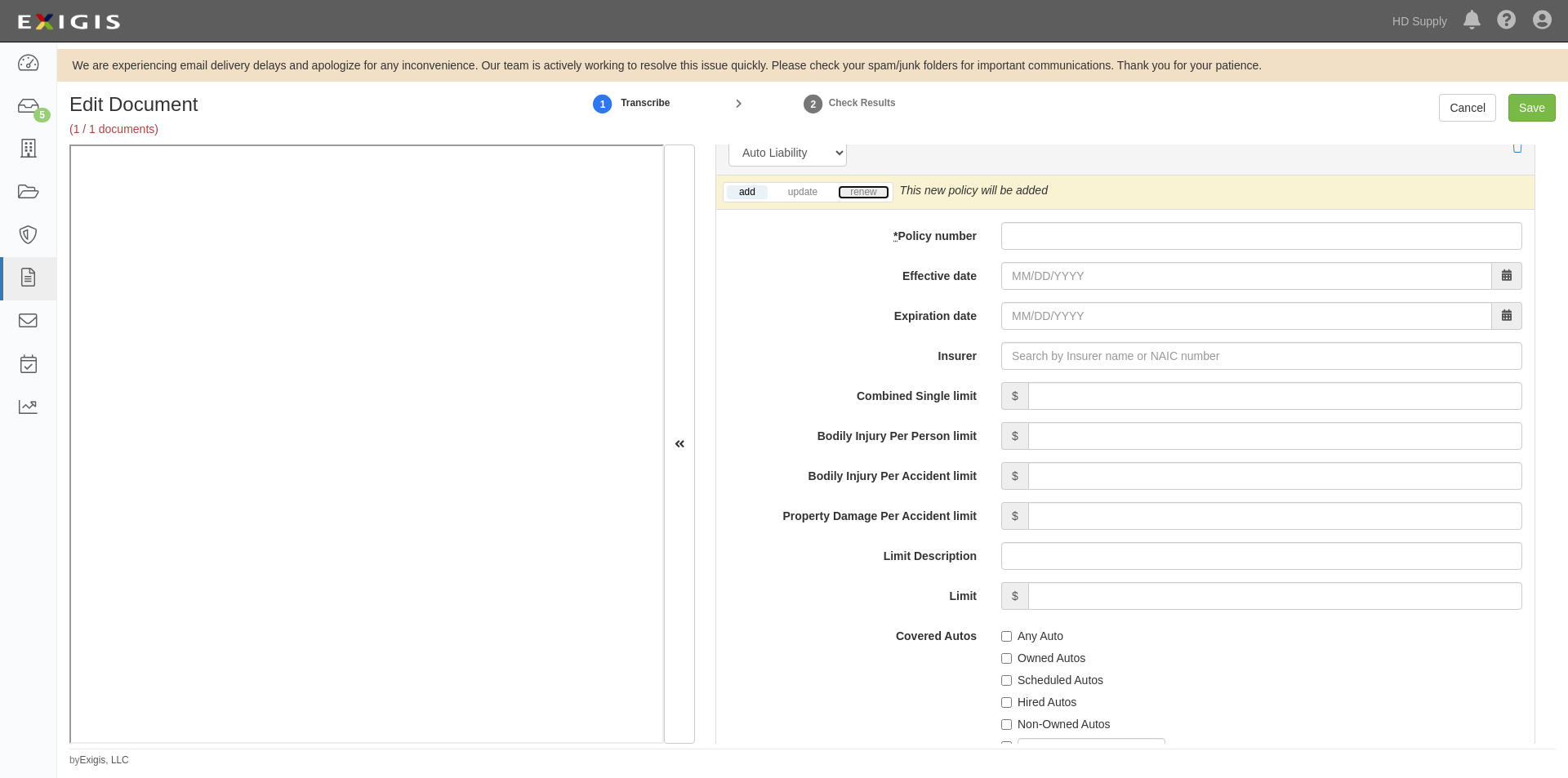
click at [848, 194] on link "renew" at bounding box center [863, 192] width 51 height 14
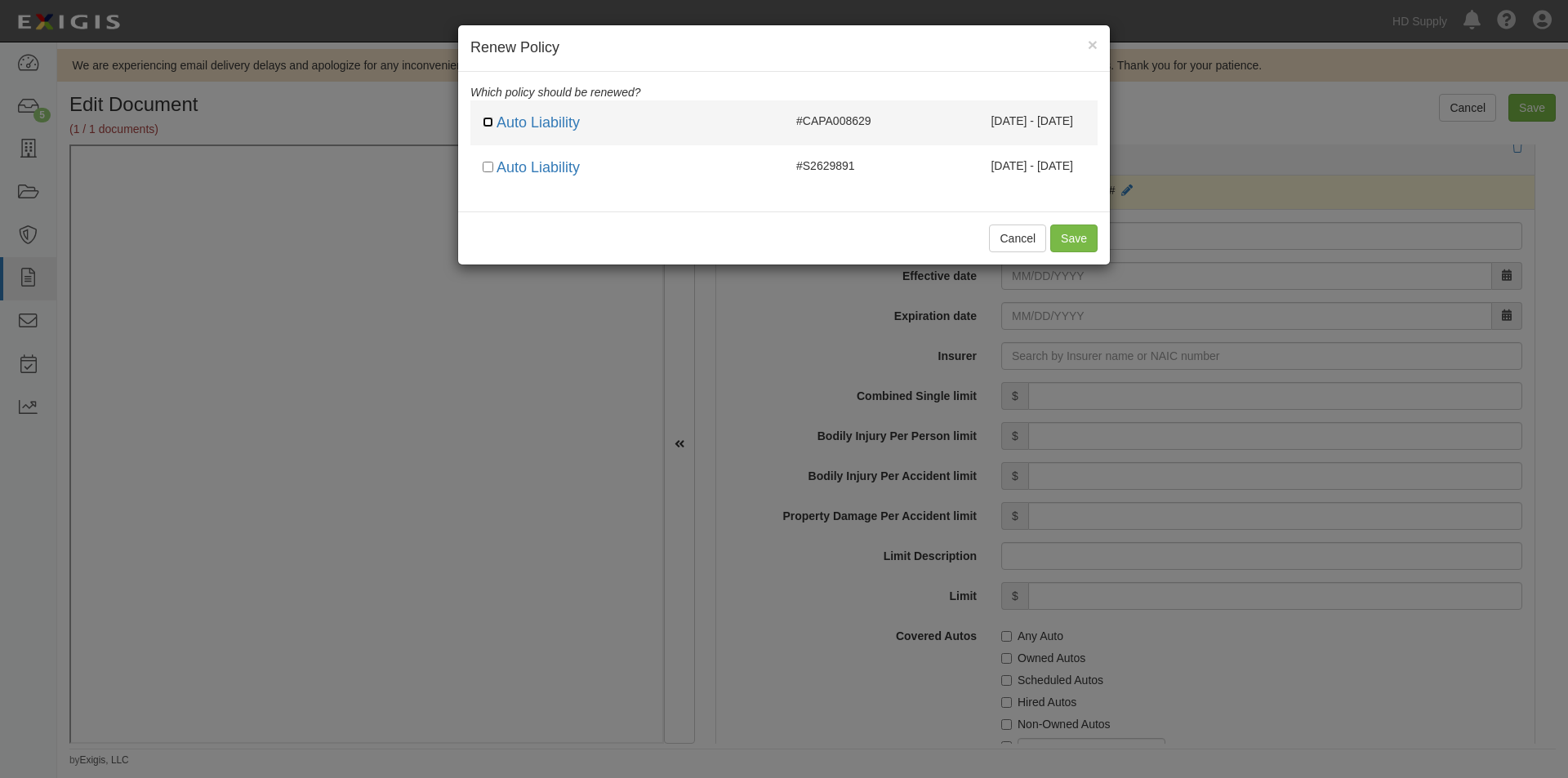
click at [485, 117] on input "checkbox" at bounding box center [487, 121] width 10 height 10
checkbox input "true"
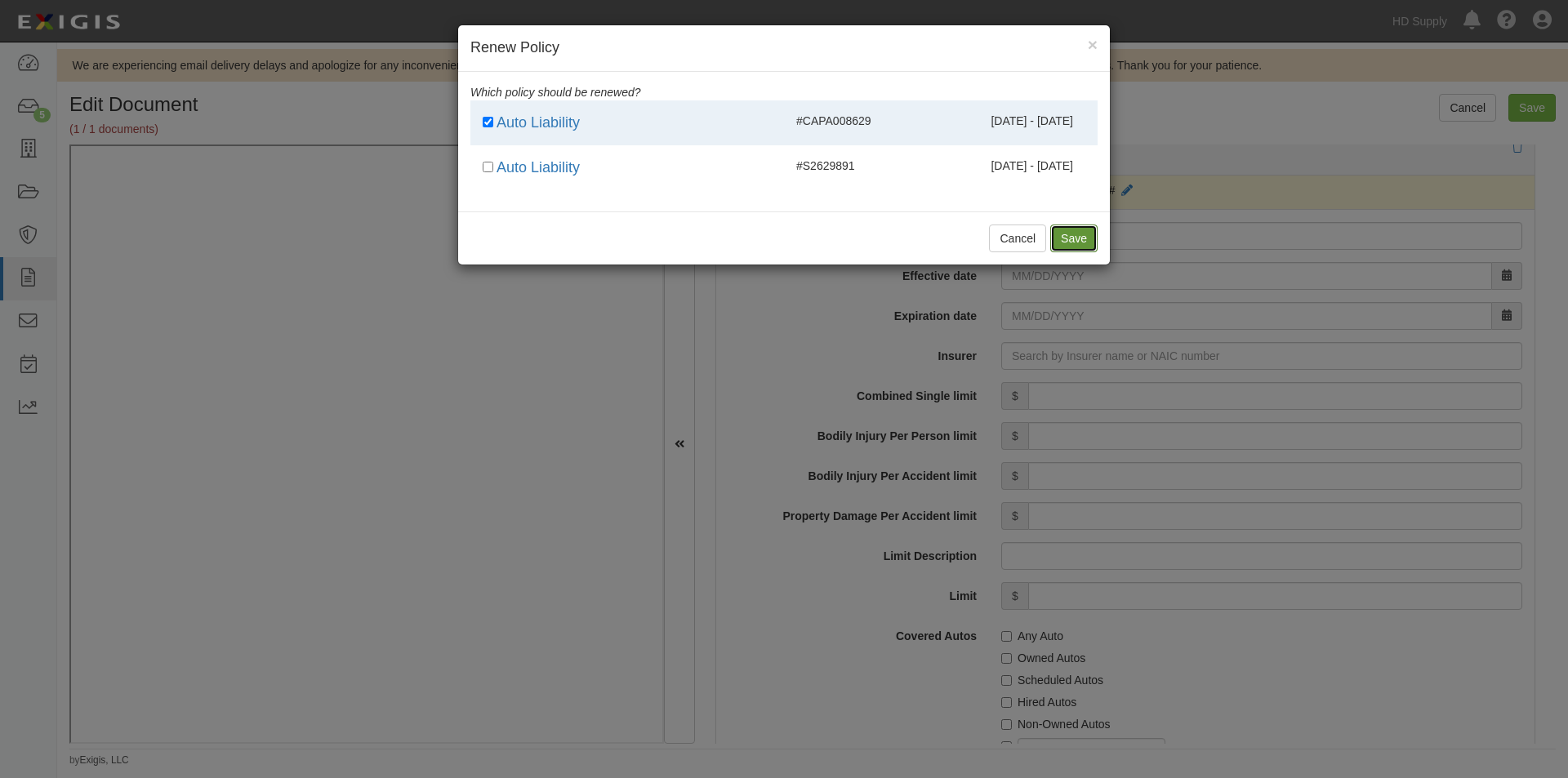
click at [1060, 239] on button "Save" at bounding box center [1073, 238] width 47 height 28
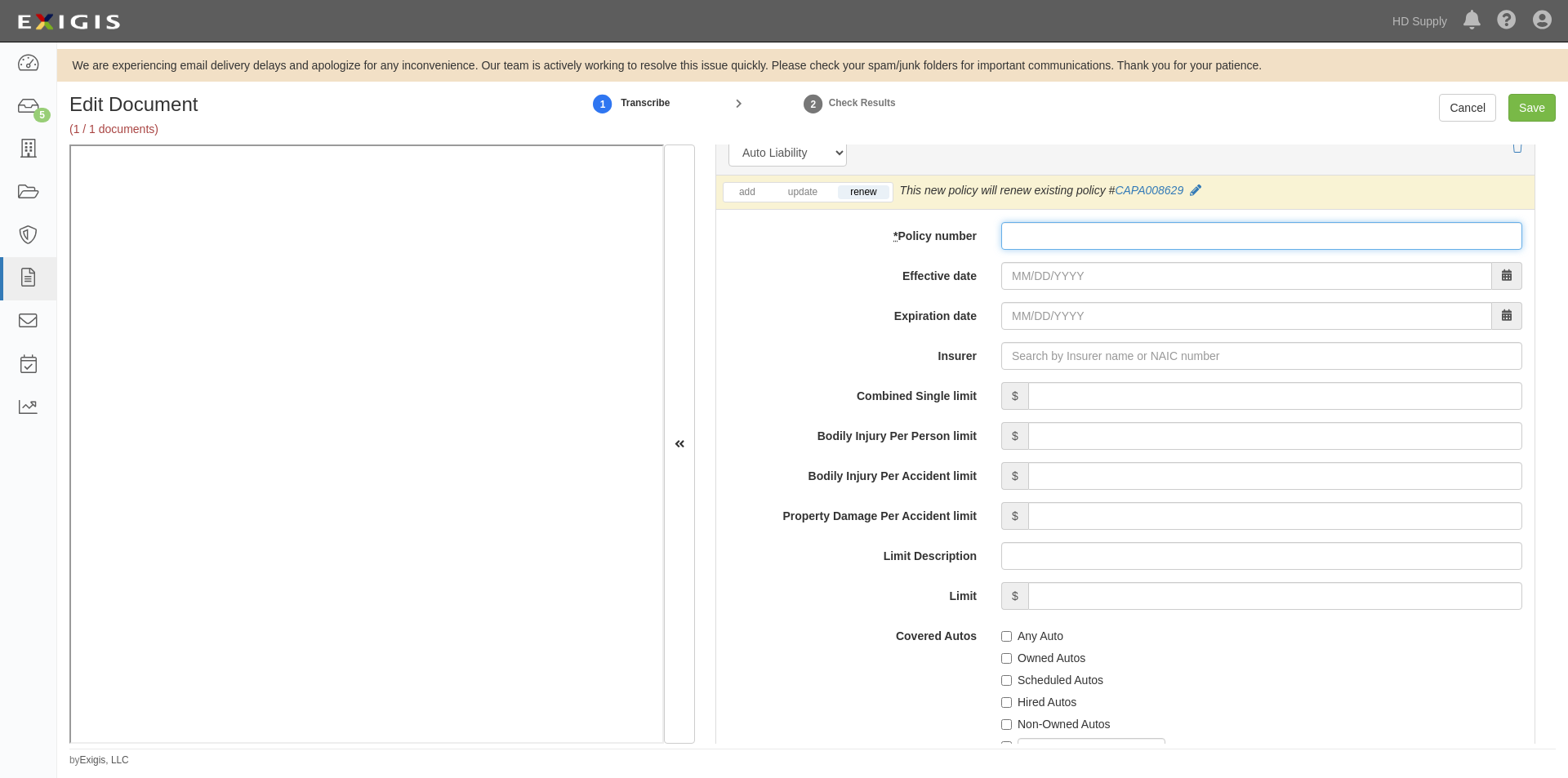
paste input "CAPA008629"
type input "CAPA008629"
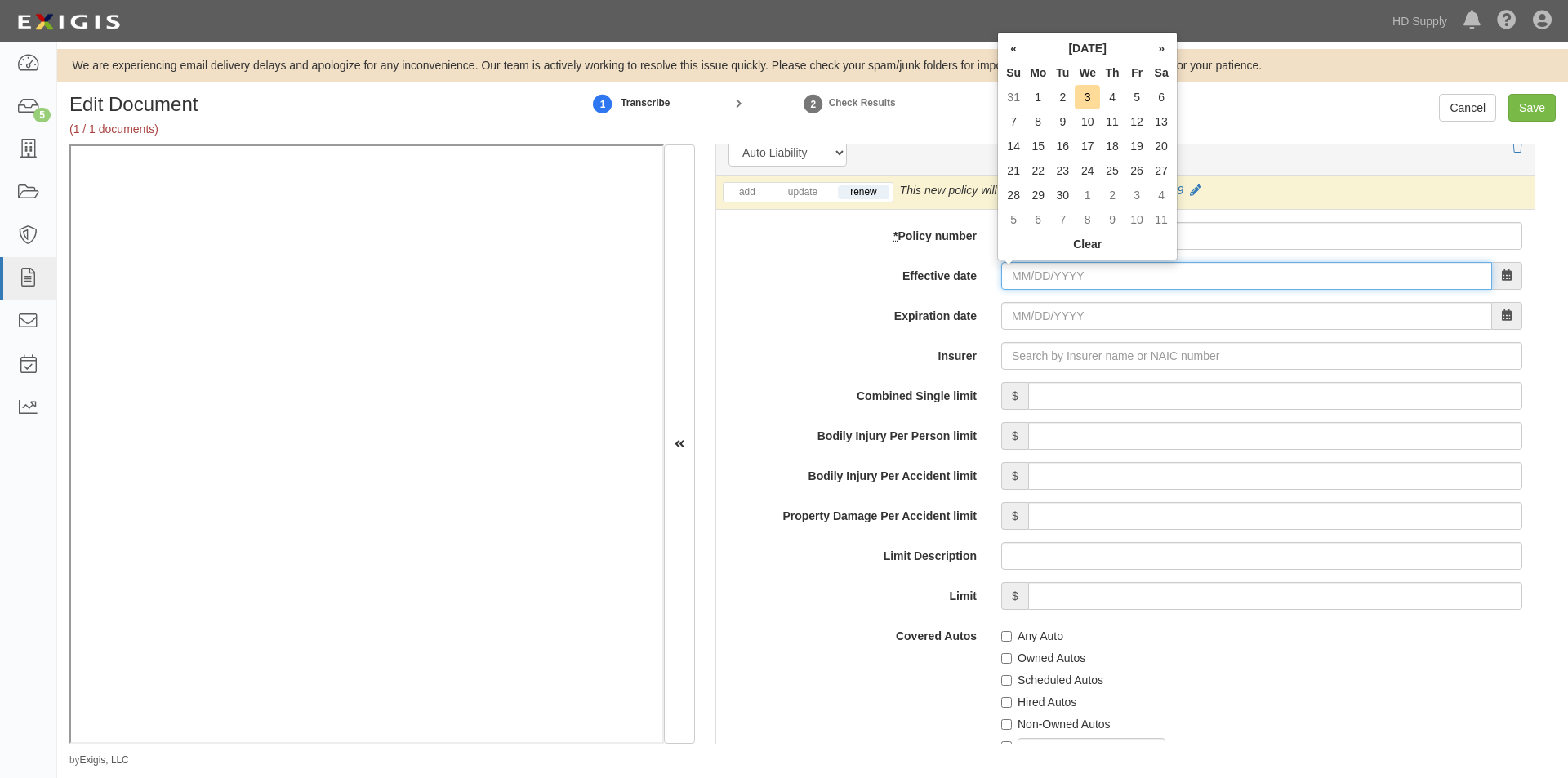
click at [1057, 288] on input "Effective date" at bounding box center [1246, 275] width 491 height 28
paste input "[DATE]"
type input "[DATE]"
click at [1051, 364] on input "Insurer" at bounding box center [1261, 356] width 521 height 28
